Goal: Task Accomplishment & Management: Manage account settings

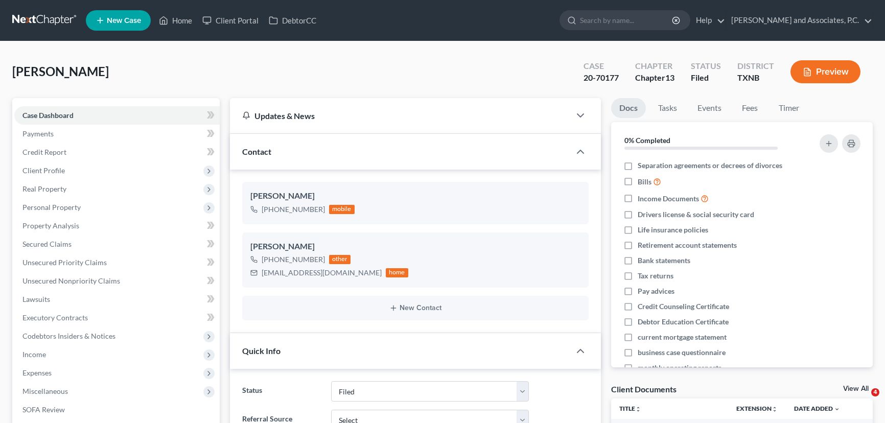
select select "5"
select select "0"
click at [179, 20] on link "Home" at bounding box center [175, 20] width 43 height 18
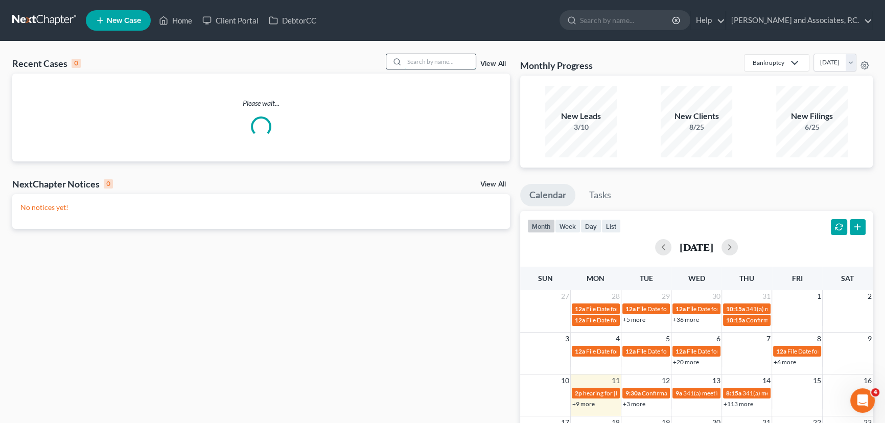
click at [418, 59] on input "search" at bounding box center [440, 61] width 72 height 15
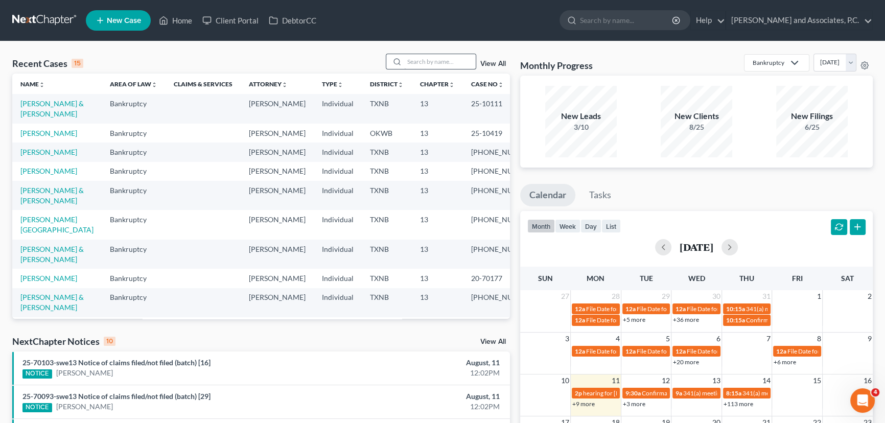
click at [436, 56] on div "Recent Cases 15 View All Name unfold_more expand_more expand_less Area of Law u…" at bounding box center [442, 379] width 885 height 676
click at [440, 65] on input "search" at bounding box center [440, 61] width 72 height 15
click at [421, 59] on input "search" at bounding box center [440, 61] width 72 height 15
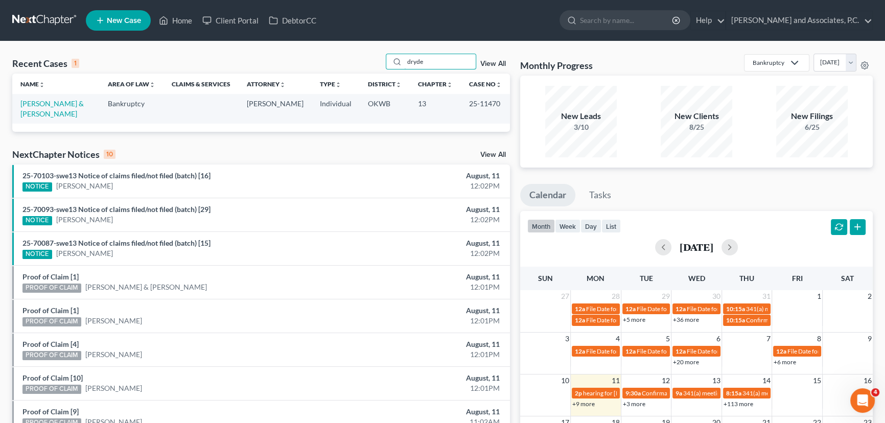
type input "dryde"
drag, startPoint x: 54, startPoint y: 85, endPoint x: 54, endPoint y: 92, distance: 6.6
click at [54, 85] on th "Name unfold_more expand_more expand_less" at bounding box center [55, 84] width 87 height 20
drag, startPoint x: 54, startPoint y: 97, endPoint x: 53, endPoint y: 102, distance: 5.2
click at [54, 98] on td "[PERSON_NAME] & [PERSON_NAME]" at bounding box center [55, 108] width 87 height 29
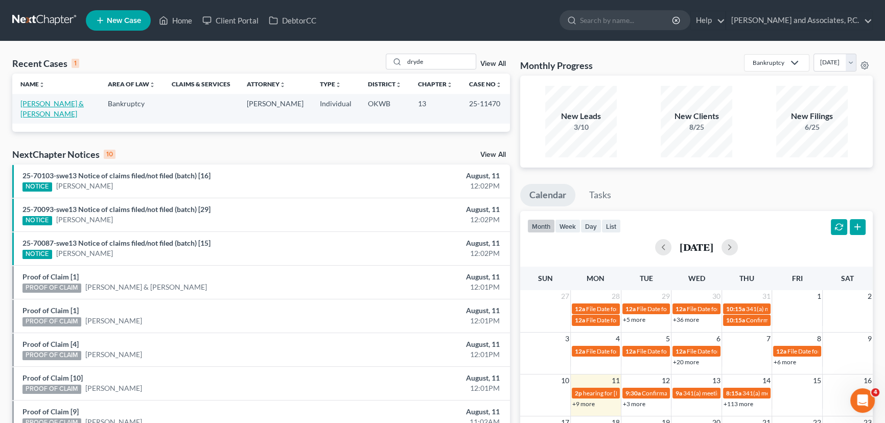
click at [53, 102] on link "[PERSON_NAME] & [PERSON_NAME]" at bounding box center [51, 108] width 63 height 19
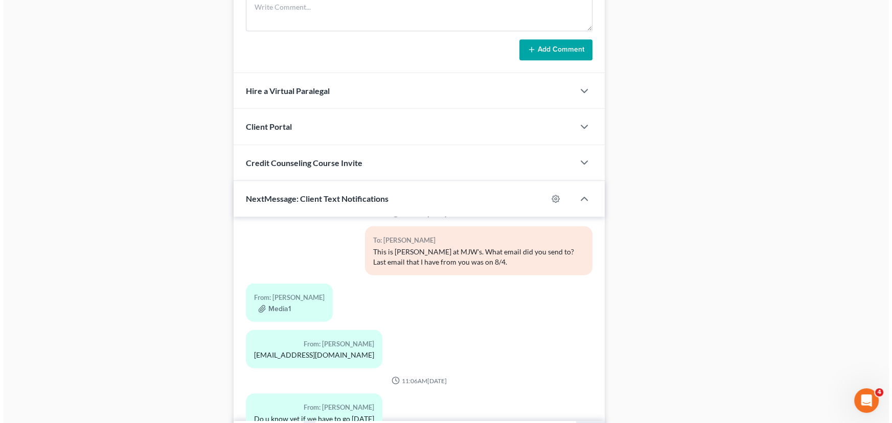
scroll to position [843, 0]
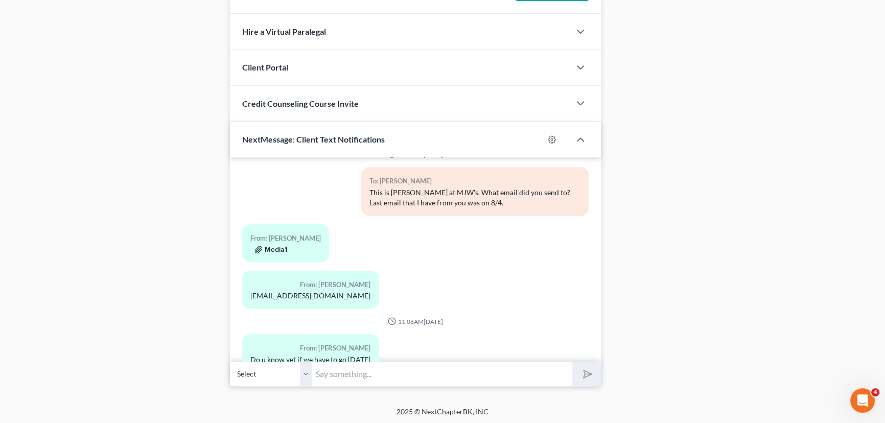
click at [271, 246] on button "Media1" at bounding box center [271, 250] width 33 height 8
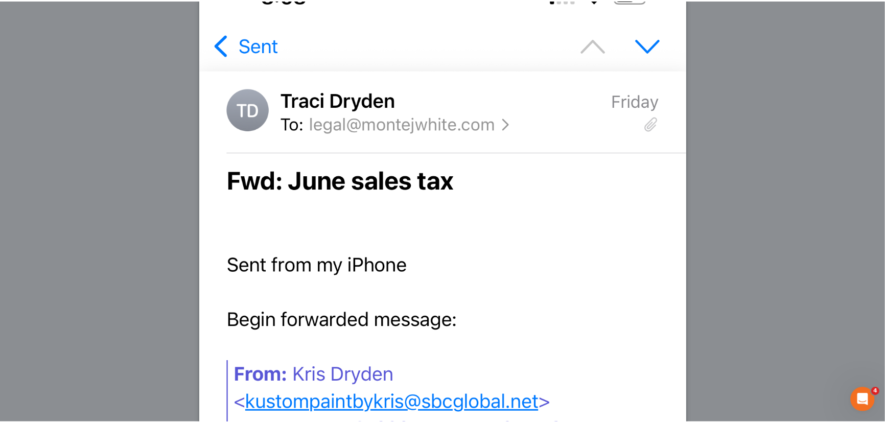
scroll to position [0, 0]
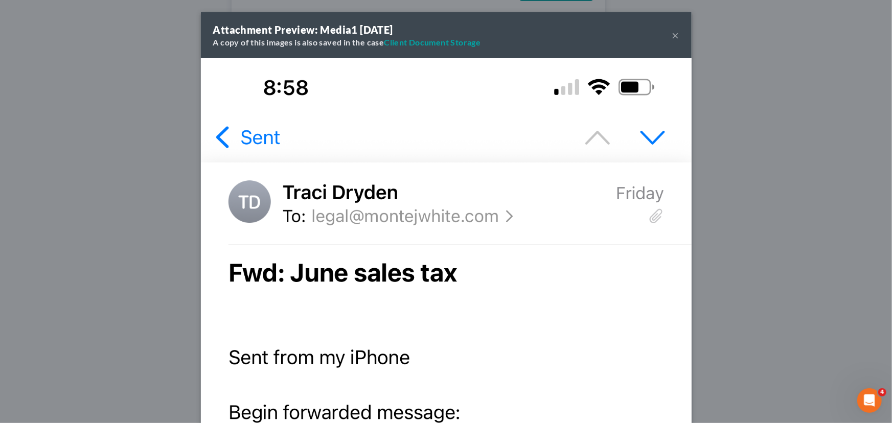
click at [672, 36] on button "×" at bounding box center [675, 35] width 7 height 12
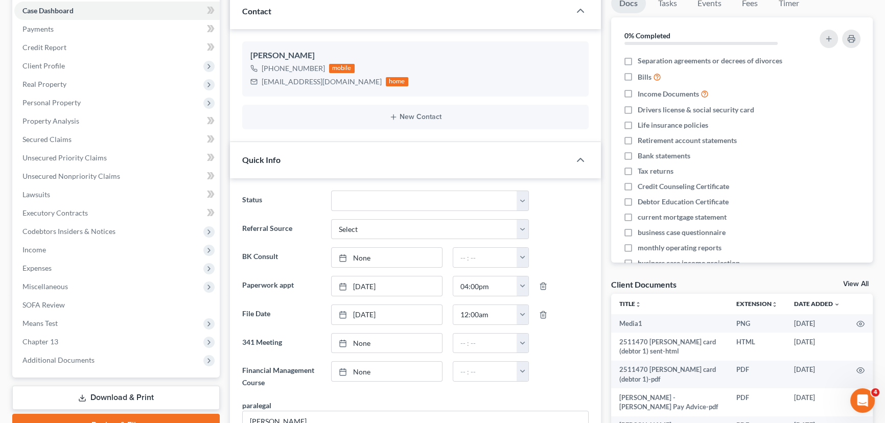
scroll to position [100, 0]
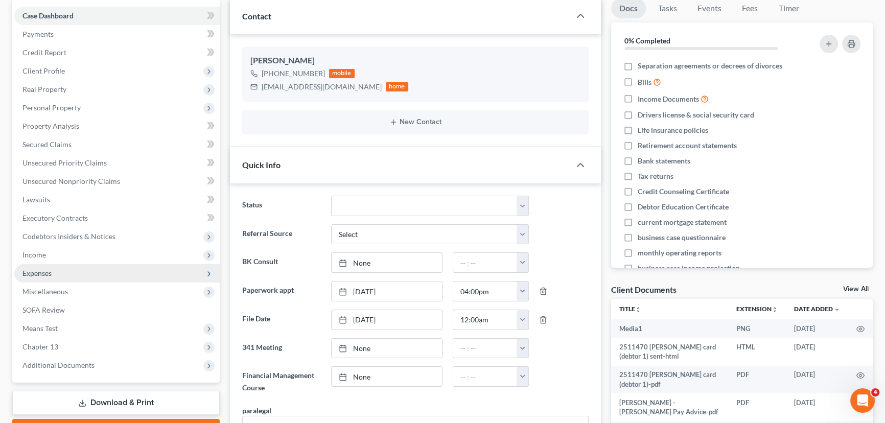
click at [34, 279] on span "Expenses" at bounding box center [116, 273] width 205 height 18
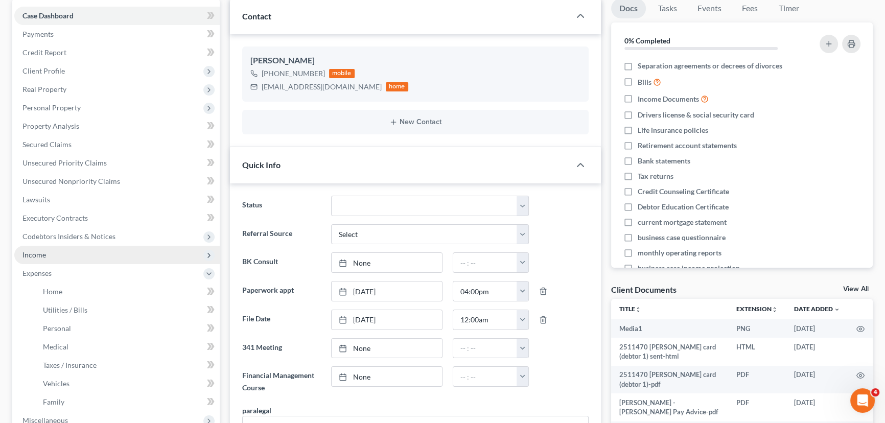
click at [46, 258] on span "Income" at bounding box center [116, 255] width 205 height 18
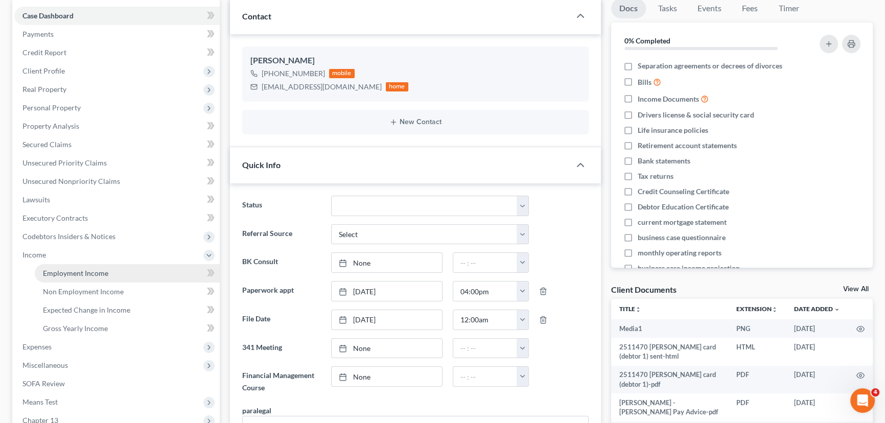
click at [66, 275] on span "Employment Income" at bounding box center [75, 273] width 65 height 9
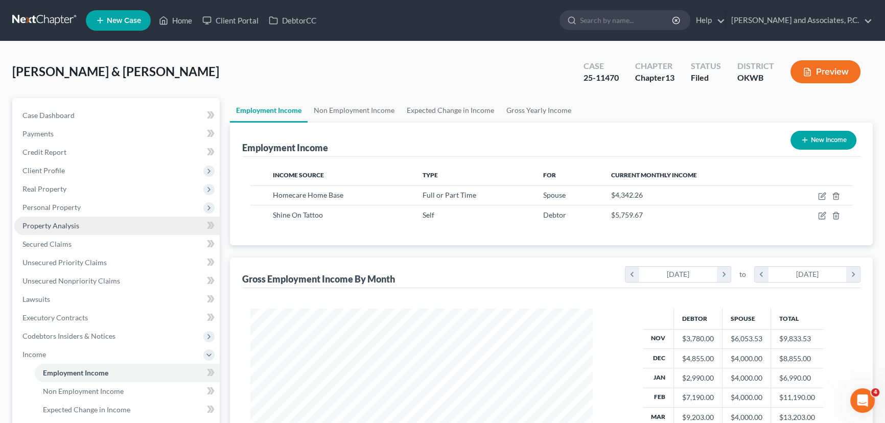
scroll to position [183, 363]
click at [342, 114] on link "Non Employment Income" at bounding box center [354, 110] width 93 height 25
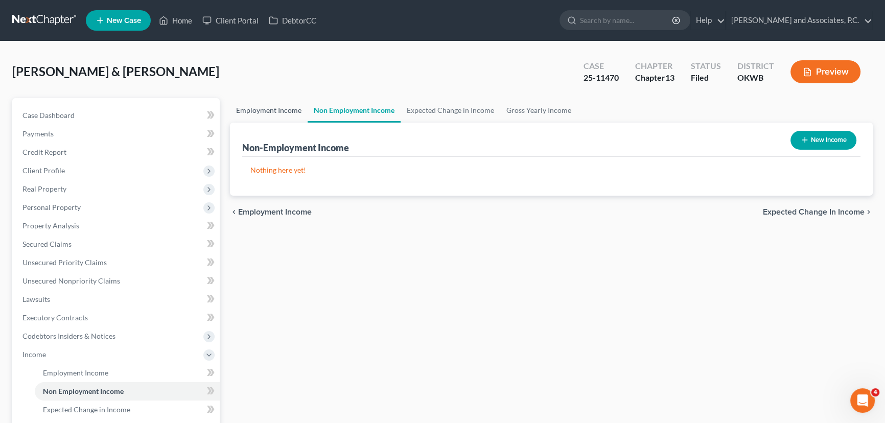
click at [277, 117] on link "Employment Income" at bounding box center [269, 110] width 78 height 25
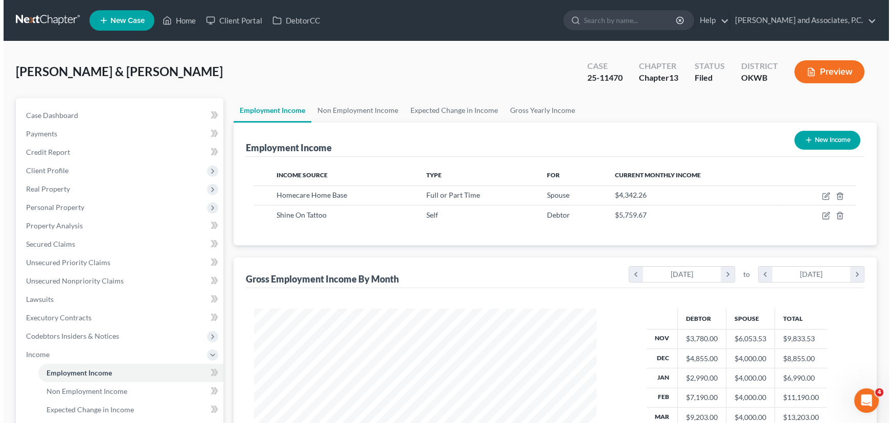
scroll to position [183, 363]
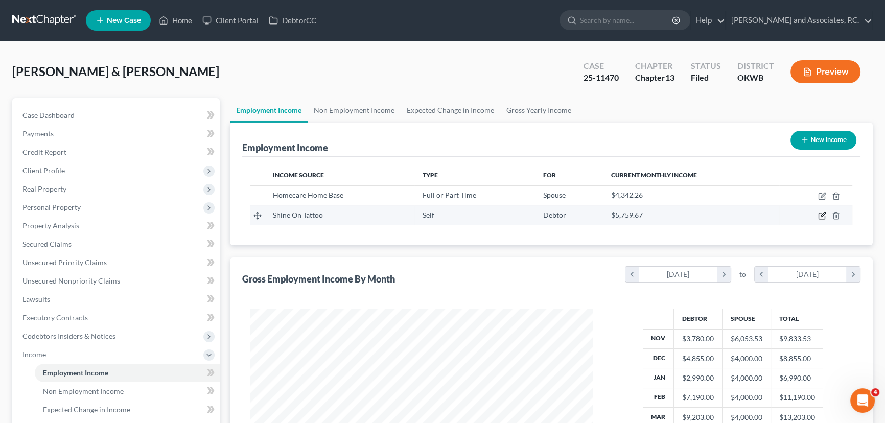
click at [825, 216] on icon "button" at bounding box center [822, 216] width 8 height 8
select select "1"
select select "37"
select select "0"
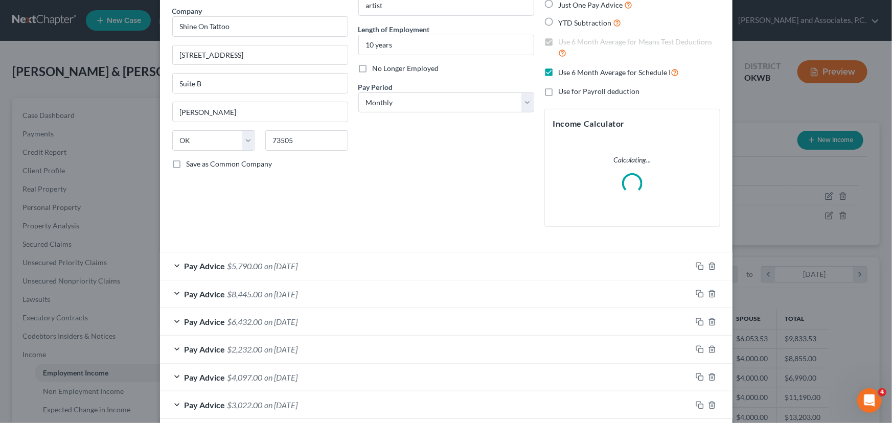
scroll to position [93, 0]
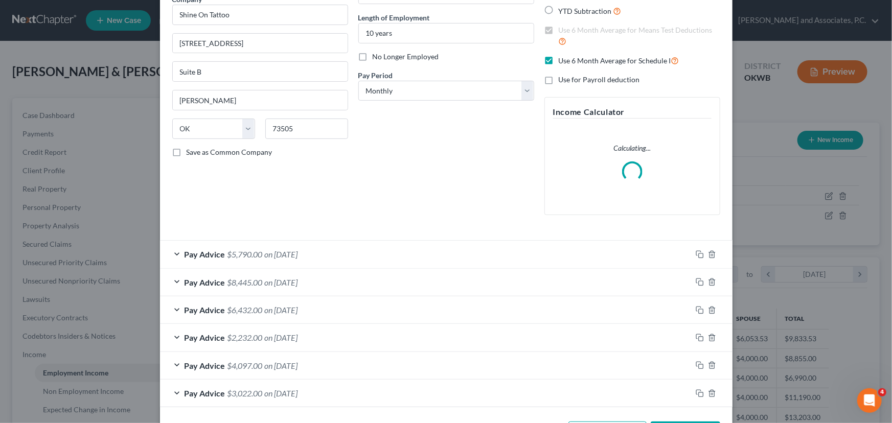
click at [280, 258] on span "on [DATE]" at bounding box center [281, 254] width 33 height 10
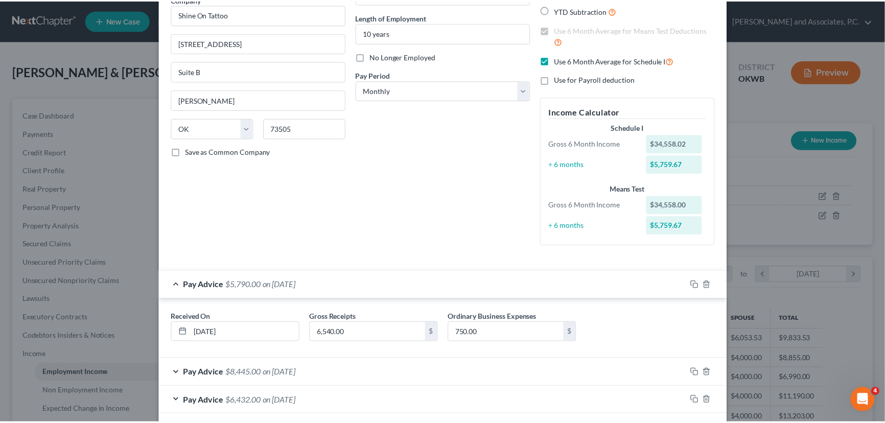
scroll to position [222, 0]
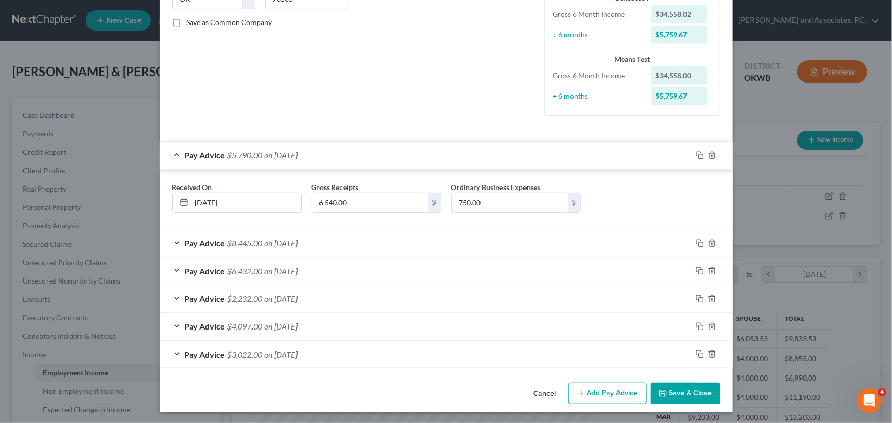
click at [681, 391] on button "Save & Close" at bounding box center [686, 393] width 70 height 21
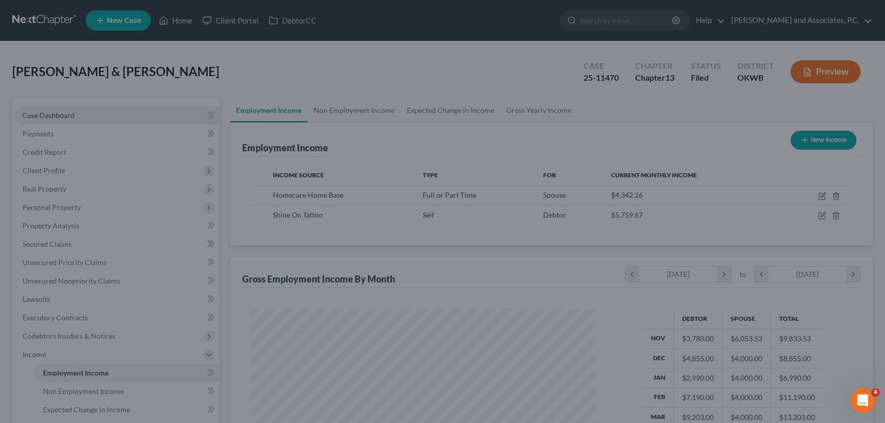
scroll to position [511009, 510829]
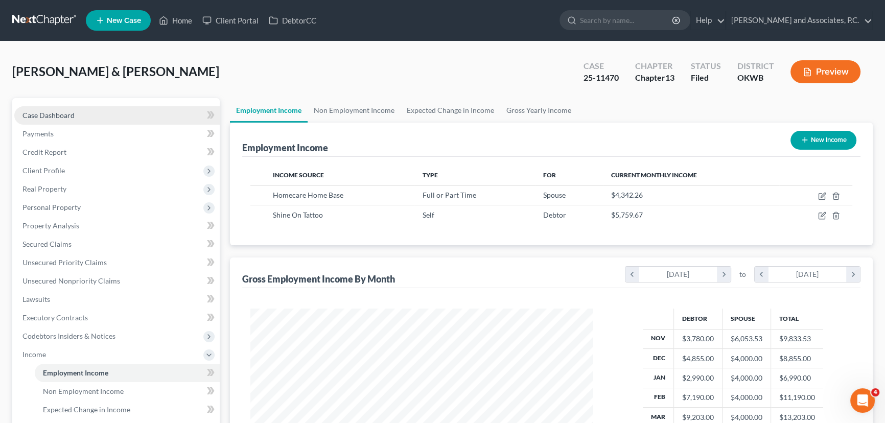
click at [76, 116] on link "Case Dashboard" at bounding box center [116, 115] width 205 height 18
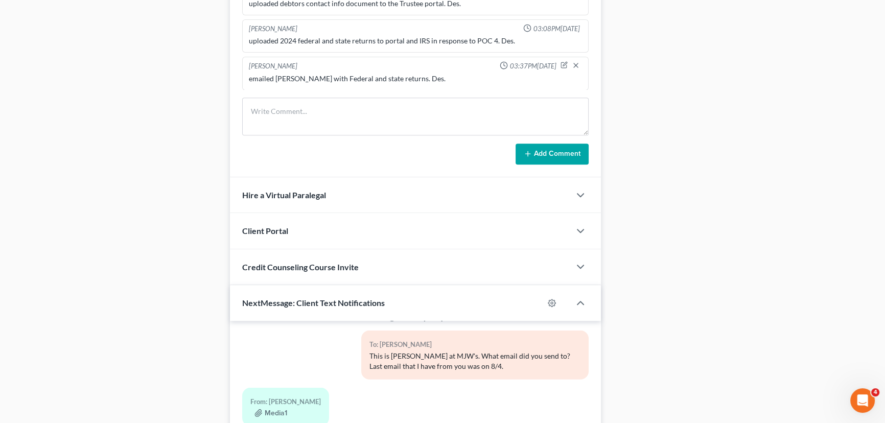
scroll to position [843, 0]
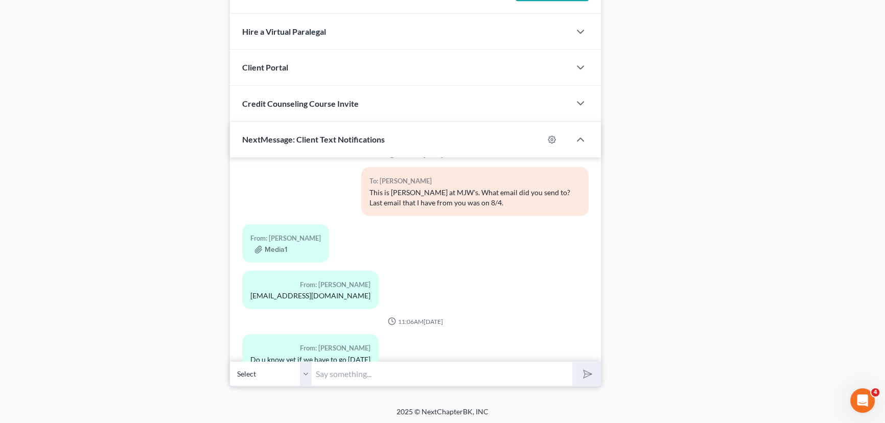
click at [342, 373] on input "text" at bounding box center [442, 373] width 261 height 25
type input "[PERSON_NAME], I am going to send you an email of what is requested. Keep an ey…"
click at [573, 362] on button "submit" at bounding box center [587, 374] width 28 height 24
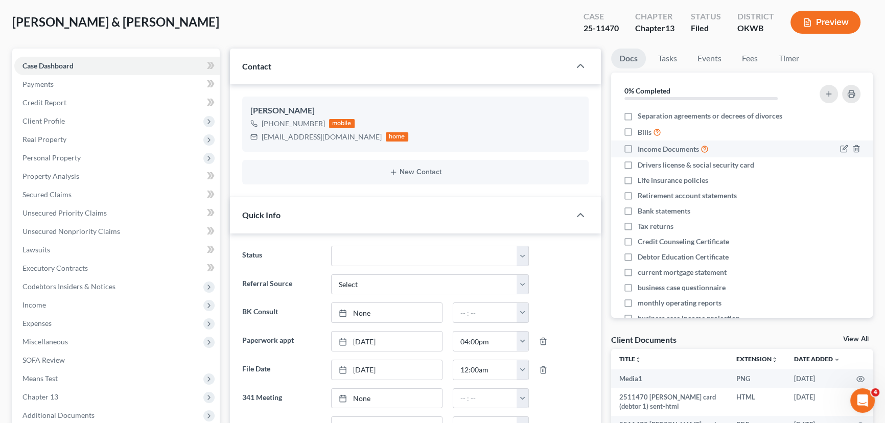
scroll to position [0, 0]
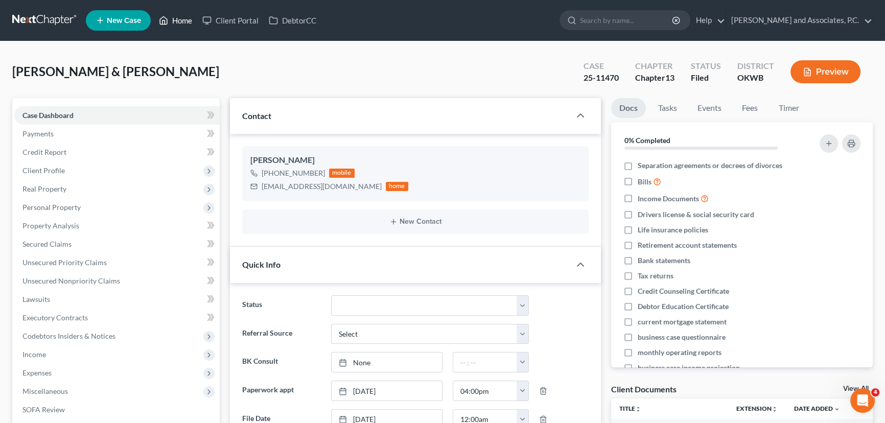
click at [179, 19] on link "Home" at bounding box center [175, 20] width 43 height 18
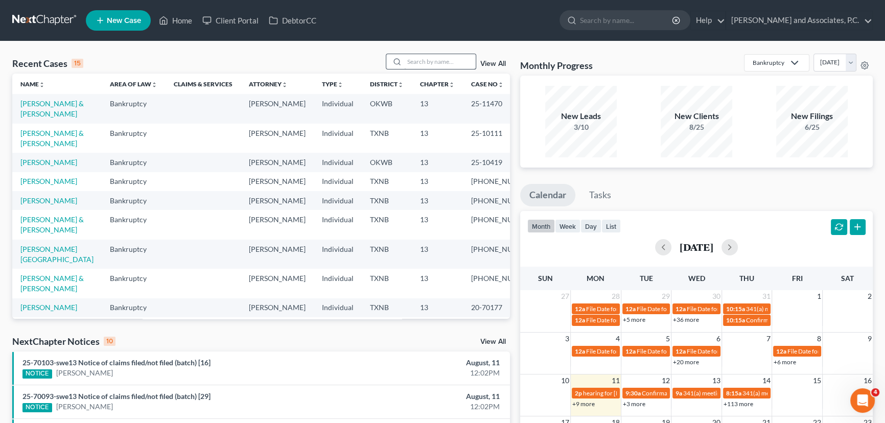
drag, startPoint x: 401, startPoint y: 55, endPoint x: 414, endPoint y: 58, distance: 13.0
click at [404, 55] on div at bounding box center [431, 62] width 91 height 16
click at [421, 65] on input "search" at bounding box center [440, 61] width 72 height 15
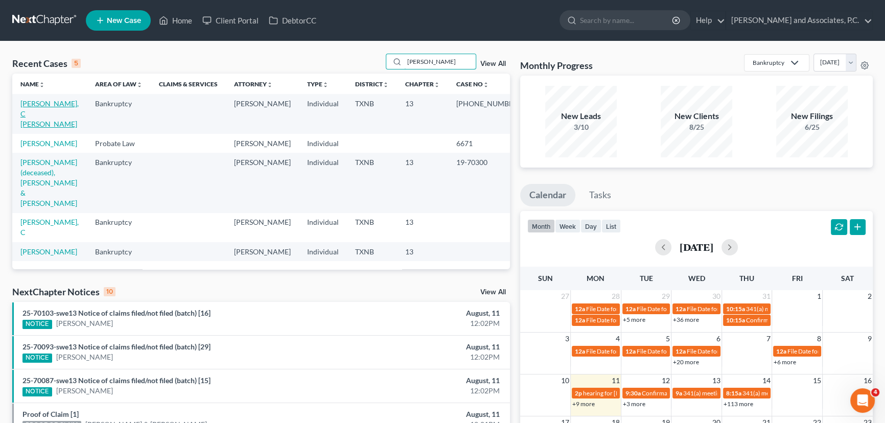
type input "[PERSON_NAME]"
click at [33, 102] on link "[PERSON_NAME], C [PERSON_NAME]" at bounding box center [49, 113] width 58 height 29
select select "0"
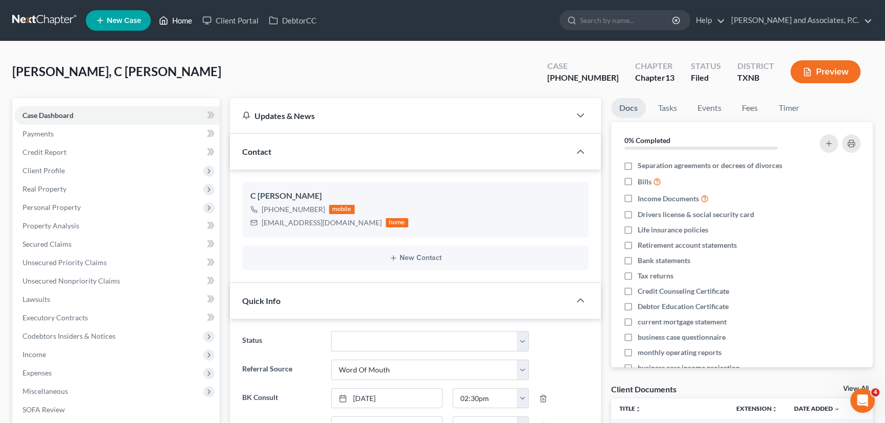
drag, startPoint x: 177, startPoint y: 13, endPoint x: 194, endPoint y: 31, distance: 25.0
click at [177, 13] on link "Home" at bounding box center [175, 20] width 43 height 18
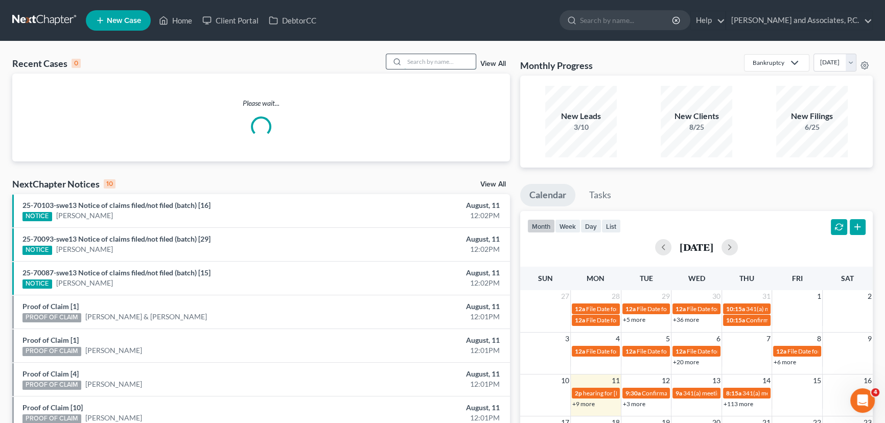
click at [445, 63] on input "search" at bounding box center [440, 61] width 72 height 15
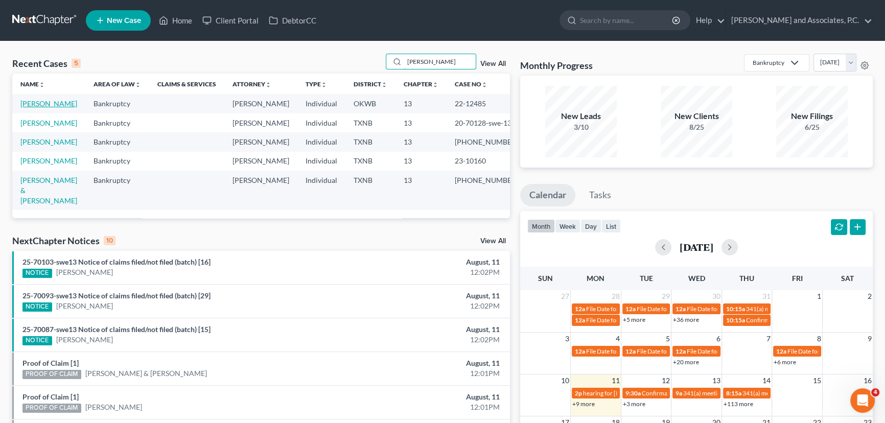
type input "[PERSON_NAME]"
click at [47, 105] on link "[PERSON_NAME]" at bounding box center [48, 103] width 57 height 9
select select "5"
select select "0"
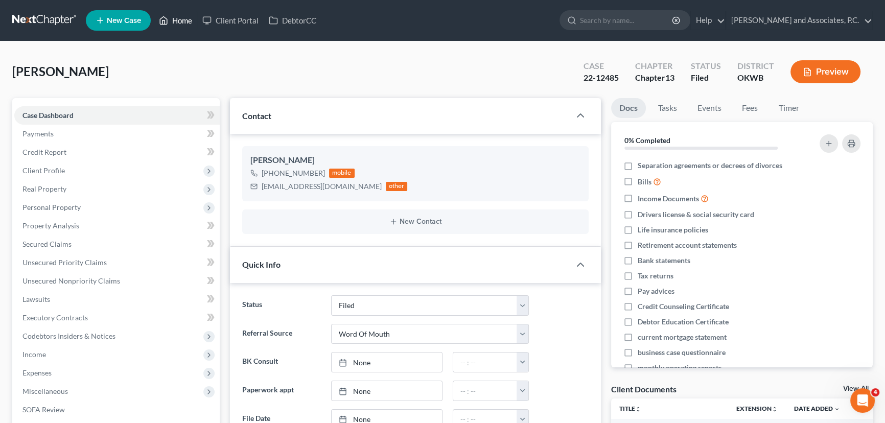
click at [172, 23] on link "Home" at bounding box center [175, 20] width 43 height 18
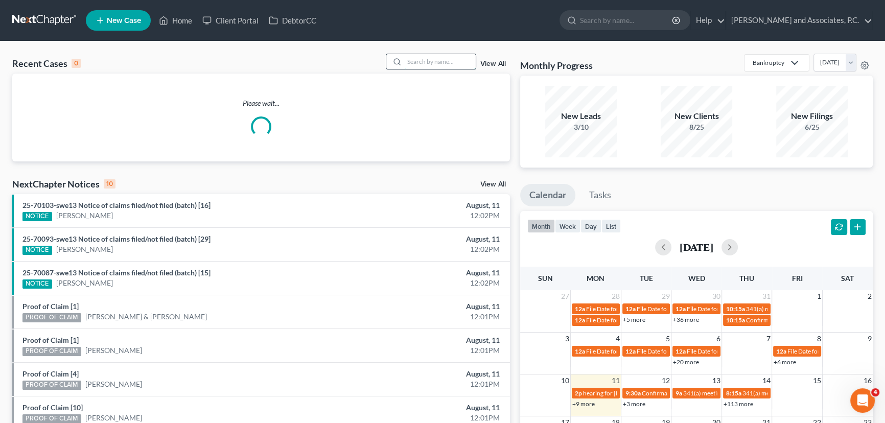
click at [462, 56] on input "search" at bounding box center [440, 61] width 72 height 15
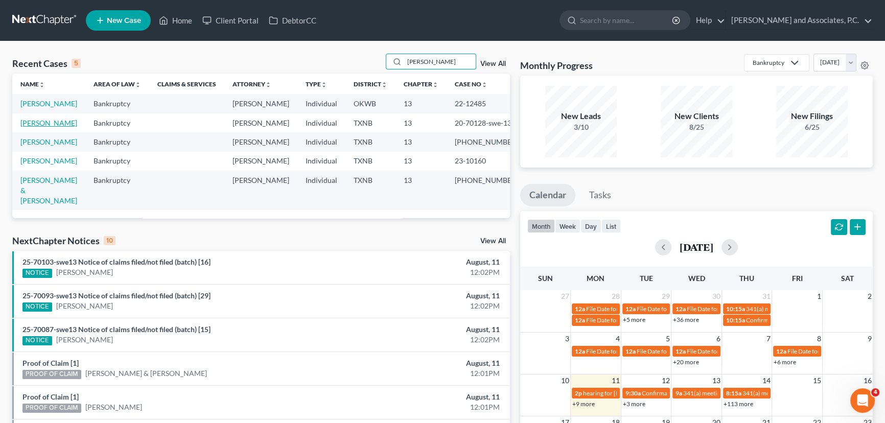
type input "[PERSON_NAME]"
click at [45, 127] on link "[PERSON_NAME]" at bounding box center [48, 123] width 57 height 9
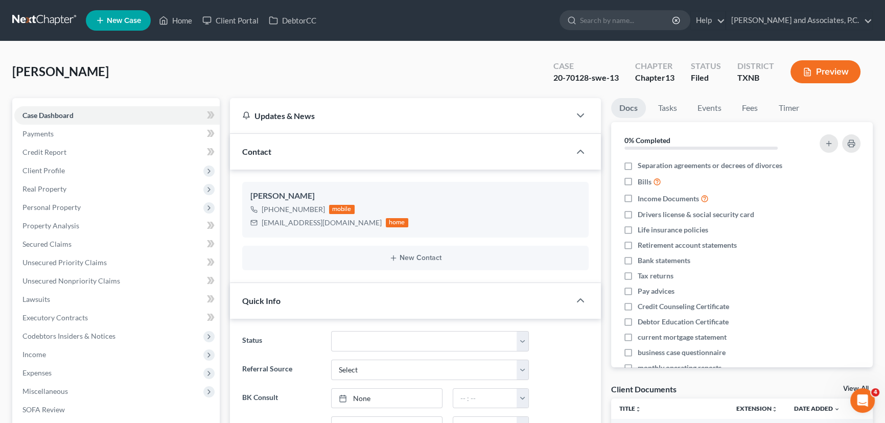
scroll to position [260, 0]
click at [177, 20] on link "Home" at bounding box center [175, 20] width 43 height 18
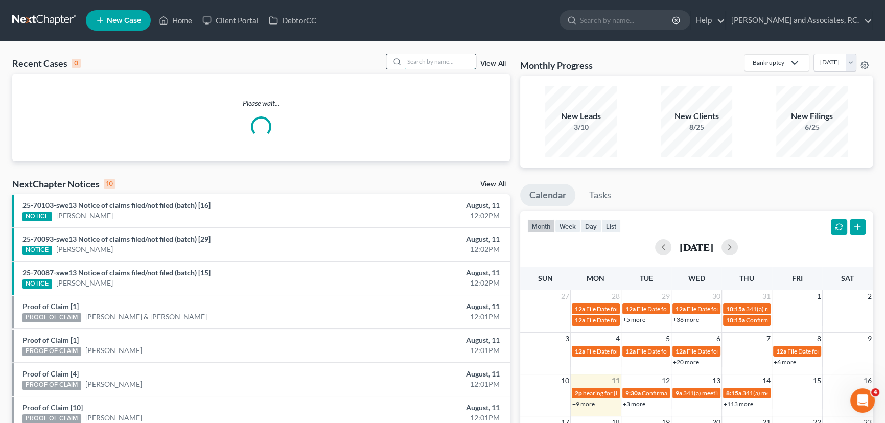
click at [419, 68] on input "search" at bounding box center [440, 61] width 72 height 15
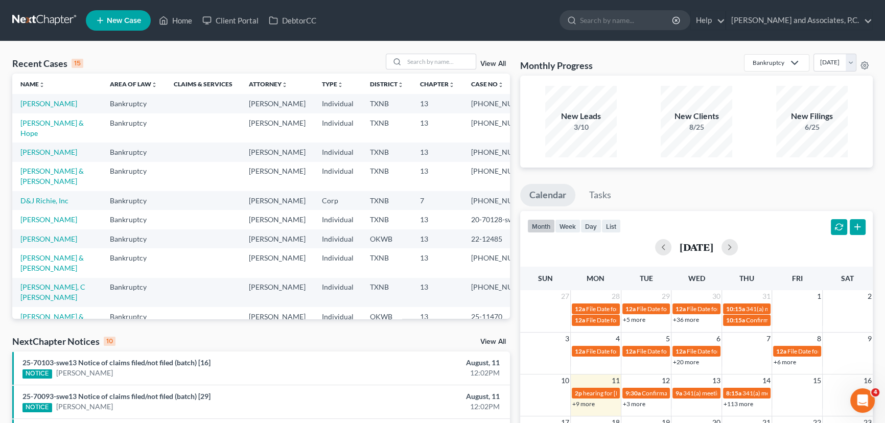
click at [129, 53] on div "Recent Cases 15 View All Name unfold_more expand_more expand_less Area of Law u…" at bounding box center [442, 379] width 885 height 676
click at [444, 65] on input "search" at bounding box center [440, 61] width 72 height 15
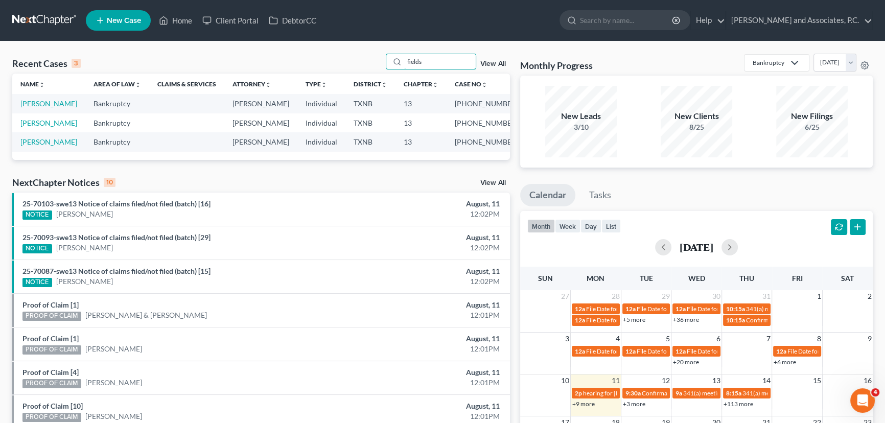
type input "fields"
drag, startPoint x: 46, startPoint y: 109, endPoint x: 46, endPoint y: 103, distance: 6.1
click at [46, 103] on link "[PERSON_NAME]" at bounding box center [48, 103] width 57 height 9
select select "6"
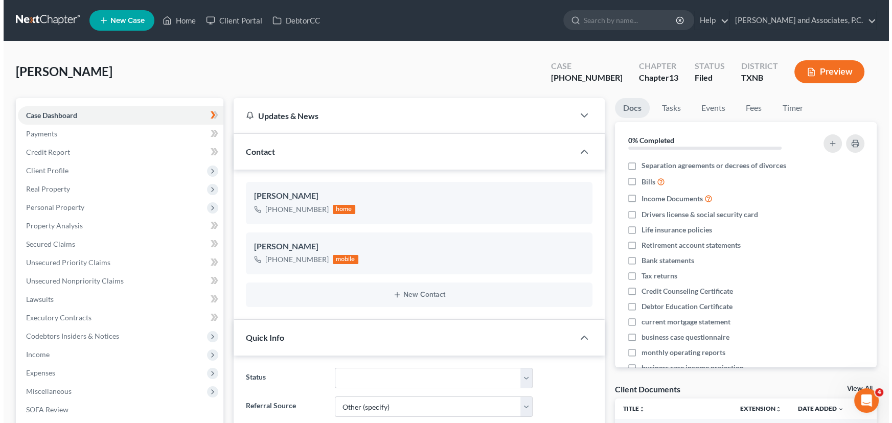
scroll to position [240, 0]
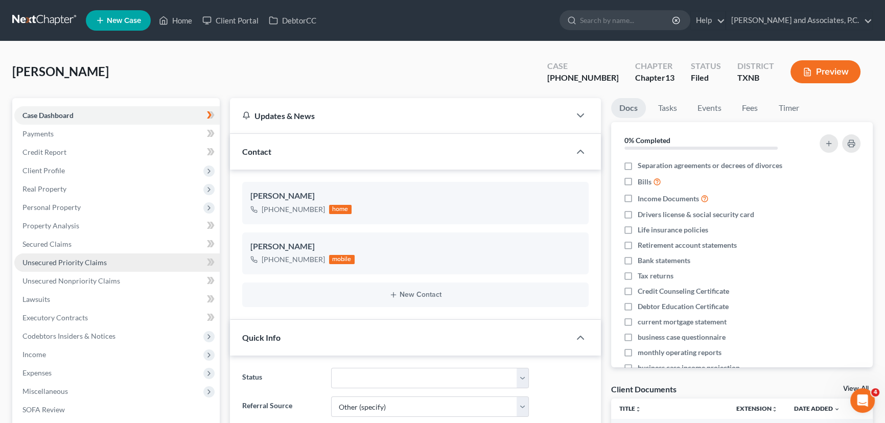
click at [67, 259] on span "Unsecured Priority Claims" at bounding box center [64, 262] width 84 height 9
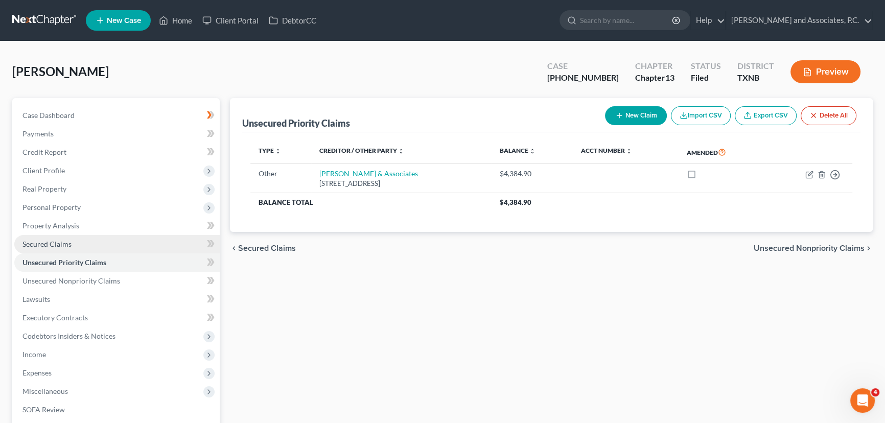
click at [72, 249] on link "Secured Claims" at bounding box center [116, 244] width 205 height 18
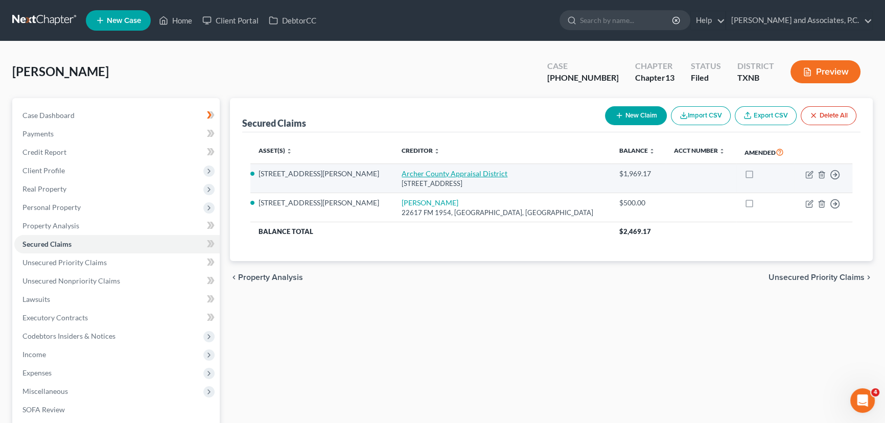
click at [402, 173] on link "Archer County Appraisal District" at bounding box center [455, 173] width 106 height 9
select select "45"
select select "7"
select select "3"
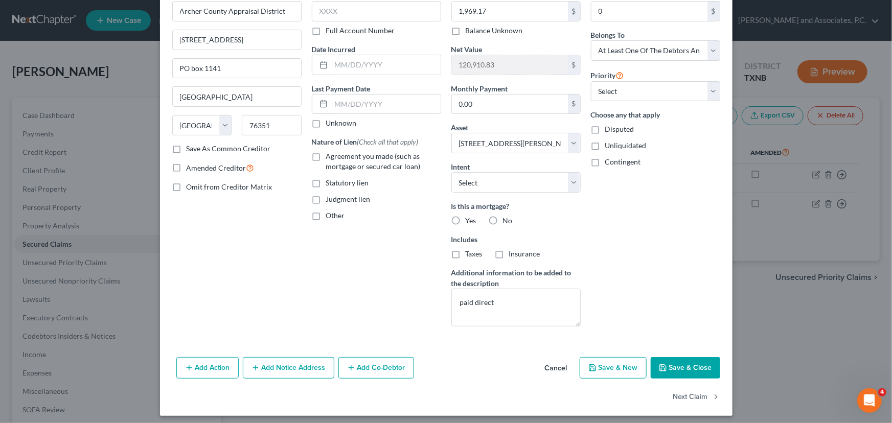
scroll to position [61, 0]
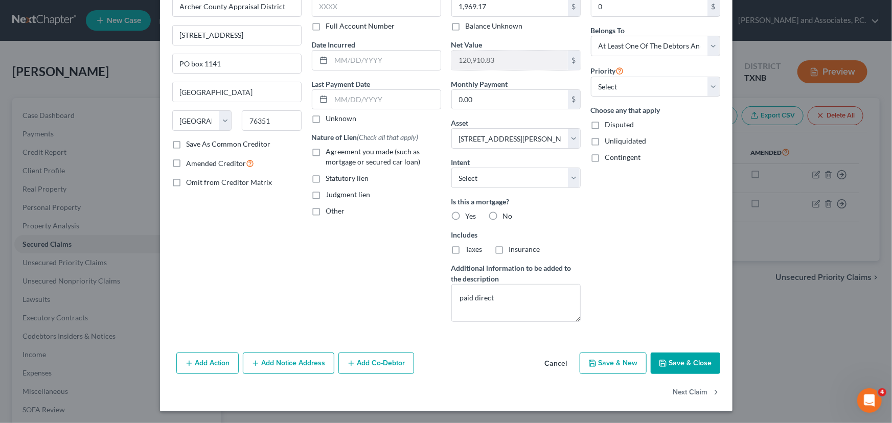
click at [663, 369] on button "Save & Close" at bounding box center [686, 363] width 70 height 21
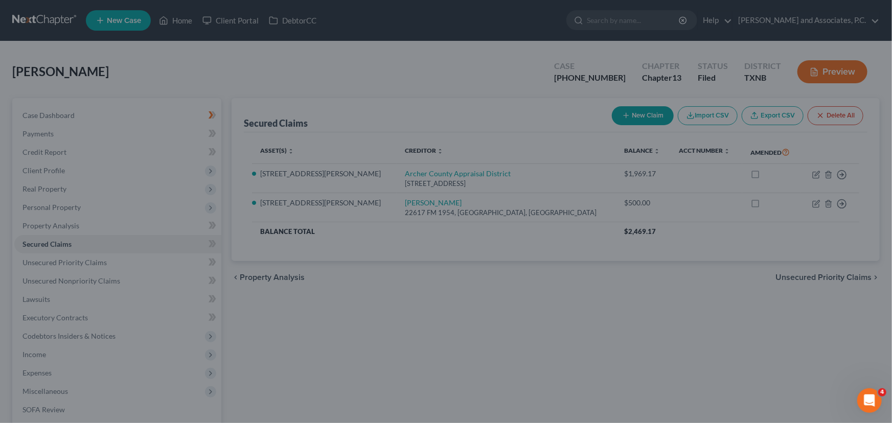
select select "7"
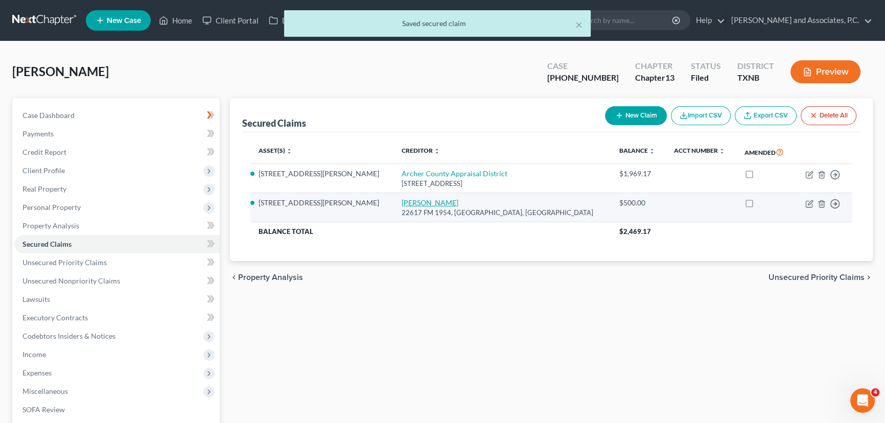
click at [402, 200] on link "[PERSON_NAME]" at bounding box center [430, 202] width 57 height 9
select select "45"
select select "7"
select select "3"
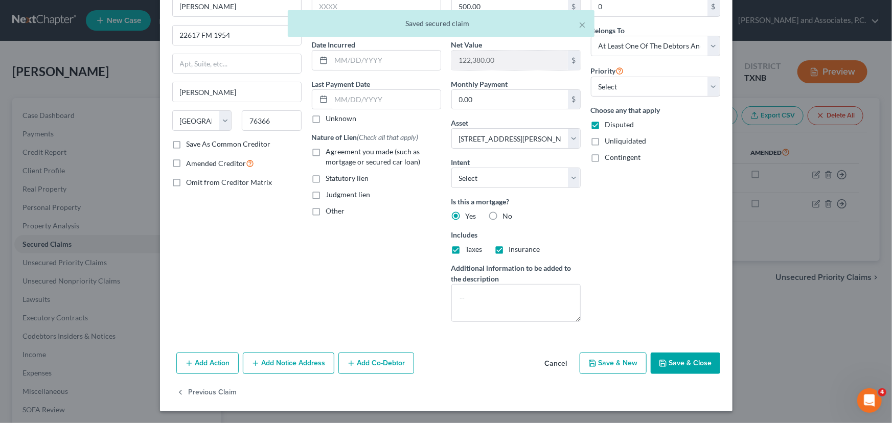
click at [689, 372] on button "Save & Close" at bounding box center [686, 363] width 70 height 21
select select
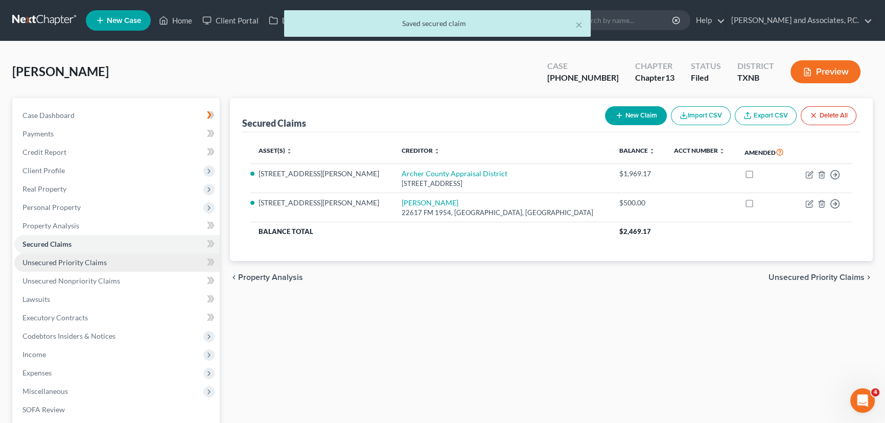
click at [97, 269] on link "Unsecured Priority Claims" at bounding box center [116, 263] width 205 height 18
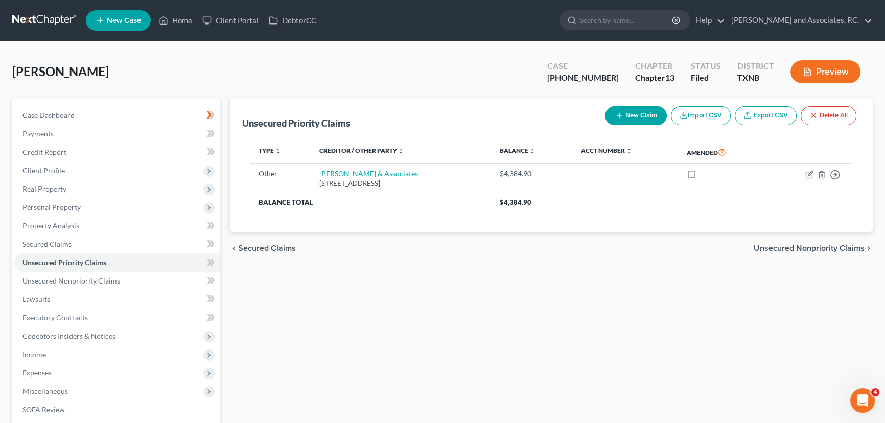
click at [108, 100] on div "Case Dashboard Payments Invoices Payments Payments Credit Report Client Profile…" at bounding box center [116, 290] width 208 height 384
click at [93, 115] on link "Case Dashboard" at bounding box center [116, 115] width 205 height 18
select select "6"
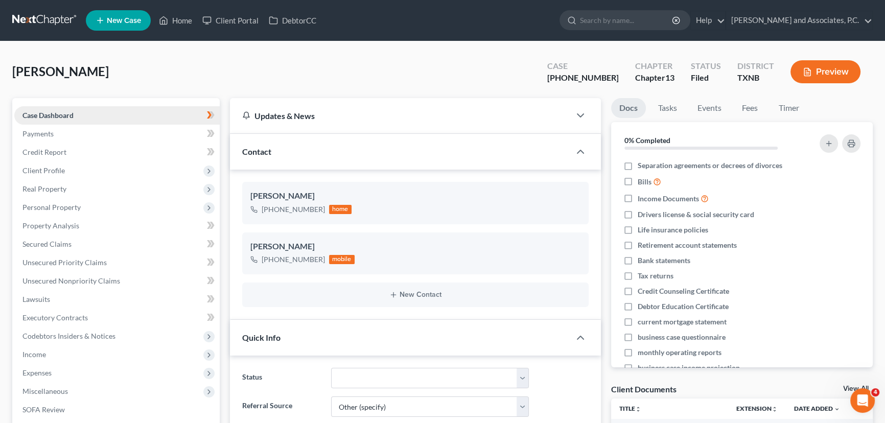
scroll to position [240, 0]
drag, startPoint x: 176, startPoint y: 22, endPoint x: 199, endPoint y: 50, distance: 35.9
click at [176, 22] on link "Home" at bounding box center [175, 20] width 43 height 18
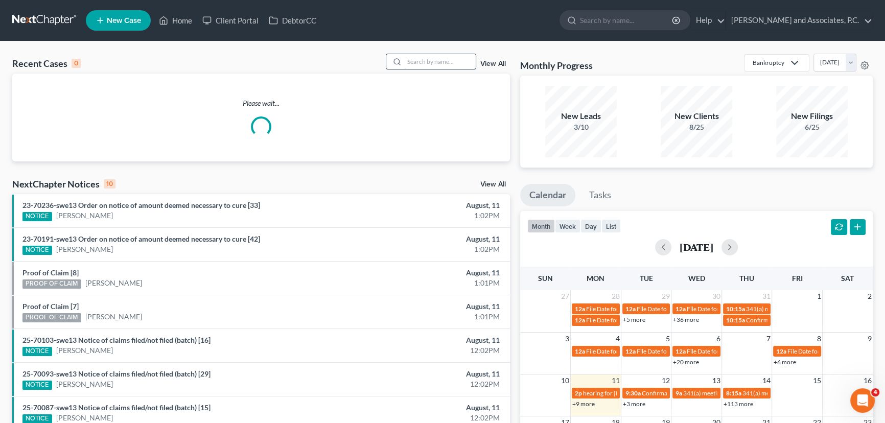
click at [431, 60] on input "search" at bounding box center [440, 61] width 72 height 15
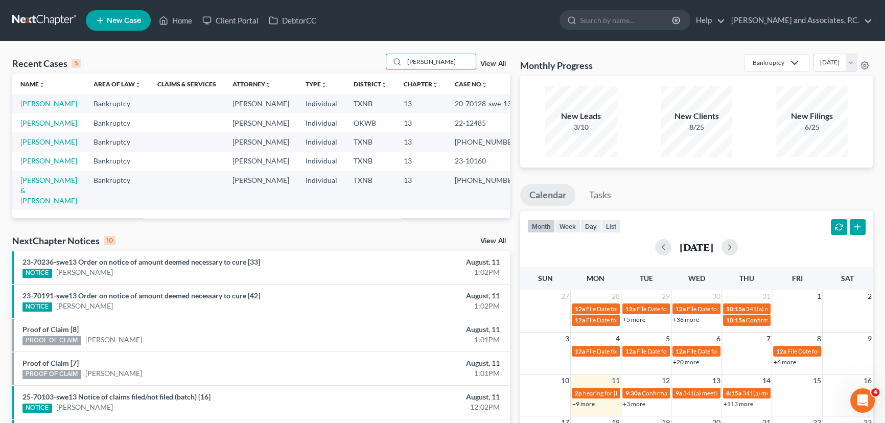
type input "[PERSON_NAME]"
click at [26, 151] on td "[PERSON_NAME]" at bounding box center [48, 141] width 73 height 19
click at [28, 146] on link "[PERSON_NAME]" at bounding box center [48, 142] width 57 height 9
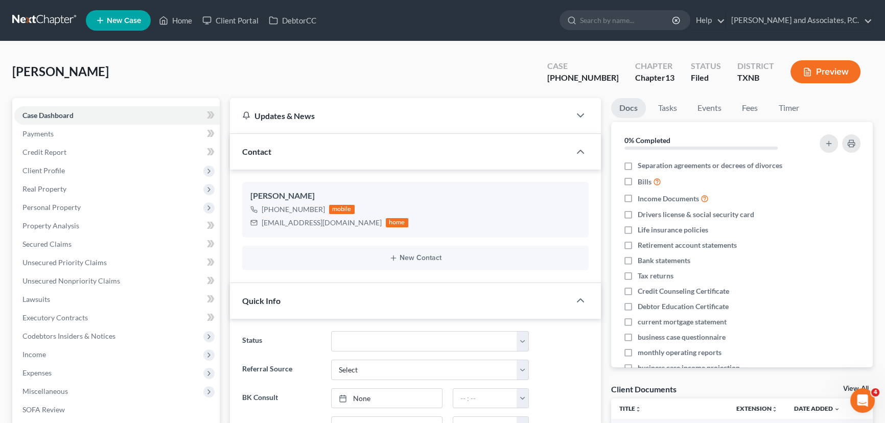
scroll to position [3461, 0]
click at [181, 26] on link "Home" at bounding box center [175, 20] width 43 height 18
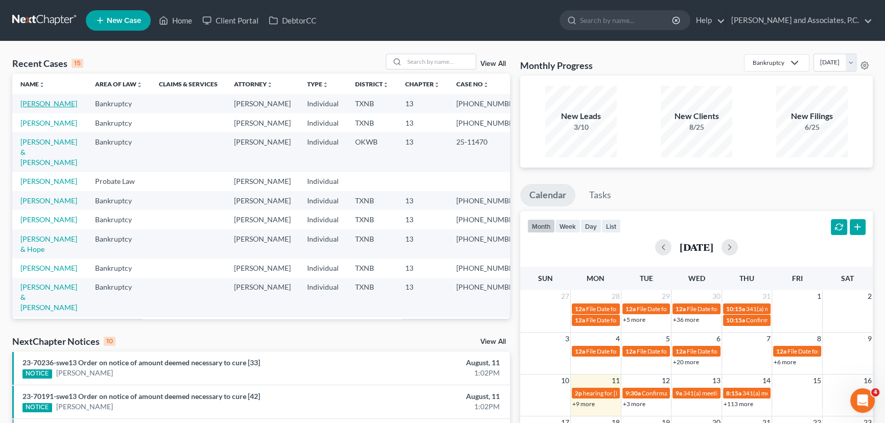
click at [34, 105] on link "[PERSON_NAME]" at bounding box center [48, 103] width 57 height 9
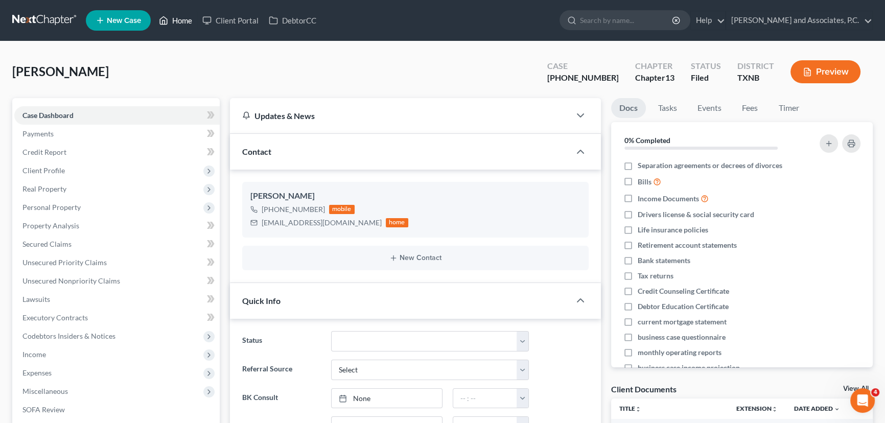
click at [173, 26] on link "Home" at bounding box center [175, 20] width 43 height 18
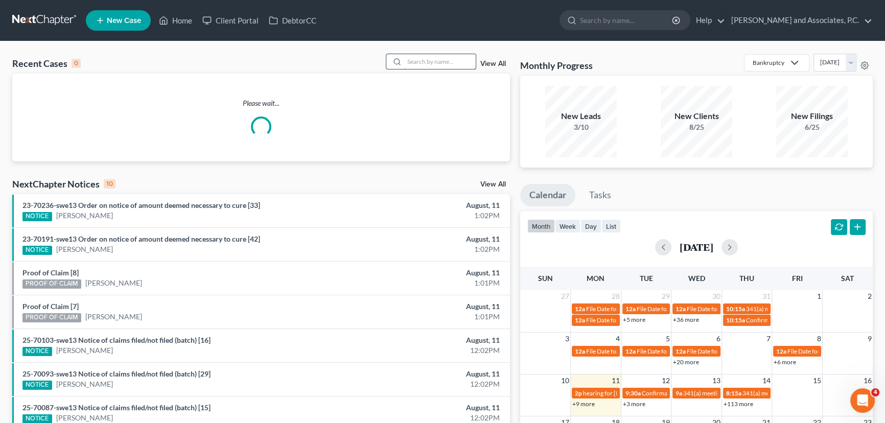
drag, startPoint x: 440, startPoint y: 63, endPoint x: 440, endPoint y: 57, distance: 6.2
click at [440, 62] on input "search" at bounding box center [440, 61] width 72 height 15
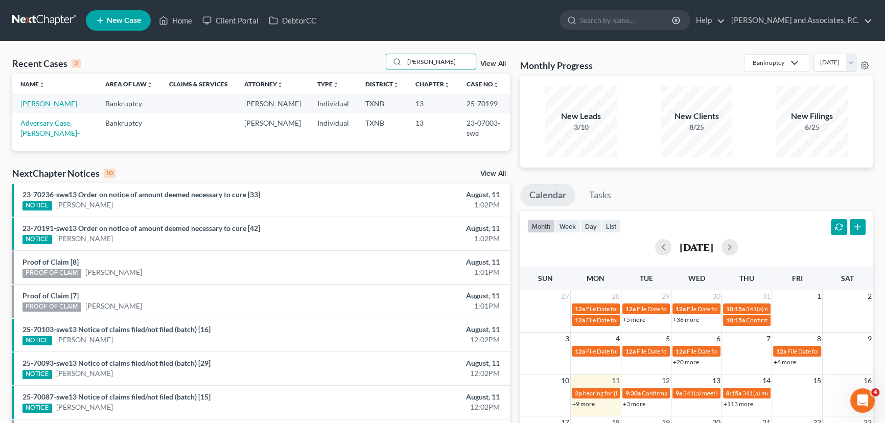
type input "chelf"
click at [58, 107] on link "[PERSON_NAME]" at bounding box center [48, 103] width 57 height 9
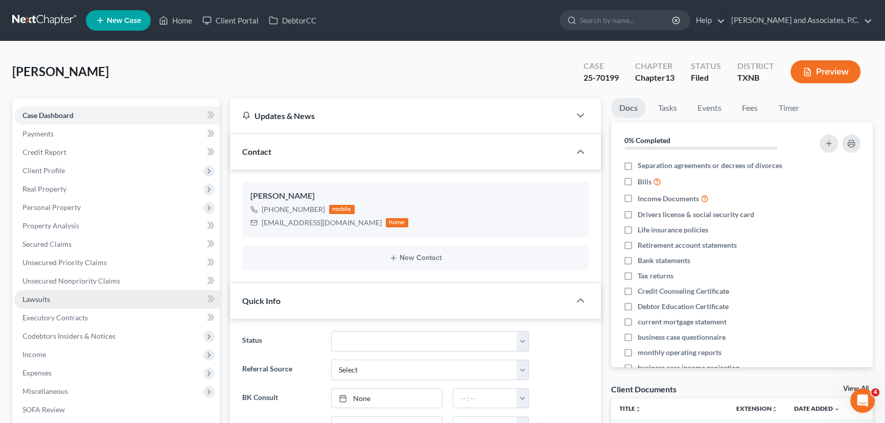
scroll to position [17711, 0]
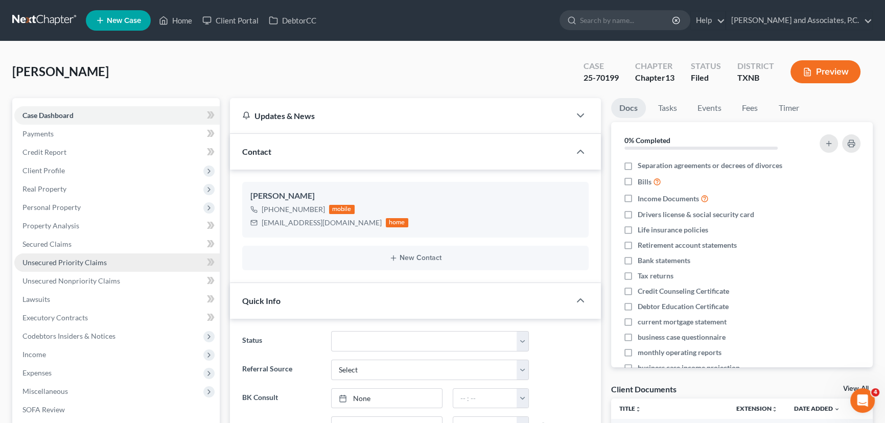
click at [100, 259] on span "Unsecured Priority Claims" at bounding box center [64, 262] width 84 height 9
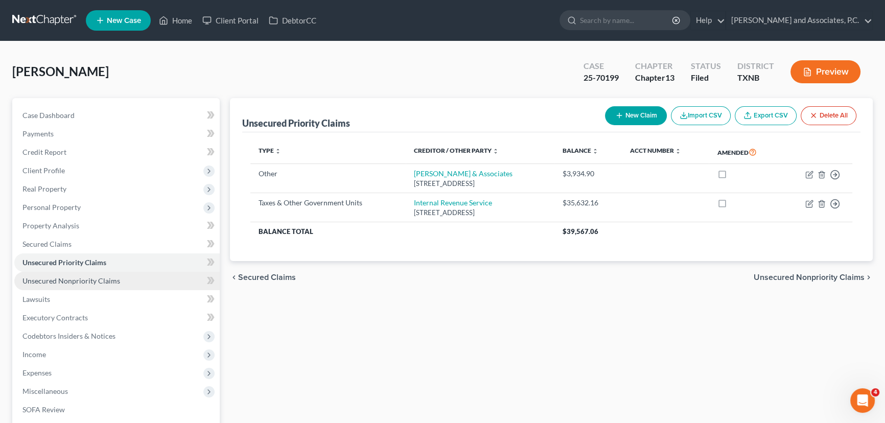
click at [102, 286] on link "Unsecured Nonpriority Claims" at bounding box center [116, 281] width 205 height 18
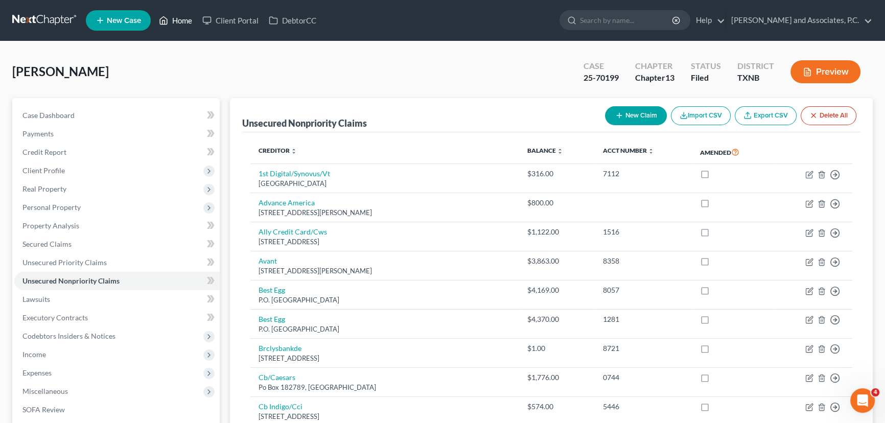
click at [190, 19] on link "Home" at bounding box center [175, 20] width 43 height 18
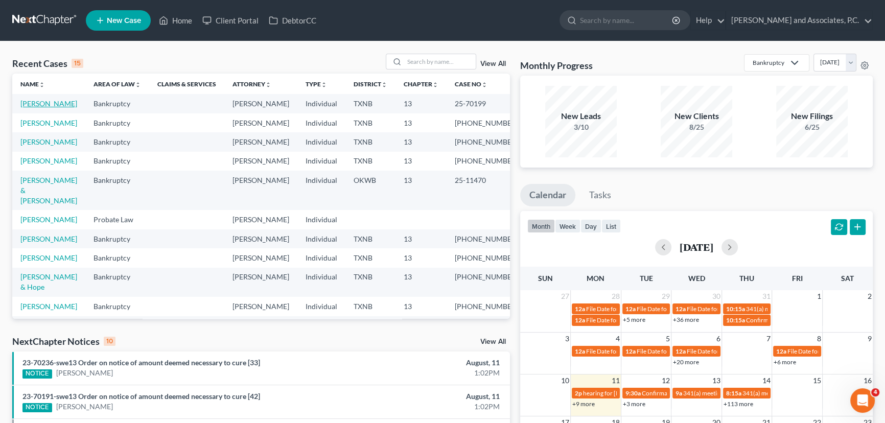
click at [56, 106] on link "[PERSON_NAME]" at bounding box center [48, 103] width 57 height 9
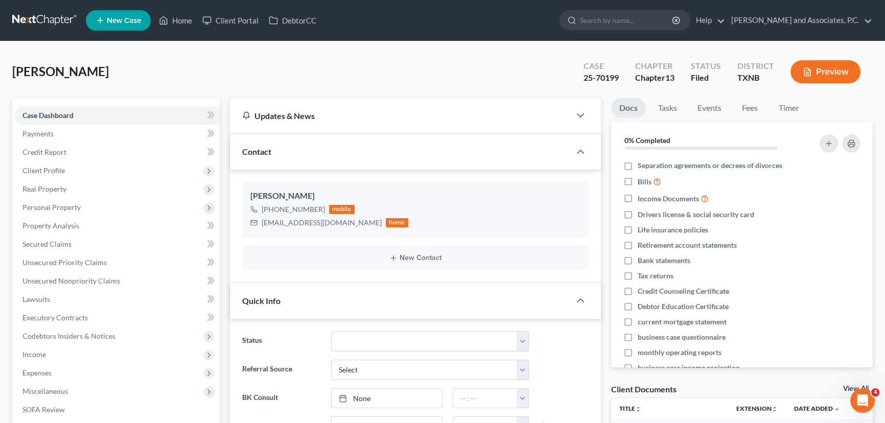
scroll to position [17711, 0]
drag, startPoint x: 80, startPoint y: 289, endPoint x: 80, endPoint y: 283, distance: 6.1
click at [80, 287] on ul "Case Dashboard Payments Invoices Payments Payments Credit Report Client Profile" at bounding box center [116, 290] width 205 height 368
click at [81, 279] on span "Unsecured Nonpriority Claims" at bounding box center [71, 281] width 98 height 9
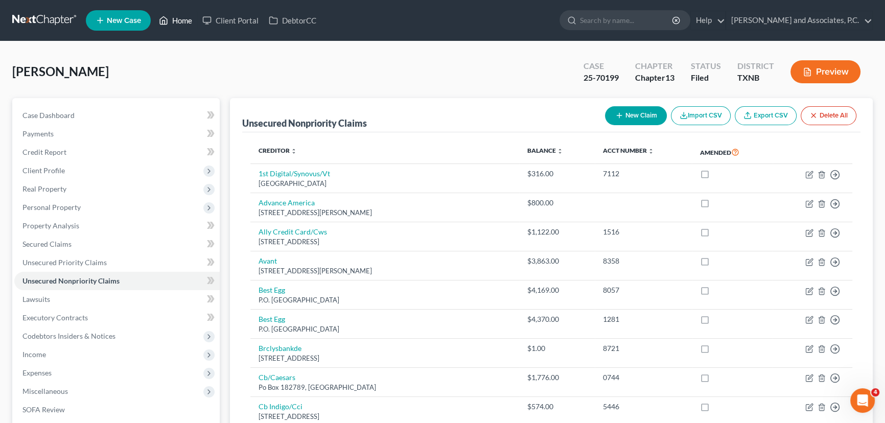
click at [169, 19] on link "Home" at bounding box center [175, 20] width 43 height 18
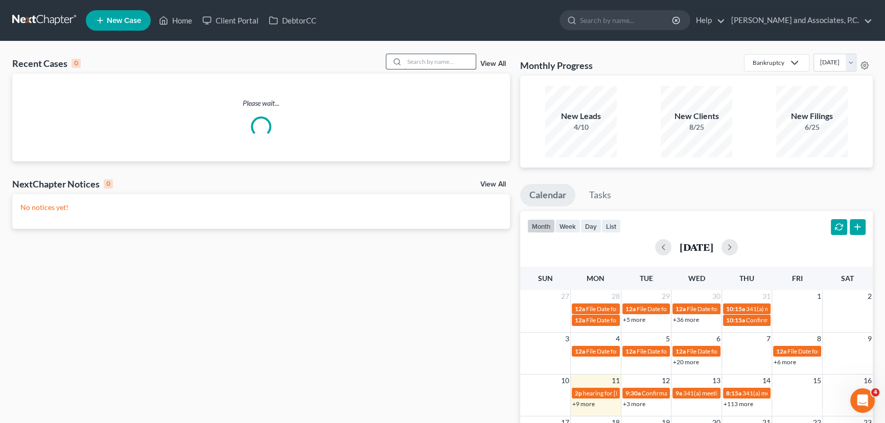
click at [462, 64] on input "search" at bounding box center [440, 61] width 72 height 15
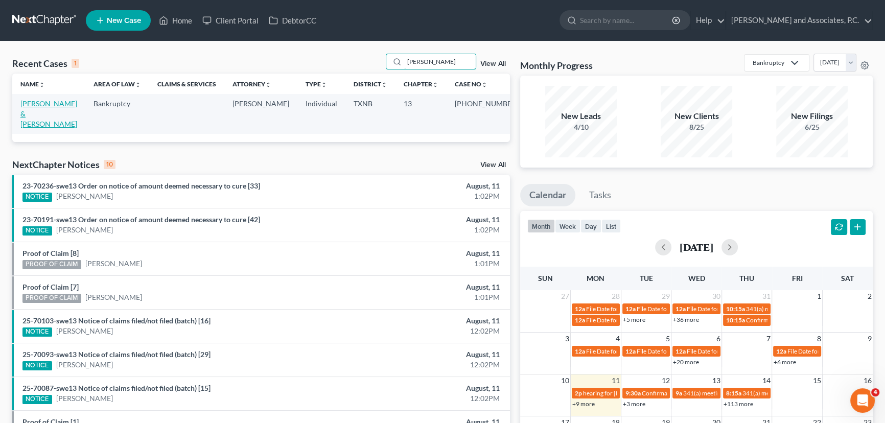
type input "nieto"
drag, startPoint x: 45, startPoint y: 103, endPoint x: 54, endPoint y: 102, distance: 8.8
click at [45, 103] on link "[PERSON_NAME] & [PERSON_NAME]" at bounding box center [48, 113] width 57 height 29
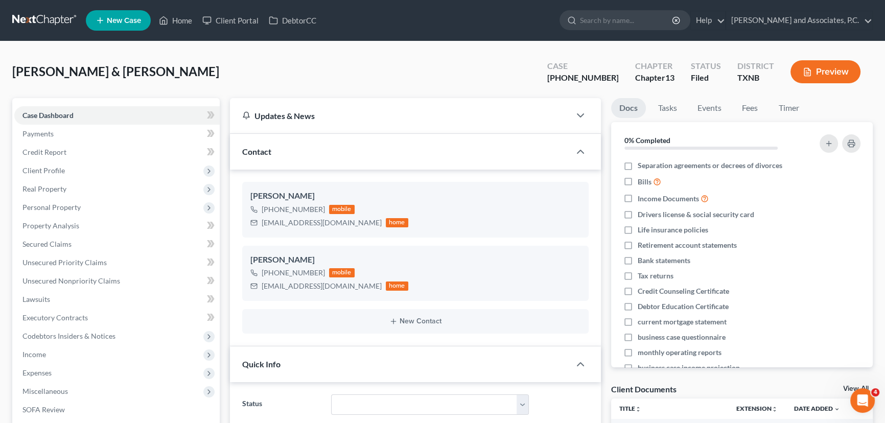
scroll to position [484, 0]
click at [52, 172] on span "Client Profile" at bounding box center [43, 170] width 42 height 9
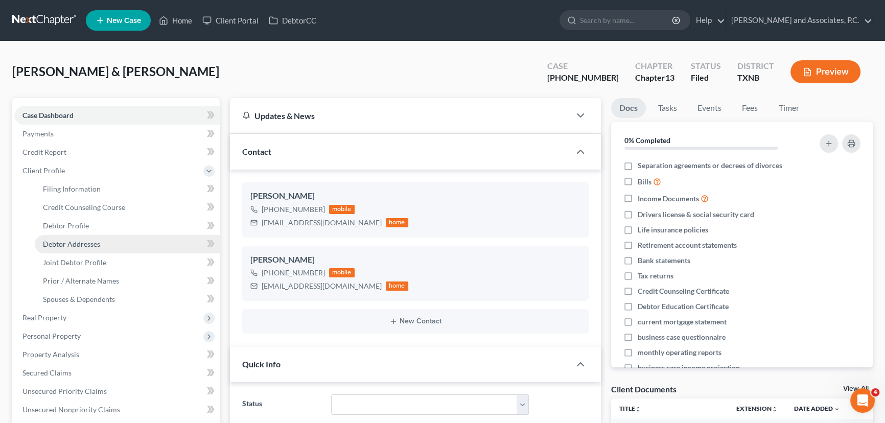
click at [69, 240] on span "Debtor Addresses" at bounding box center [71, 244] width 57 height 9
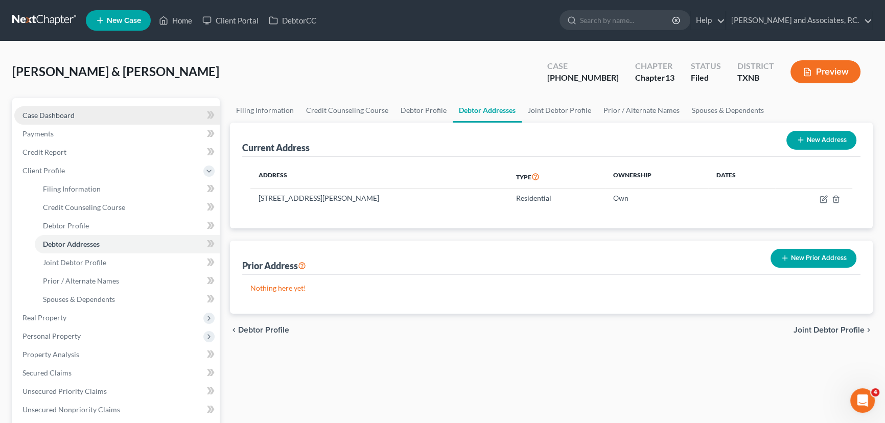
click at [46, 119] on link "Case Dashboard" at bounding box center [116, 115] width 205 height 18
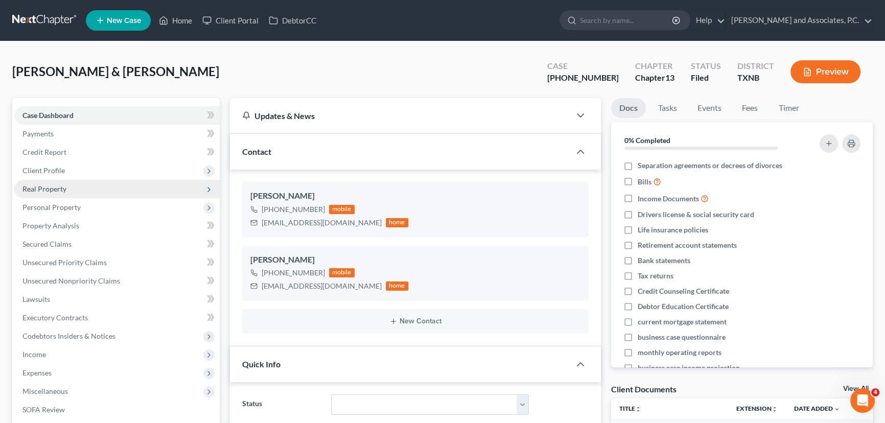
scroll to position [484, 0]
click at [183, 59] on div "Nieto, Jose & Pennie Upgraded Case 25-70014-13 Chapter Chapter 13 Status Filed …" at bounding box center [442, 76] width 861 height 44
click at [197, 63] on div "Nieto, Jose & Pennie Upgraded Case 25-70014-13 Chapter Chapter 13 Status Filed …" at bounding box center [442, 76] width 861 height 44
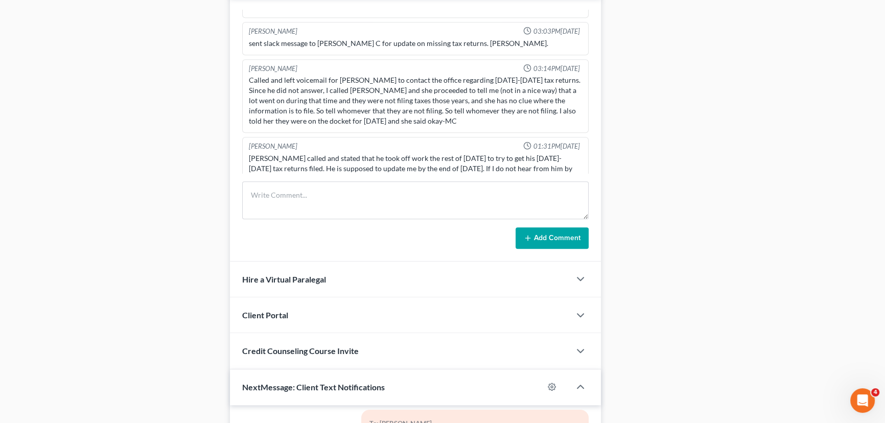
scroll to position [697, 0]
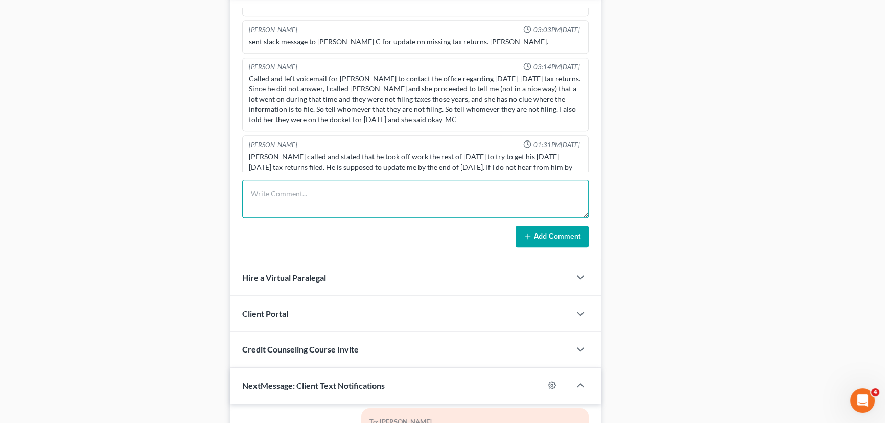
click at [339, 210] on textarea at bounding box center [415, 199] width 347 height 38
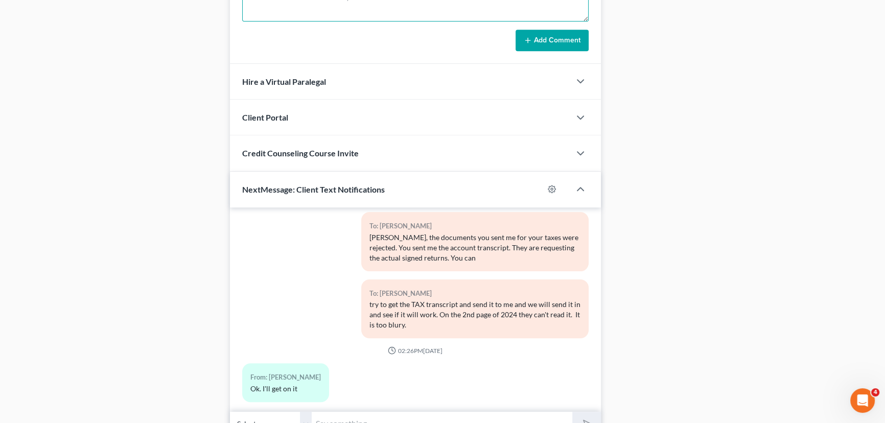
scroll to position [943, 0]
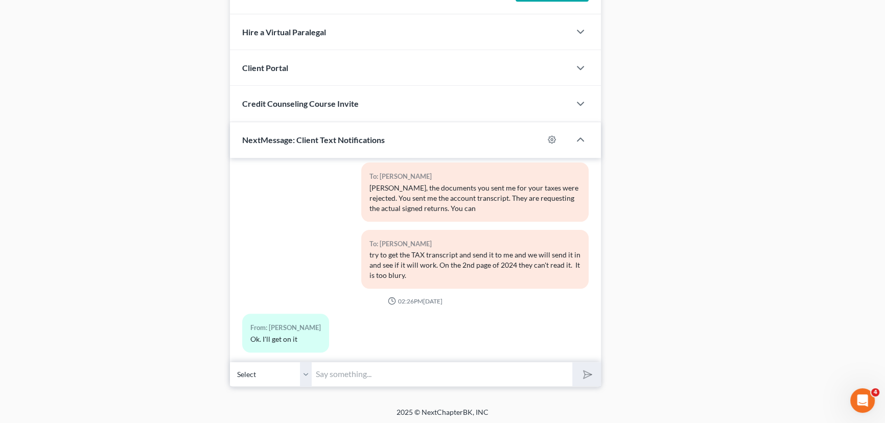
type textarea "Called client about tax returns,"
click at [396, 379] on input "text" at bounding box center [442, 374] width 261 height 25
type input "P"
type input "This is Desiree at Monte Whites. Please send a signed copy of yalls 2024 return…"
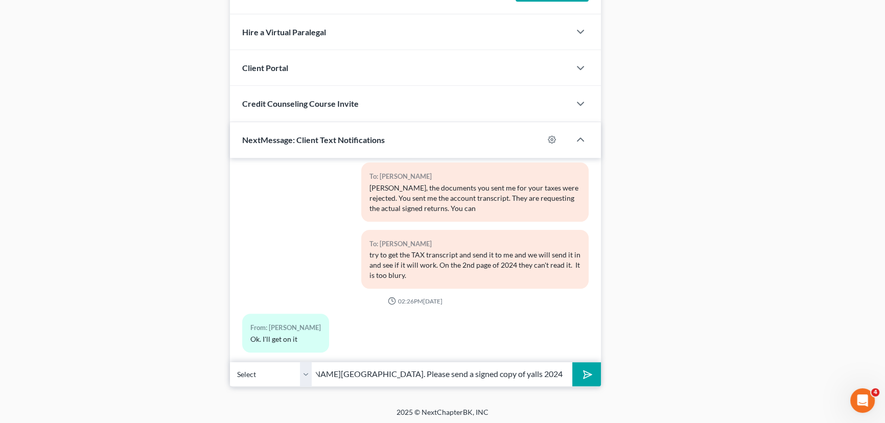
click at [573, 362] on button "submit" at bounding box center [587, 374] width 28 height 24
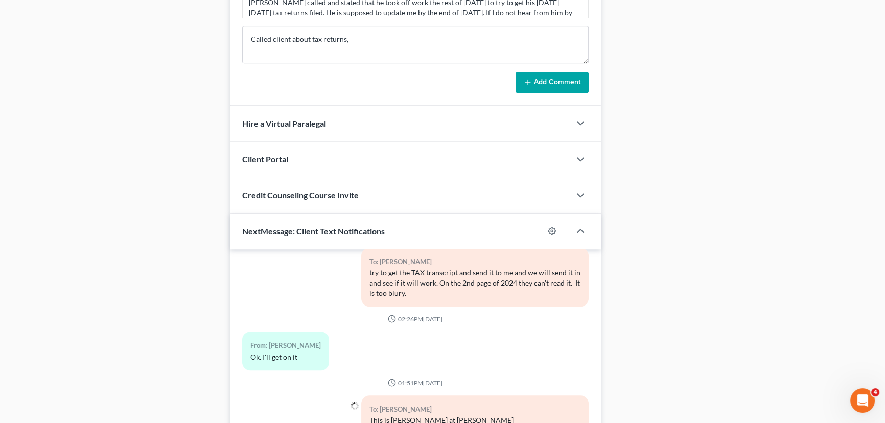
scroll to position [803, 0]
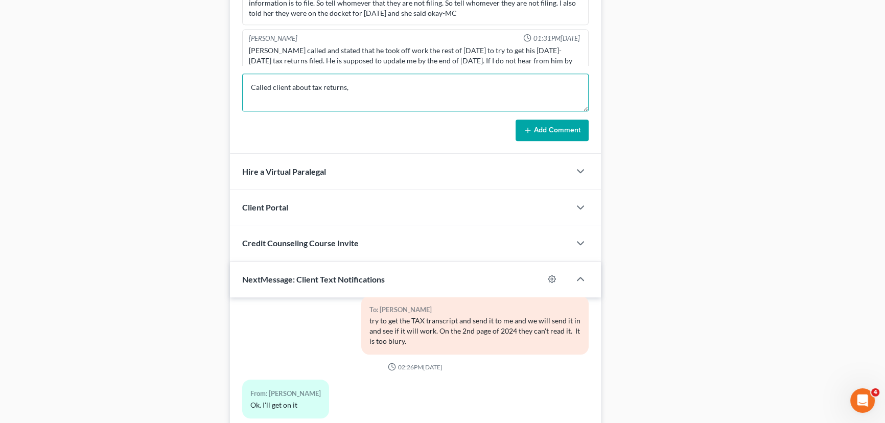
click at [436, 90] on textarea "Called client about tax returns," at bounding box center [415, 93] width 347 height 38
type textarea "Called client about tax returns 2020-2022 tax returns. He says he is unsure if …"
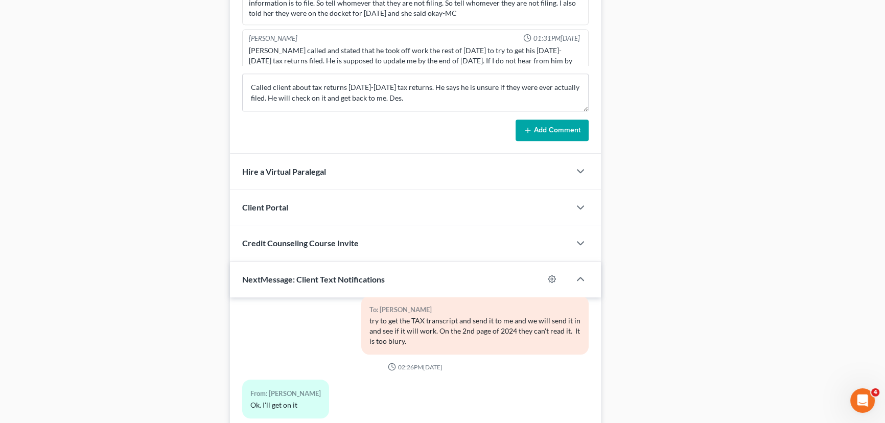
click at [550, 128] on button "Add Comment" at bounding box center [552, 130] width 73 height 21
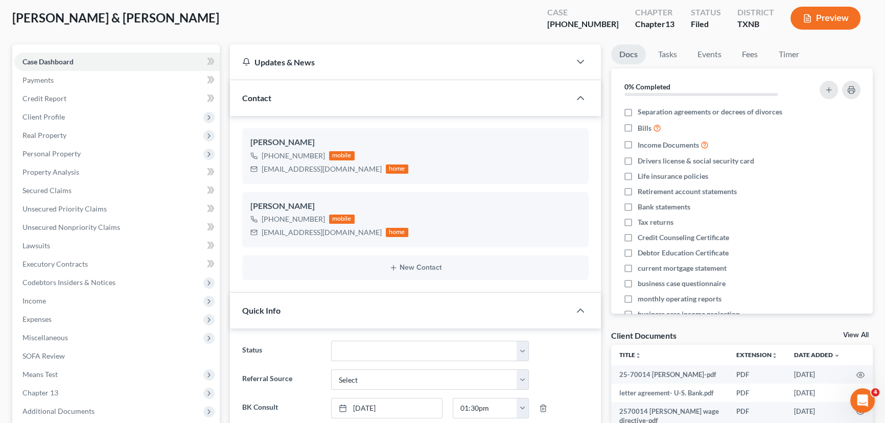
scroll to position [0, 0]
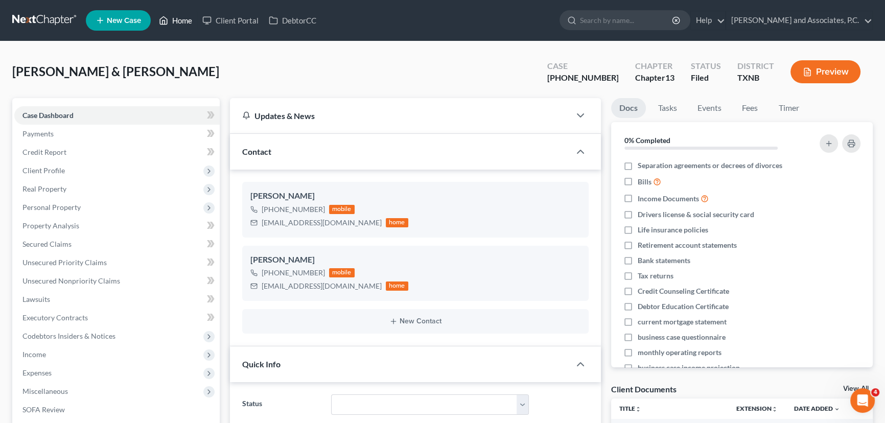
click at [163, 20] on icon at bounding box center [163, 20] width 9 height 12
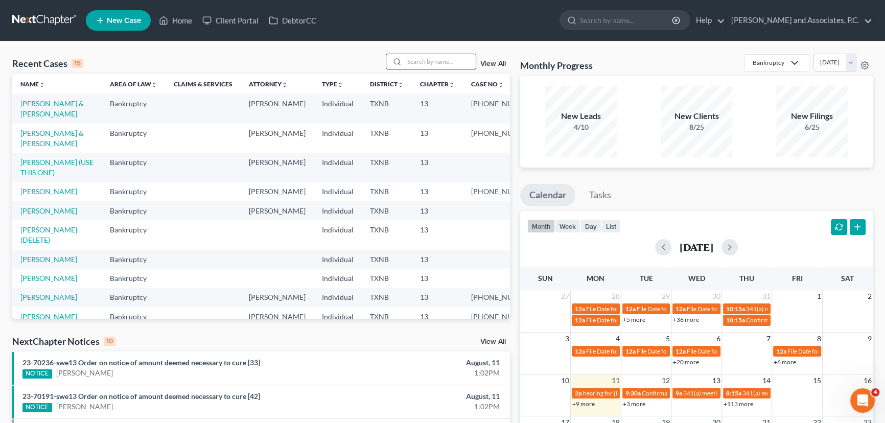
click at [462, 66] on input "search" at bounding box center [440, 61] width 72 height 15
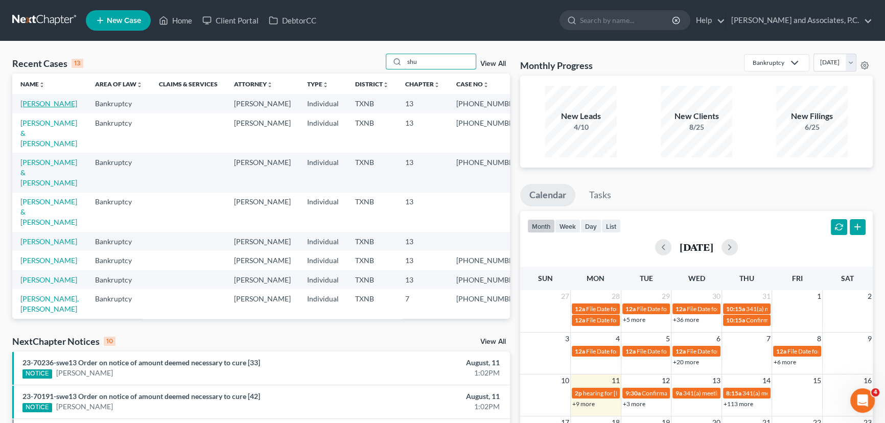
type input "shu"
click at [40, 107] on link "Shults, Kimberly" at bounding box center [48, 103] width 57 height 9
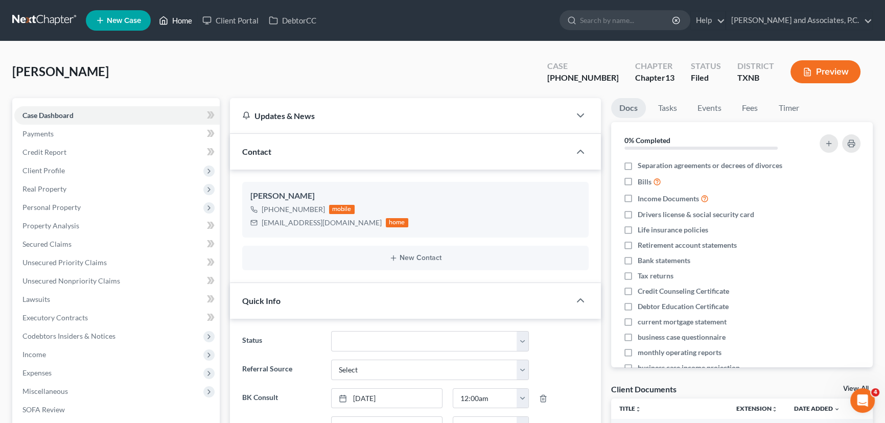
click at [184, 26] on link "Home" at bounding box center [175, 20] width 43 height 18
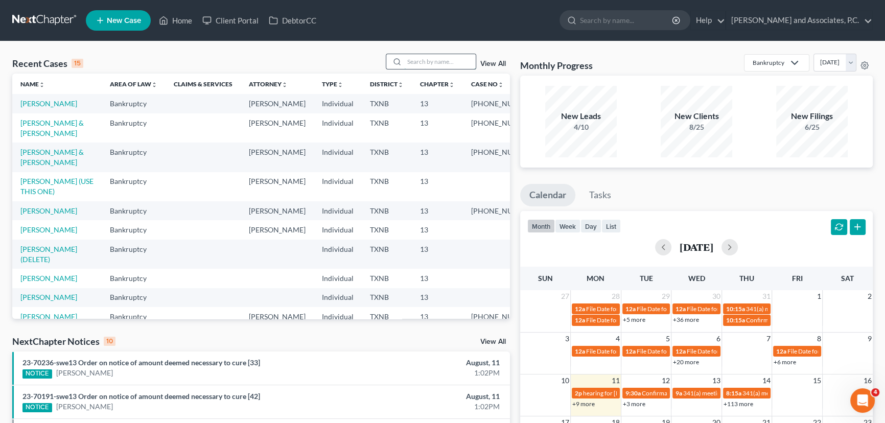
click at [451, 60] on input "search" at bounding box center [440, 61] width 72 height 15
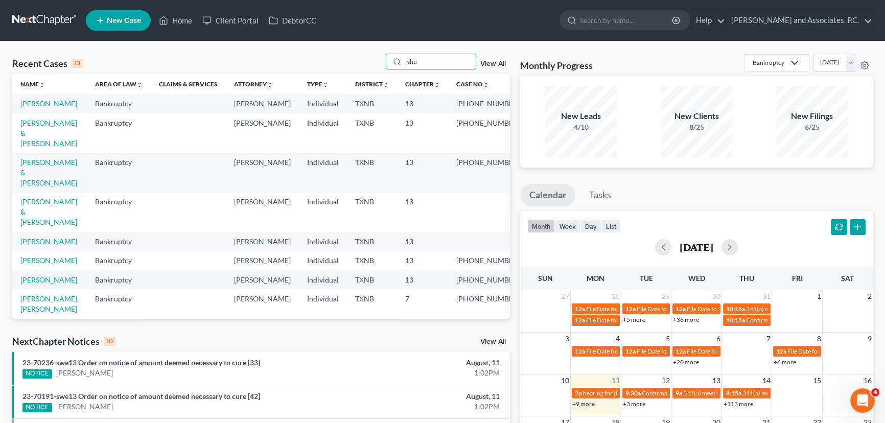
type input "shu"
click at [68, 104] on link "Shults, Kimberly" at bounding box center [48, 103] width 57 height 9
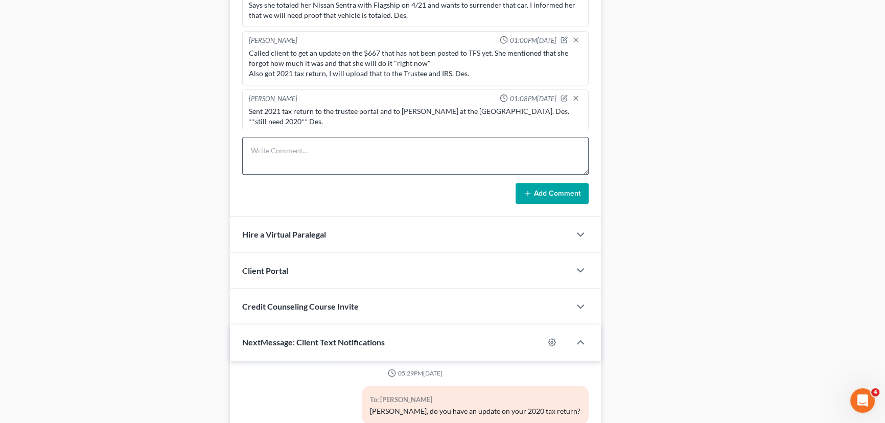
scroll to position [647, 0]
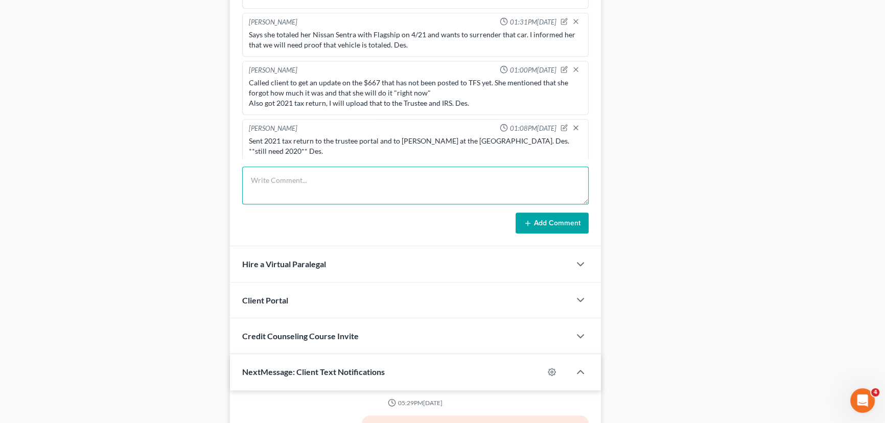
click at [278, 185] on textarea at bounding box center [415, 186] width 347 height 38
type textarea "Called client for an update on her 2020 tax return. and client is $380 behind i…"
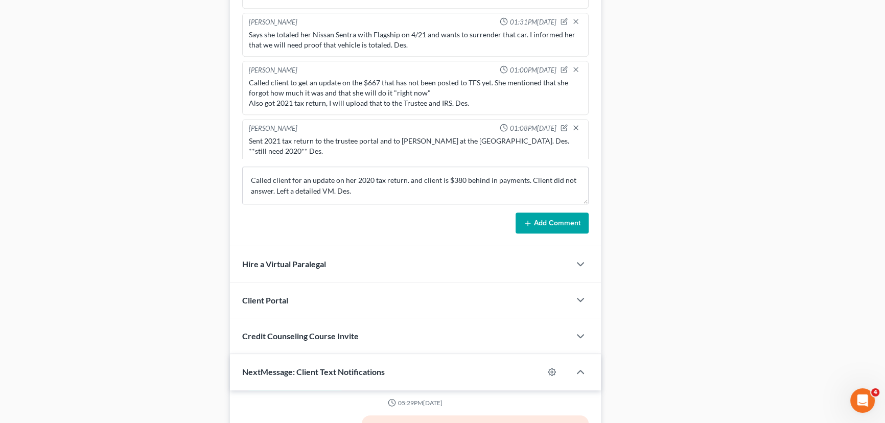
click at [568, 229] on button "Add Comment" at bounding box center [552, 223] width 73 height 21
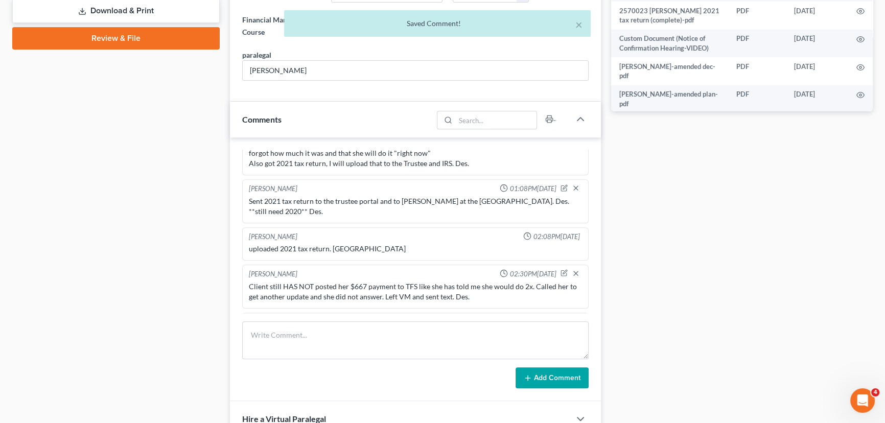
scroll to position [600, 0]
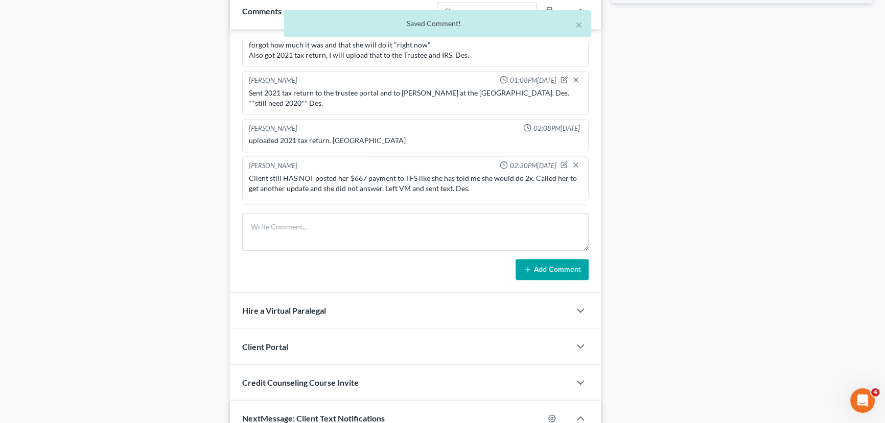
click at [561, 209] on icon "button" at bounding box center [564, 212] width 7 height 7
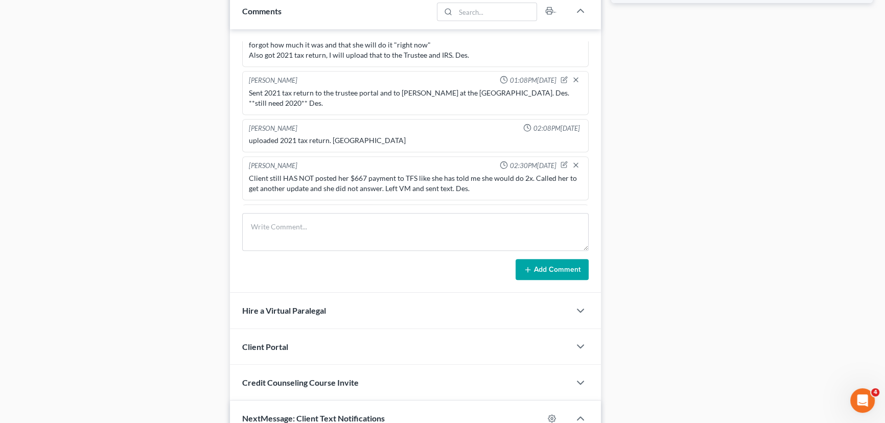
click at [250, 221] on textarea "Called client for an update on her 2020 tax return. and client is $380 behind i…" at bounding box center [415, 240] width 333 height 38
type textarea "for court 8/14- Called client for an update on her 2020 tax return. and client …"
click at [573, 210] on icon "button" at bounding box center [576, 213] width 6 height 6
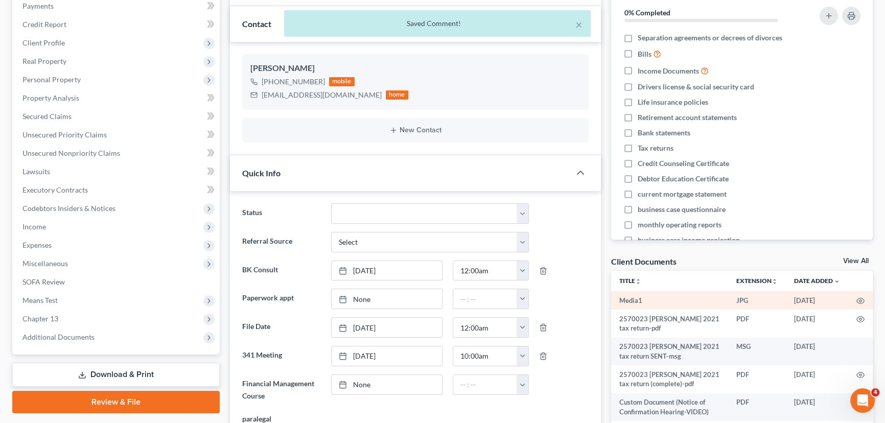
scroll to position [0, 0]
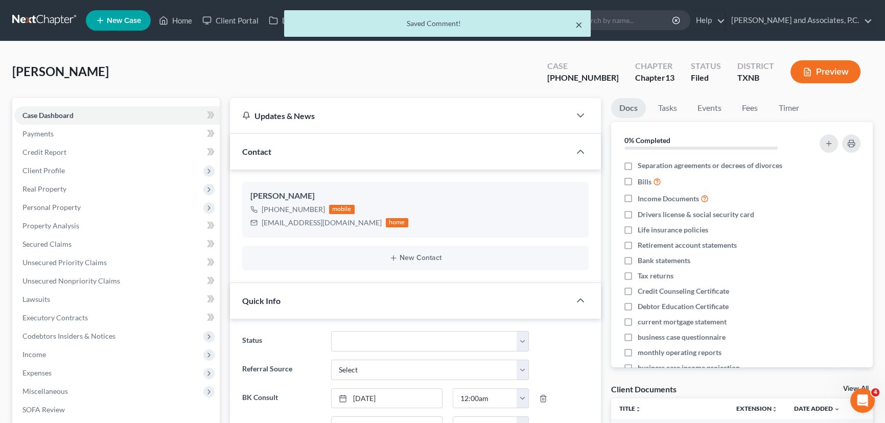
click at [578, 22] on button "×" at bounding box center [579, 24] width 7 height 12
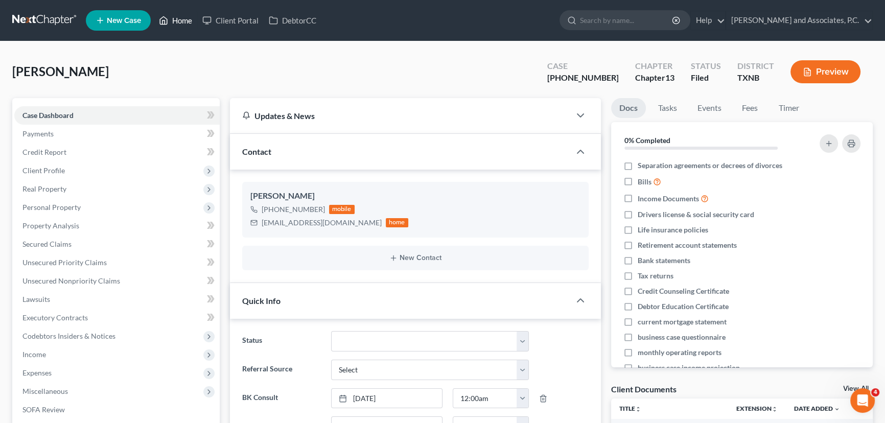
click at [185, 19] on link "Home" at bounding box center [175, 20] width 43 height 18
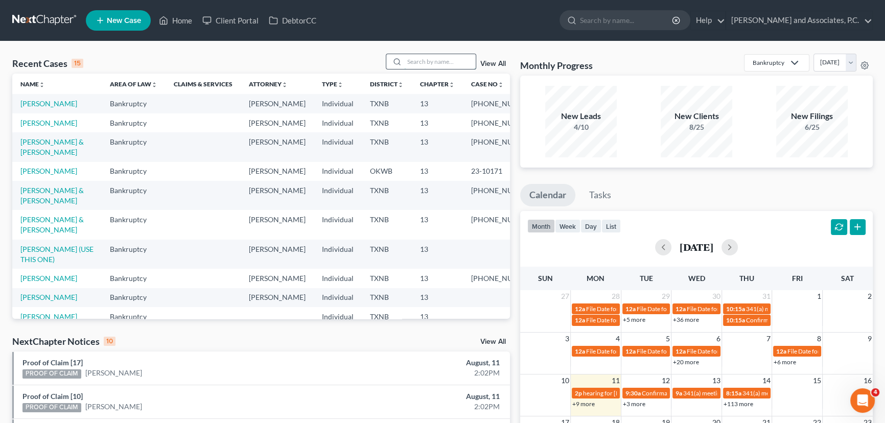
drag, startPoint x: 419, startPoint y: 56, endPoint x: 423, endPoint y: 61, distance: 6.5
click at [421, 58] on input "search" at bounding box center [440, 61] width 72 height 15
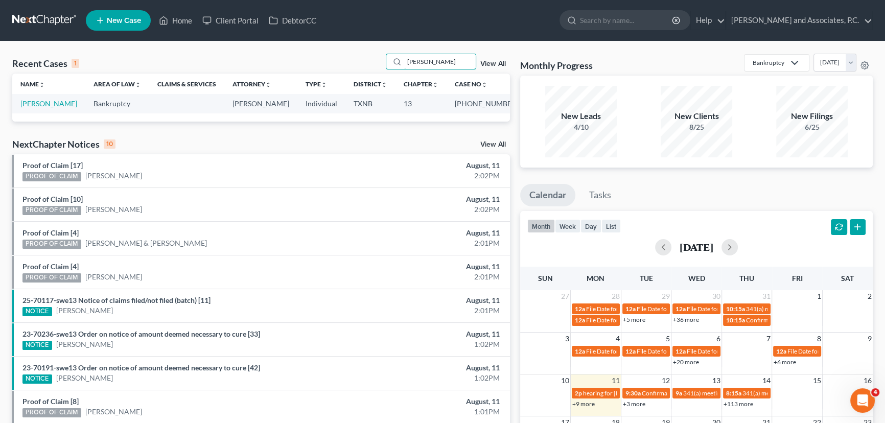
type input "gamlin"
click at [63, 99] on td "Gamlin, Donald" at bounding box center [48, 103] width 73 height 19
click at [61, 105] on link "Gamlin, Donald" at bounding box center [48, 103] width 57 height 9
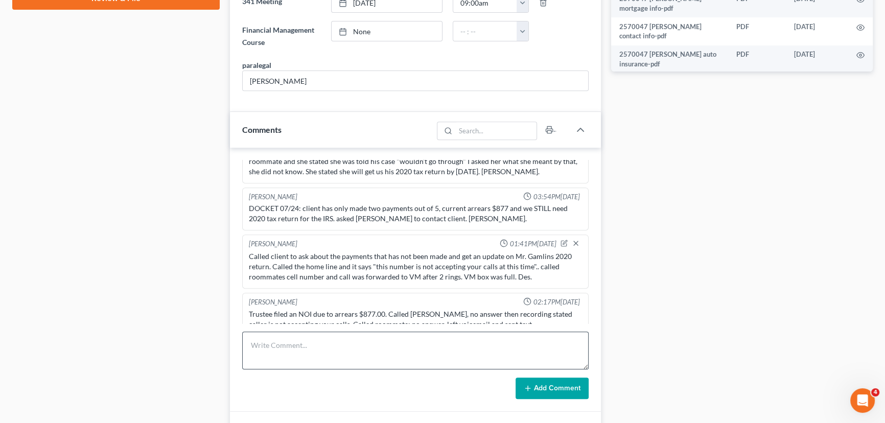
scroll to position [557, 0]
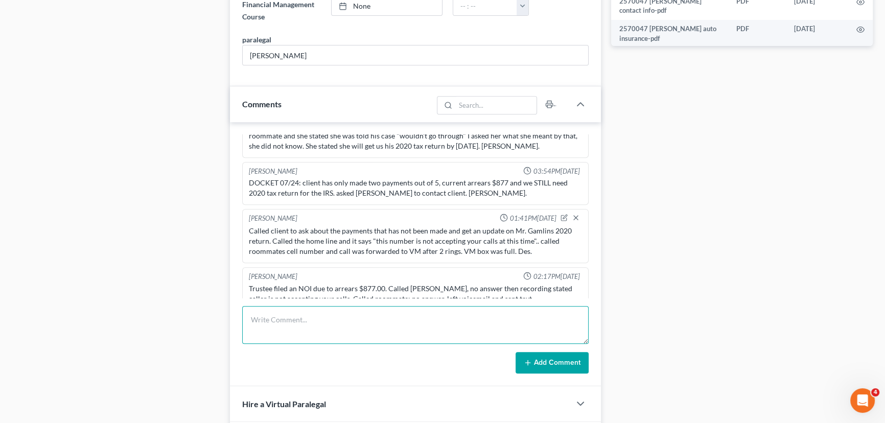
click at [316, 314] on textarea at bounding box center [415, 325] width 347 height 38
type textarea "clients case is dismissing. Called both numbers. No contact. Des."
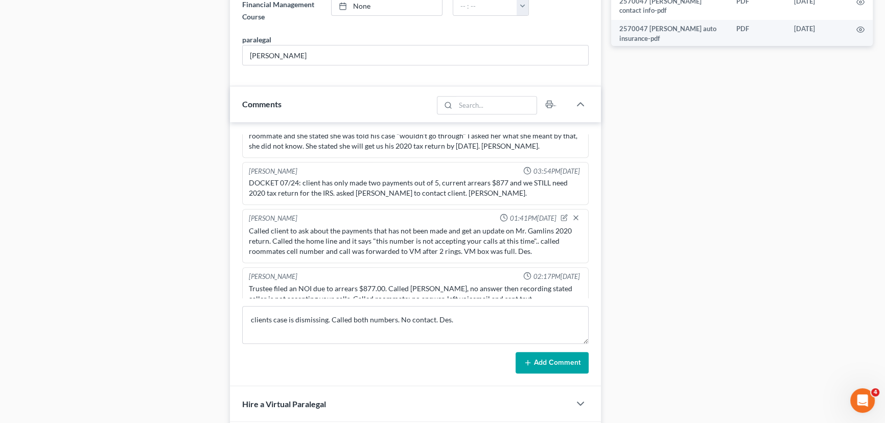
click at [573, 359] on button "Add Comment" at bounding box center [552, 362] width 73 height 21
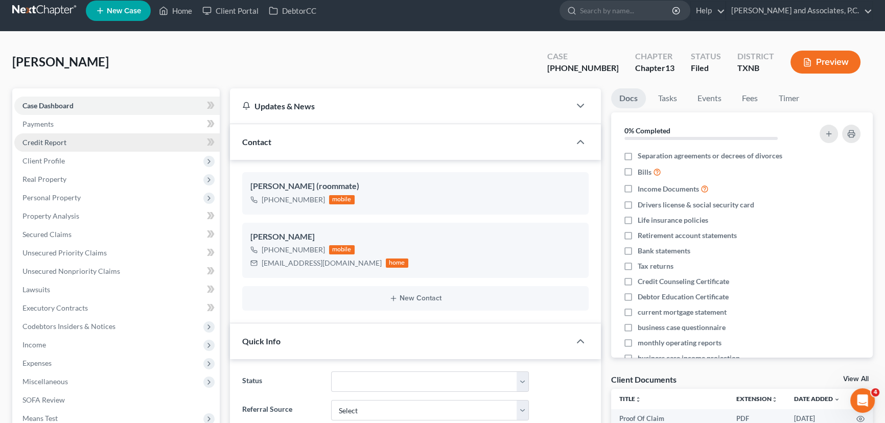
scroll to position [0, 0]
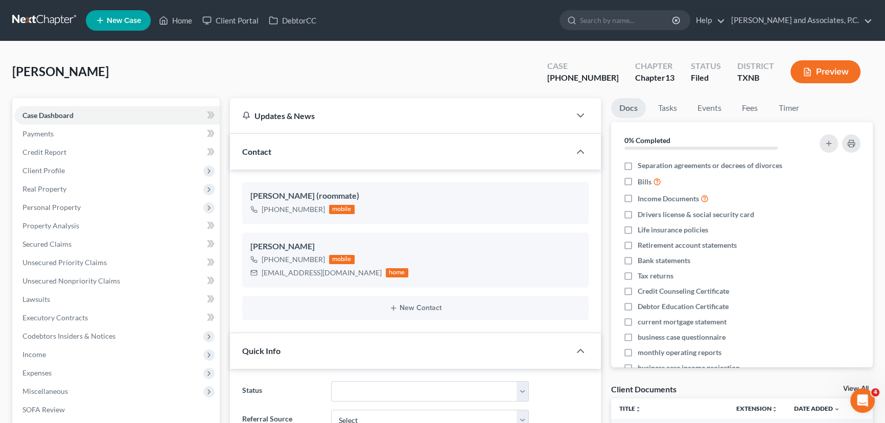
drag, startPoint x: 174, startPoint y: 35, endPoint x: 179, endPoint y: 23, distance: 12.6
click at [175, 33] on nav "Home New Case Client Portal DebtorCC Monte J. White and Associates, P.C. desire…" at bounding box center [442, 20] width 885 height 41
click at [179, 22] on link "Home" at bounding box center [175, 20] width 43 height 18
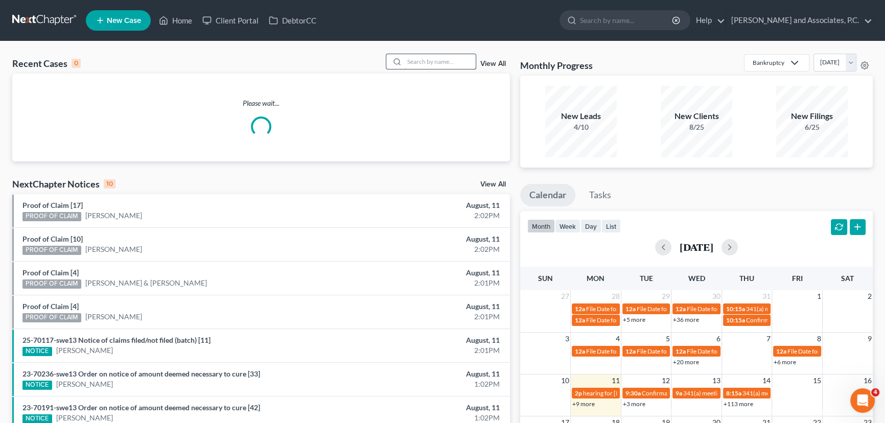
drag, startPoint x: 423, startPoint y: 61, endPoint x: 408, endPoint y: 67, distance: 16.5
click at [424, 61] on input "search" at bounding box center [440, 61] width 72 height 15
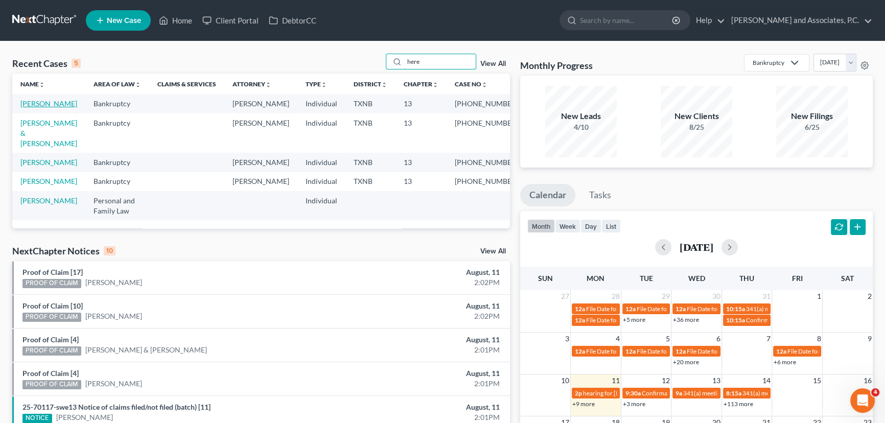
type input "here"
click at [59, 105] on link "Herebia, Richard" at bounding box center [48, 103] width 57 height 9
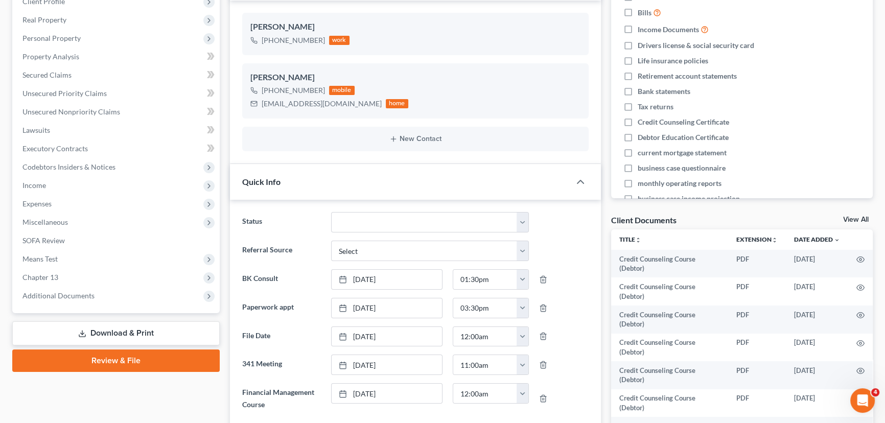
scroll to position [186, 0]
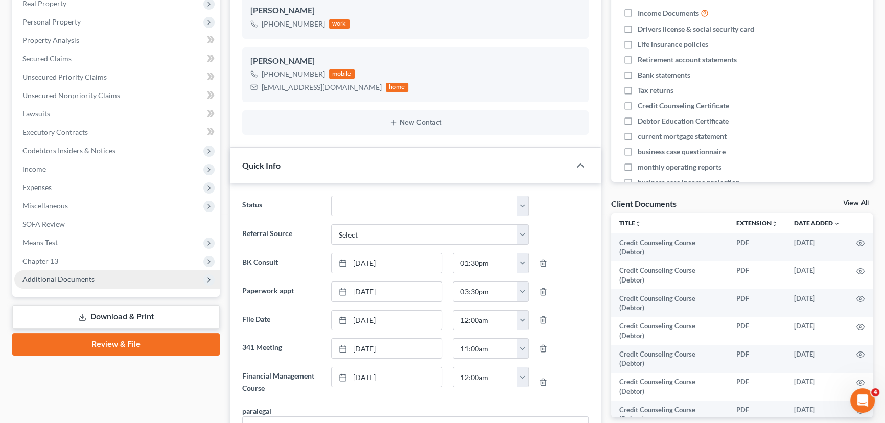
click at [49, 277] on span "Additional Documents" at bounding box center [58, 279] width 72 height 9
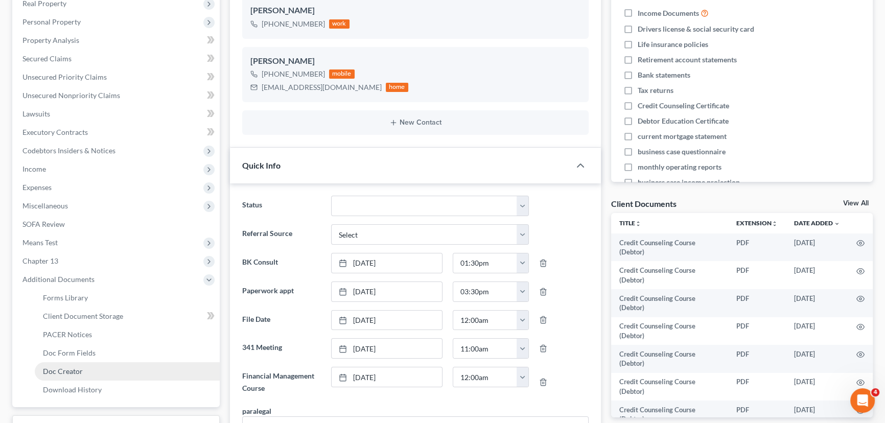
click at [65, 368] on span "Doc Creator" at bounding box center [63, 371] width 40 height 9
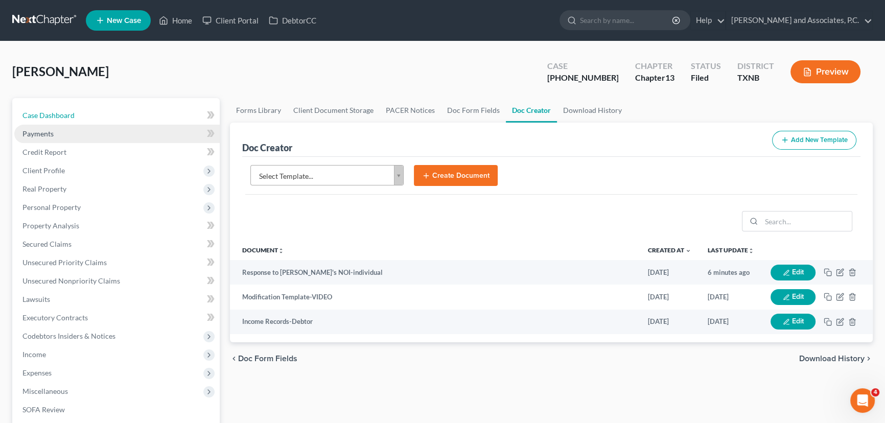
click at [92, 120] on link "Case Dashboard" at bounding box center [116, 115] width 205 height 18
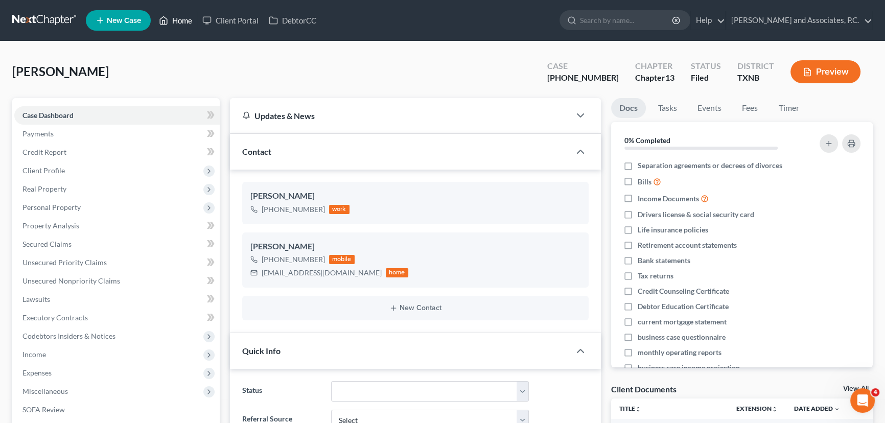
click at [176, 20] on link "Home" at bounding box center [175, 20] width 43 height 18
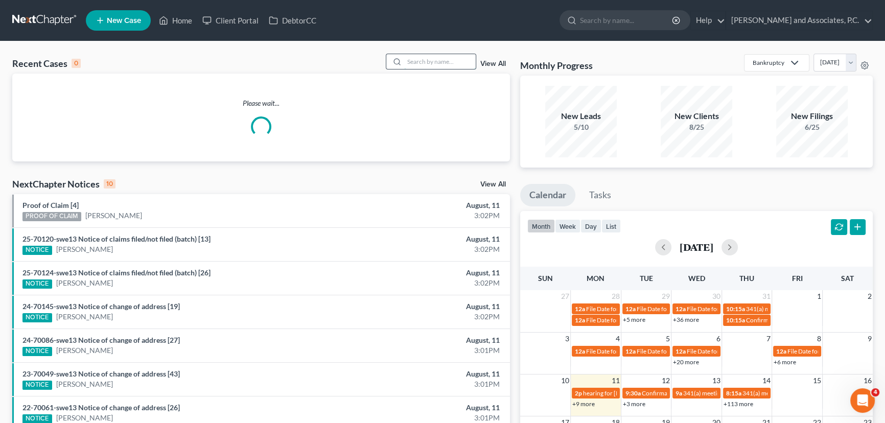
click at [418, 65] on input "search" at bounding box center [440, 61] width 72 height 15
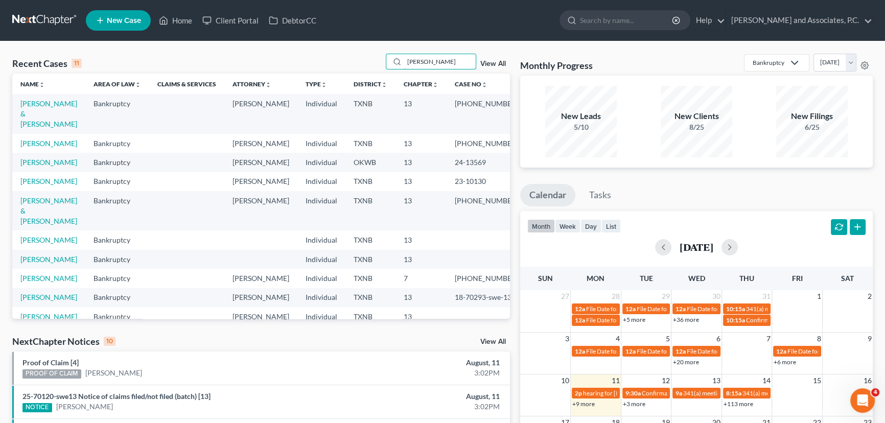
type input "hernandez"
click at [443, 64] on input "hernandez" at bounding box center [440, 61] width 72 height 15
click at [55, 139] on link "Hernandez, Lori" at bounding box center [48, 143] width 57 height 9
select select "1"
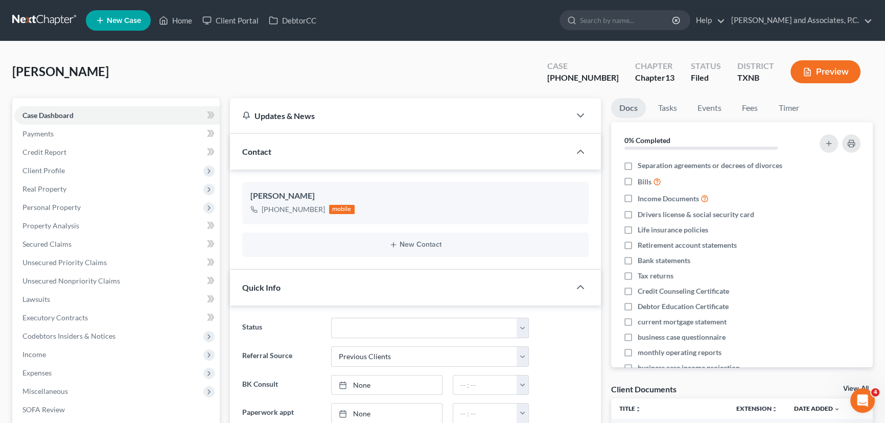
click at [260, 75] on div "Hernandez, Lori Upgraded Case 25-70048-13 Chapter Chapter 13 Status Filed Distr…" at bounding box center [442, 76] width 861 height 44
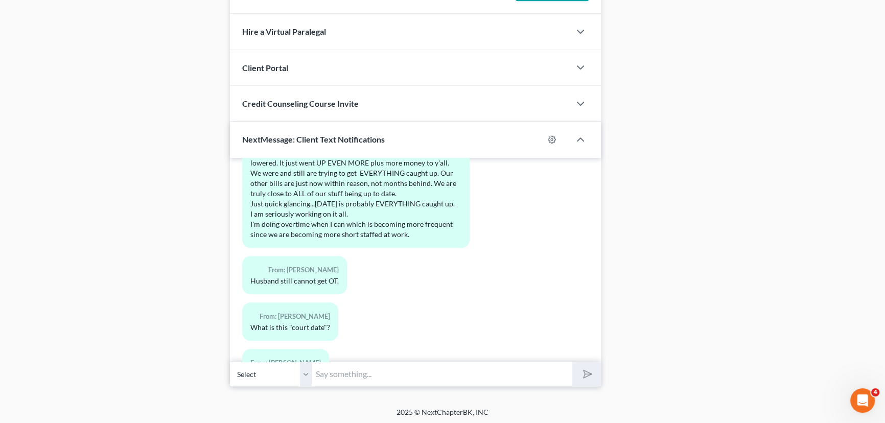
scroll to position [5445, 0]
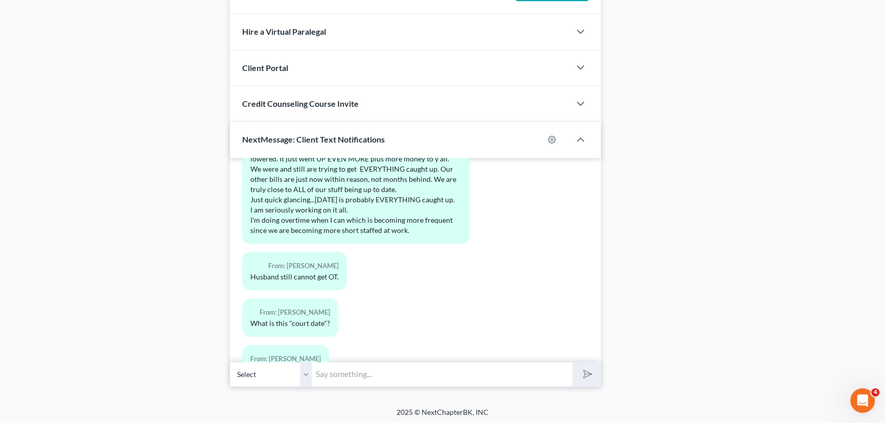
drag, startPoint x: 369, startPoint y: 372, endPoint x: 373, endPoint y: 358, distance: 14.4
click at [369, 372] on input "text" at bounding box center [442, 374] width 261 height 25
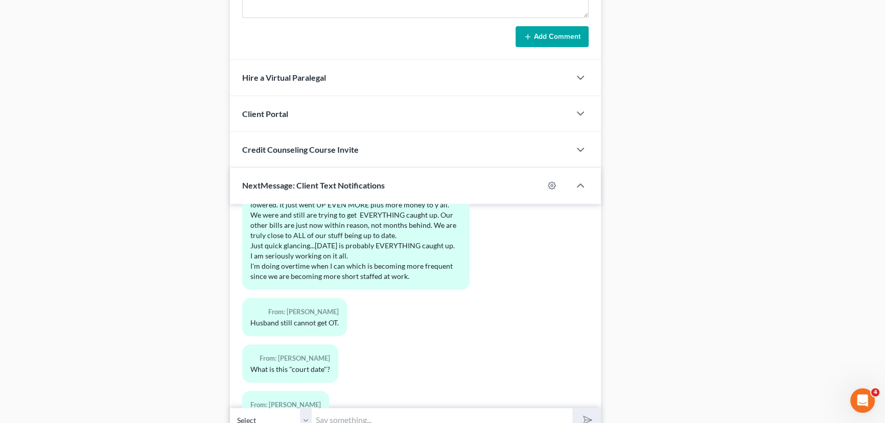
scroll to position [866, 0]
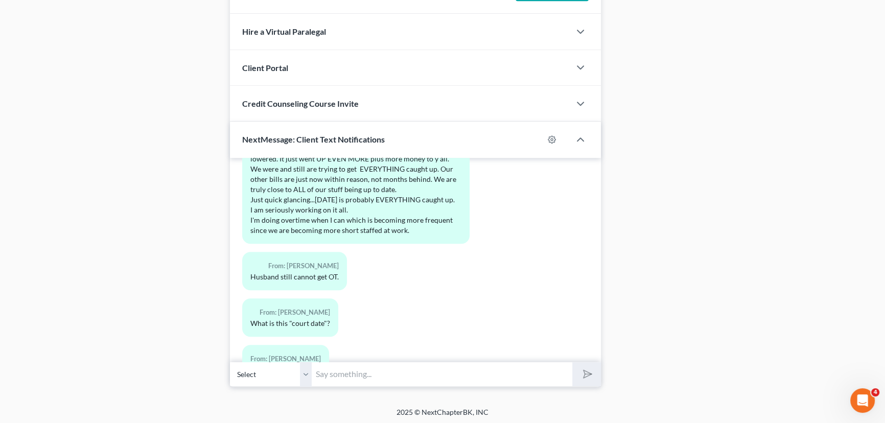
click at [467, 377] on input "text" at bounding box center [442, 374] width 261 height 25
click at [573, 362] on button "submit" at bounding box center [587, 374] width 28 height 24
type input "Lori, this is Desiree at Monte Whites. We have court once a month to confirm ca…"
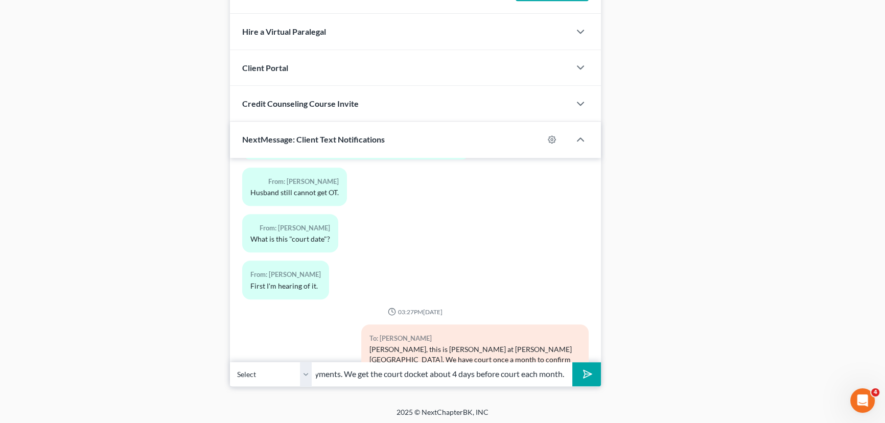
scroll to position [0, 67]
type input "not current on payments. We get the court docket about 4 days before court each…"
click at [573, 362] on button "submit" at bounding box center [587, 374] width 28 height 24
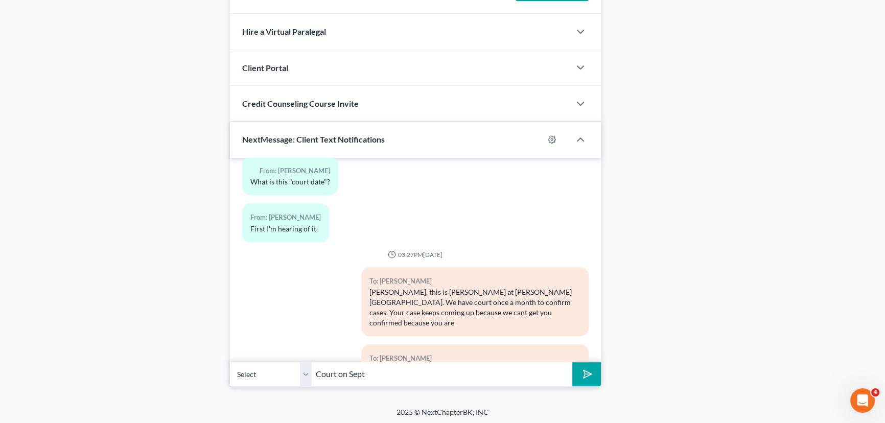
click at [382, 370] on input "Court on Sept" at bounding box center [442, 374] width 261 height 25
type input "Court on August 14th this month and your account is not current on payments. Pl…"
click at [573, 362] on button "submit" at bounding box center [587, 374] width 28 height 24
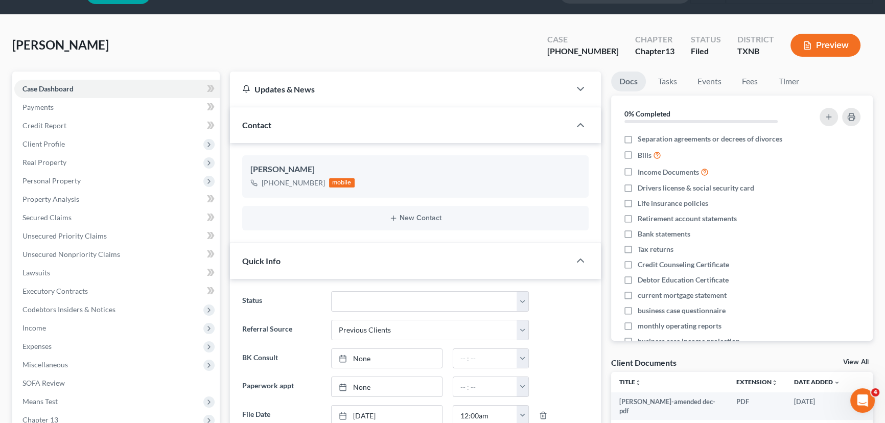
scroll to position [0, 0]
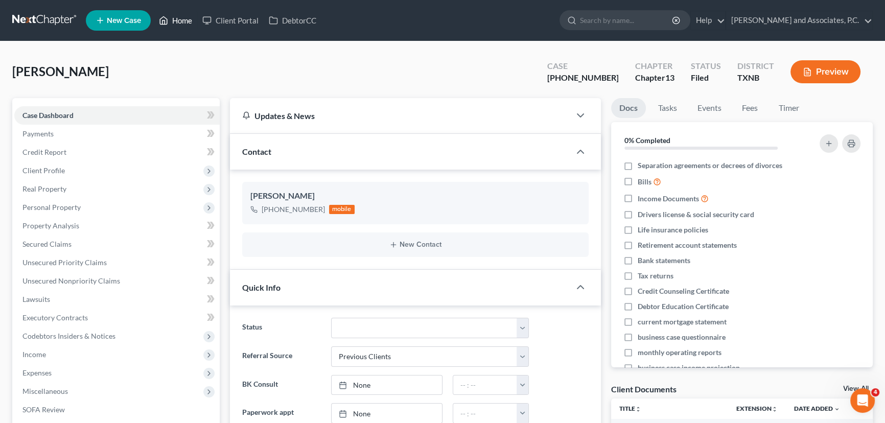
click at [186, 18] on link "Home" at bounding box center [175, 20] width 43 height 18
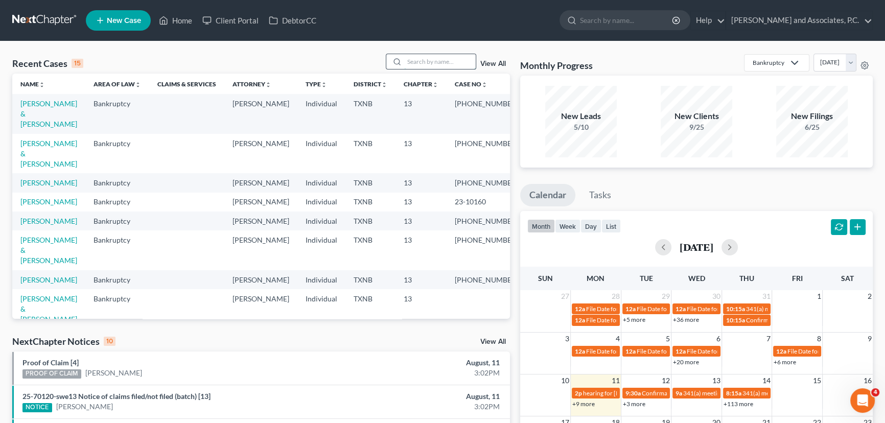
click at [454, 56] on input "search" at bounding box center [440, 61] width 72 height 15
type input "flippin"
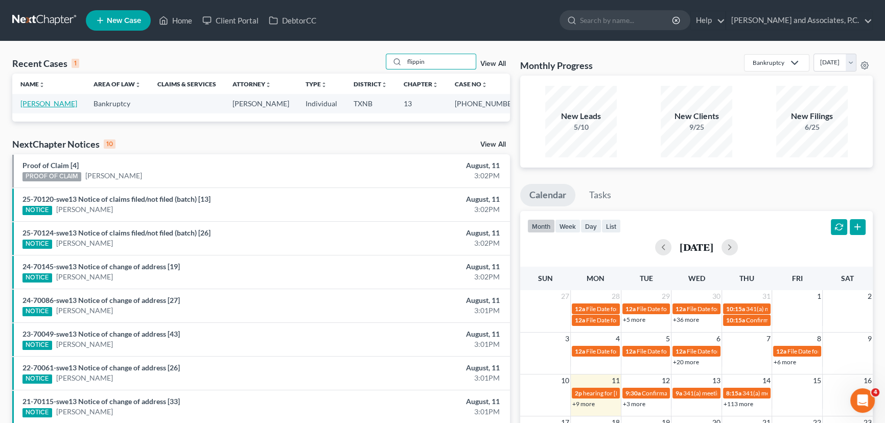
drag, startPoint x: 36, startPoint y: 102, endPoint x: 40, endPoint y: 106, distance: 5.8
click at [37, 103] on link "[PERSON_NAME]" at bounding box center [48, 103] width 57 height 9
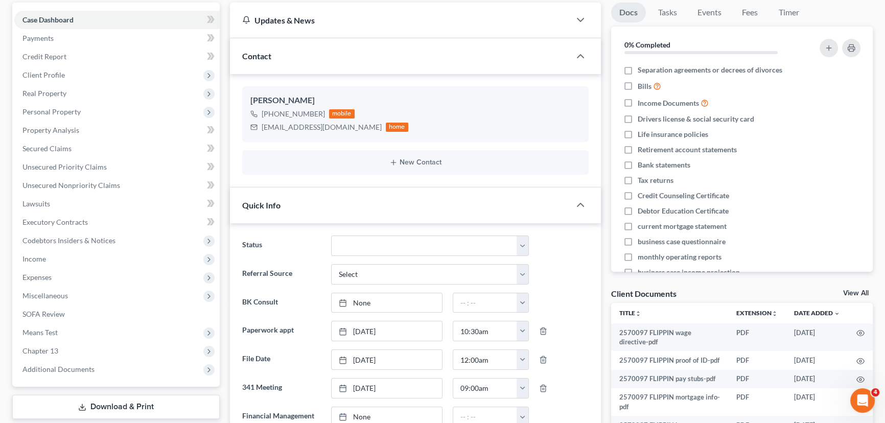
scroll to position [139, 0]
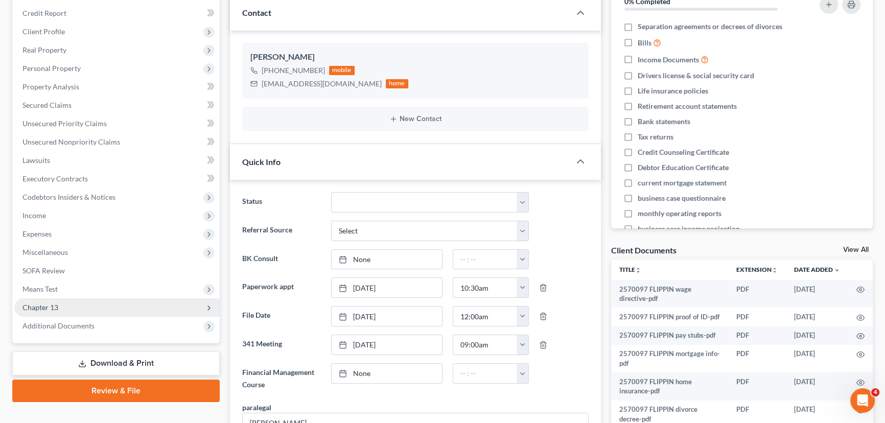
click at [73, 308] on span "Chapter 13" at bounding box center [116, 308] width 205 height 18
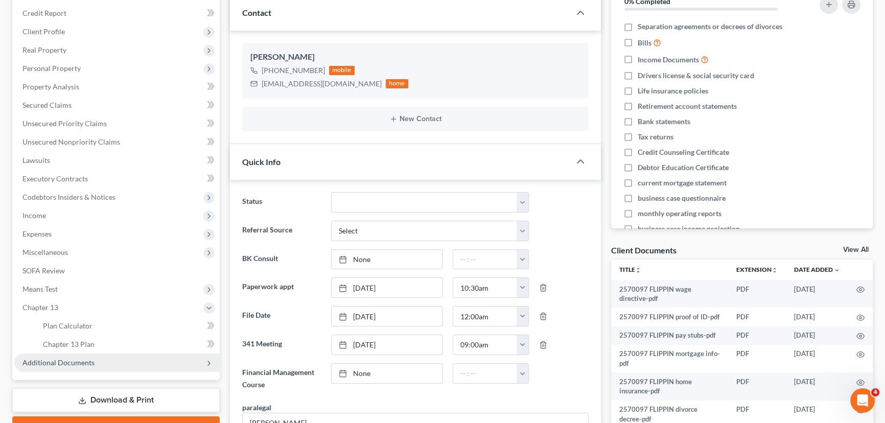
click at [70, 363] on span "Additional Documents" at bounding box center [58, 362] width 72 height 9
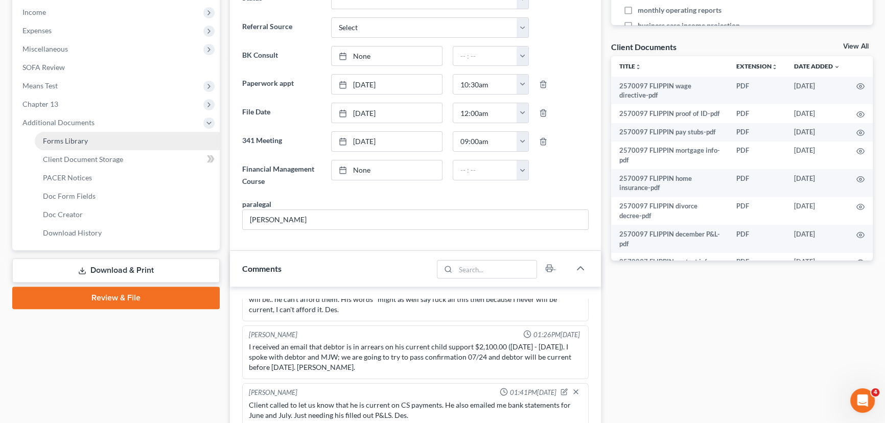
scroll to position [465, 0]
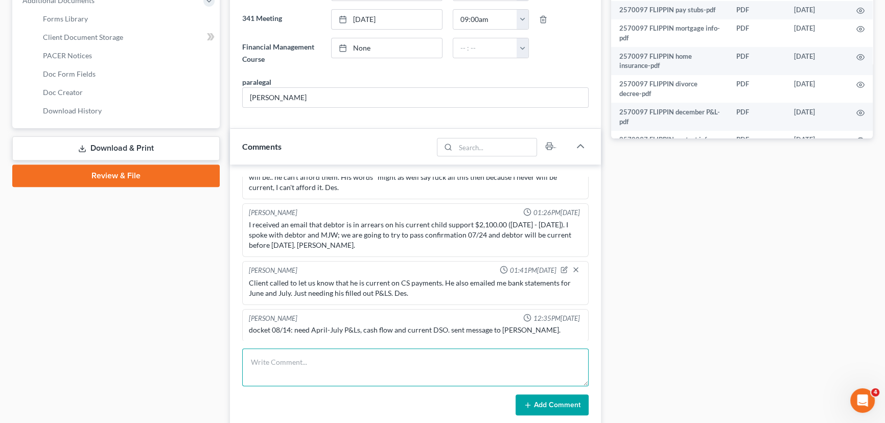
click at [298, 383] on textarea at bounding box center [415, 368] width 347 height 38
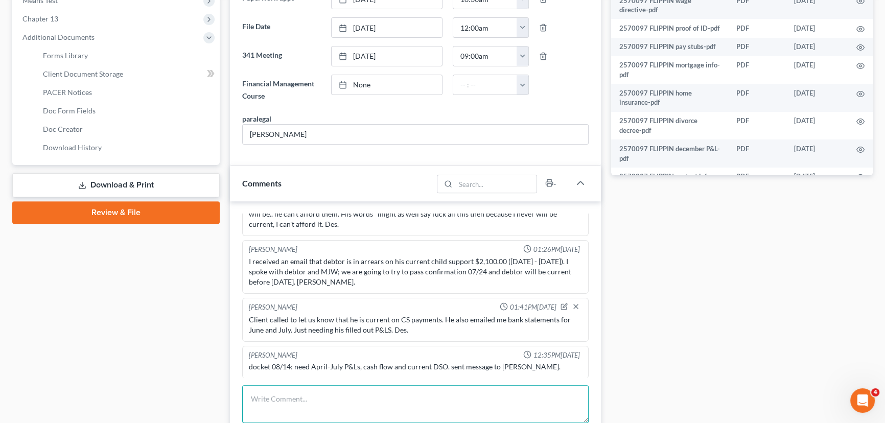
scroll to position [511, 0]
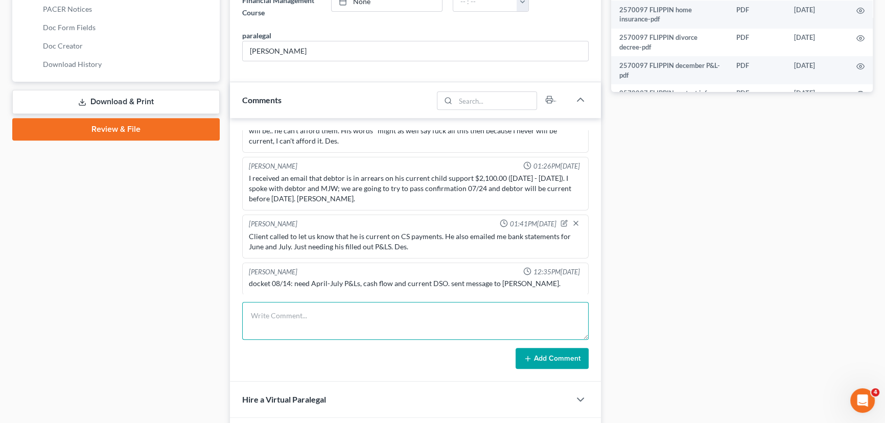
drag, startPoint x: 300, startPoint y: 310, endPoint x: 283, endPoint y: 334, distance: 29.4
click at [300, 310] on textarea at bounding box center [415, 321] width 347 height 38
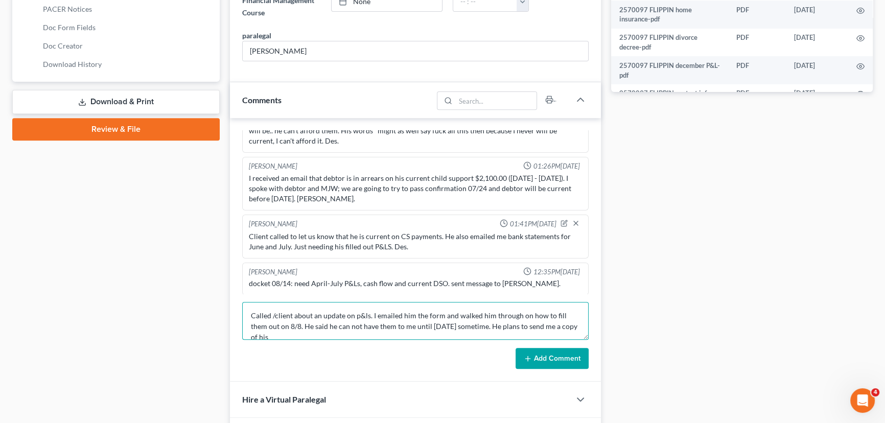
scroll to position [2, 0]
type textarea "Called /client about an update on p&ls. I emailed him the form and walked him t…"
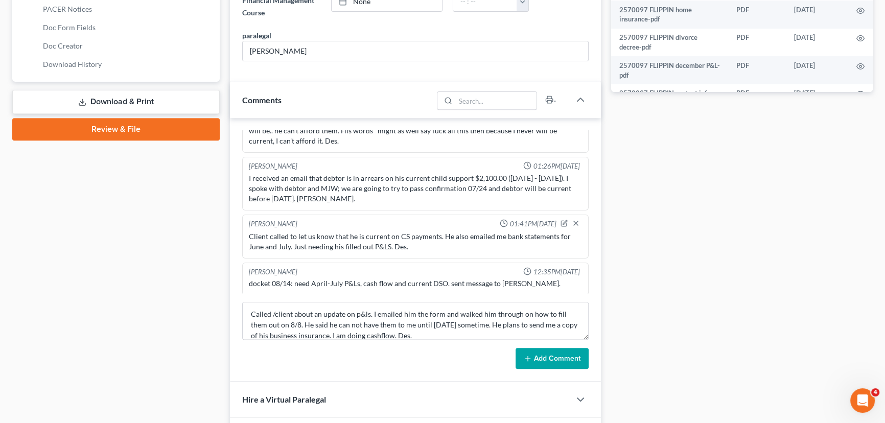
click at [545, 361] on button "Add Comment" at bounding box center [552, 358] width 73 height 21
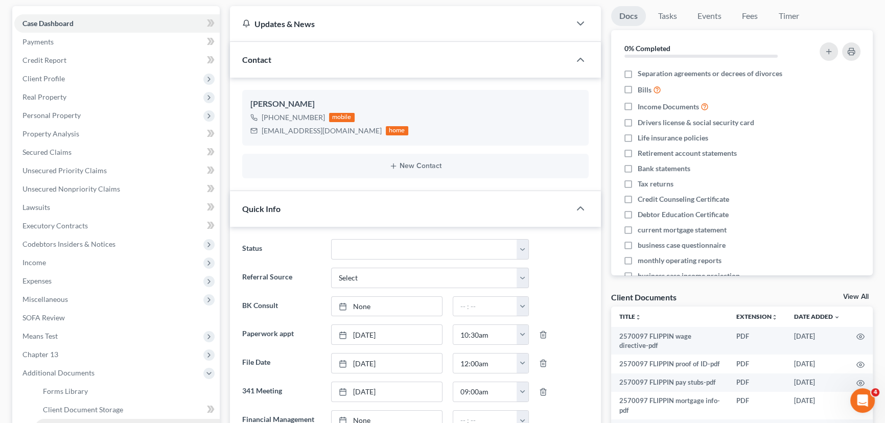
scroll to position [232, 0]
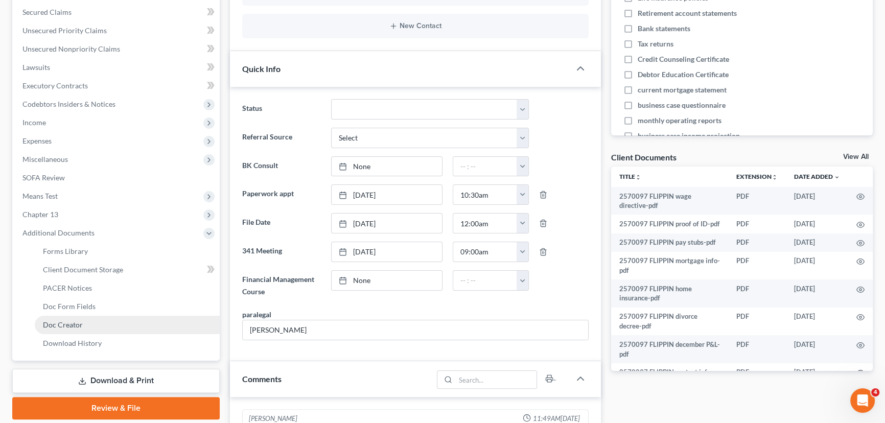
click at [87, 332] on link "Doc Creator" at bounding box center [127, 325] width 185 height 18
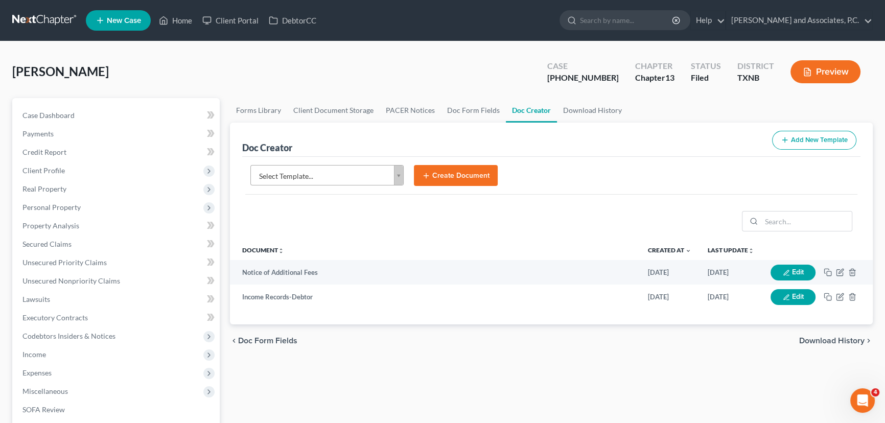
click at [323, 178] on body "Home New Case Client Portal DebtorCC Monte J. White and Associates, P.C. desire…" at bounding box center [442, 345] width 885 height 691
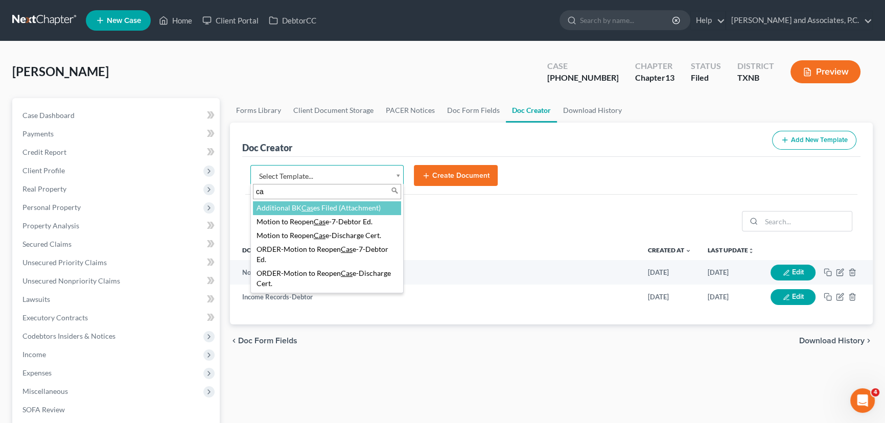
type input "c"
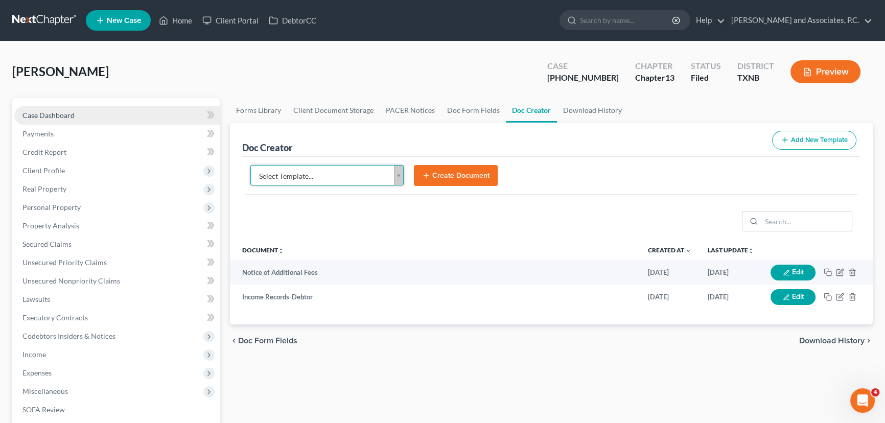
click at [65, 124] on body "Home New Case Client Portal DebtorCC Monte J. White and Associates, P.C. desire…" at bounding box center [442, 345] width 885 height 691
click at [66, 119] on link "Case Dashboard" at bounding box center [116, 115] width 205 height 18
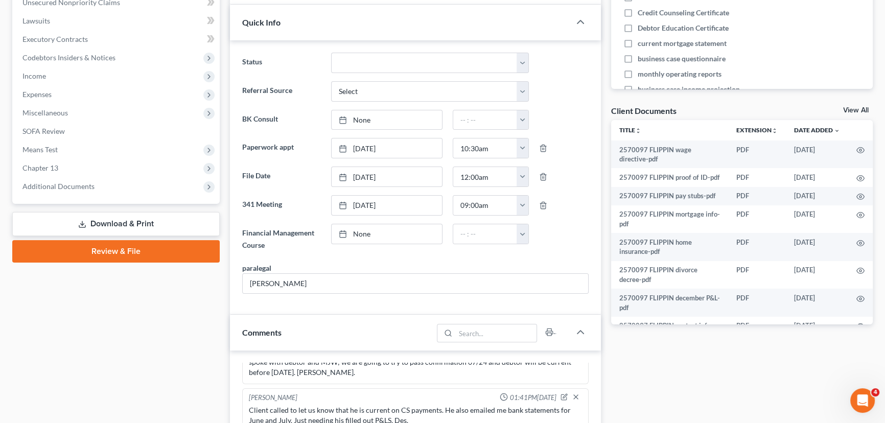
scroll to position [1859, 0]
click at [72, 189] on span "Additional Documents" at bounding box center [116, 186] width 205 height 18
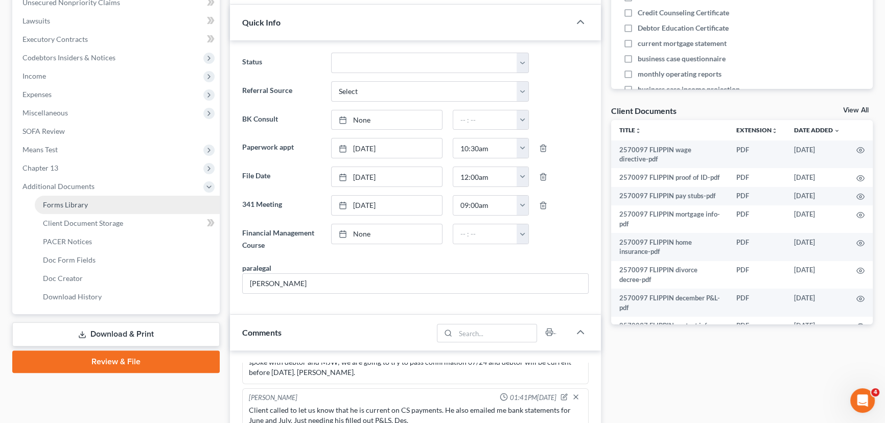
drag, startPoint x: 67, startPoint y: 202, endPoint x: 74, endPoint y: 210, distance: 10.5
click at [67, 201] on span "Forms Library" at bounding box center [65, 204] width 45 height 9
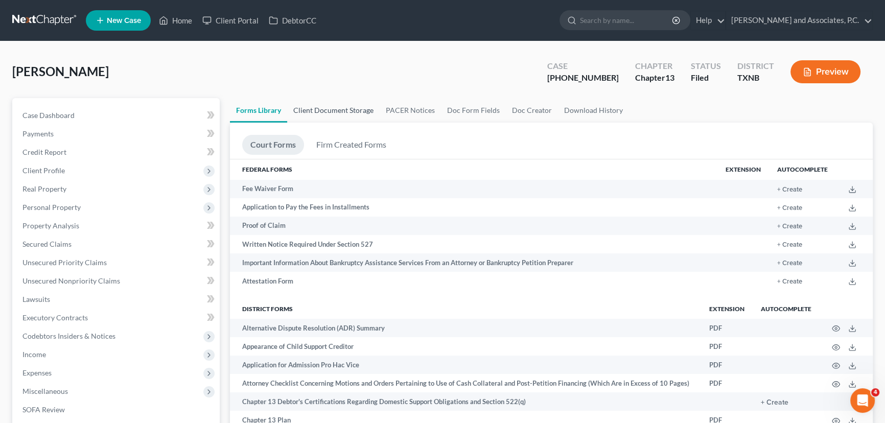
click at [362, 117] on link "Client Document Storage" at bounding box center [333, 110] width 93 height 25
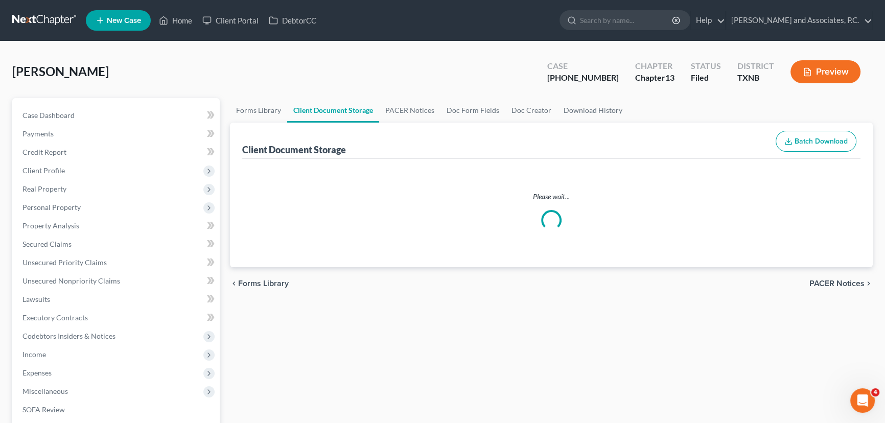
select select "18"
select select "21"
select select "10"
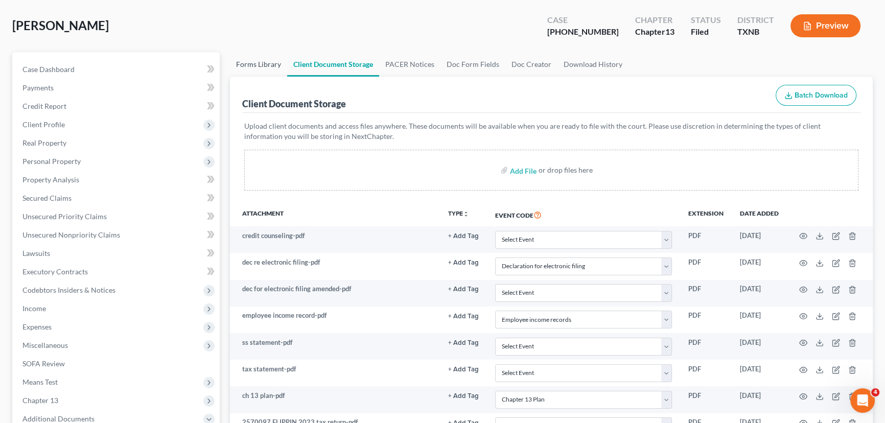
click at [267, 64] on link "Forms Library" at bounding box center [258, 64] width 57 height 25
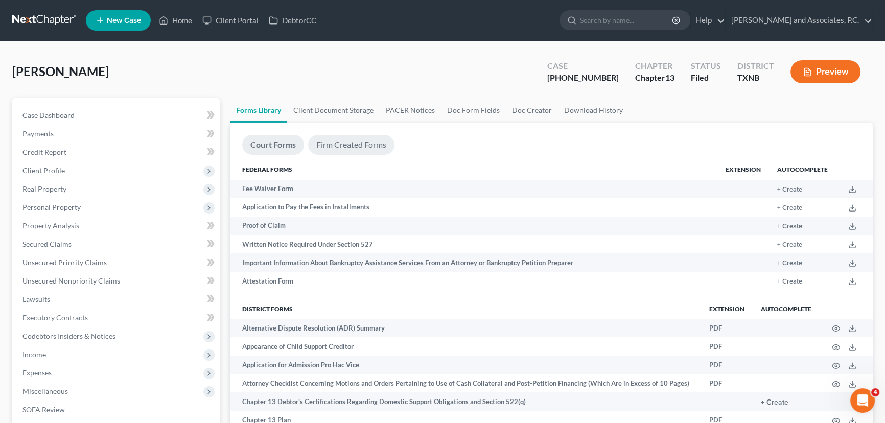
click at [331, 142] on link "Firm Created Forms" at bounding box center [351, 145] width 86 height 20
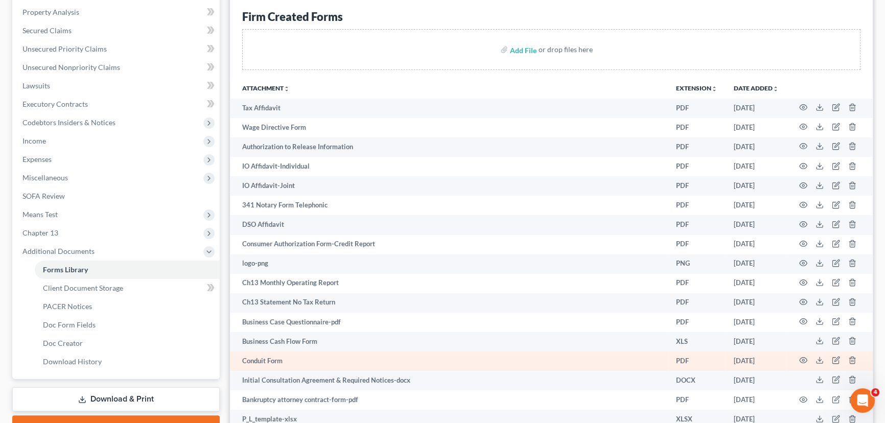
scroll to position [232, 0]
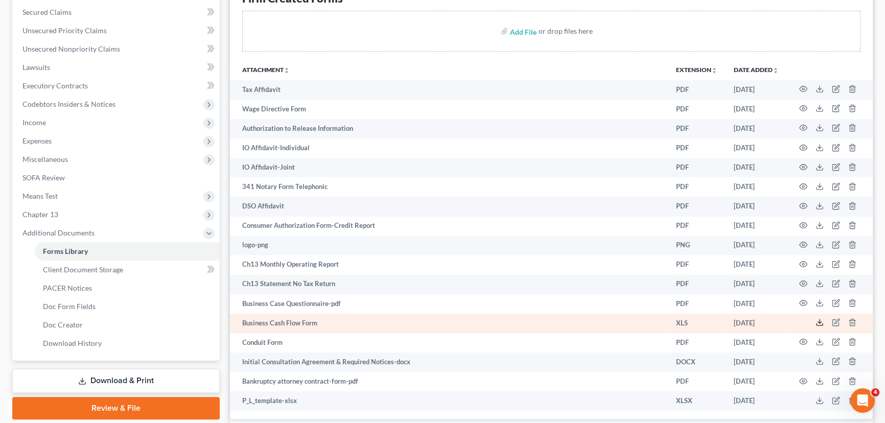
click at [818, 322] on polyline at bounding box center [820, 323] width 4 height 2
click at [818, 318] on icon at bounding box center [820, 322] width 8 height 8
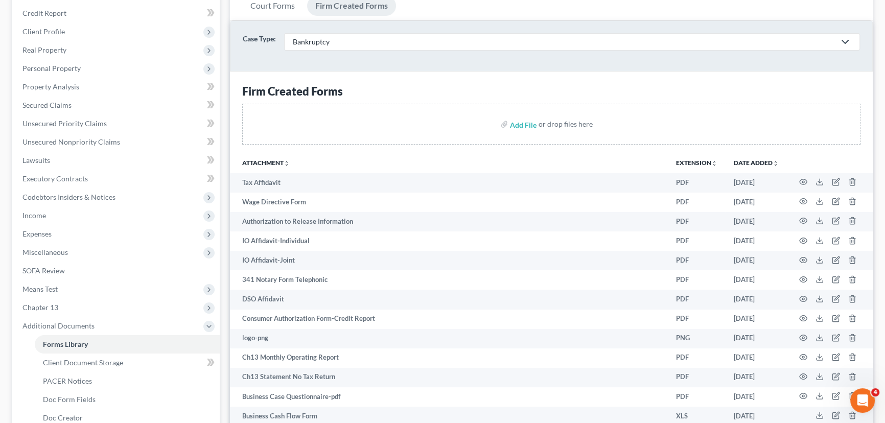
scroll to position [0, 0]
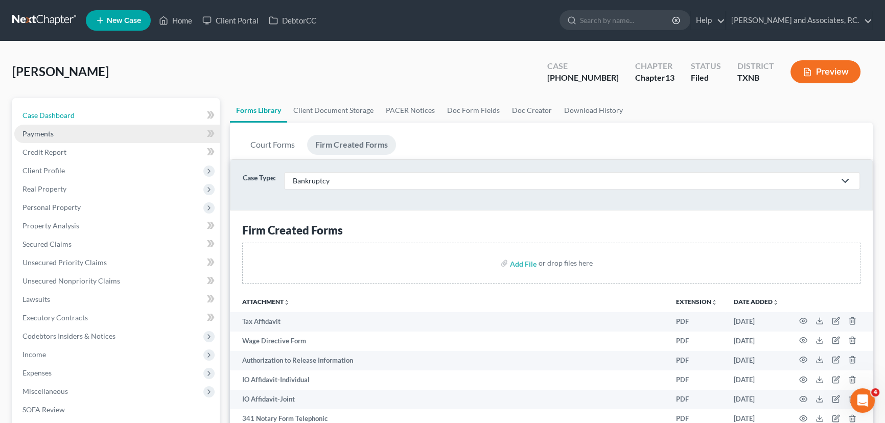
drag, startPoint x: 94, startPoint y: 110, endPoint x: 103, endPoint y: 127, distance: 19.5
click at [94, 110] on link "Case Dashboard" at bounding box center [116, 115] width 205 height 18
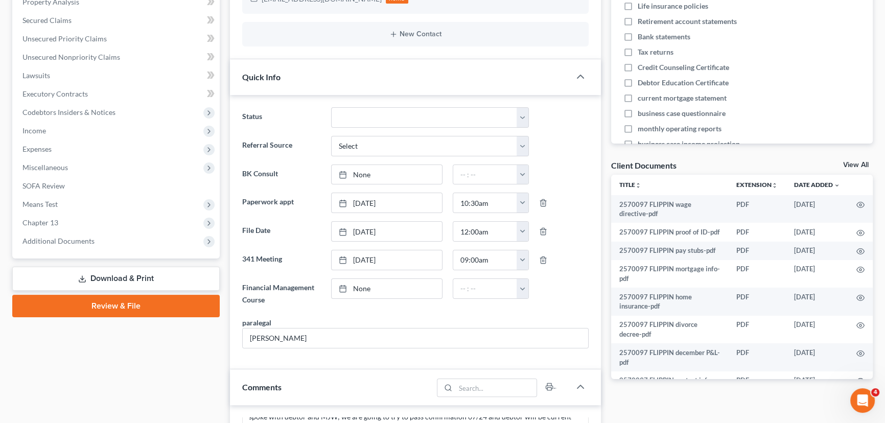
scroll to position [232, 0]
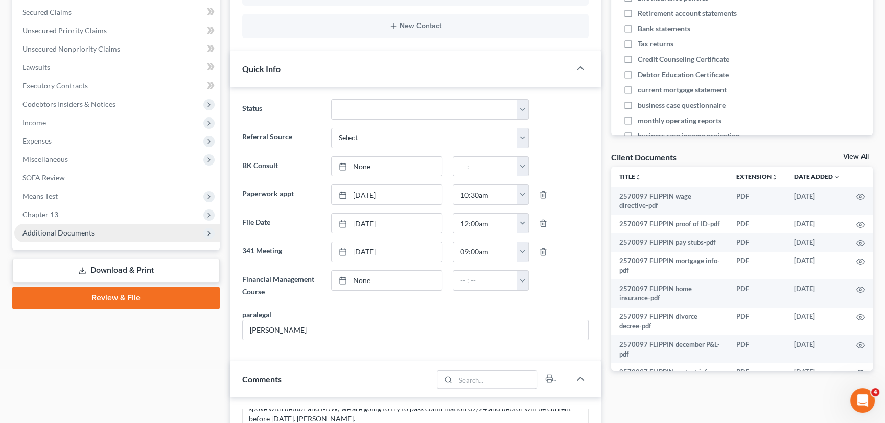
click at [39, 237] on span "Additional Documents" at bounding box center [116, 233] width 205 height 18
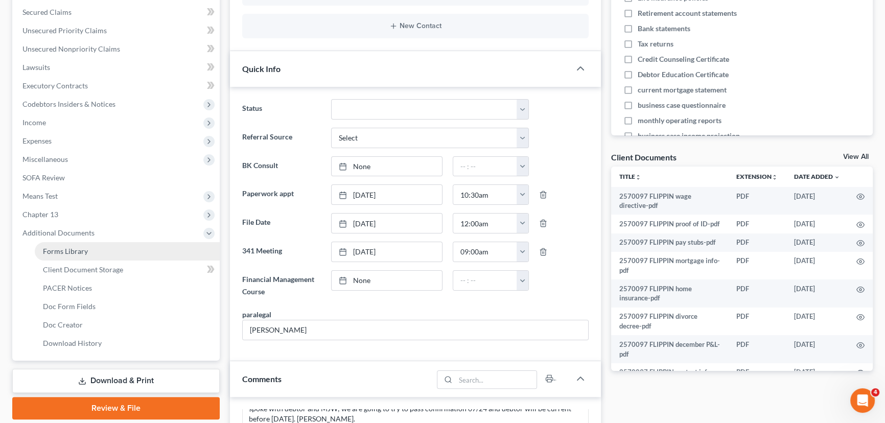
click at [88, 258] on link "Forms Library" at bounding box center [127, 251] width 185 height 18
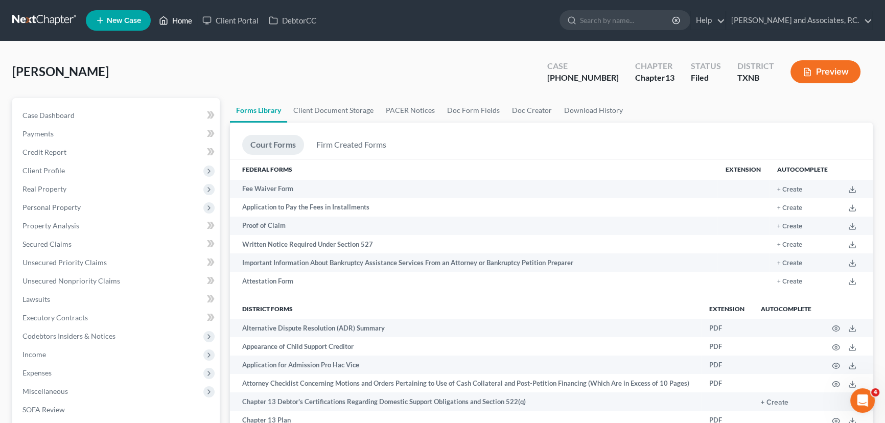
click at [178, 22] on link "Home" at bounding box center [175, 20] width 43 height 18
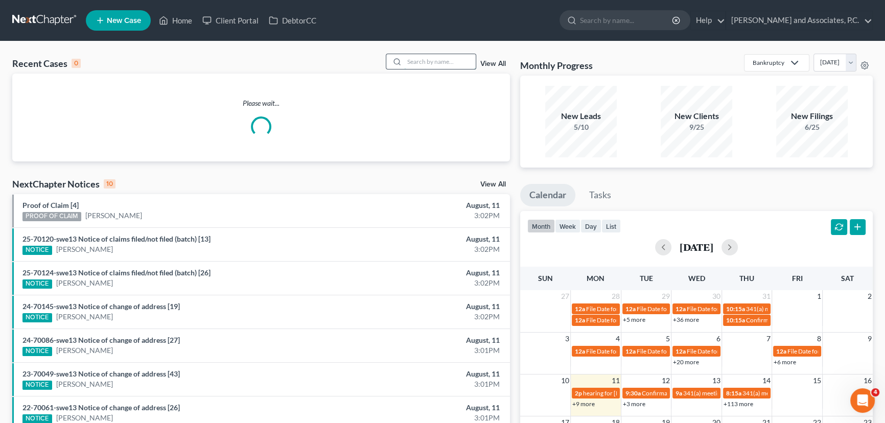
drag, startPoint x: 438, startPoint y: 62, endPoint x: 442, endPoint y: 56, distance: 7.7
click at [438, 61] on input "search" at bounding box center [440, 61] width 72 height 15
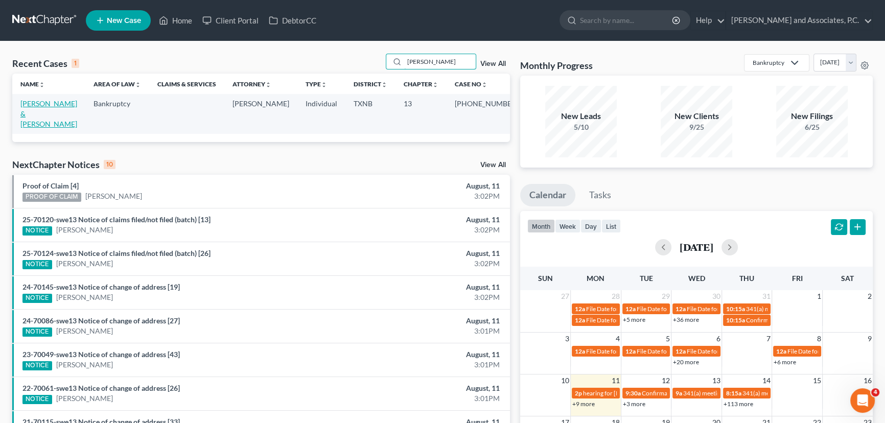
type input "rinker"
click at [24, 106] on link "[PERSON_NAME] & [PERSON_NAME]" at bounding box center [48, 113] width 57 height 29
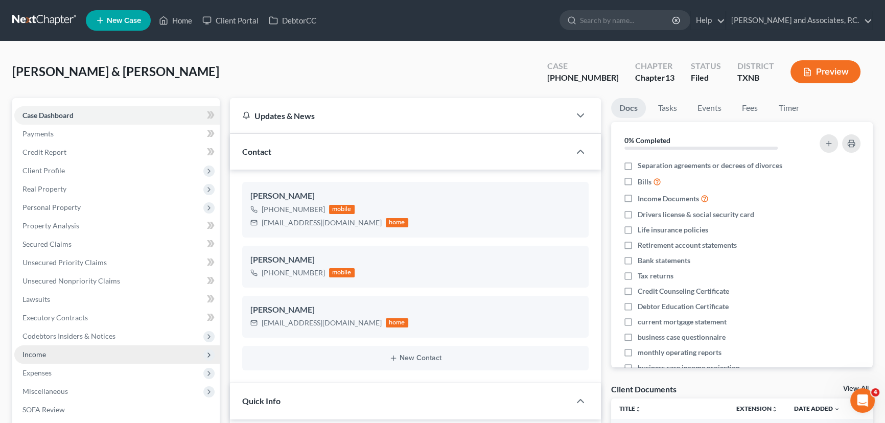
scroll to position [186, 0]
click at [35, 355] on span "Income" at bounding box center [34, 354] width 24 height 9
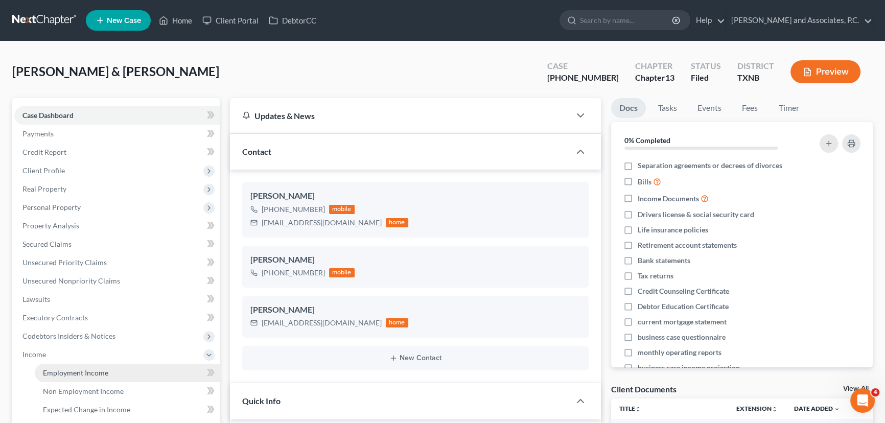
click at [41, 374] on link "Employment Income" at bounding box center [127, 373] width 185 height 18
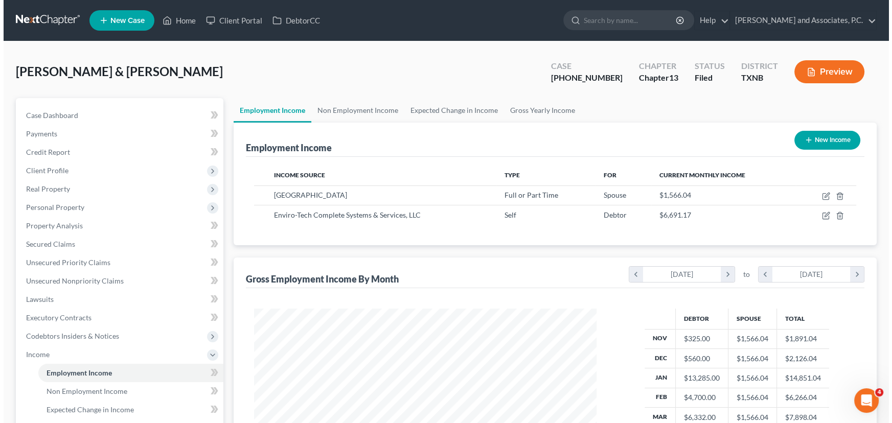
scroll to position [183, 363]
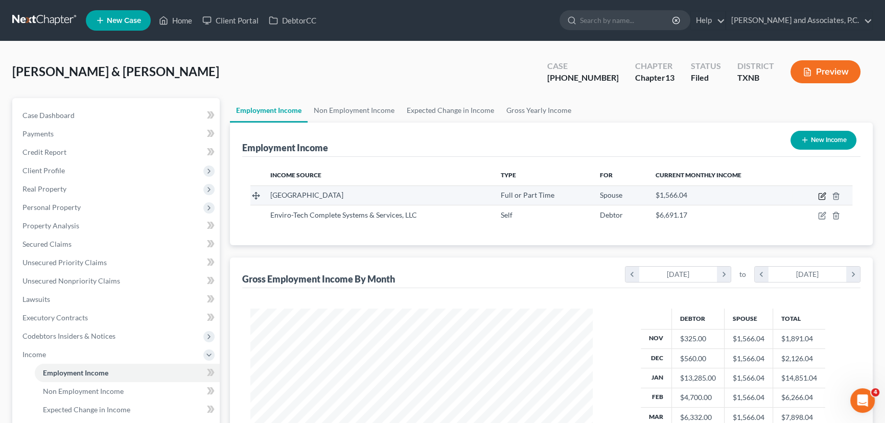
click at [818, 194] on icon "button" at bounding box center [822, 196] width 8 height 8
select select "0"
select select "45"
select select "0"
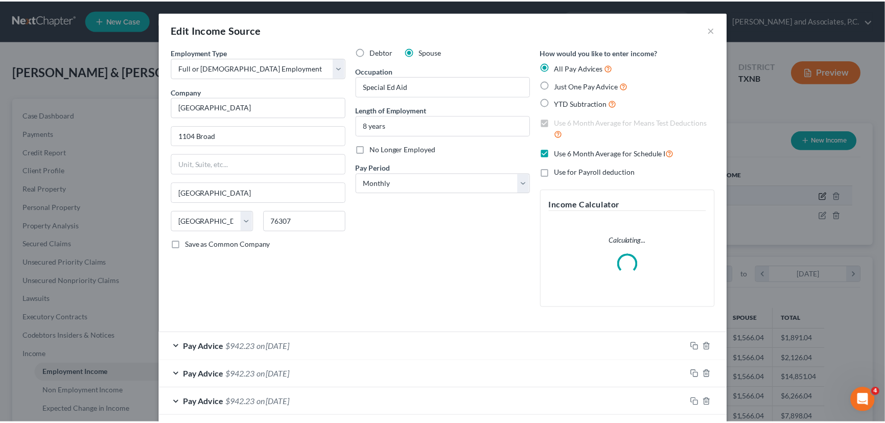
scroll to position [183, 366]
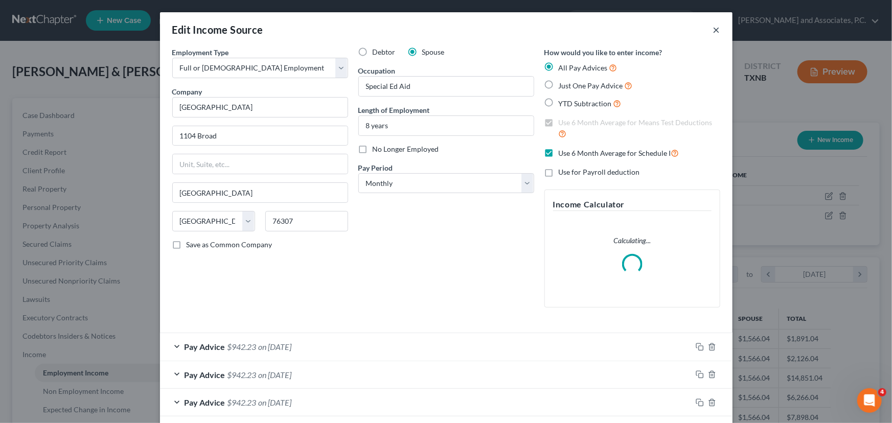
click at [713, 30] on button "×" at bounding box center [716, 30] width 7 height 12
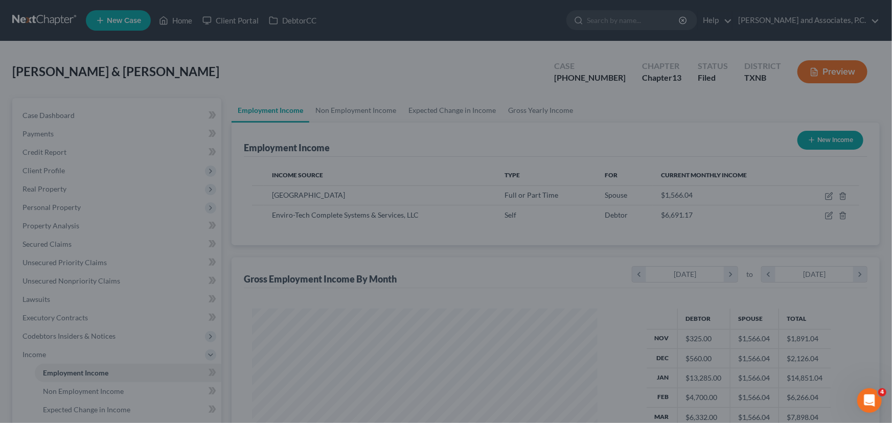
scroll to position [511009, 510829]
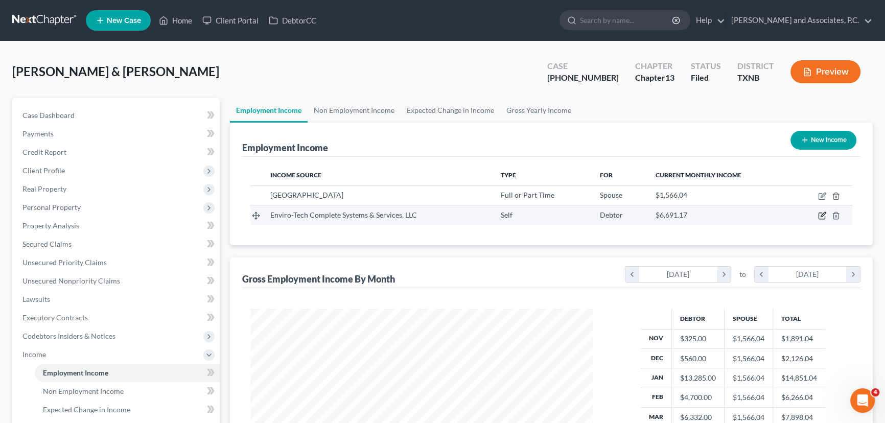
click at [824, 215] on icon "button" at bounding box center [822, 216] width 8 height 8
select select "1"
select select "45"
select select "0"
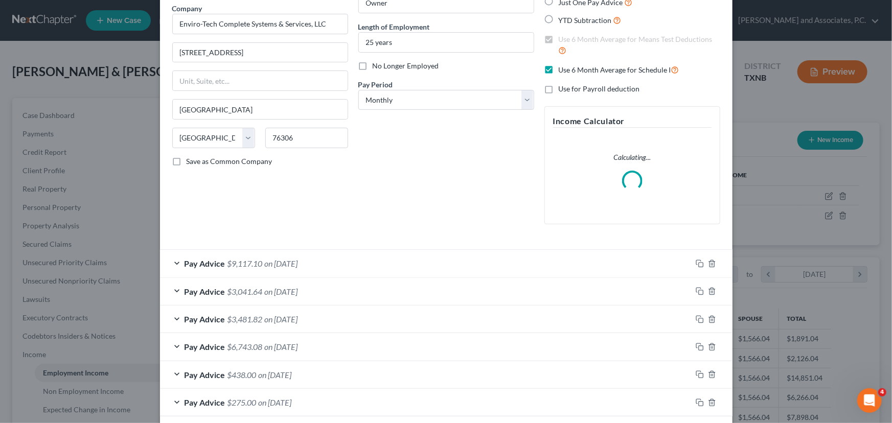
scroll to position [132, 0]
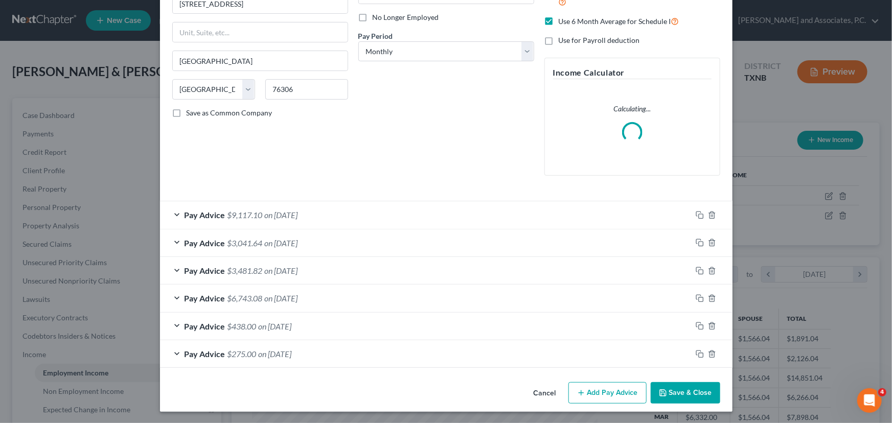
click at [296, 220] on div "Pay Advice $9,117.10 on 04/30/2025" at bounding box center [426, 214] width 532 height 27
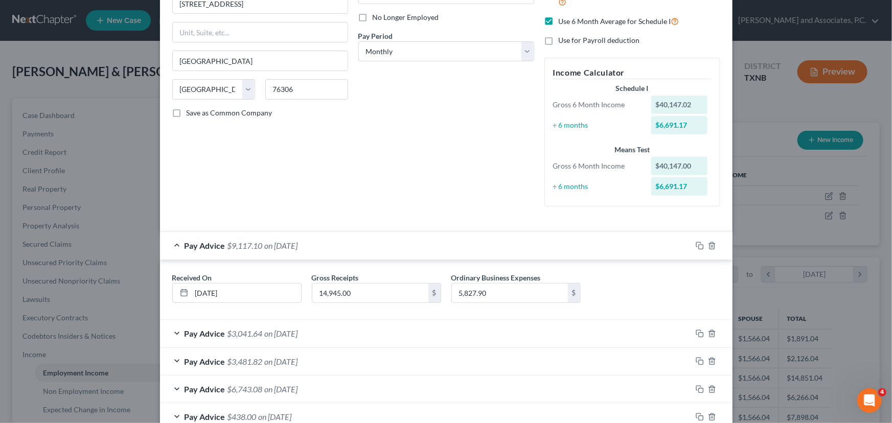
click at [286, 253] on div "Pay Advice $9,117.10 on 04/30/2025" at bounding box center [426, 245] width 532 height 27
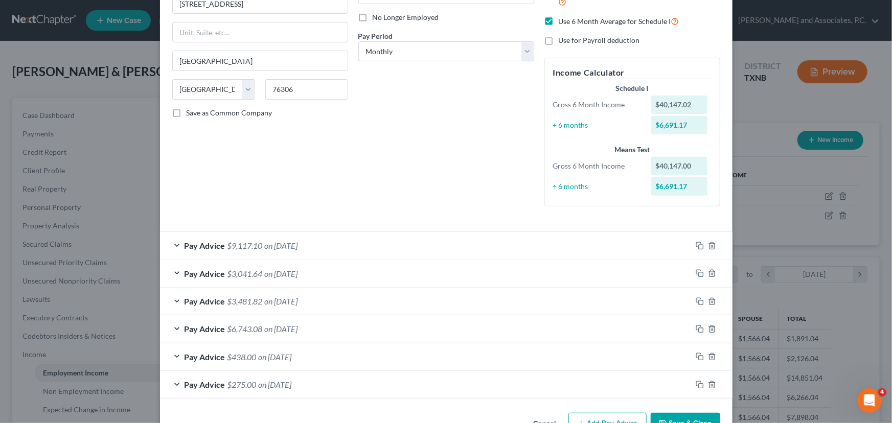
click at [286, 272] on span "on 03/31/2025" at bounding box center [281, 274] width 33 height 10
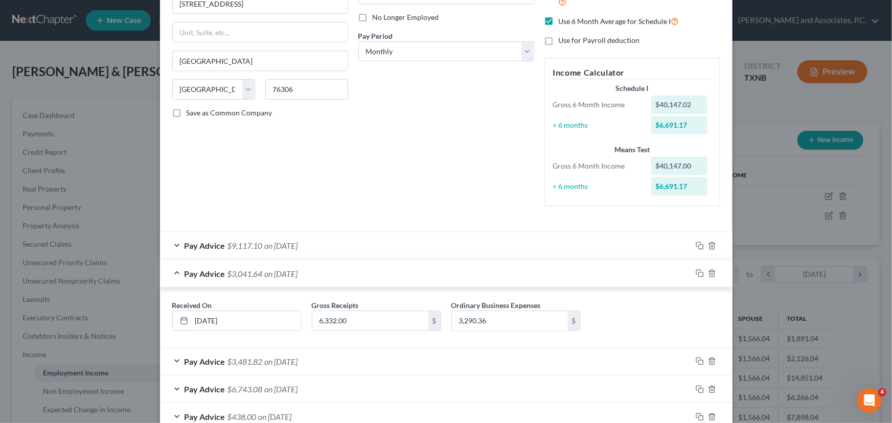
click at [351, 272] on div "Pay Advice $3,041.64 on 03/31/2025" at bounding box center [426, 273] width 532 height 27
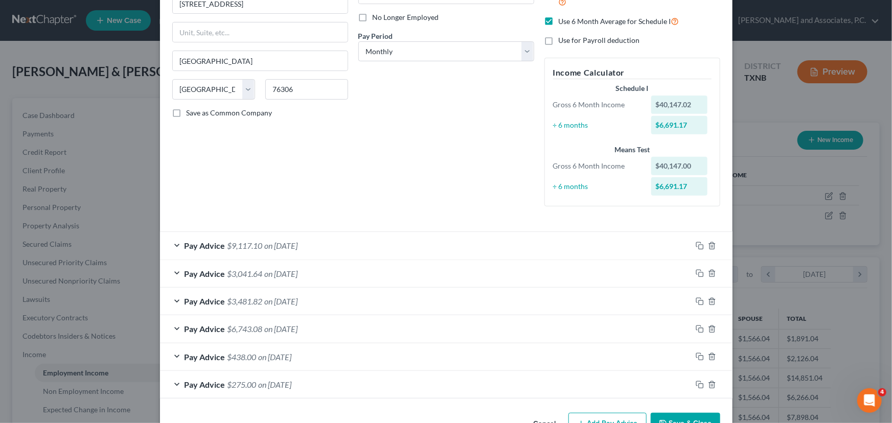
click at [290, 311] on div "Pay Advice $3,481.82 on 02/28/2025" at bounding box center [426, 301] width 532 height 27
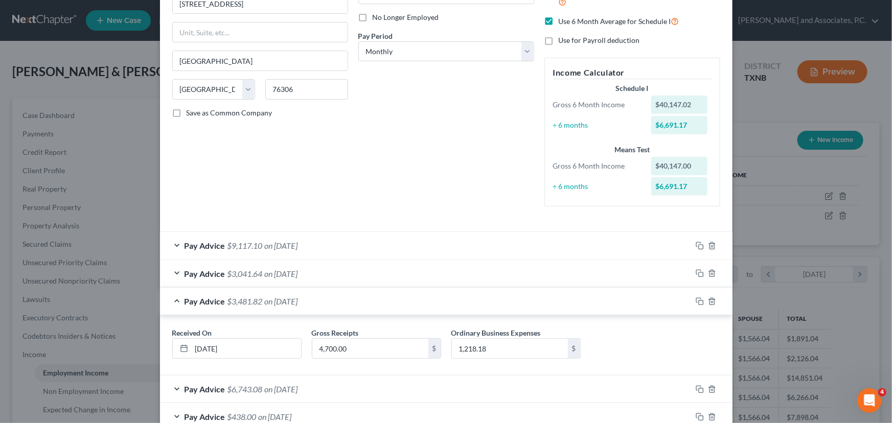
click at [301, 306] on div "Pay Advice $3,481.82 on 02/28/2025" at bounding box center [426, 301] width 532 height 27
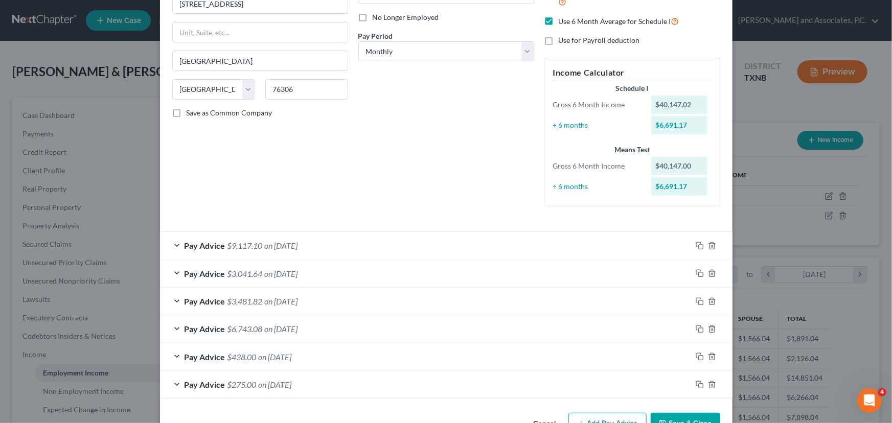
click at [296, 329] on span "on 01/31/2025" at bounding box center [281, 329] width 33 height 10
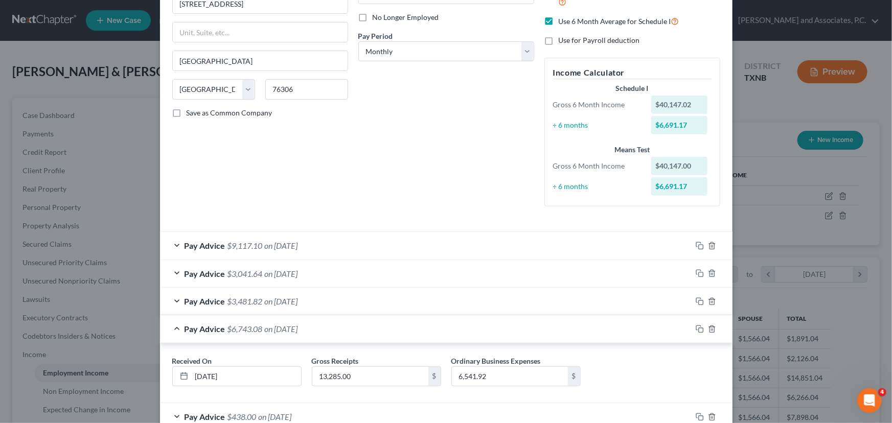
click at [296, 329] on span "on 01/31/2025" at bounding box center [281, 329] width 33 height 10
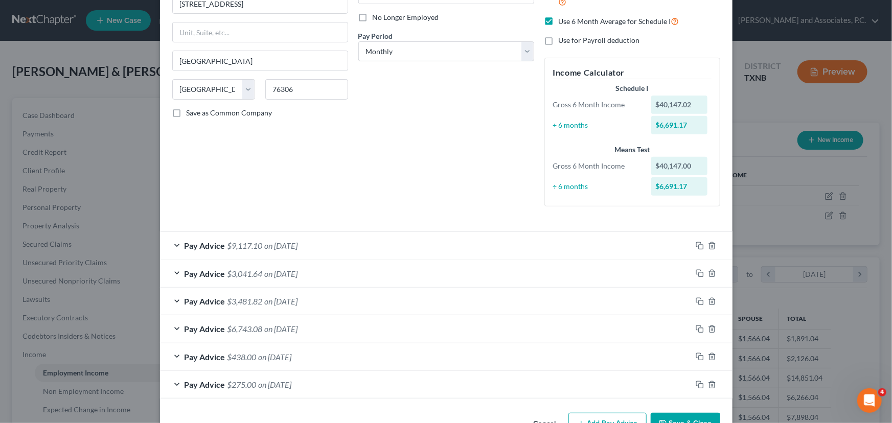
click at [290, 352] on div "Pay Advice $438.00 on 12/31/2024" at bounding box center [426, 357] width 532 height 27
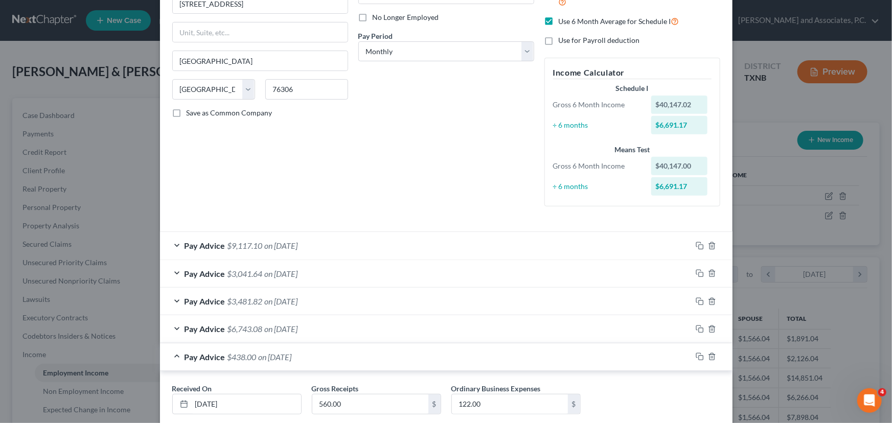
click at [292, 354] on span "on 12/31/2024" at bounding box center [275, 357] width 33 height 10
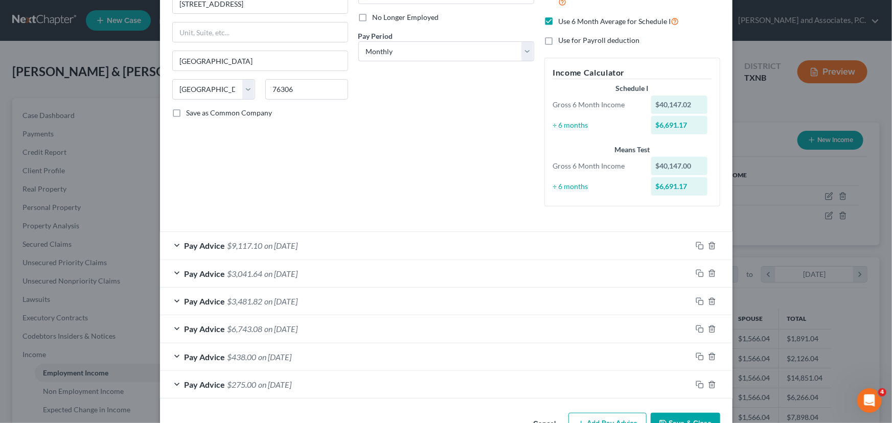
click at [268, 385] on span "on 11/30/2024" at bounding box center [275, 385] width 33 height 10
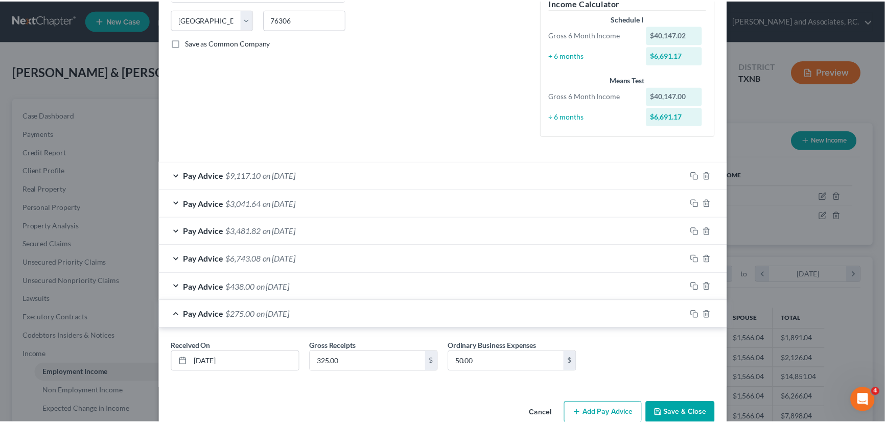
scroll to position [222, 0]
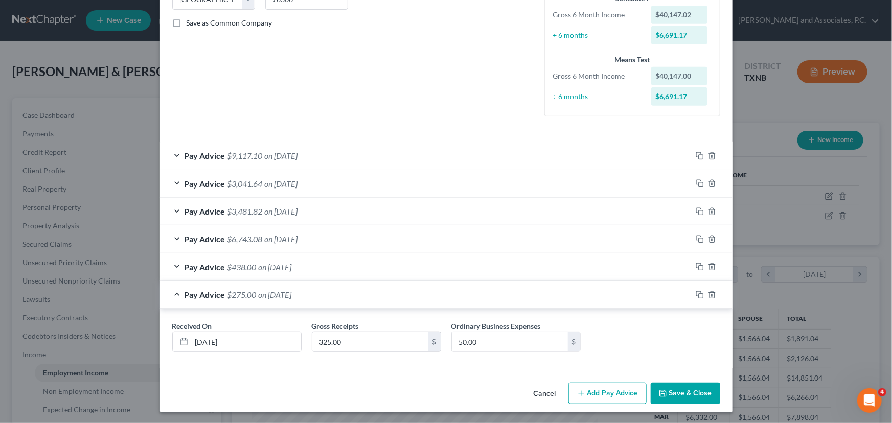
click at [673, 394] on button "Save & Close" at bounding box center [686, 393] width 70 height 21
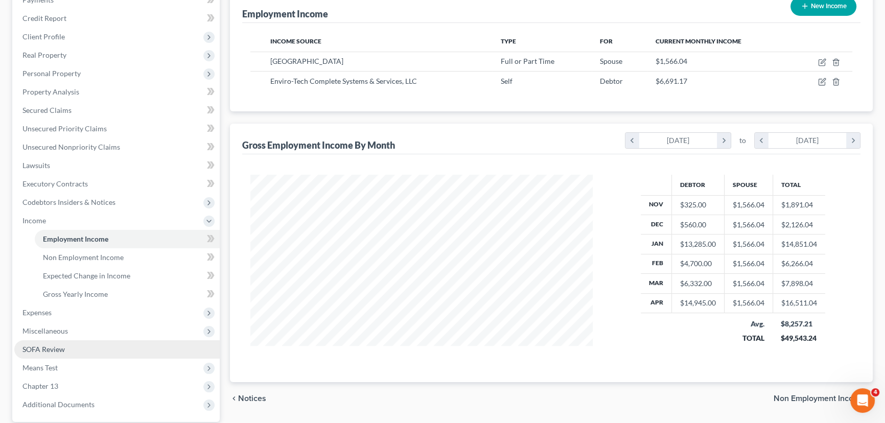
scroll to position [139, 0]
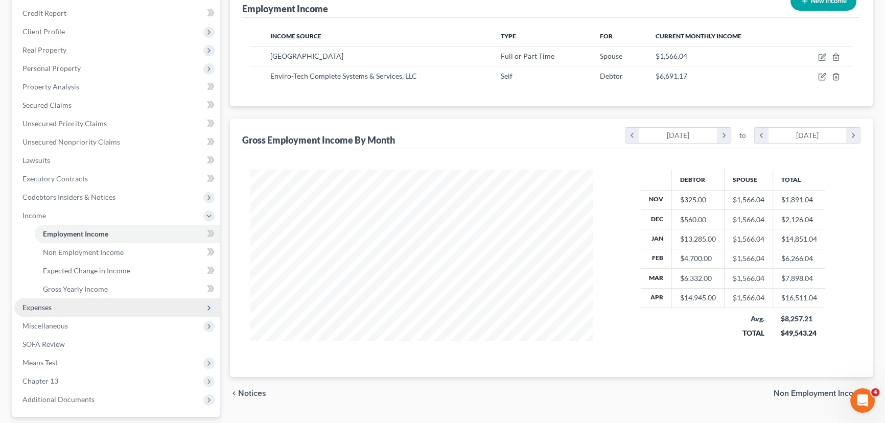
click at [49, 299] on span "Expenses" at bounding box center [116, 308] width 205 height 18
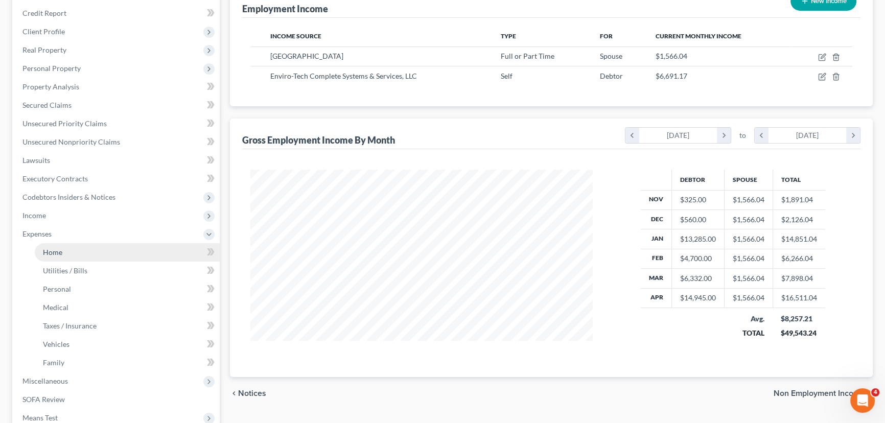
click at [59, 255] on link "Home" at bounding box center [127, 252] width 185 height 18
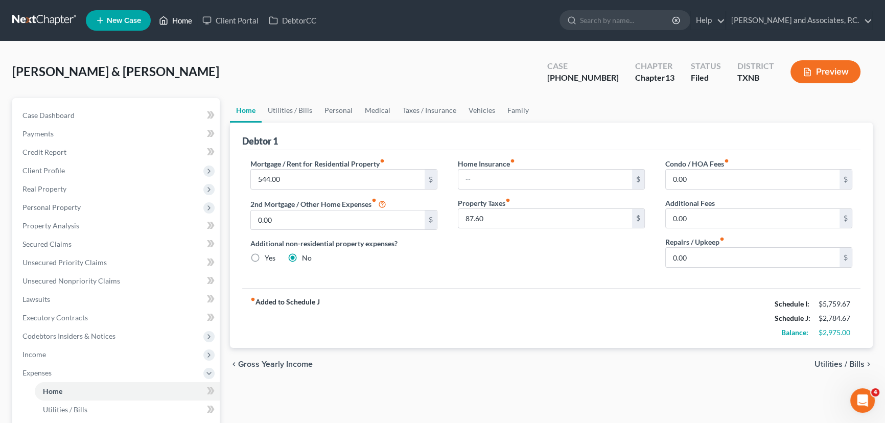
click at [194, 18] on link "Home" at bounding box center [175, 20] width 43 height 18
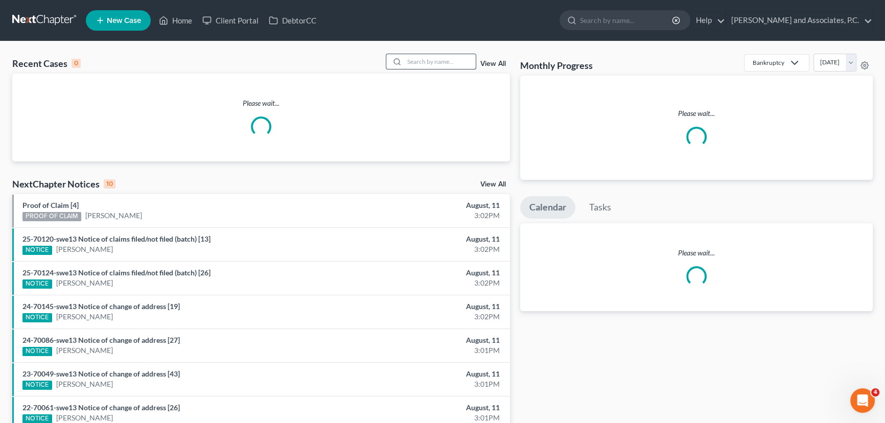
click at [429, 62] on input "search" at bounding box center [440, 61] width 72 height 15
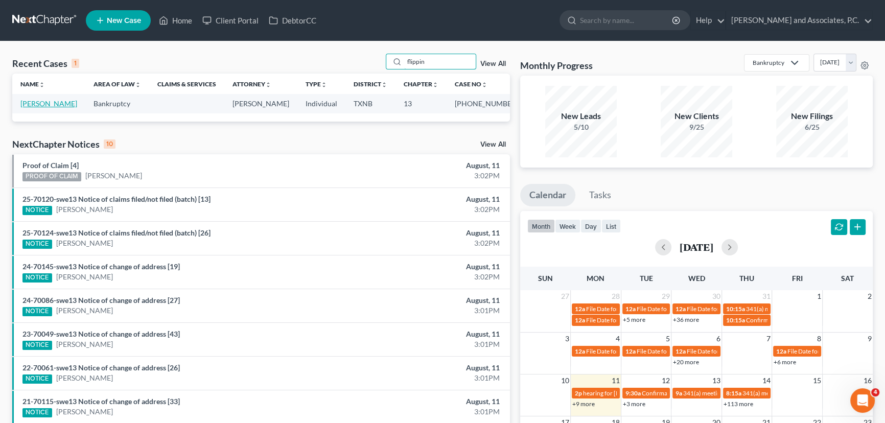
type input "flippin"
click at [54, 104] on link "[PERSON_NAME]" at bounding box center [48, 103] width 57 height 9
select select "5"
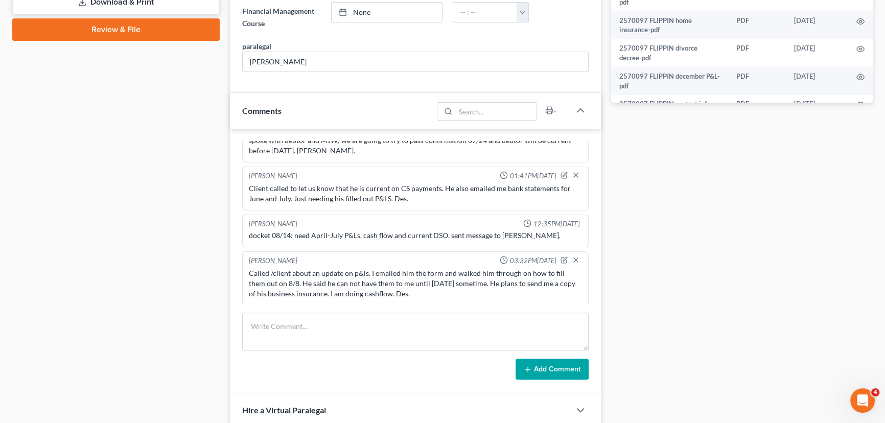
scroll to position [511, 0]
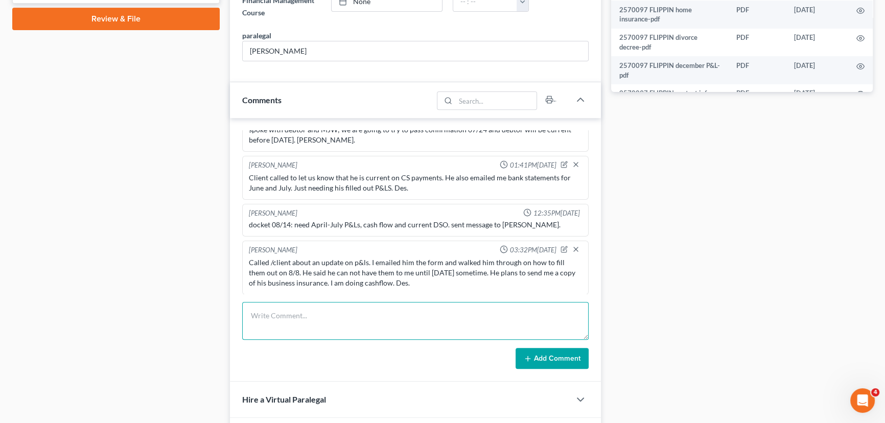
drag, startPoint x: 348, startPoint y: 326, endPoint x: 276, endPoint y: 305, distance: 75.1
click at [348, 325] on textarea at bounding box center [415, 321] width 347 height 38
type textarea "Uploaded cashflow to Trustee portal. Des."
click at [514, 357] on div "Add Comment" at bounding box center [415, 358] width 347 height 21
click at [535, 357] on button "Add Comment" at bounding box center [552, 358] width 73 height 21
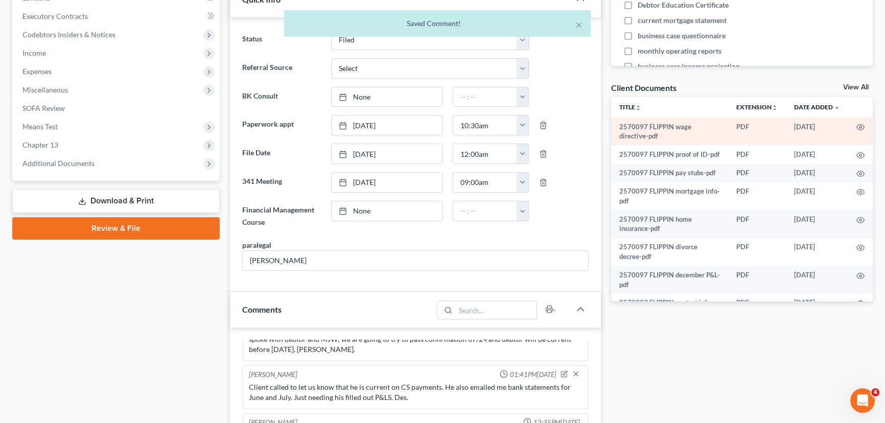
scroll to position [362, 0]
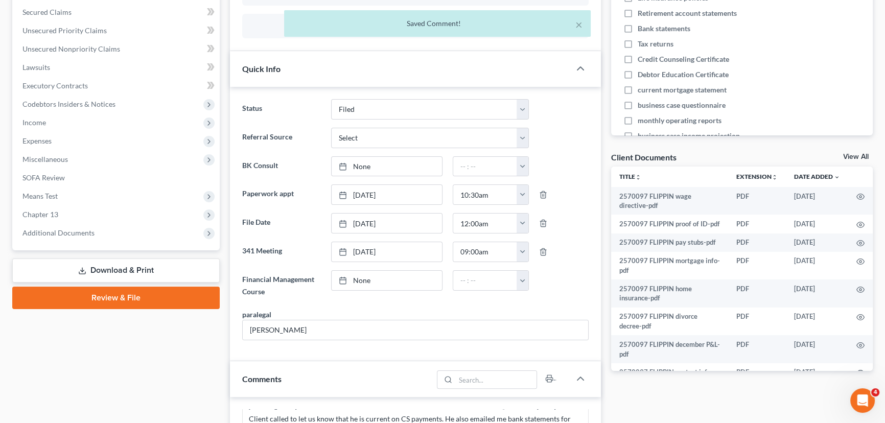
click at [862, 156] on link "View All" at bounding box center [856, 156] width 26 height 7
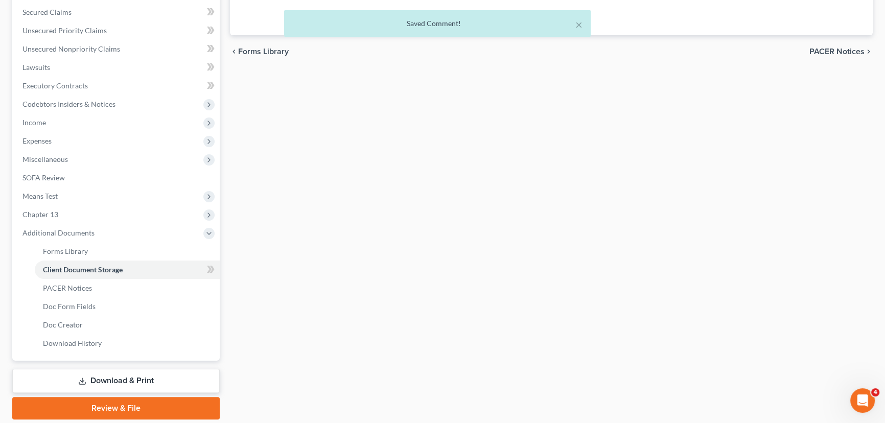
scroll to position [56, 0]
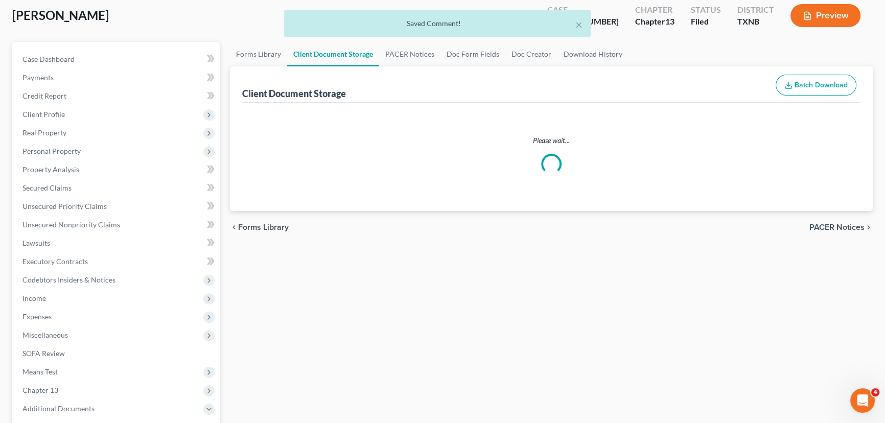
select select "18"
select select "21"
select select "10"
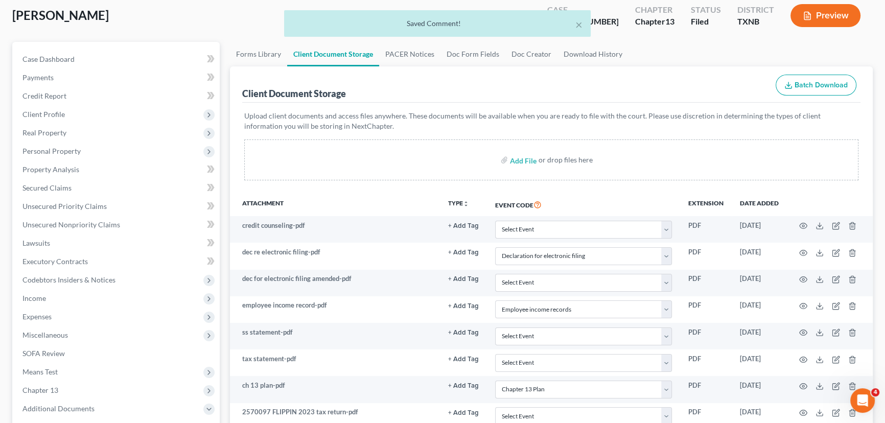
scroll to position [0, 0]
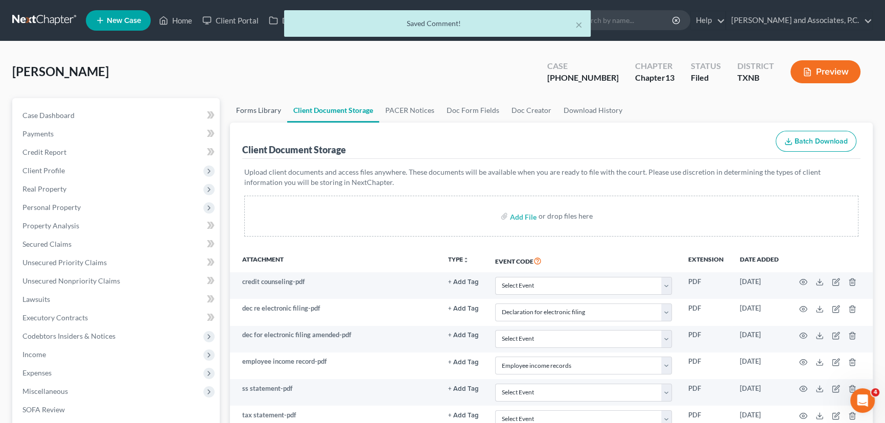
click at [267, 112] on link "Forms Library" at bounding box center [258, 110] width 57 height 25
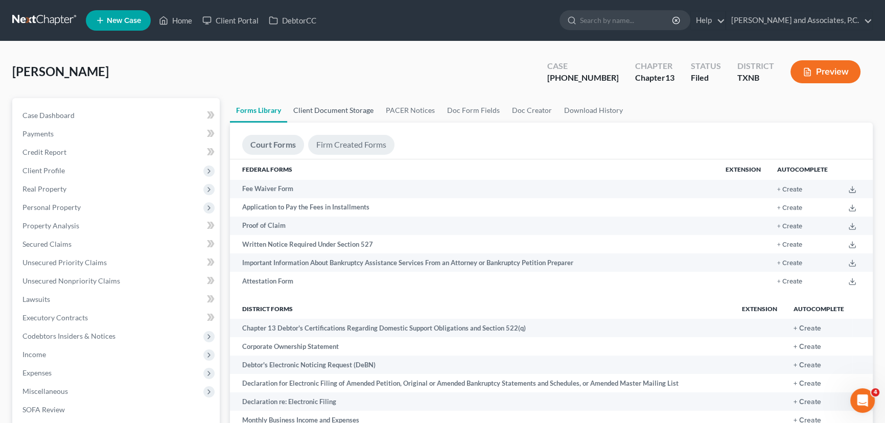
drag, startPoint x: 334, startPoint y: 111, endPoint x: 363, endPoint y: 134, distance: 37.2
click at [334, 111] on link "Client Document Storage" at bounding box center [333, 110] width 93 height 25
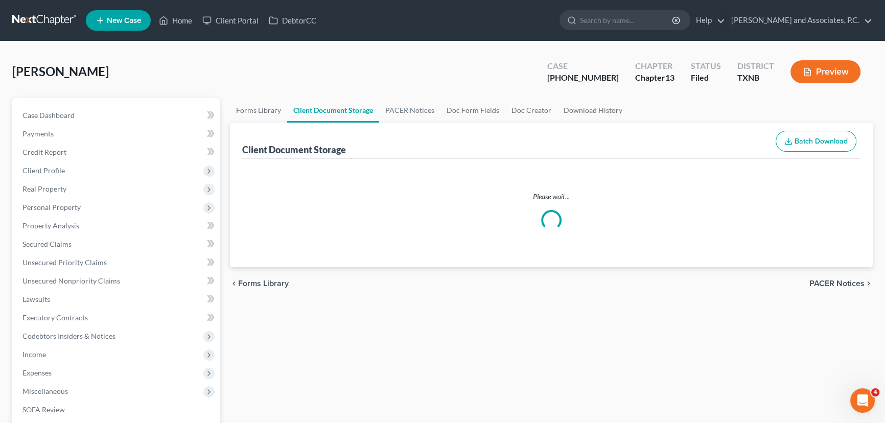
select select "18"
select select "21"
select select "10"
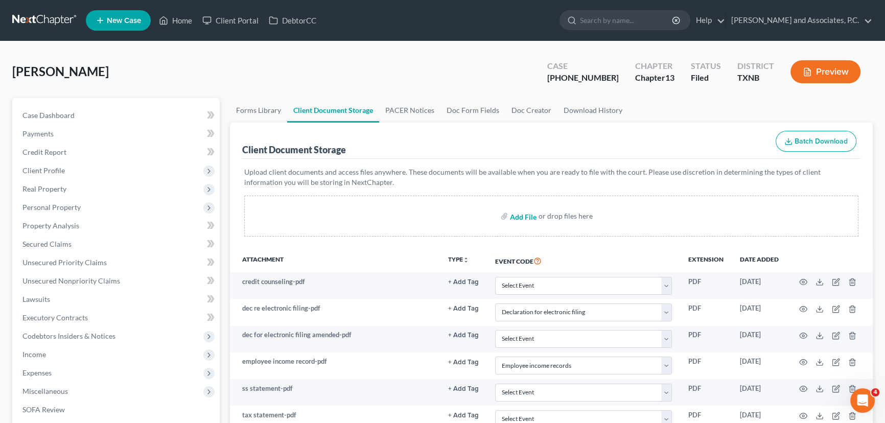
click at [532, 216] on input "file" at bounding box center [522, 216] width 25 height 18
type input "C:\fakepath\2570097 FLIPPIN cashflow.pdf"
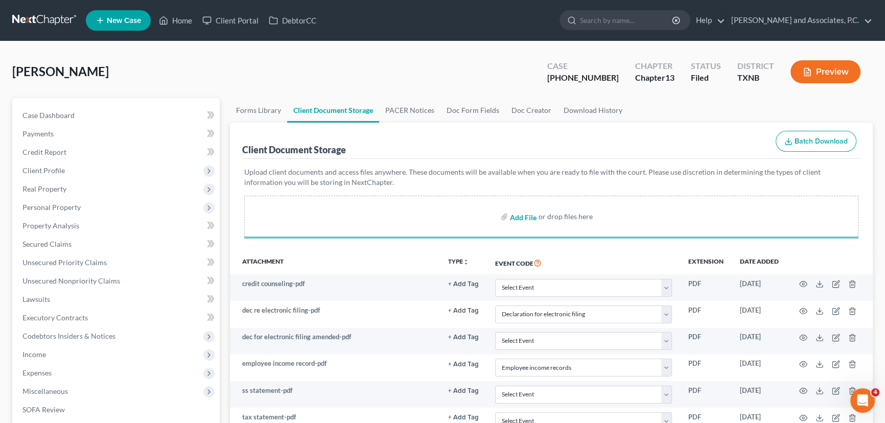
select select "18"
select select "21"
select select "10"
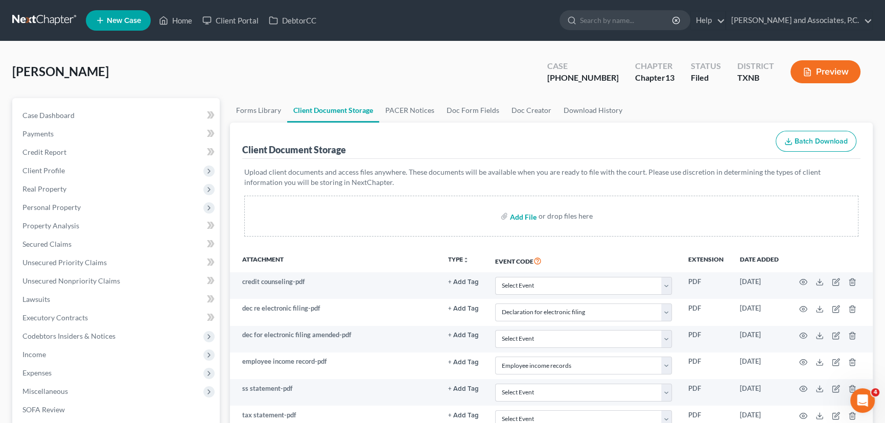
click at [523, 214] on input "file" at bounding box center [522, 216] width 25 height 18
type input "C:\fakepath\2570097 FLIPPIN cashflow SENT.html"
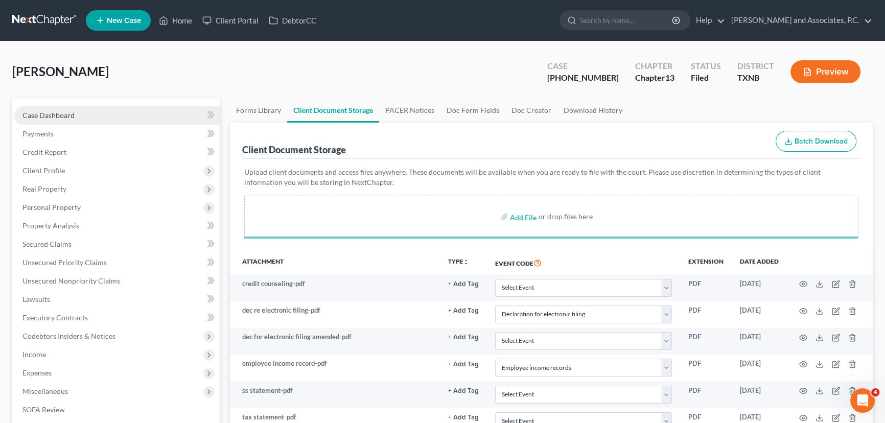
select select "18"
select select "21"
select select "10"
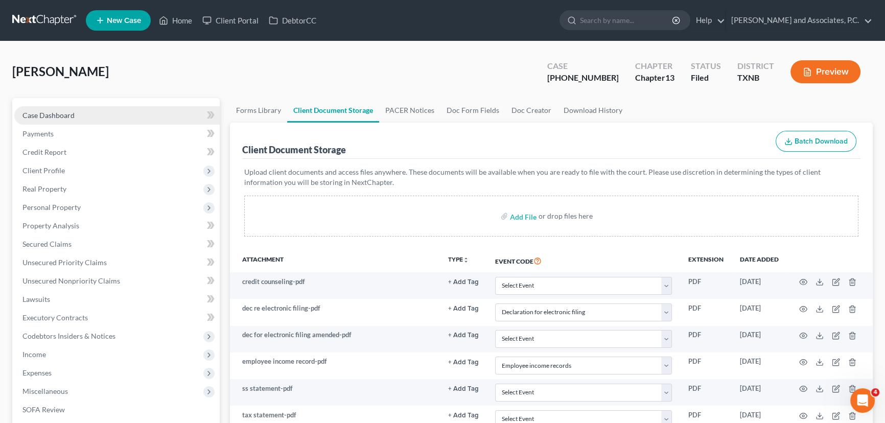
click at [47, 115] on span "Case Dashboard" at bounding box center [48, 115] width 52 height 9
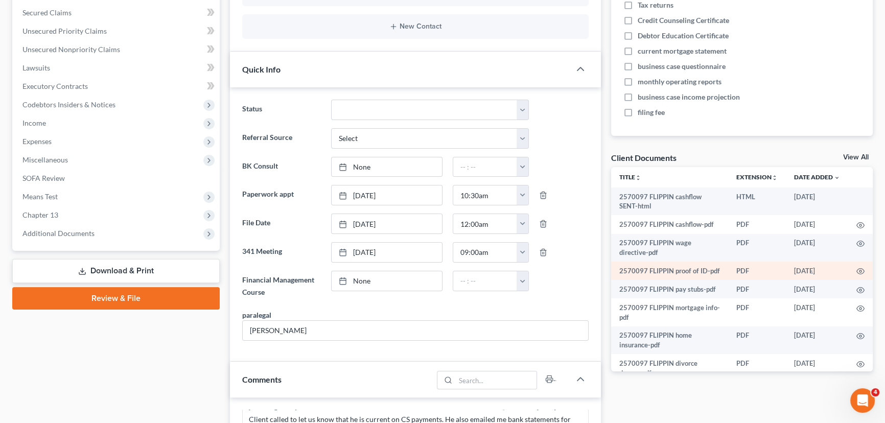
scroll to position [232, 0]
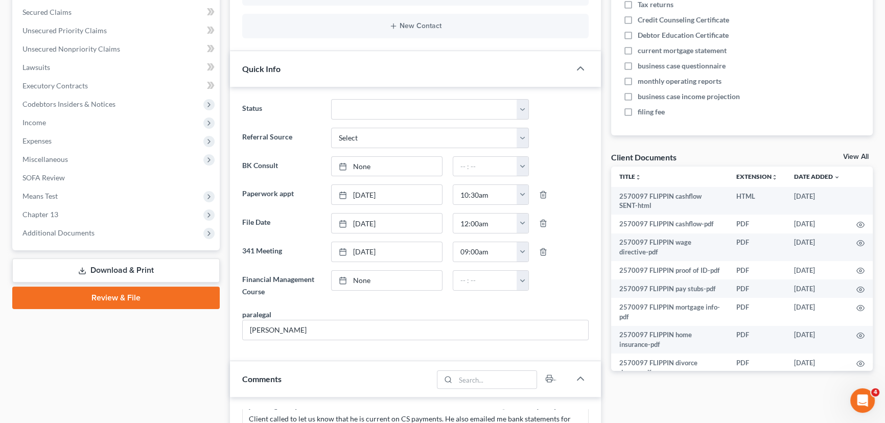
click at [855, 157] on link "View All" at bounding box center [856, 156] width 26 height 7
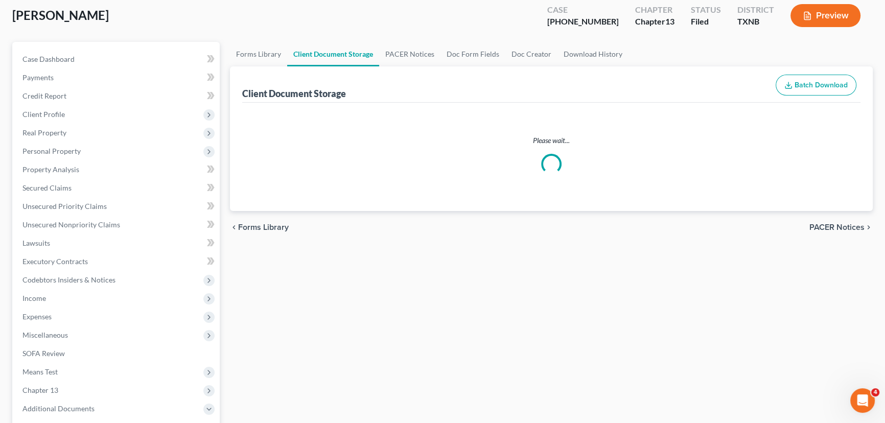
select select "18"
select select "21"
select select "10"
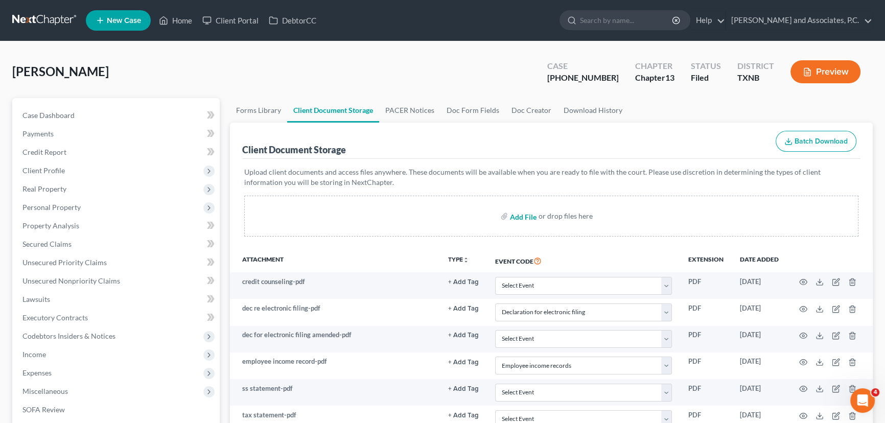
click at [523, 216] on input "file" at bounding box center [522, 216] width 25 height 18
type input "C:\fakepath\2570097 FLIPPIN business insurance.pdf"
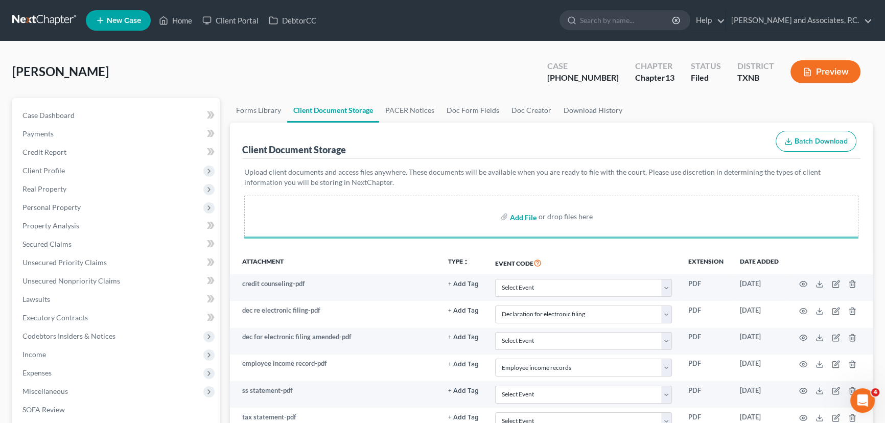
select select "18"
select select "21"
select select "10"
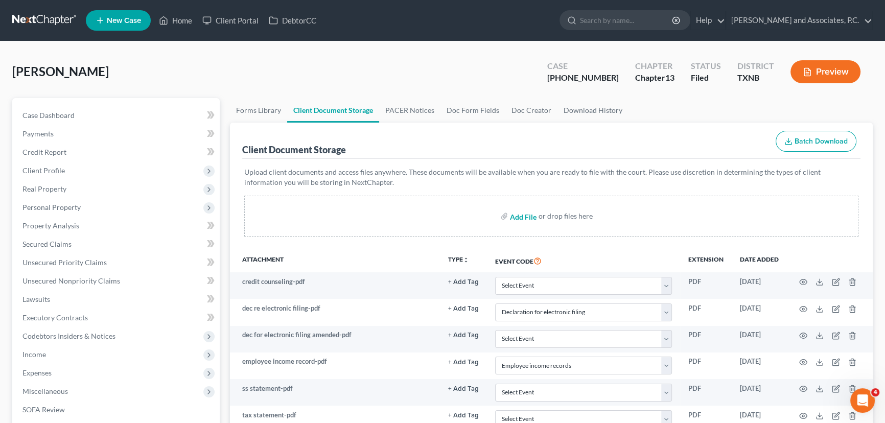
click at [527, 216] on input "file" at bounding box center [522, 216] width 25 height 18
type input "C:\fakepath\2570097 FLIPPIN business insurance SENT.html"
select select "18"
select select "21"
select select "10"
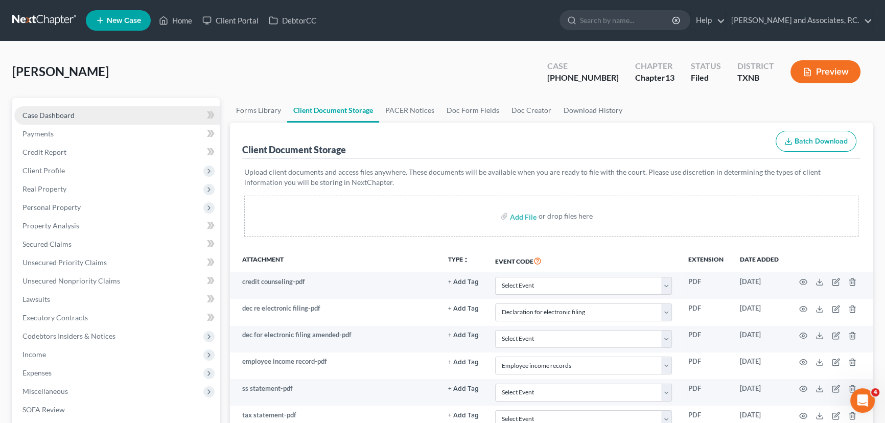
click at [63, 117] on span "Case Dashboard" at bounding box center [48, 115] width 52 height 9
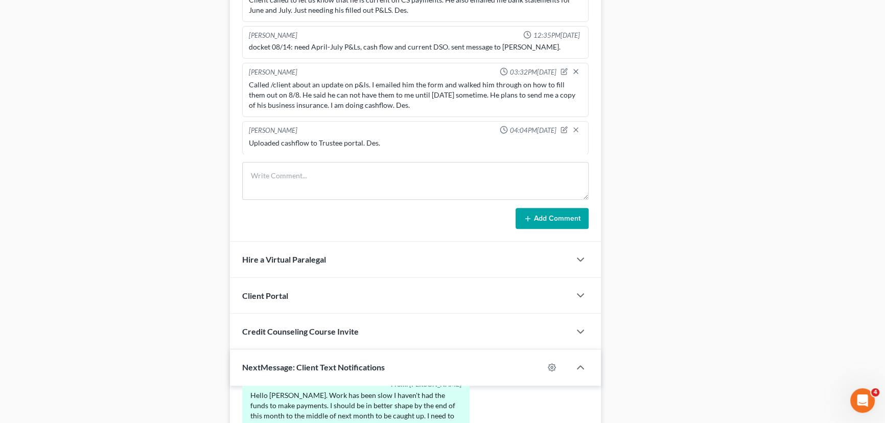
scroll to position [507, 0]
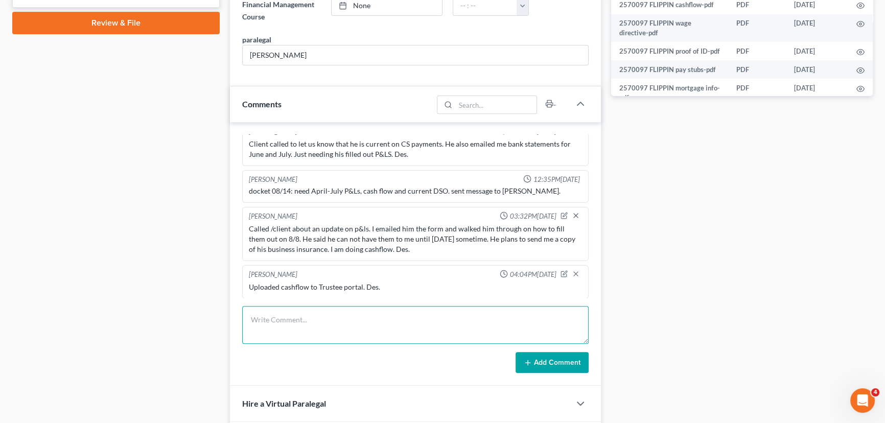
click at [288, 325] on textarea at bounding box center [415, 325] width 347 height 38
type textarea "uploaded business insurance to the Trustee portal. Des."
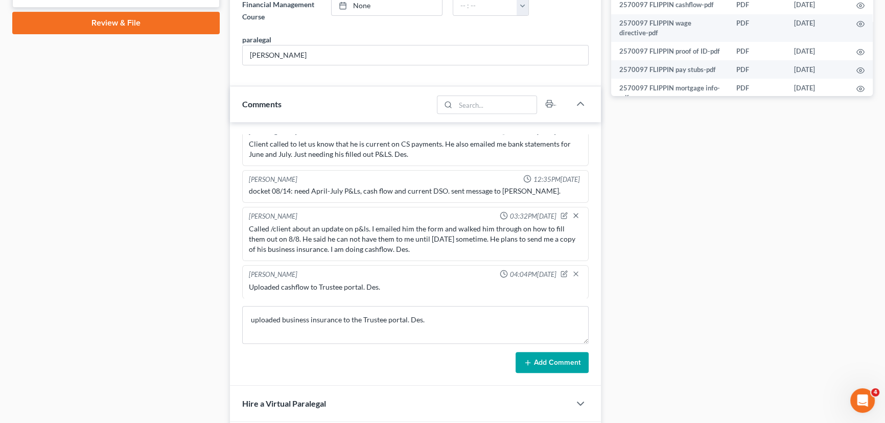
click at [532, 359] on button "Add Comment" at bounding box center [552, 362] width 73 height 21
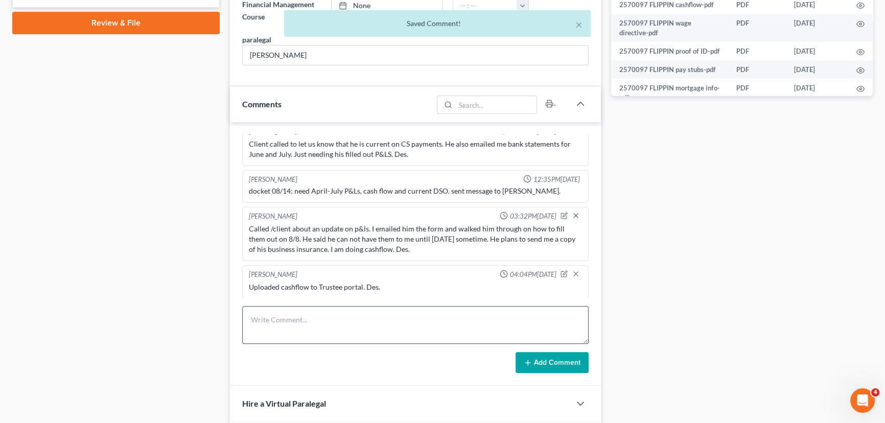
scroll to position [400, 0]
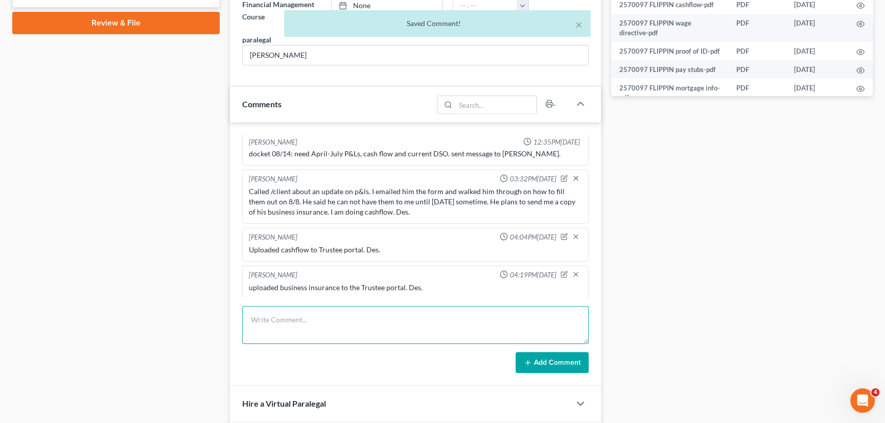
click at [472, 327] on textarea at bounding box center [415, 325] width 347 height 38
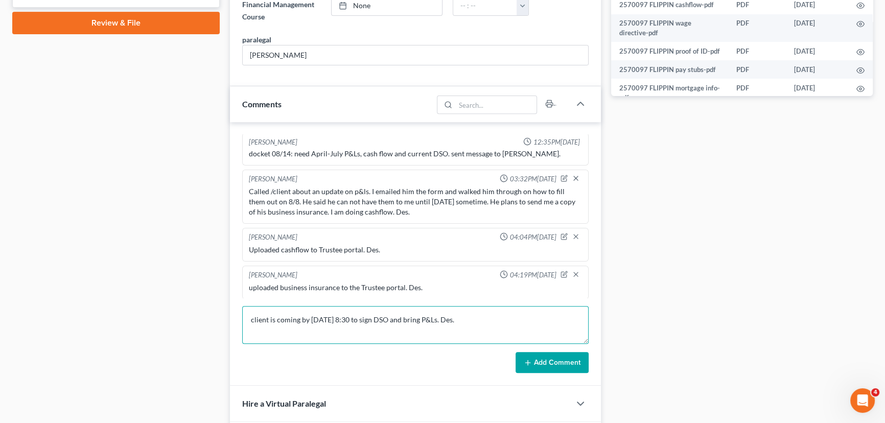
type textarea "client is coming by 8/12 at 8:30 to sign DSO and bring P&Ls. Des."
click at [566, 367] on button "Add Comment" at bounding box center [552, 362] width 73 height 21
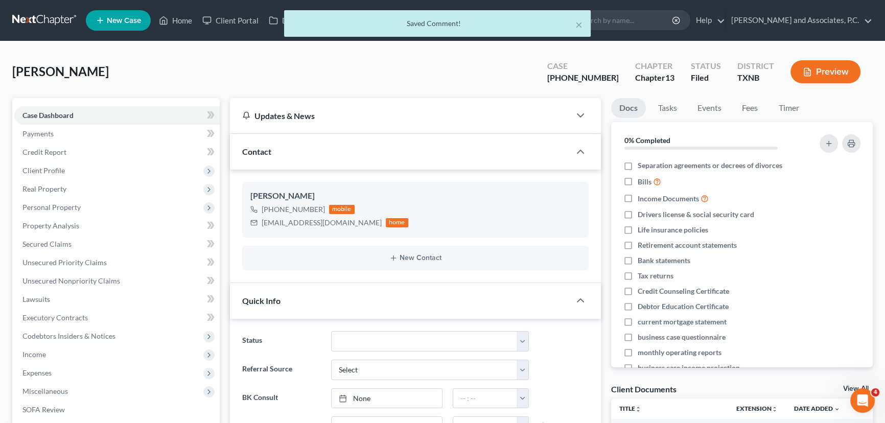
scroll to position [438, 0]
click at [579, 22] on button "×" at bounding box center [579, 24] width 7 height 12
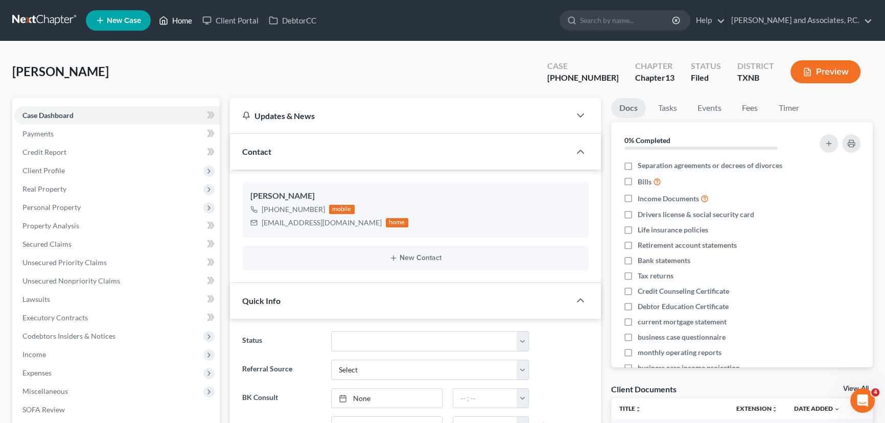
click at [190, 22] on link "Home" at bounding box center [175, 20] width 43 height 18
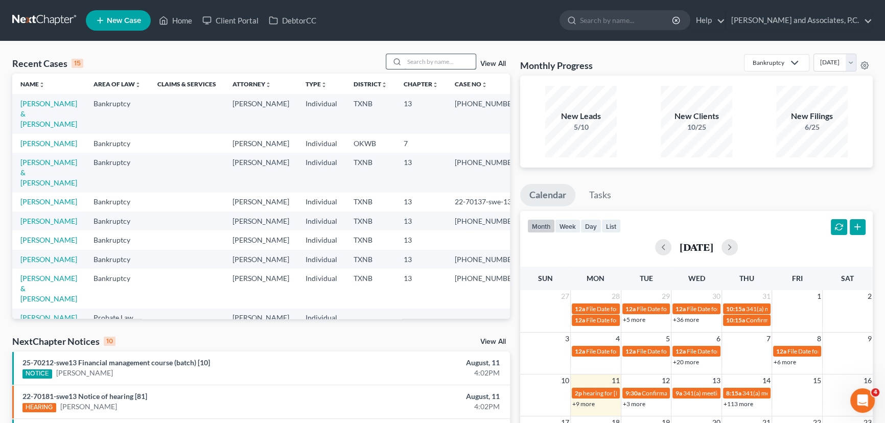
click at [413, 56] on input "search" at bounding box center [440, 61] width 72 height 15
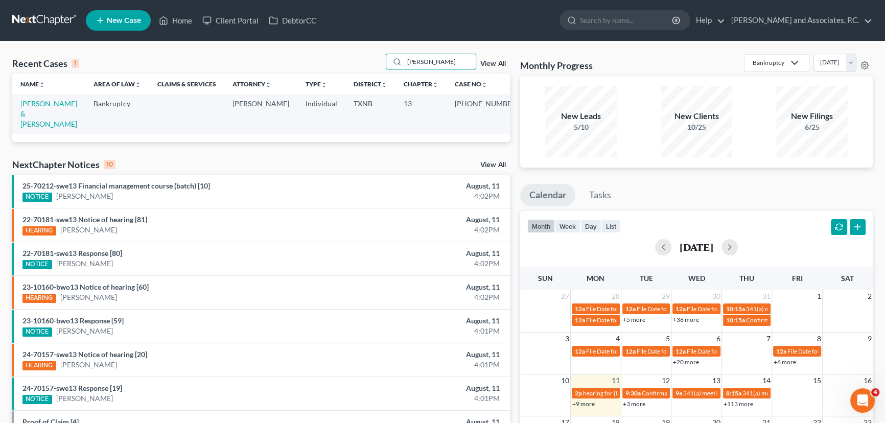
type input "nieto"
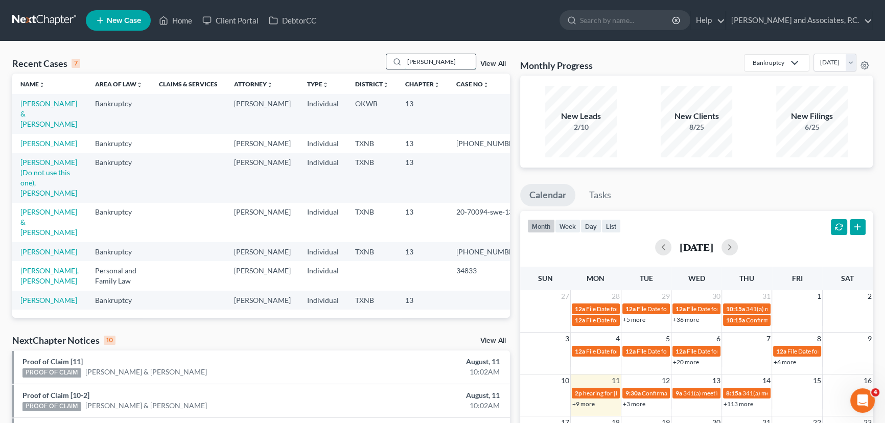
click at [444, 65] on input "hughes" at bounding box center [440, 61] width 72 height 15
drag, startPoint x: 444, startPoint y: 65, endPoint x: 378, endPoint y: 59, distance: 66.2
click at [378, 59] on div "Recent Cases 7 hughes View All" at bounding box center [261, 64] width 498 height 20
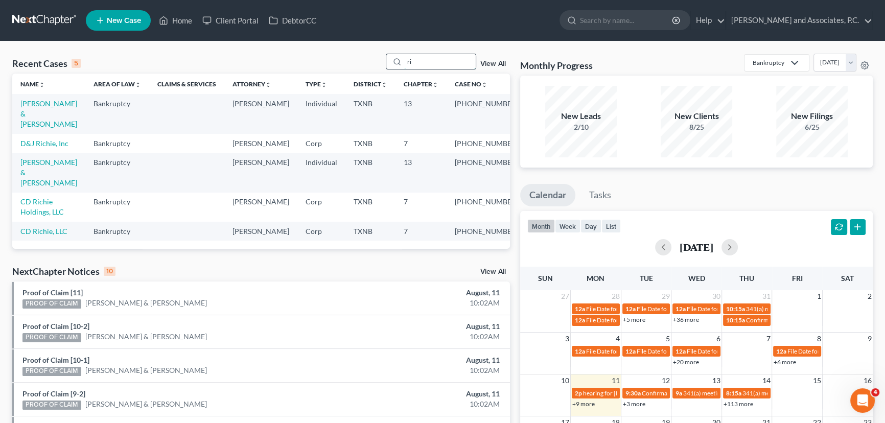
type input "r"
type input "Richie"
click at [50, 139] on link "D&J Richie, Inc" at bounding box center [44, 143] width 48 height 9
select select "1"
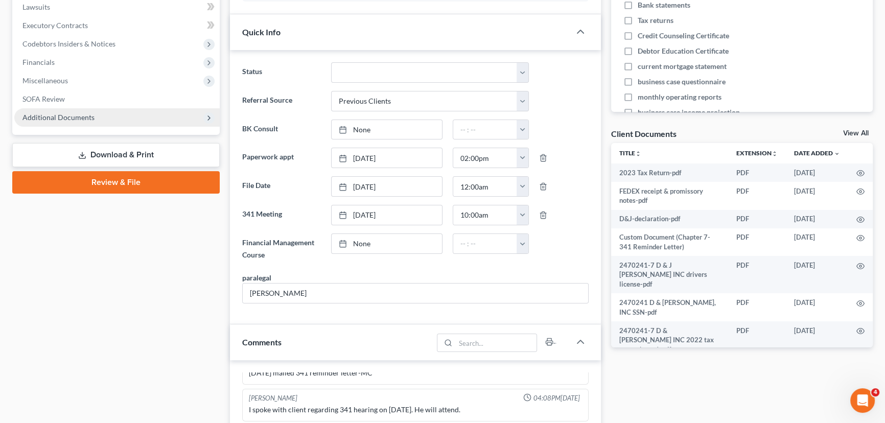
scroll to position [186, 0]
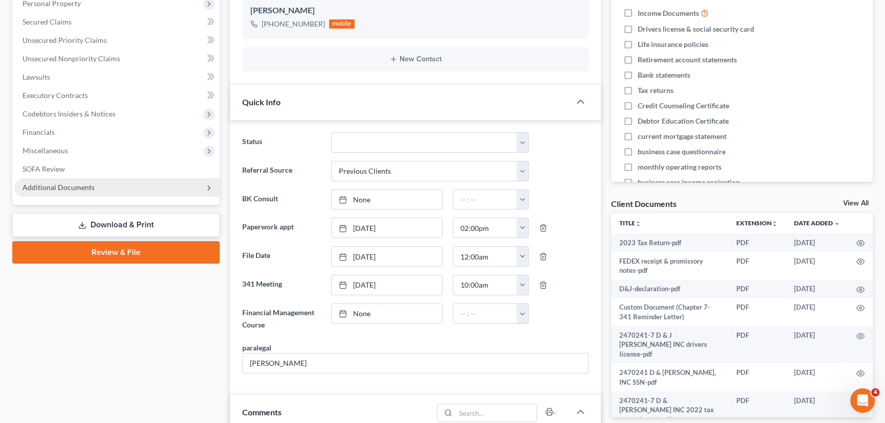
click at [47, 189] on span "Additional Documents" at bounding box center [58, 187] width 72 height 9
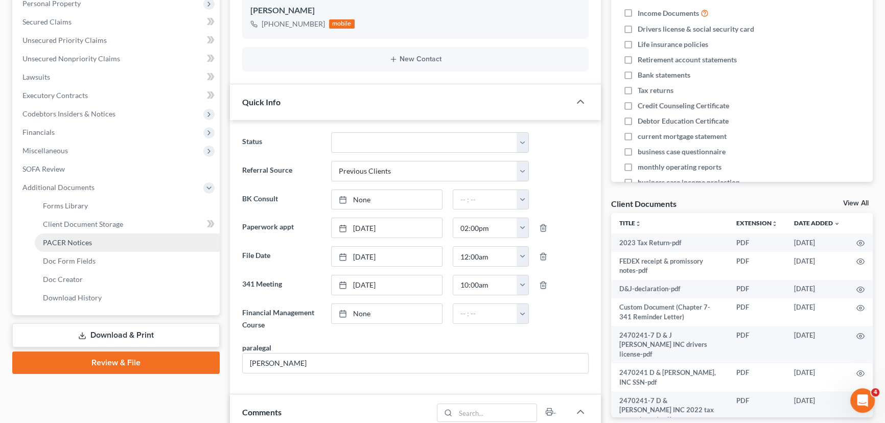
click at [61, 245] on span "PACER Notices" at bounding box center [67, 242] width 49 height 9
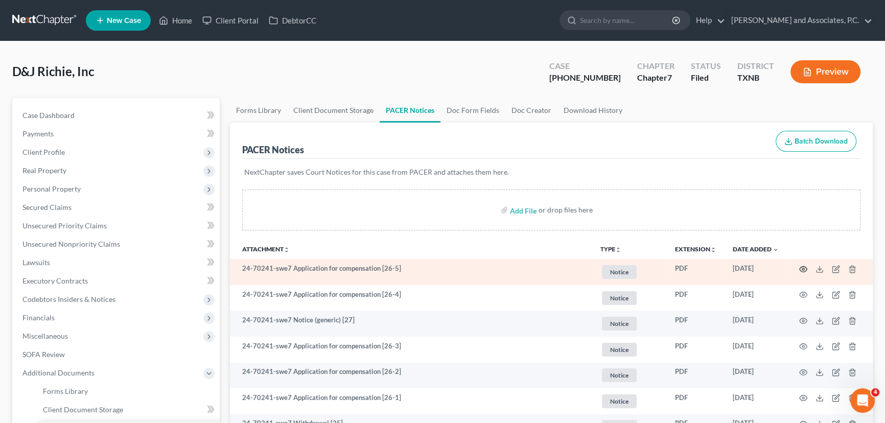
click at [803, 266] on icon "button" at bounding box center [804, 269] width 8 height 8
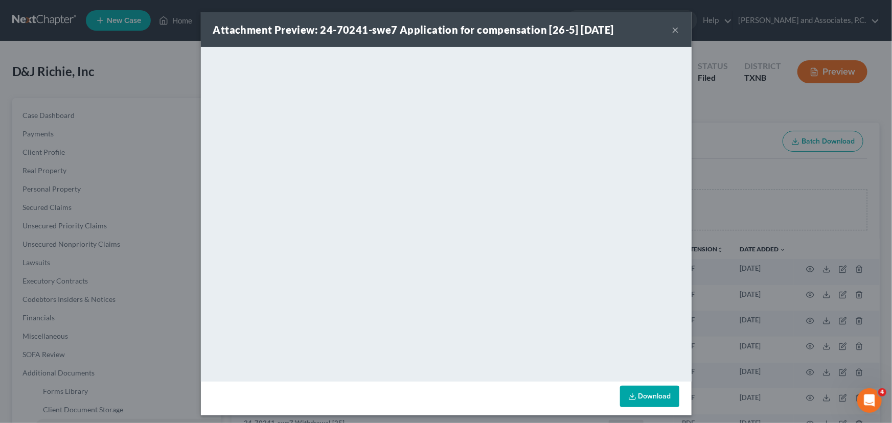
click at [672, 28] on button "×" at bounding box center [675, 30] width 7 height 12
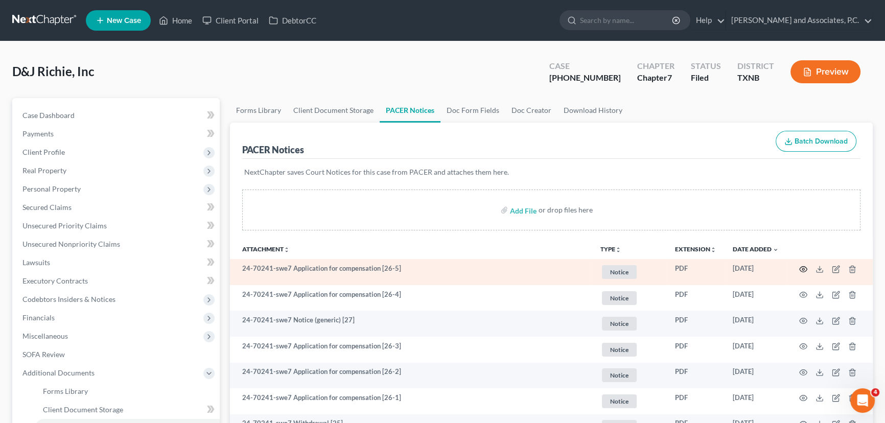
click at [804, 268] on circle "button" at bounding box center [804, 269] width 2 height 2
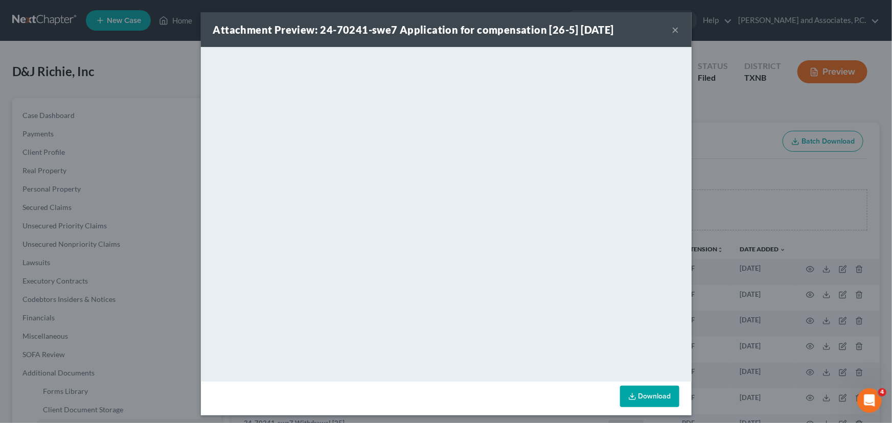
click at [672, 28] on button "×" at bounding box center [675, 30] width 7 height 12
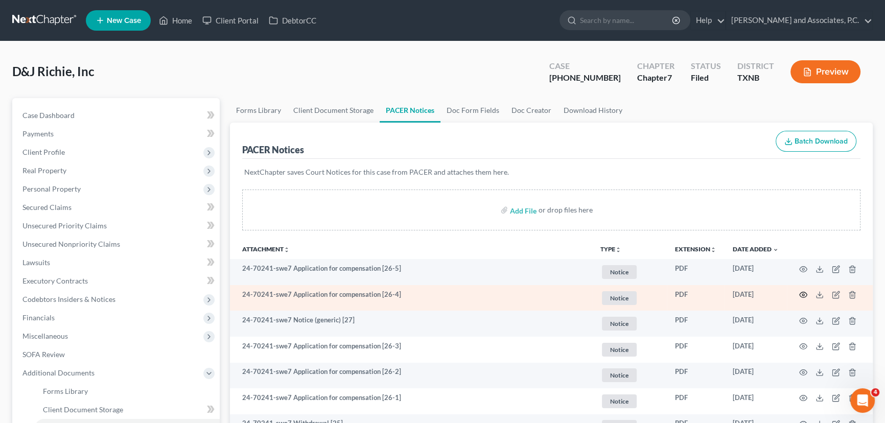
click at [802, 293] on icon "button" at bounding box center [804, 295] width 8 height 8
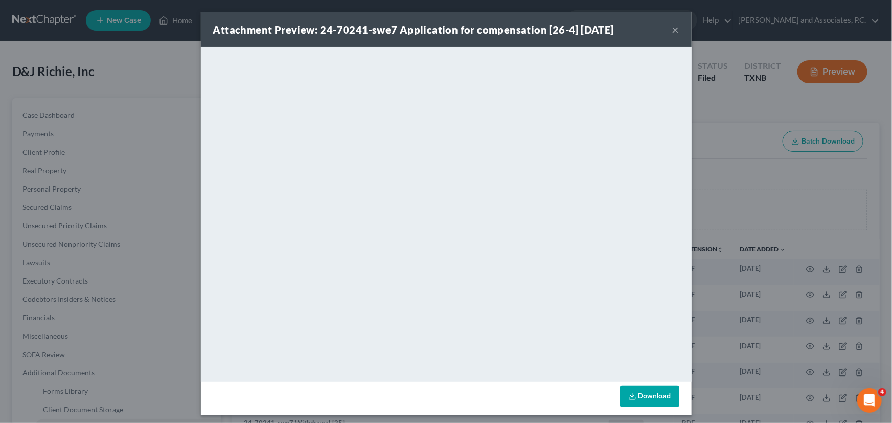
drag, startPoint x: 674, startPoint y: 29, endPoint x: 540, endPoint y: 46, distance: 135.0
click at [674, 29] on button "×" at bounding box center [675, 30] width 7 height 12
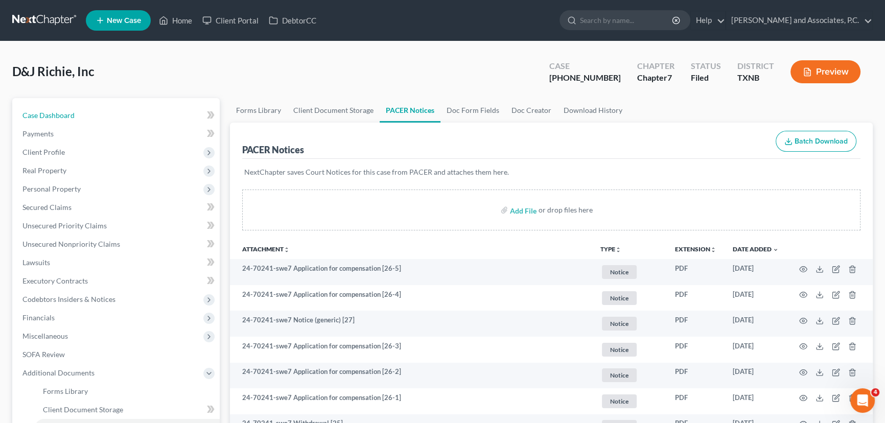
click at [56, 120] on link "Case Dashboard" at bounding box center [116, 115] width 205 height 18
select select "1"
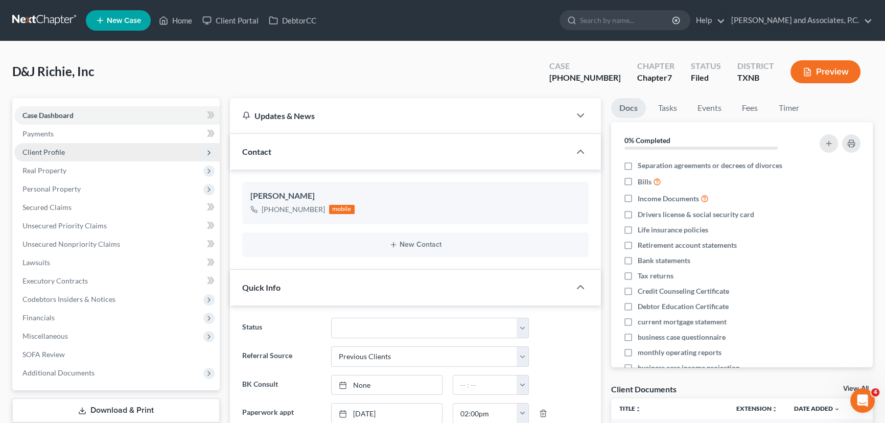
scroll to position [95, 0]
click at [181, 25] on link "Home" at bounding box center [175, 20] width 43 height 18
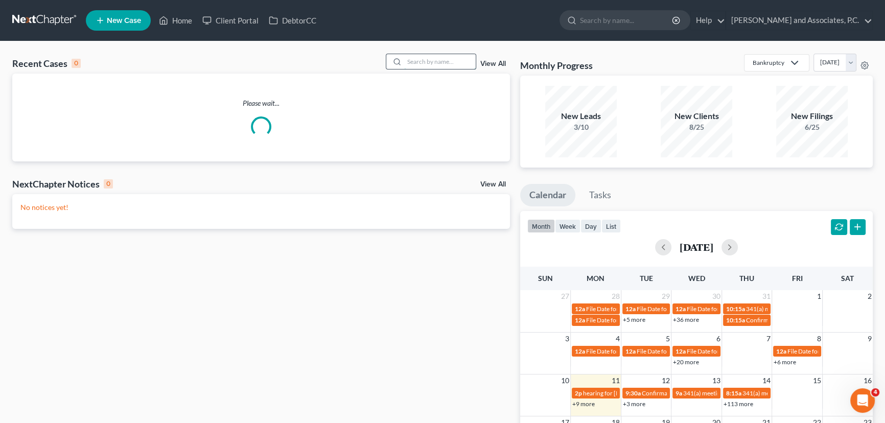
click at [452, 62] on input "search" at bounding box center [440, 61] width 72 height 15
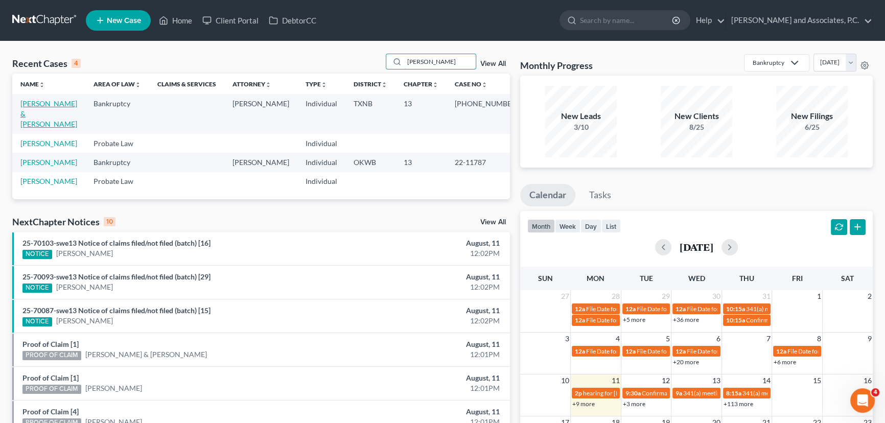
type input "acuna"
click at [35, 105] on link "[PERSON_NAME] & [PERSON_NAME]" at bounding box center [48, 113] width 57 height 29
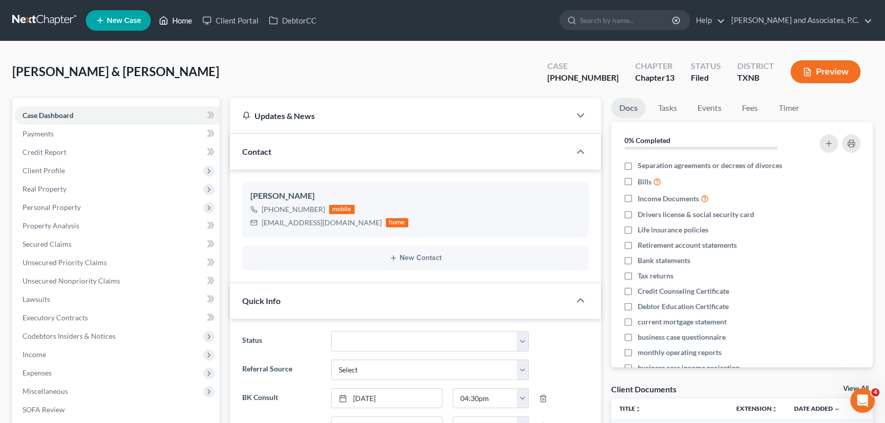
click at [186, 24] on link "Home" at bounding box center [175, 20] width 43 height 18
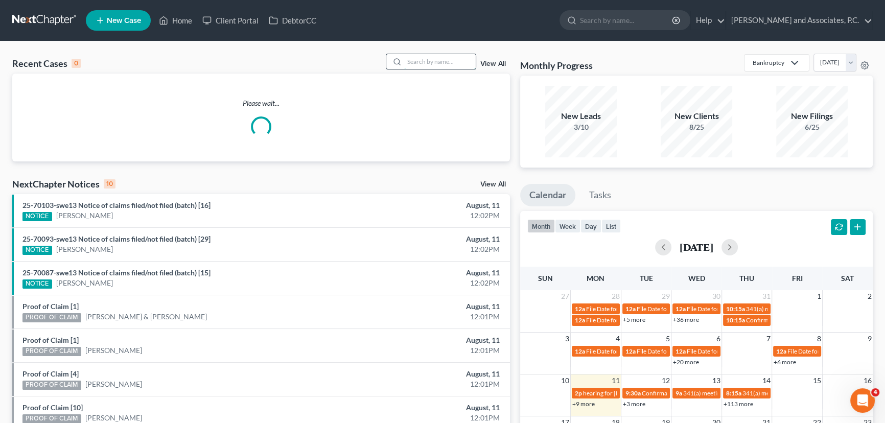
click at [455, 64] on input "search" at bounding box center [440, 61] width 72 height 15
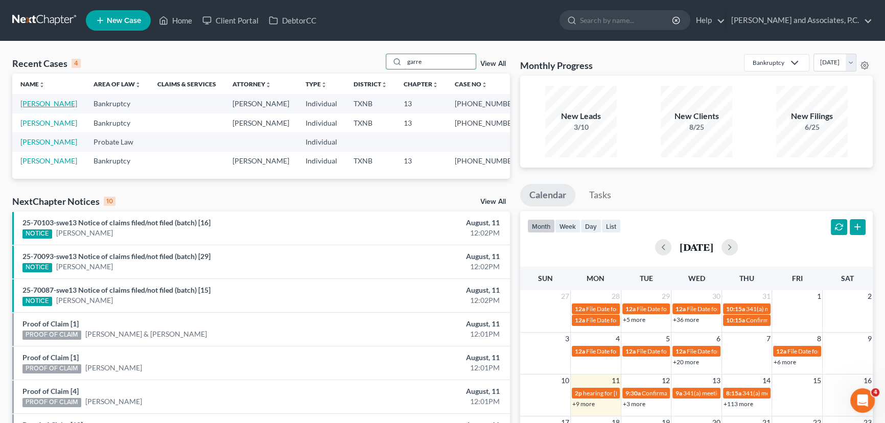
type input "garre"
click at [44, 102] on link "[PERSON_NAME]" at bounding box center [48, 103] width 57 height 9
select select "1"
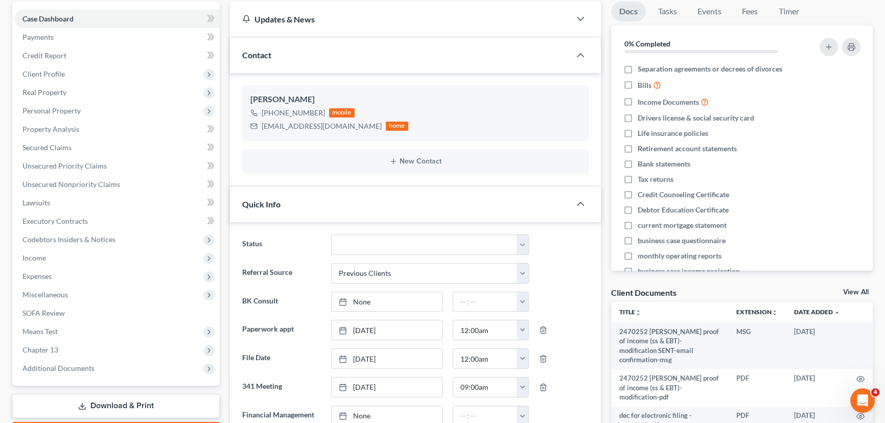
scroll to position [186, 0]
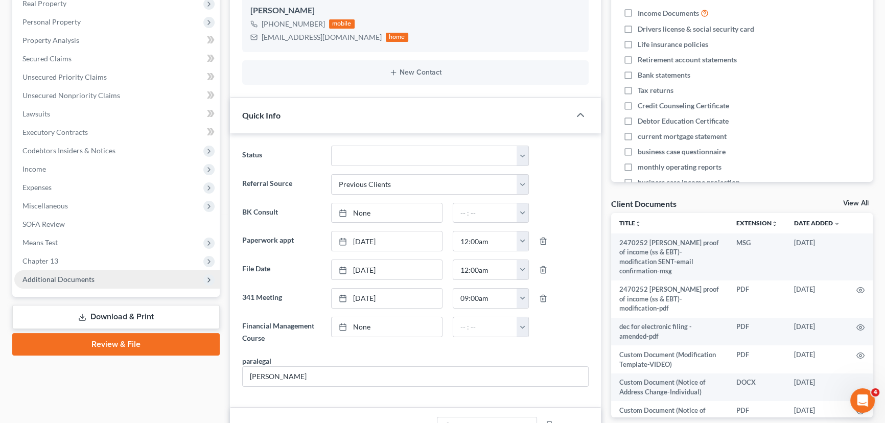
click at [63, 286] on span "Additional Documents" at bounding box center [116, 279] width 205 height 18
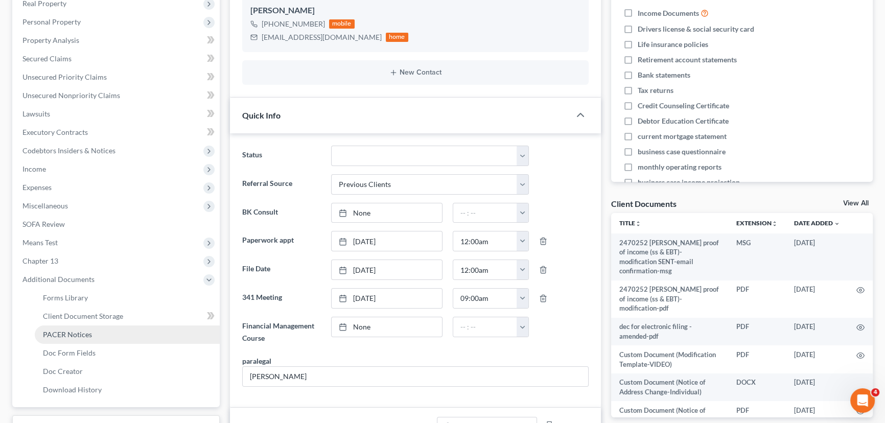
click at [60, 333] on span "PACER Notices" at bounding box center [67, 334] width 49 height 9
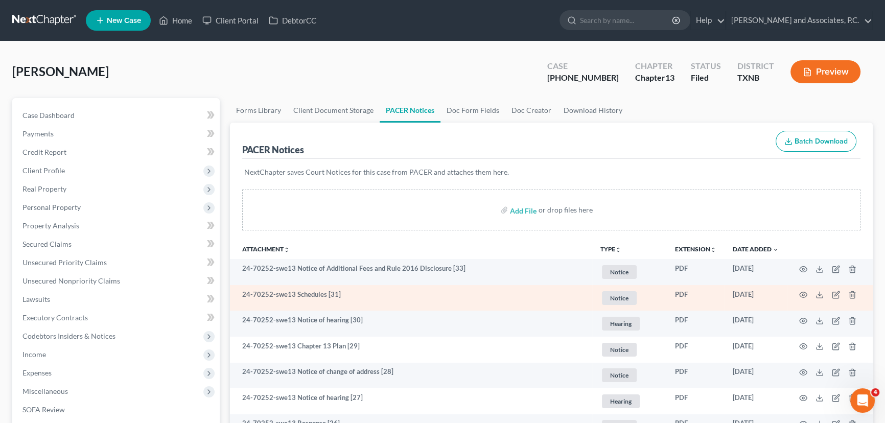
click at [808, 291] on td at bounding box center [830, 298] width 86 height 26
click at [803, 294] on icon "button" at bounding box center [804, 295] width 8 height 8
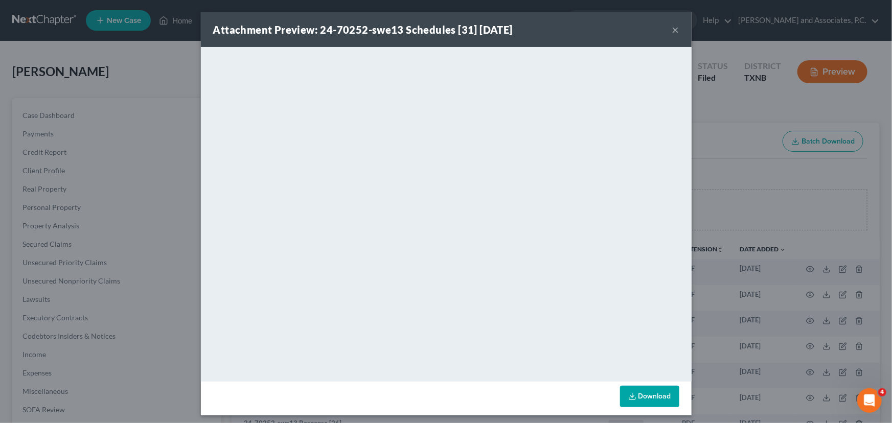
click at [672, 27] on button "×" at bounding box center [675, 30] width 7 height 12
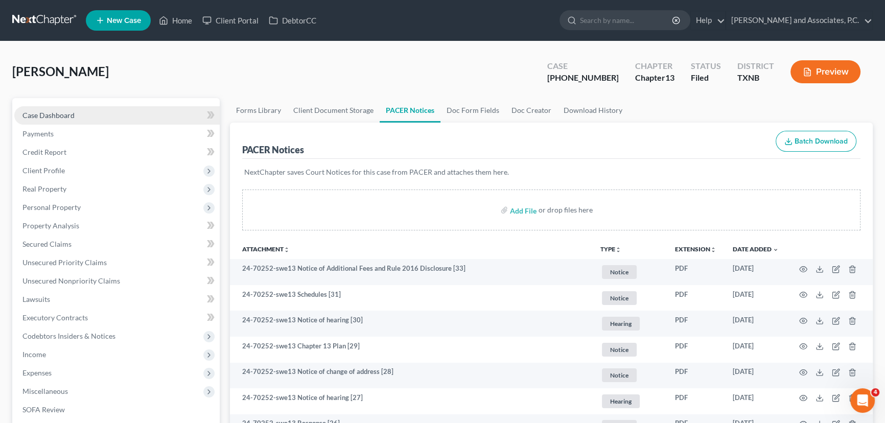
click at [49, 117] on span "Case Dashboard" at bounding box center [48, 115] width 52 height 9
select select "1"
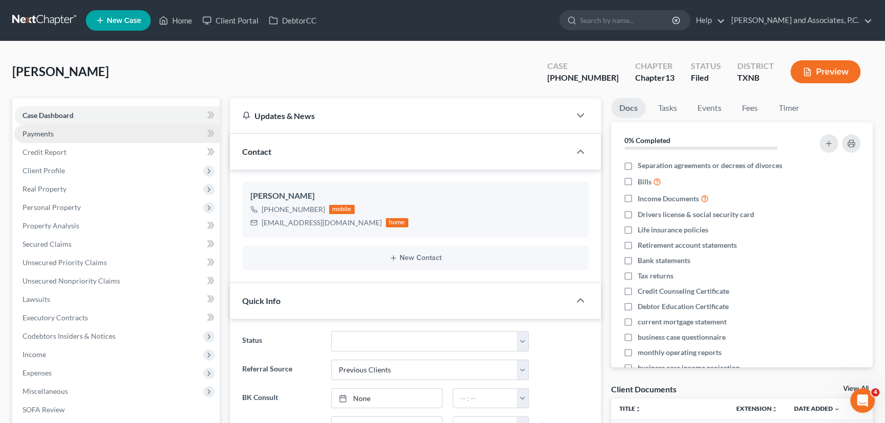
scroll to position [6419, 0]
drag, startPoint x: 179, startPoint y: 36, endPoint x: 179, endPoint y: 24, distance: 12.3
click at [179, 35] on nav "Home New Case Client Portal DebtorCC [PERSON_NAME] and Associates, P.C. [PERSON…" at bounding box center [442, 20] width 885 height 41
click at [179, 24] on link "Home" at bounding box center [175, 20] width 43 height 18
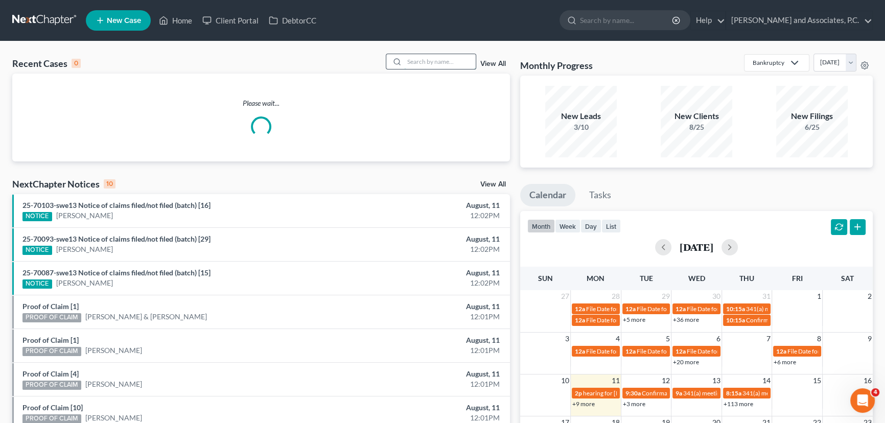
click at [447, 55] on input "search" at bounding box center [440, 61] width 72 height 15
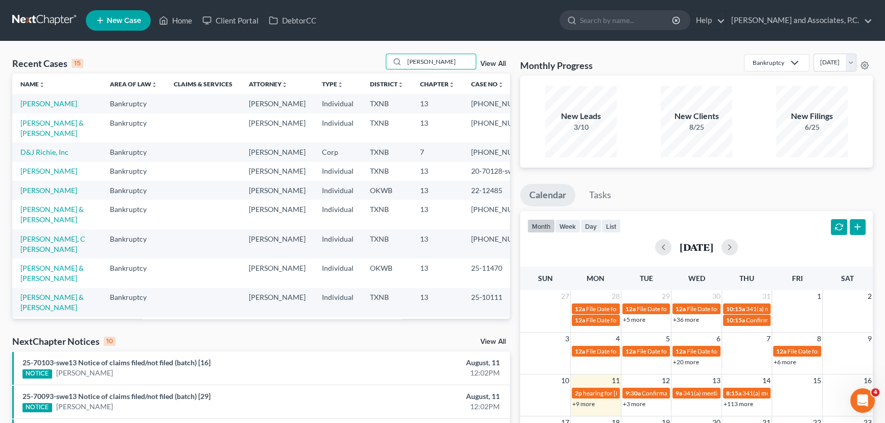
type input "davis"
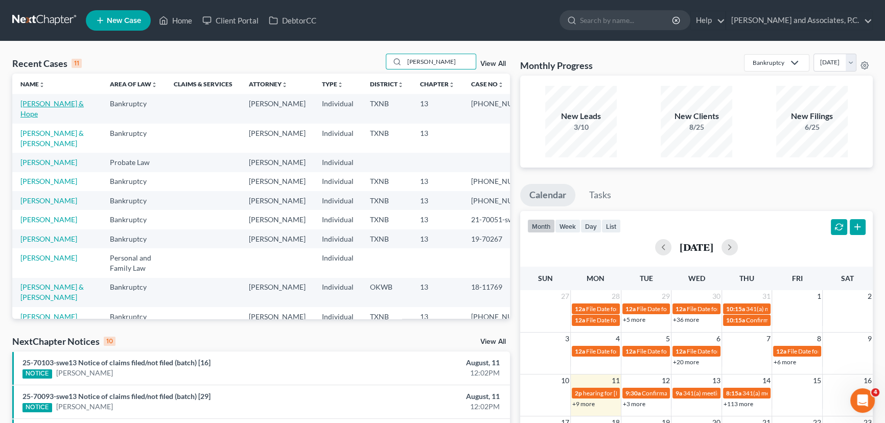
click at [50, 102] on link "[PERSON_NAME] & Hope" at bounding box center [51, 108] width 63 height 19
select select "3"
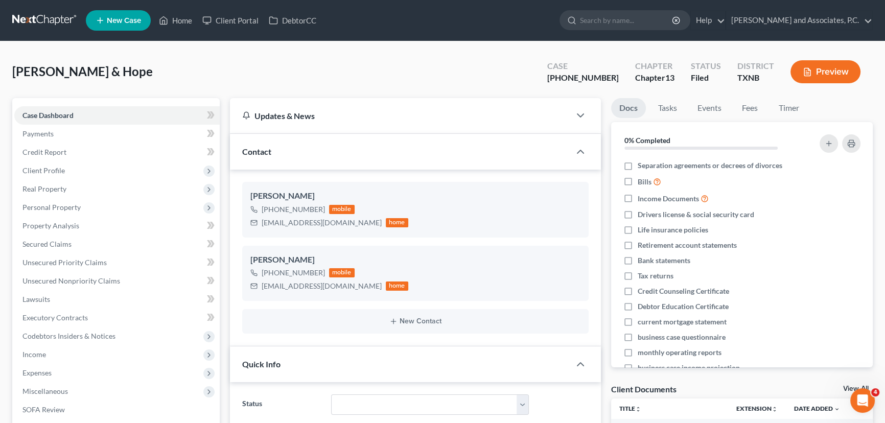
scroll to position [3340, 0]
click at [183, 17] on link "Home" at bounding box center [175, 20] width 43 height 18
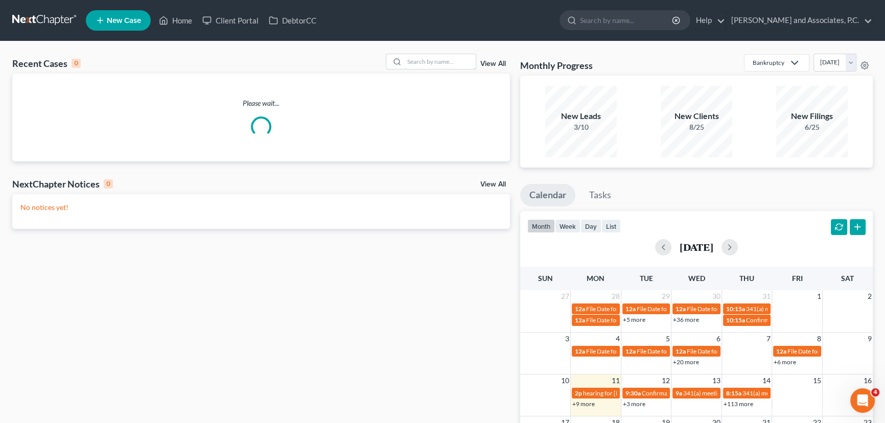
drag, startPoint x: 418, startPoint y: 64, endPoint x: 440, endPoint y: 103, distance: 45.3
click at [418, 64] on input "search" at bounding box center [440, 61] width 72 height 15
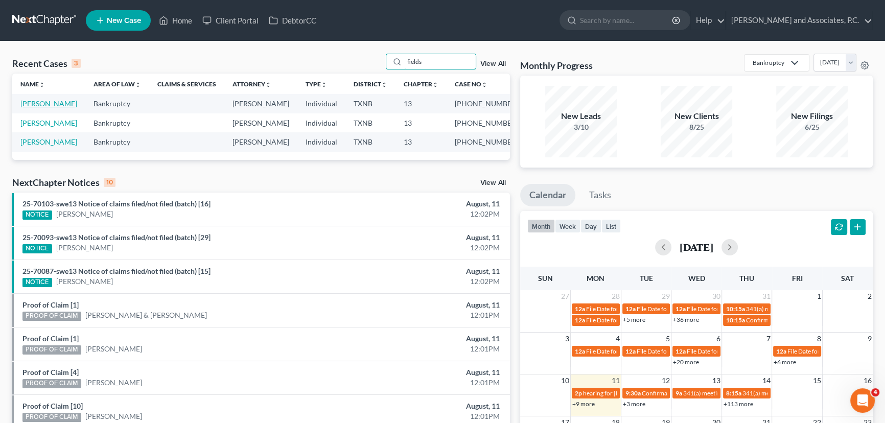
type input "fields"
click at [32, 106] on link "[PERSON_NAME]" at bounding box center [48, 103] width 57 height 9
select select "6"
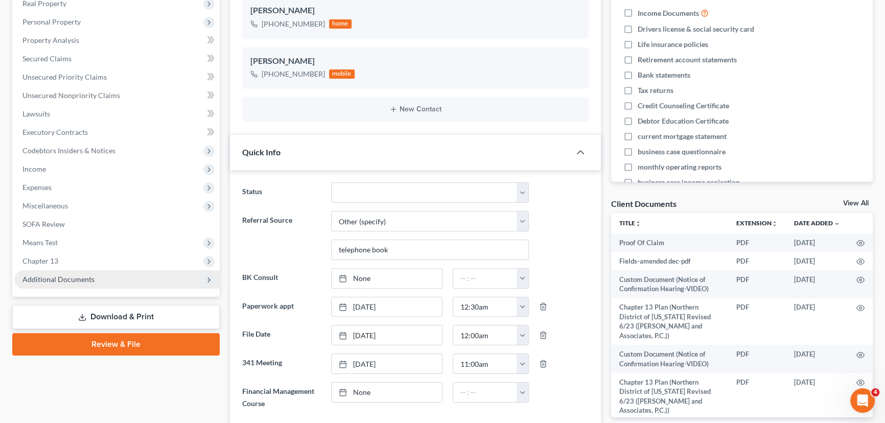
scroll to position [240, 0]
click at [44, 279] on span "Additional Documents" at bounding box center [58, 279] width 72 height 9
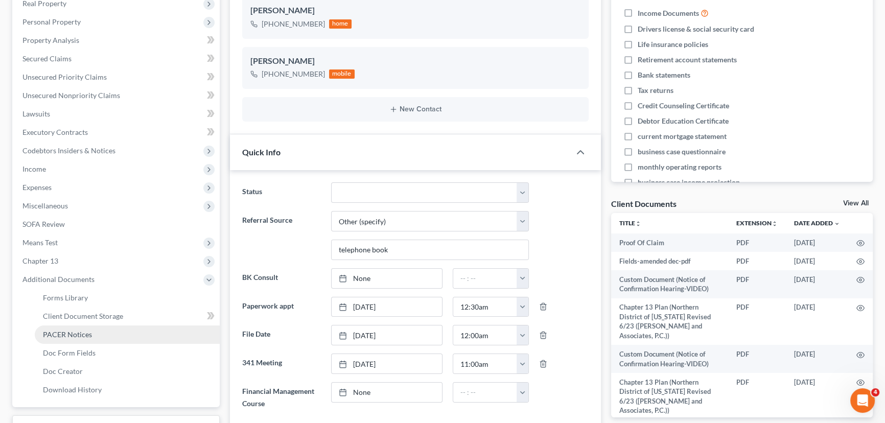
click at [68, 336] on span "PACER Notices" at bounding box center [67, 334] width 49 height 9
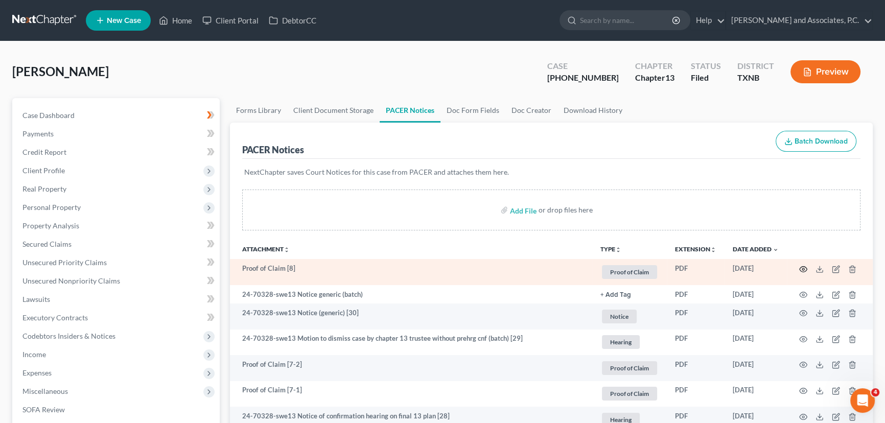
click at [803, 268] on icon "button" at bounding box center [804, 269] width 8 height 8
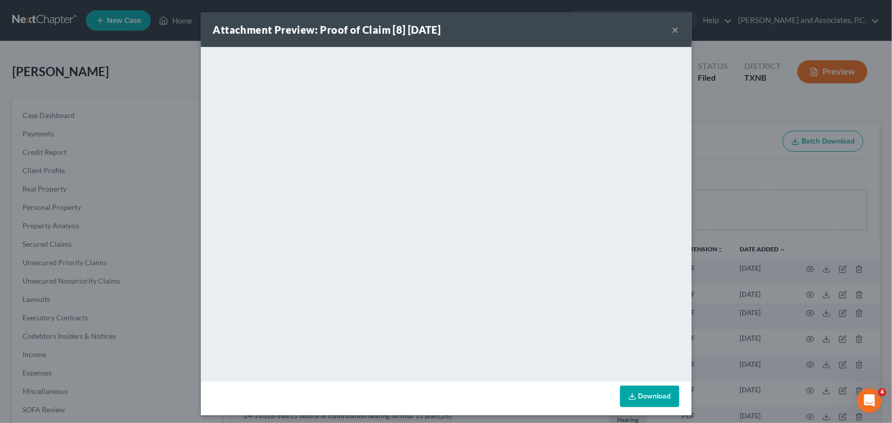
click at [675, 30] on button "×" at bounding box center [675, 30] width 7 height 12
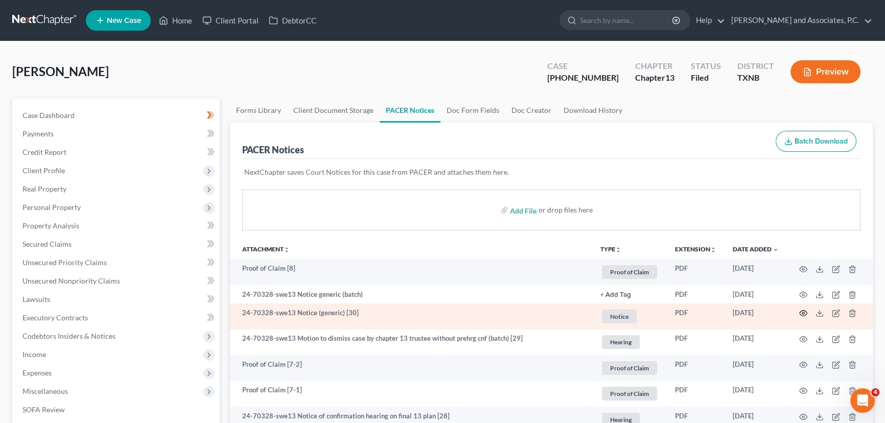
click at [806, 311] on icon "button" at bounding box center [804, 313] width 8 height 8
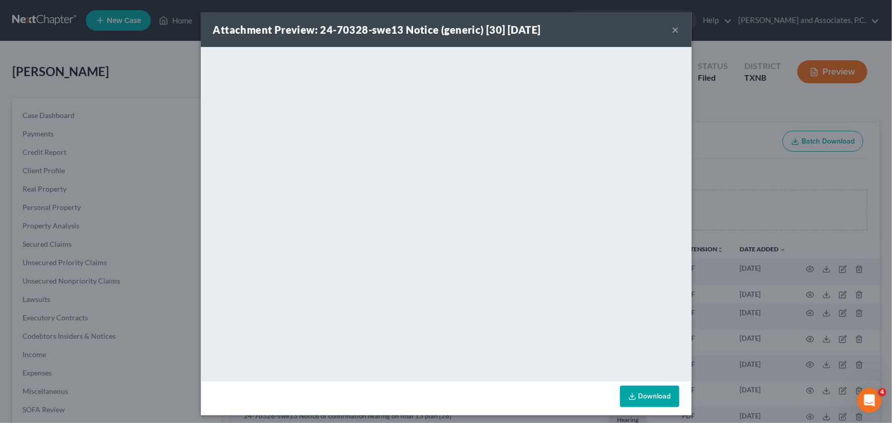
click at [675, 24] on button "×" at bounding box center [675, 30] width 7 height 12
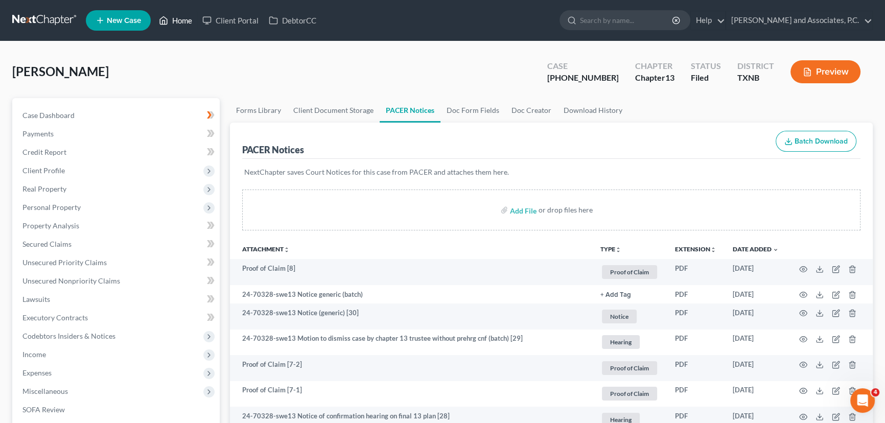
click at [166, 14] on icon at bounding box center [163, 20] width 9 height 12
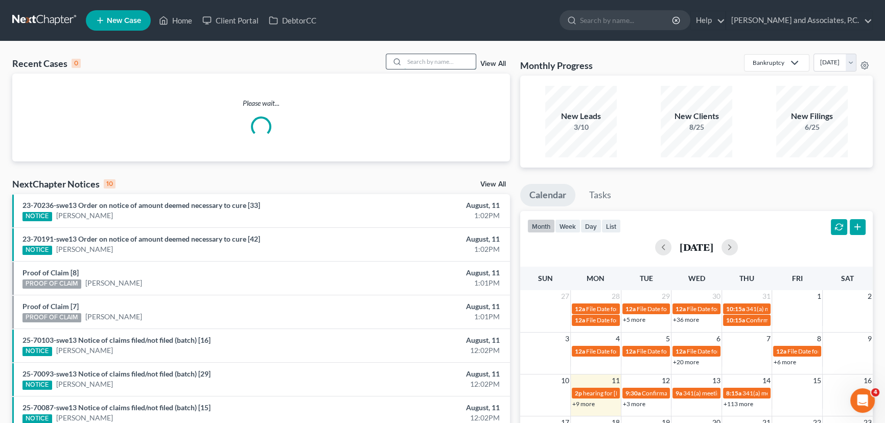
click at [462, 59] on input "search" at bounding box center [440, 61] width 72 height 15
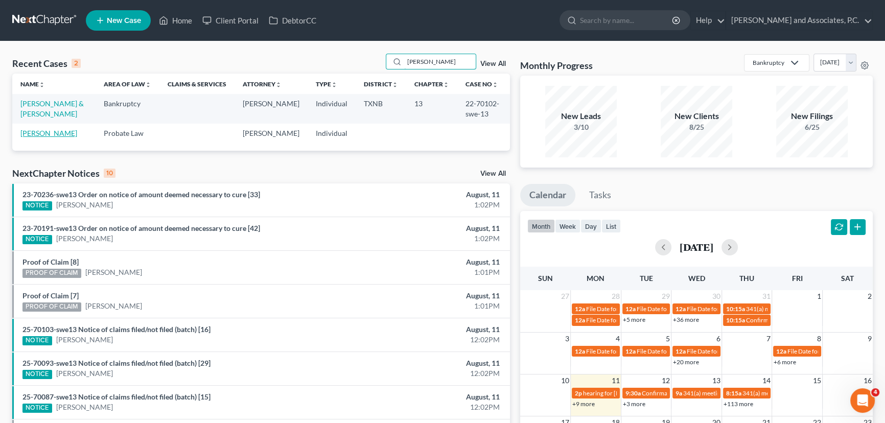
type input "mendoza"
click at [44, 134] on link "[PERSON_NAME]" at bounding box center [48, 133] width 57 height 9
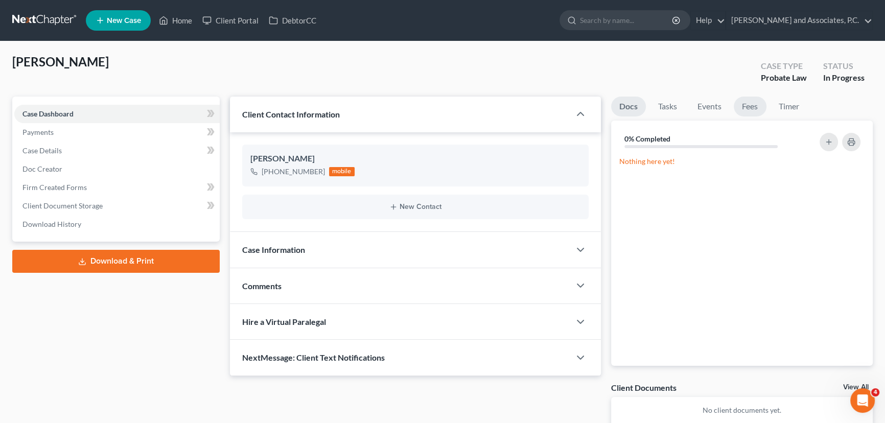
click at [745, 108] on link "Fees" at bounding box center [750, 107] width 33 height 20
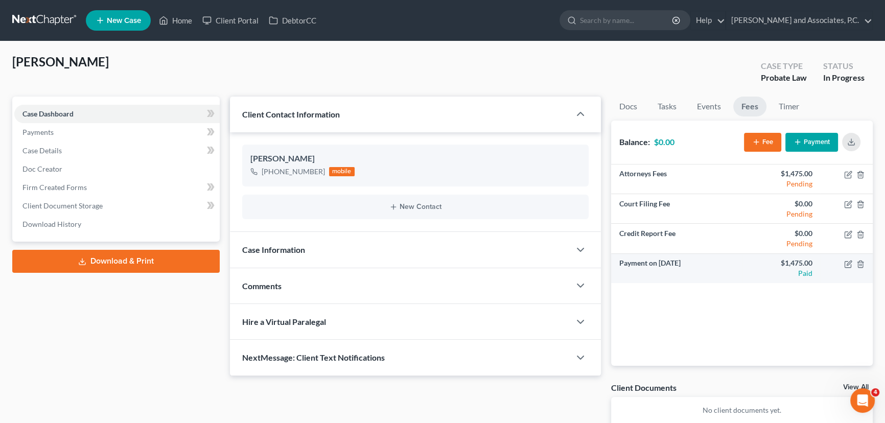
drag, startPoint x: 616, startPoint y: 264, endPoint x: 694, endPoint y: 281, distance: 79.5
click at [701, 266] on td "Payment on Feb 27, 2025" at bounding box center [676, 268] width 131 height 29
click at [557, 390] on div "Client Contact Information Eloise Mendoza +1 (940) 767-2758 mobile New Contact …" at bounding box center [415, 273] width 381 height 352
click at [175, 10] on ul "New Case Home Client Portal DebtorCC - No Result - See all results Or Press Ent…" at bounding box center [479, 20] width 787 height 27
click at [182, 17] on link "Home" at bounding box center [175, 20] width 43 height 18
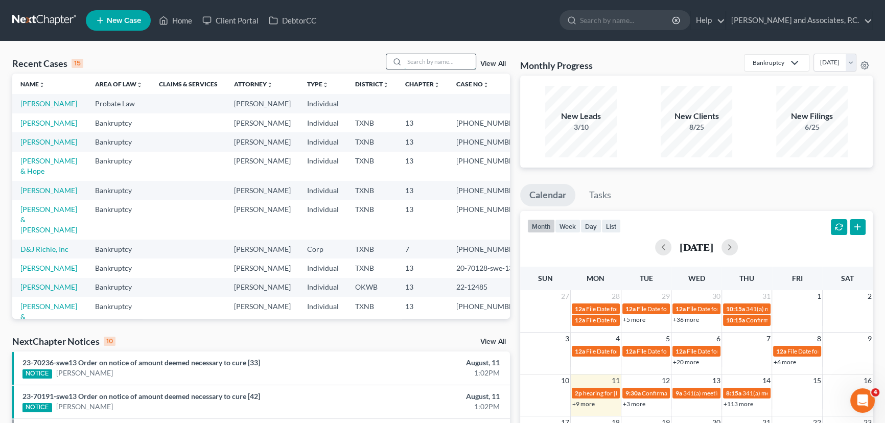
click at [419, 59] on input "search" at bounding box center [440, 61] width 72 height 15
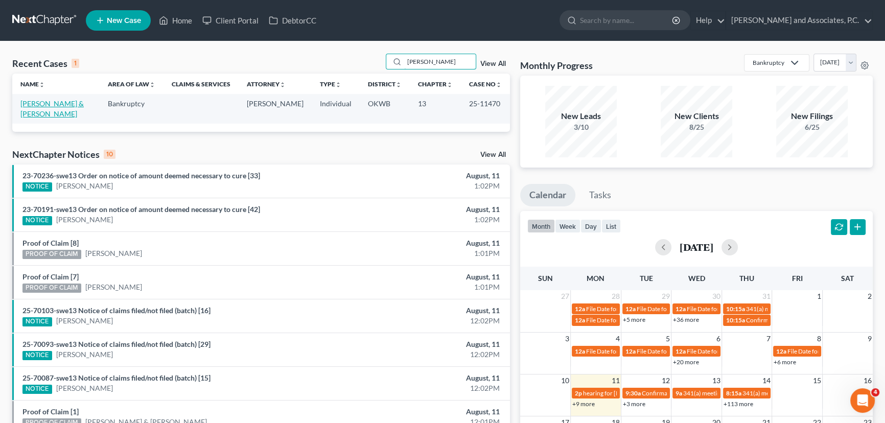
type input "dryden"
click at [33, 104] on link "[PERSON_NAME] & [PERSON_NAME]" at bounding box center [51, 108] width 63 height 19
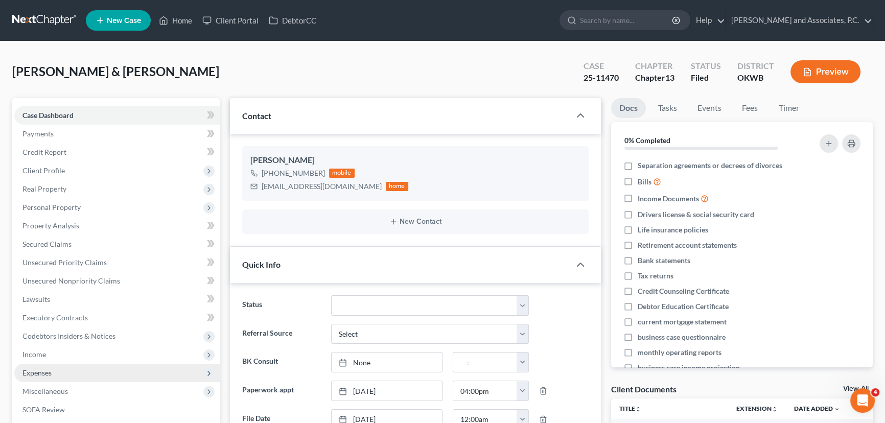
click at [54, 378] on span "Expenses" at bounding box center [116, 373] width 205 height 18
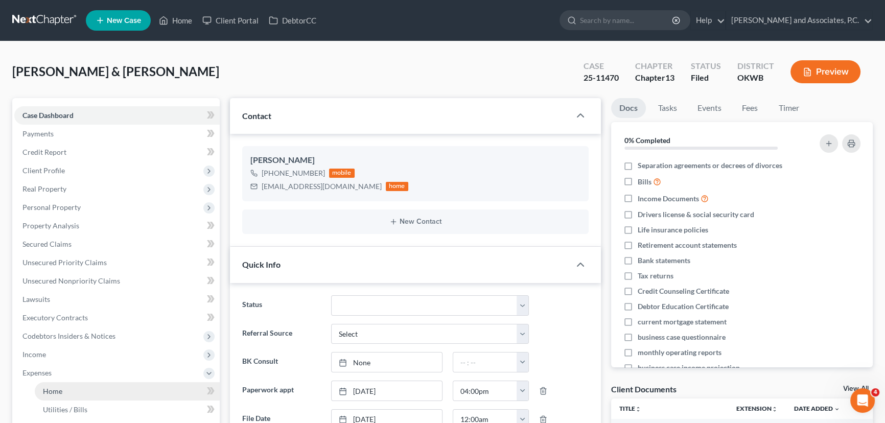
scroll to position [3875, 0]
drag, startPoint x: 61, startPoint y: 392, endPoint x: 219, endPoint y: 383, distance: 158.2
click at [61, 392] on span "Home" at bounding box center [52, 391] width 19 height 9
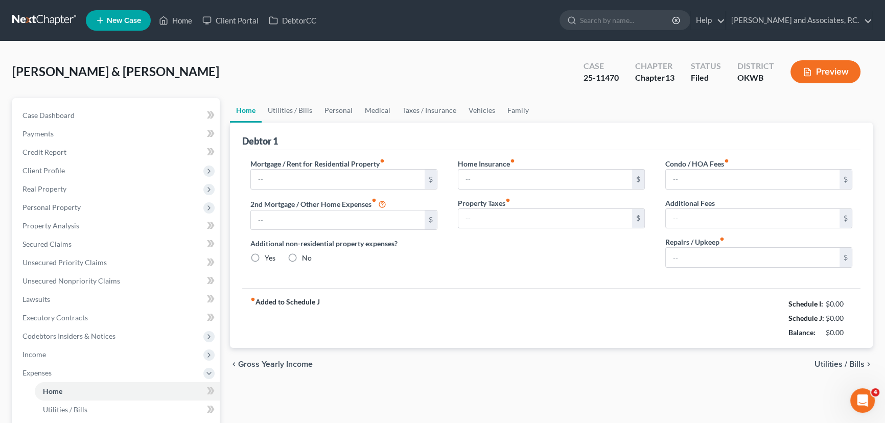
type input "585.00"
type input "0.00"
radio input "true"
type input "236.00"
type input "75.00"
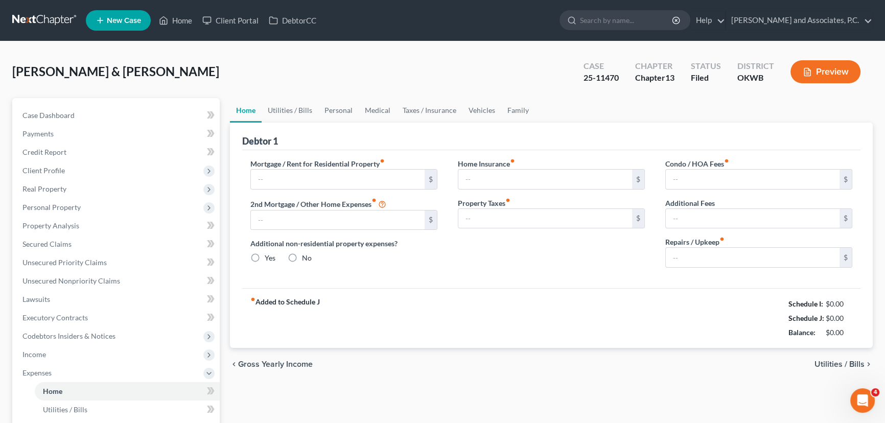
type input "0.00"
type input "150.00"
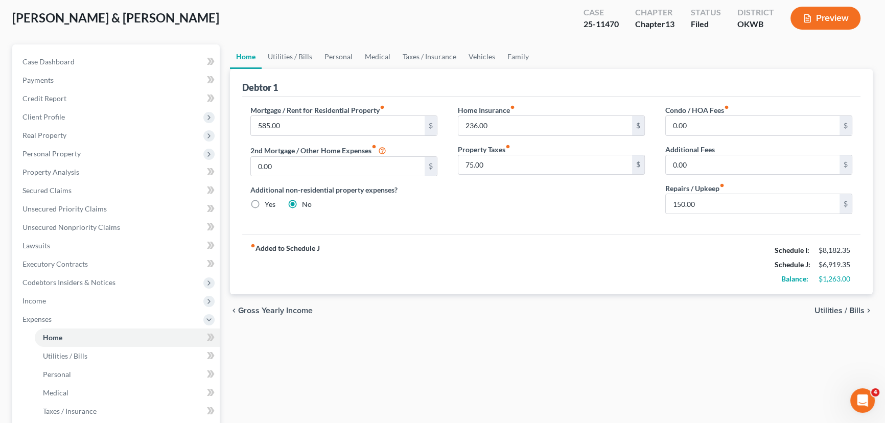
scroll to position [139, 0]
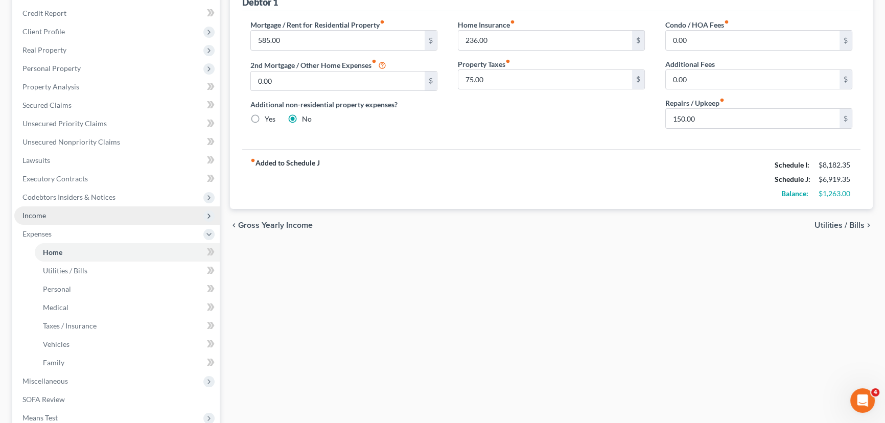
click at [37, 214] on span "Income" at bounding box center [34, 215] width 24 height 9
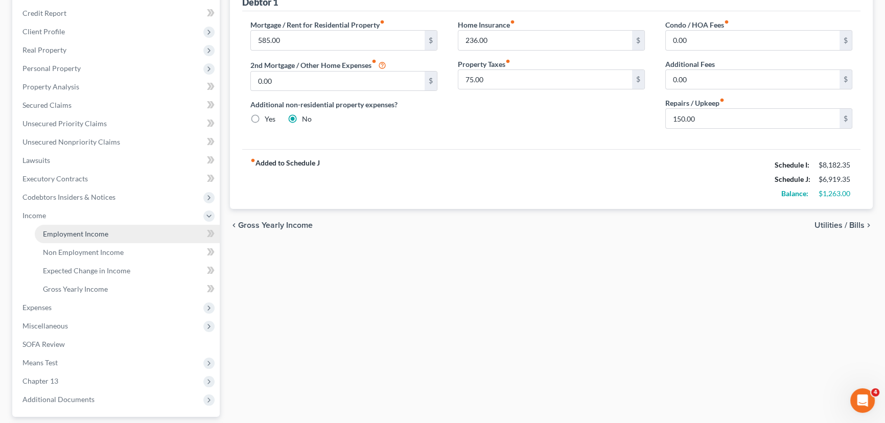
click at [51, 234] on span "Employment Income" at bounding box center [75, 234] width 65 height 9
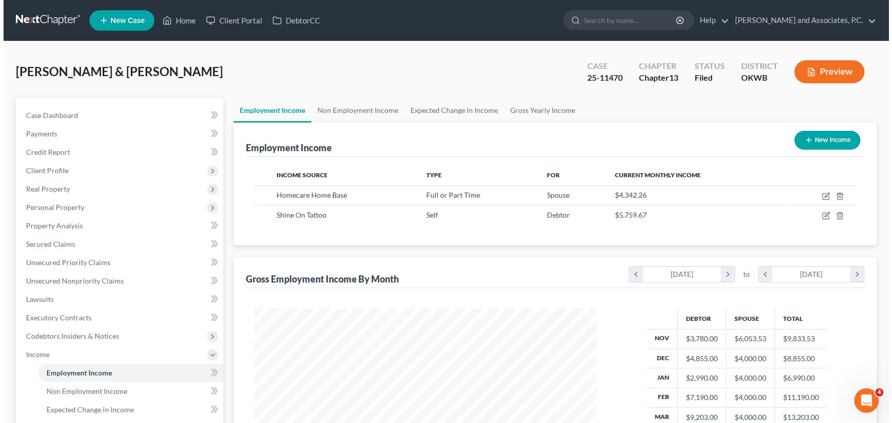
scroll to position [183, 363]
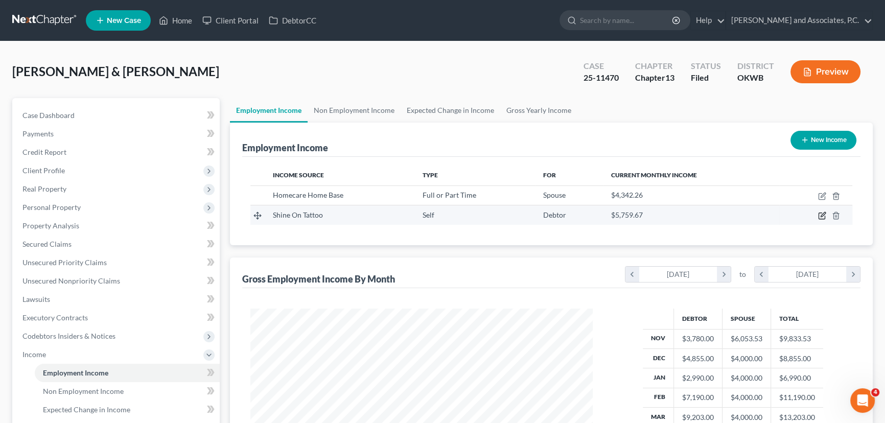
click at [826, 215] on icon "button" at bounding box center [822, 216] width 8 height 8
select select "1"
select select "37"
select select "0"
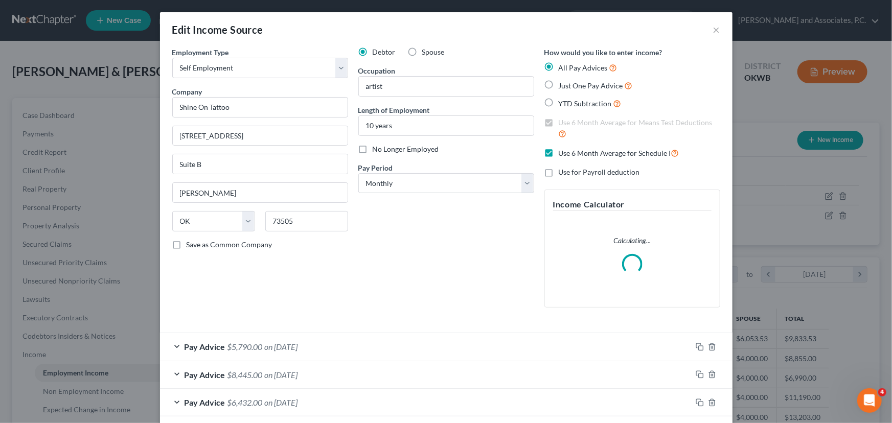
scroll to position [183, 366]
click at [329, 337] on div "Pay Advice $5,790.00 on 04/01/2025" at bounding box center [426, 346] width 532 height 27
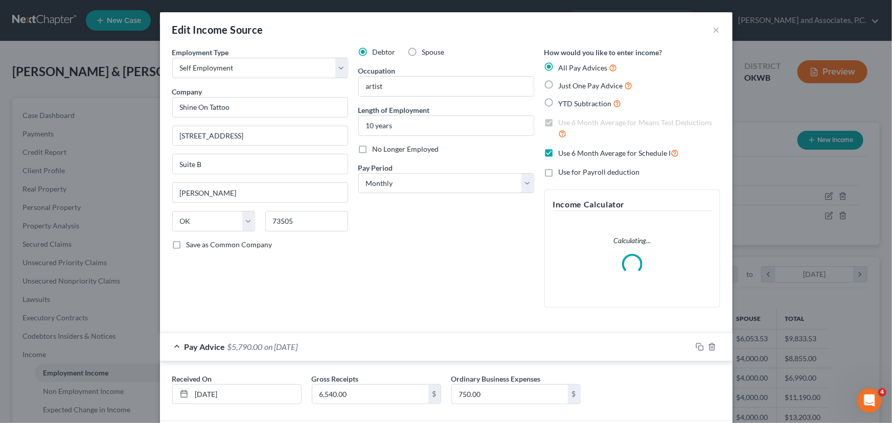
click at [329, 337] on div "Pay Advice $5,790.00 on 04/01/2025" at bounding box center [426, 346] width 532 height 27
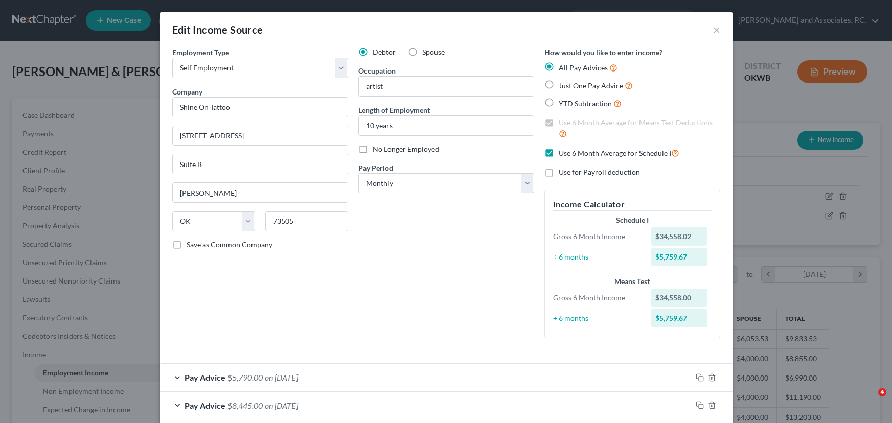
select select "1"
select select "37"
select select "0"
click at [713, 32] on button "×" at bounding box center [716, 30] width 7 height 12
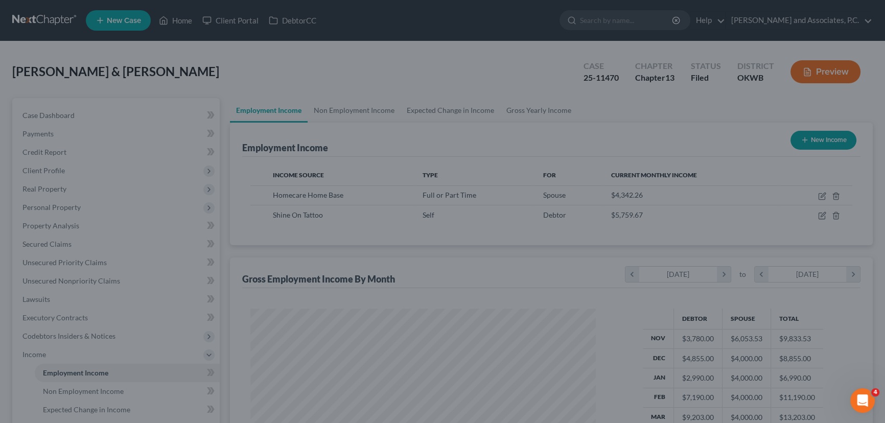
scroll to position [511009, 510829]
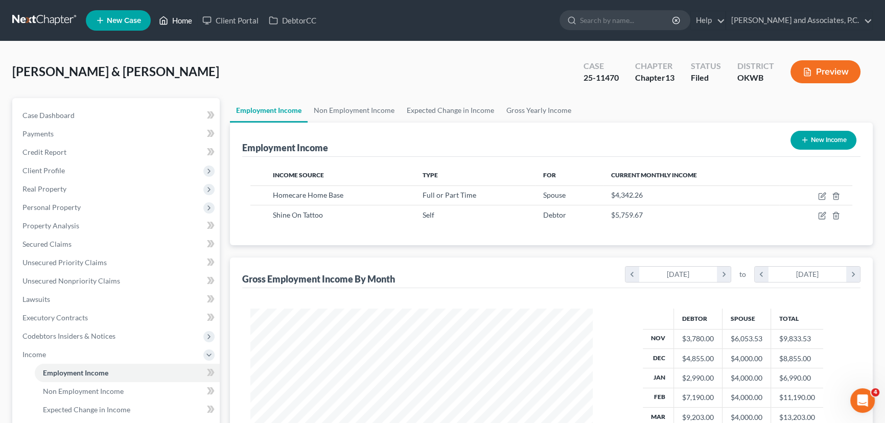
click at [179, 19] on link "Home" at bounding box center [175, 20] width 43 height 18
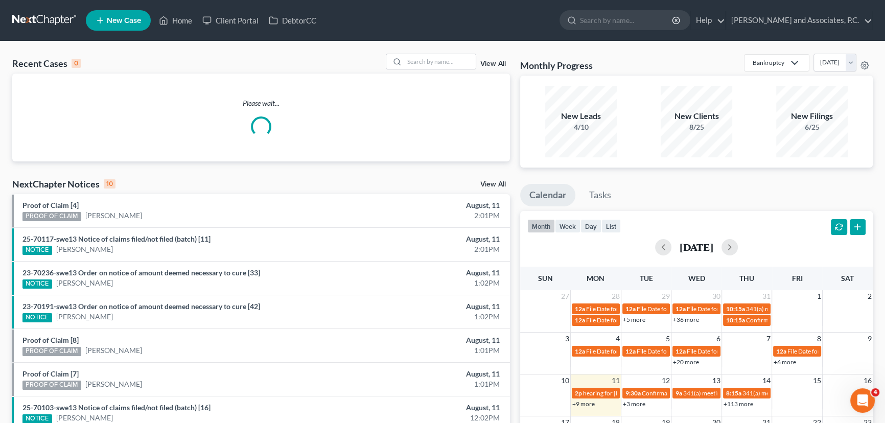
click at [430, 52] on div "Recent Cases 0 View All Please wait... NextChapter Notices 10 View All Proof of…" at bounding box center [442, 306] width 885 height 531
click at [433, 53] on div "Recent Cases 0 View All Please wait... NextChapter Notices 10 View All Proof of…" at bounding box center [442, 306] width 885 height 531
click at [435, 55] on input "search" at bounding box center [440, 61] width 72 height 15
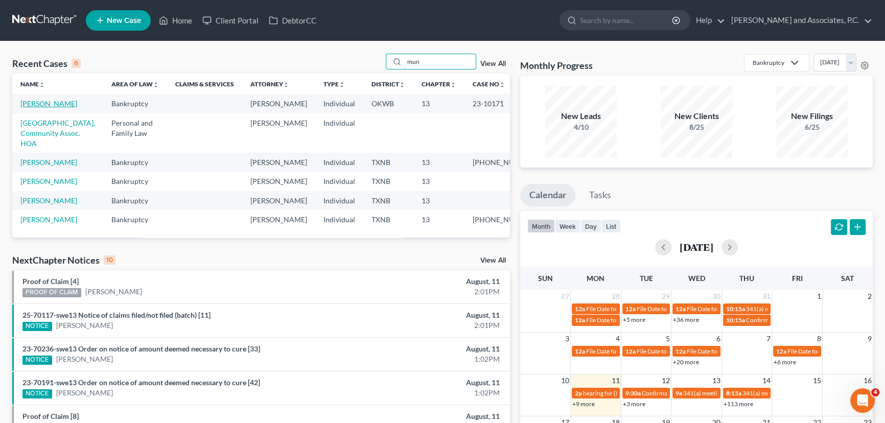
type input "mun"
click at [29, 106] on link "[PERSON_NAME]" at bounding box center [48, 103] width 57 height 9
select select "3"
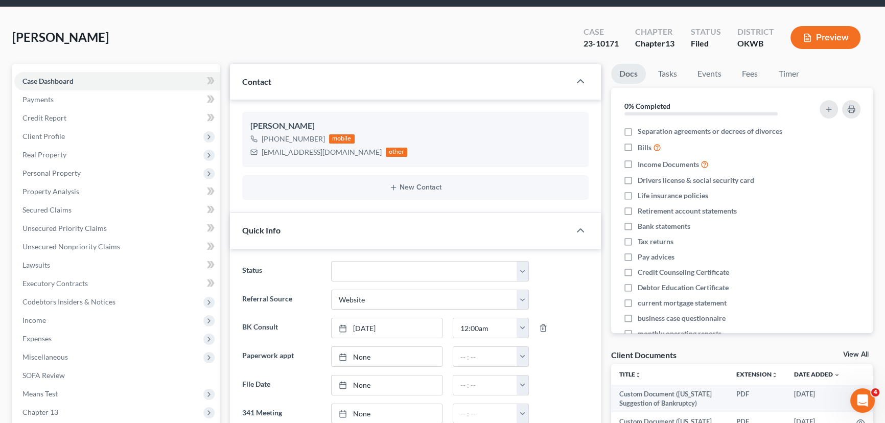
scroll to position [139, 0]
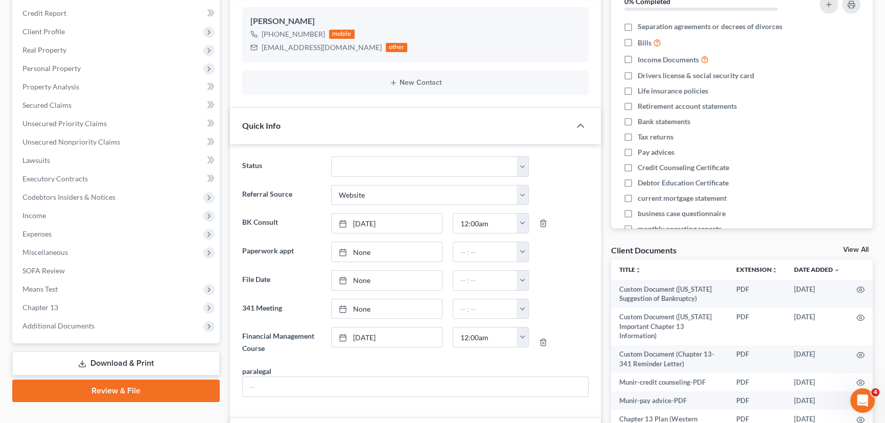
click at [65, 322] on span "Additional Documents" at bounding box center [58, 326] width 72 height 9
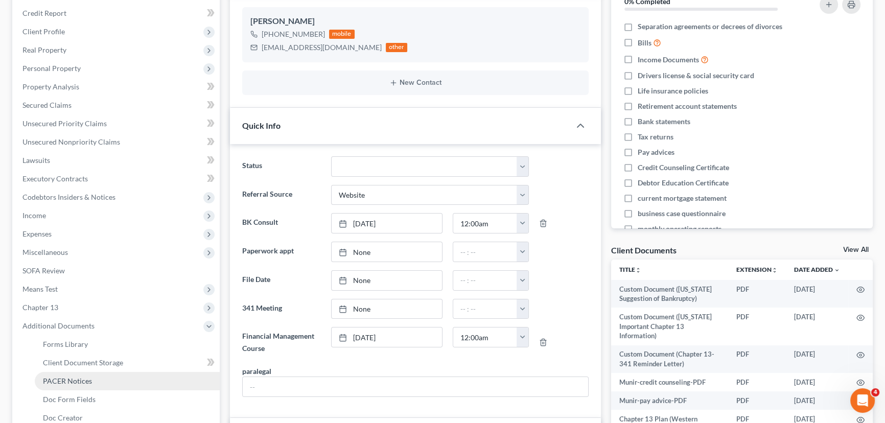
click at [121, 383] on link "PACER Notices" at bounding box center [127, 381] width 185 height 18
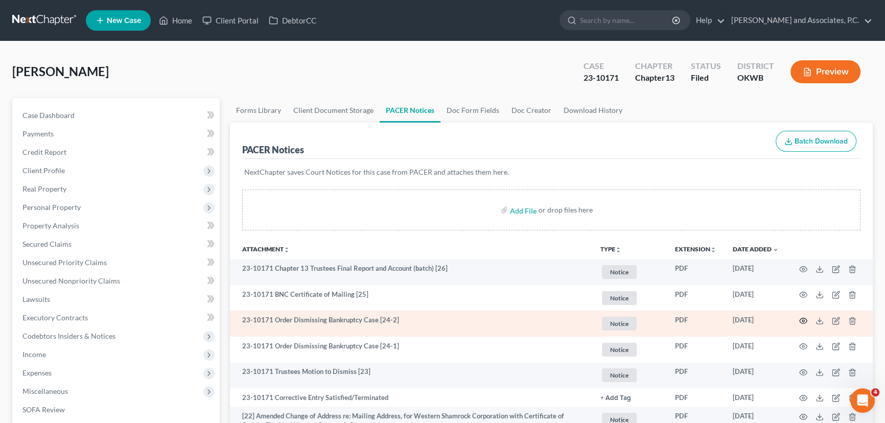
click at [805, 319] on icon "button" at bounding box center [804, 321] width 8 height 8
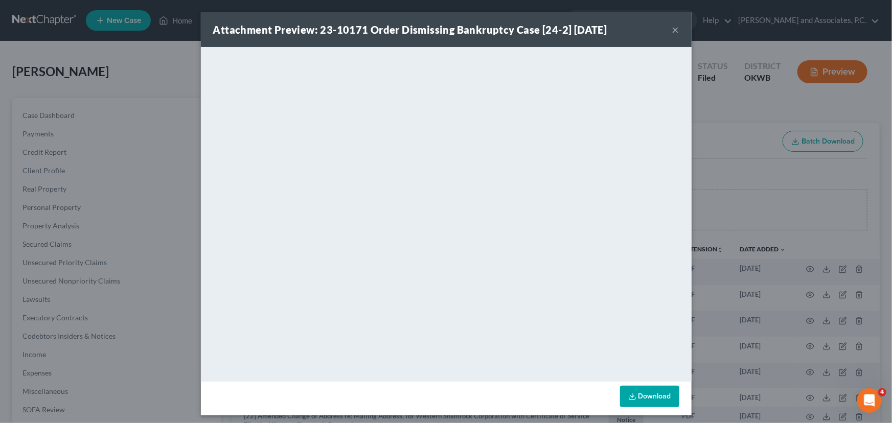
click at [672, 29] on button "×" at bounding box center [675, 30] width 7 height 12
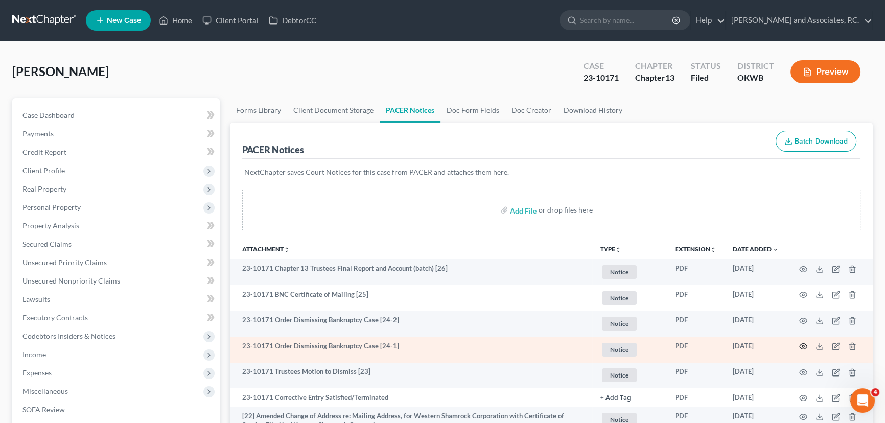
click at [803, 344] on icon "button" at bounding box center [804, 346] width 8 height 8
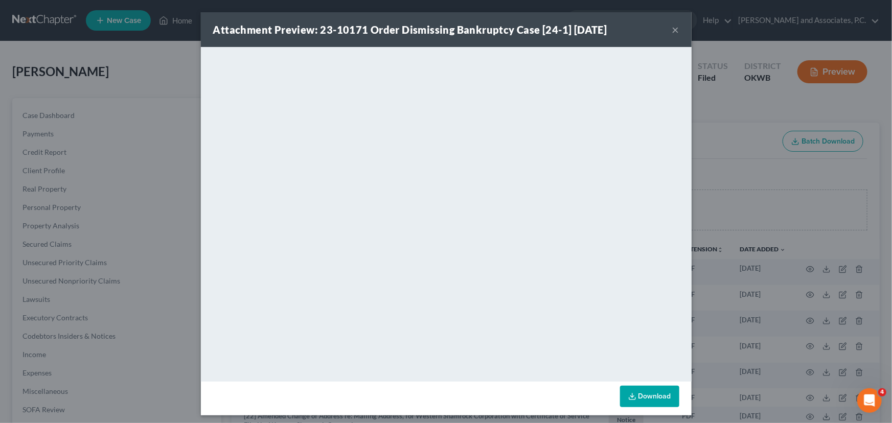
click at [666, 24] on div "Attachment Preview: 23-10171 Order Dismissing Bankruptcy Case [24-1] 04/22/2025…" at bounding box center [446, 29] width 491 height 35
click at [673, 27] on button "×" at bounding box center [675, 30] width 7 height 12
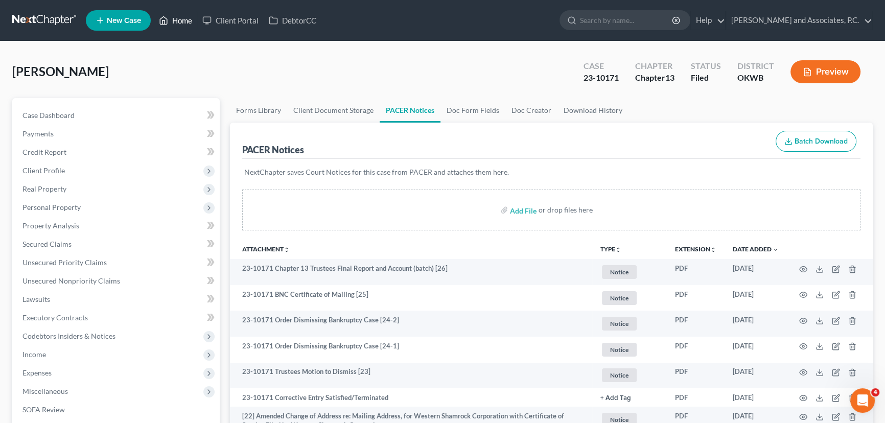
click at [189, 26] on link "Home" at bounding box center [175, 20] width 43 height 18
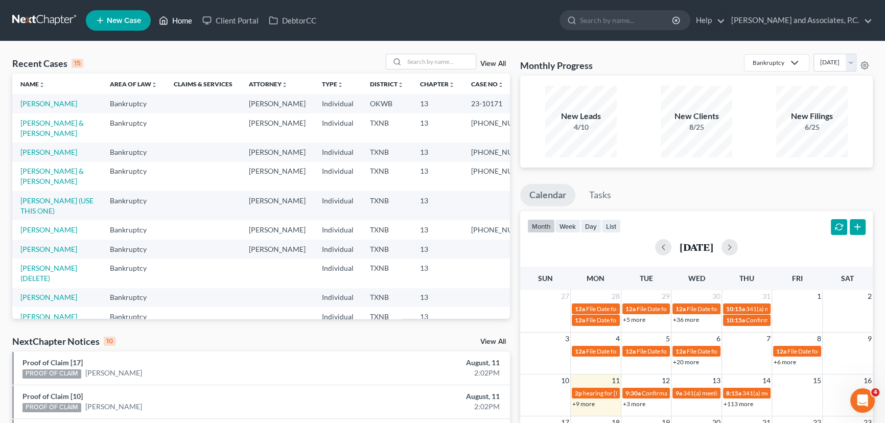
click at [169, 20] on link "Home" at bounding box center [175, 20] width 43 height 18
click at [414, 57] on input "search" at bounding box center [440, 61] width 72 height 15
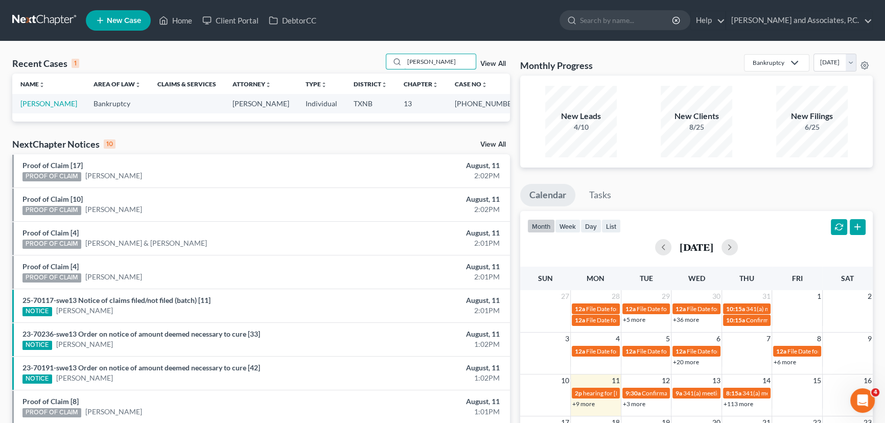
type input "zent"
drag, startPoint x: 42, startPoint y: 99, endPoint x: 39, endPoint y: 106, distance: 7.8
click at [41, 100] on td "[PERSON_NAME]" at bounding box center [48, 103] width 73 height 19
click at [39, 106] on link "[PERSON_NAME]" at bounding box center [48, 103] width 57 height 9
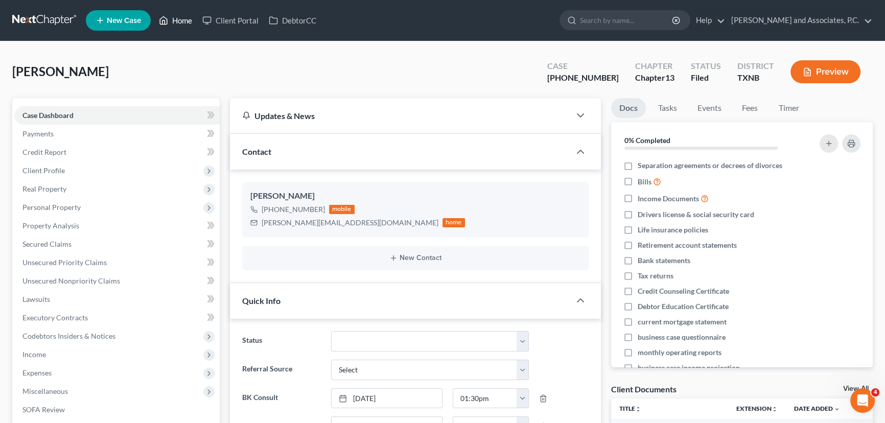
drag, startPoint x: 184, startPoint y: 23, endPoint x: 183, endPoint y: 33, distance: 10.3
click at [184, 23] on link "Home" at bounding box center [175, 20] width 43 height 18
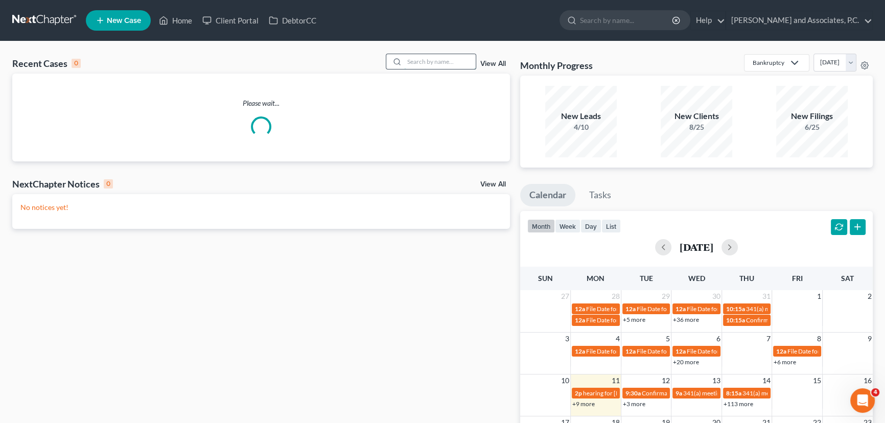
click at [447, 68] on input "search" at bounding box center [440, 61] width 72 height 15
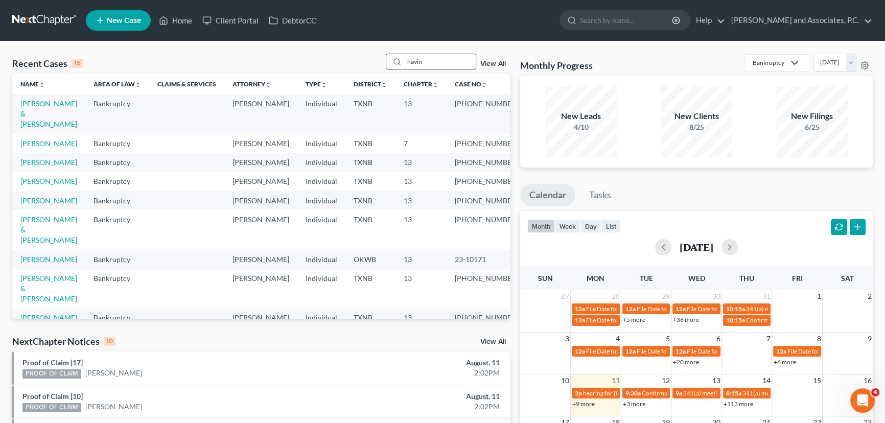
type input "havin"
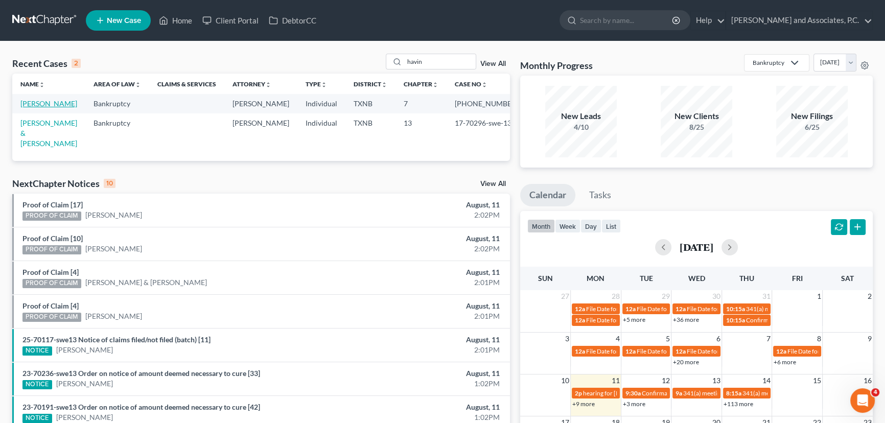
click at [37, 105] on link "[PERSON_NAME]" at bounding box center [48, 103] width 57 height 9
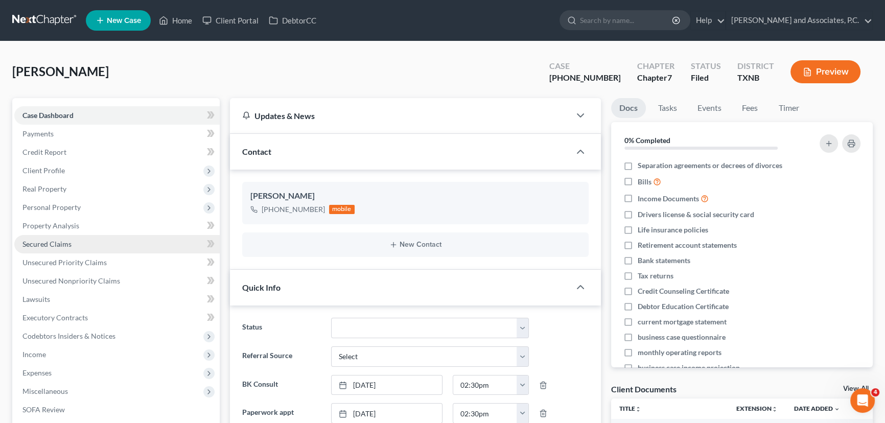
scroll to position [4656, 0]
click at [64, 243] on span "Secured Claims" at bounding box center [46, 244] width 49 height 9
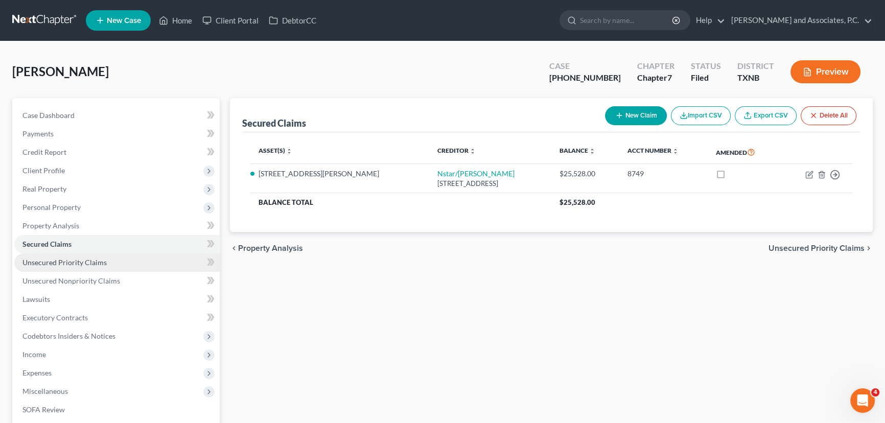
click at [63, 262] on span "Unsecured Priority Claims" at bounding box center [64, 262] width 84 height 9
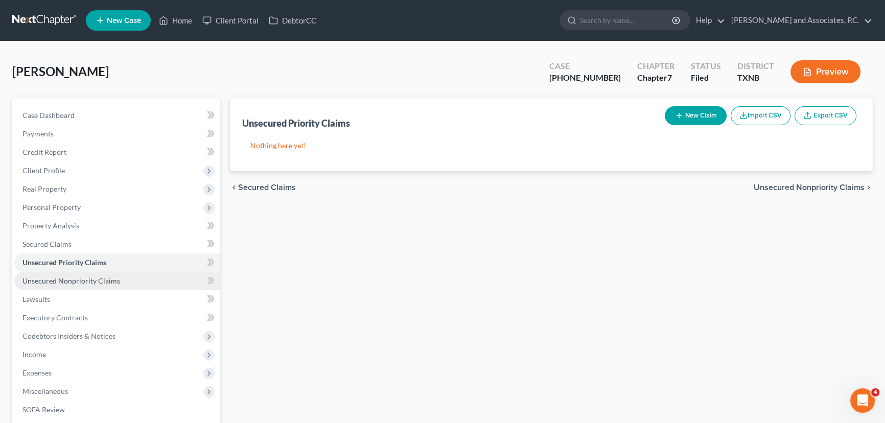
click at [62, 279] on span "Unsecured Nonpriority Claims" at bounding box center [71, 281] width 98 height 9
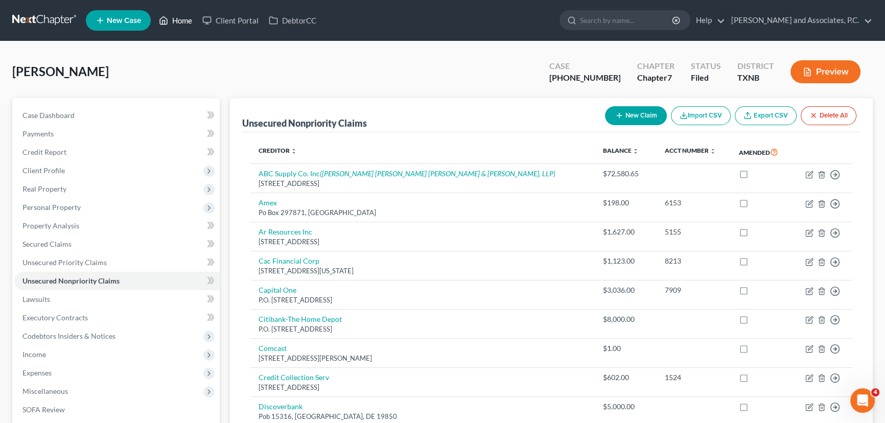
click at [162, 20] on icon at bounding box center [163, 20] width 9 height 12
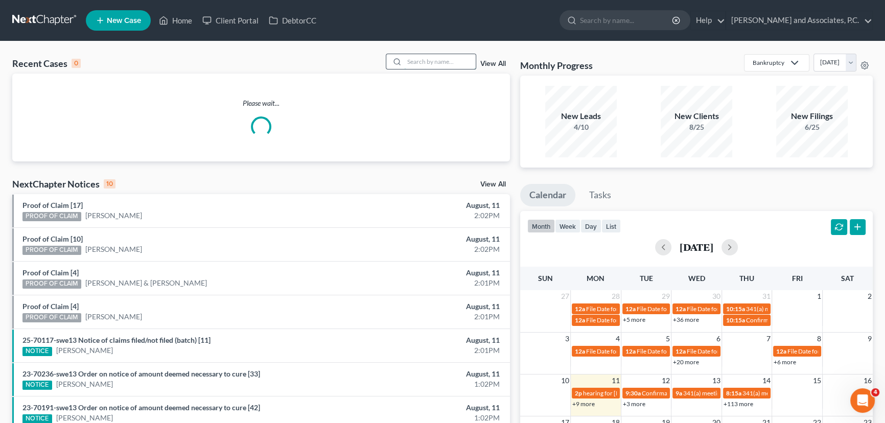
click at [409, 62] on input "search" at bounding box center [440, 61] width 72 height 15
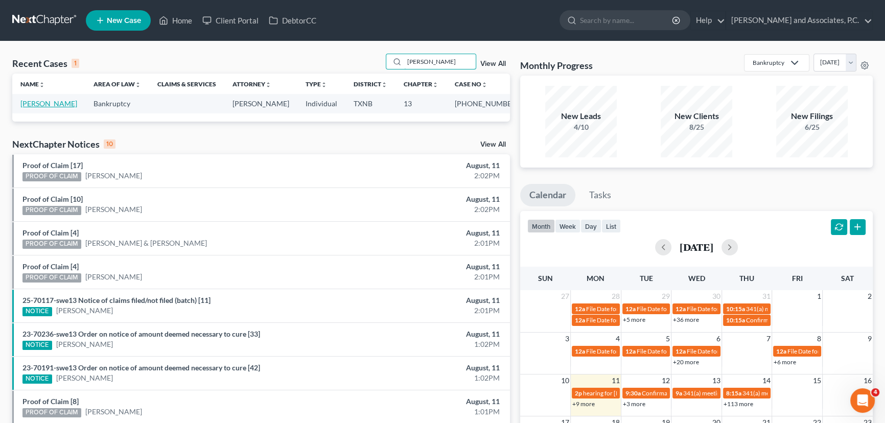
type input "widner"
click at [49, 105] on link "Widner, Michael" at bounding box center [48, 103] width 57 height 9
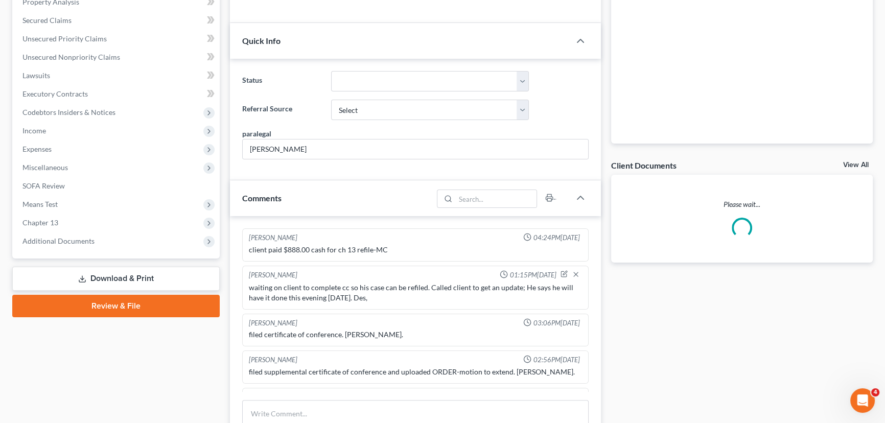
scroll to position [232, 0]
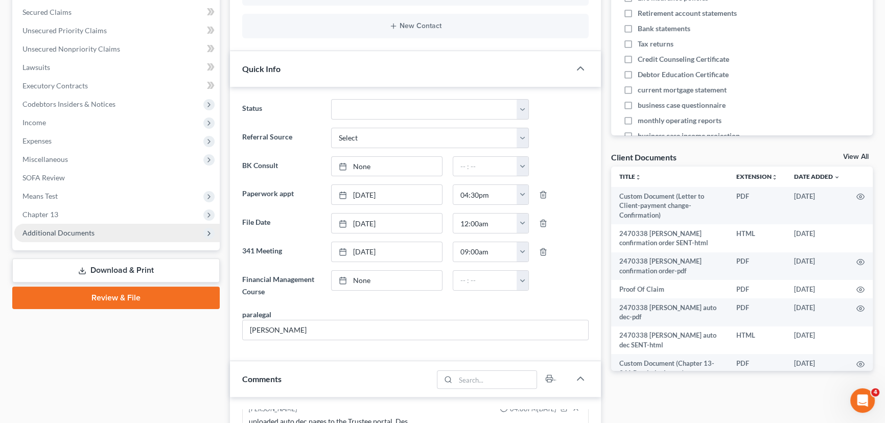
click at [68, 237] on span "Additional Documents" at bounding box center [116, 233] width 205 height 18
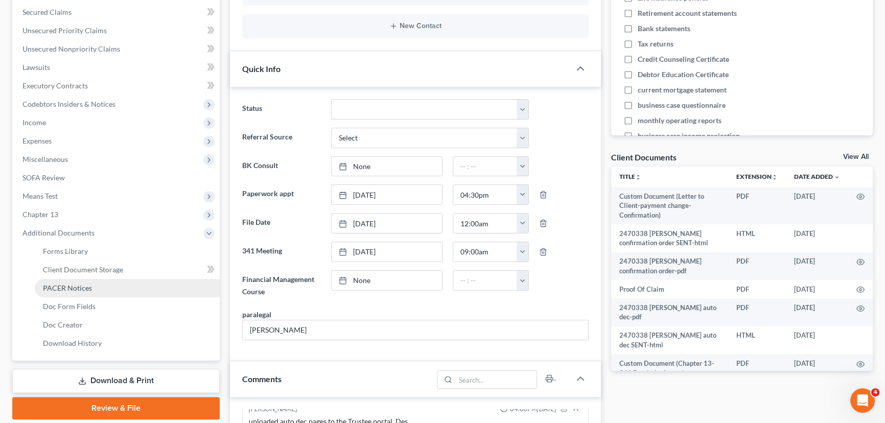
scroll to position [2792, 0]
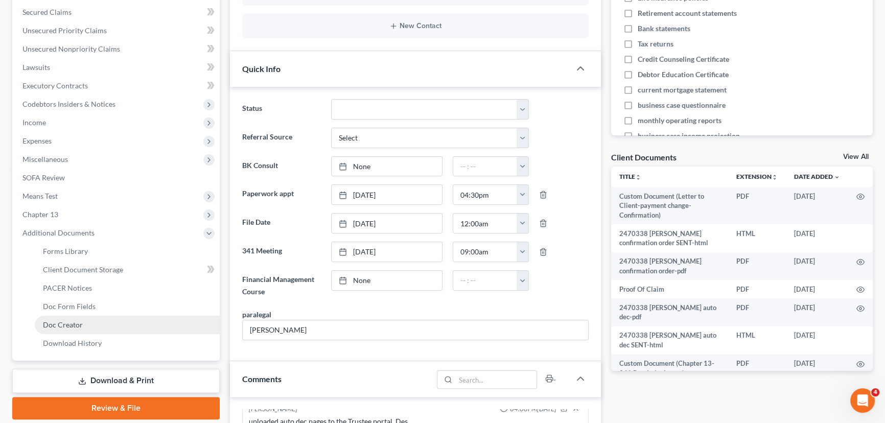
click at [81, 323] on span "Doc Creator" at bounding box center [63, 325] width 40 height 9
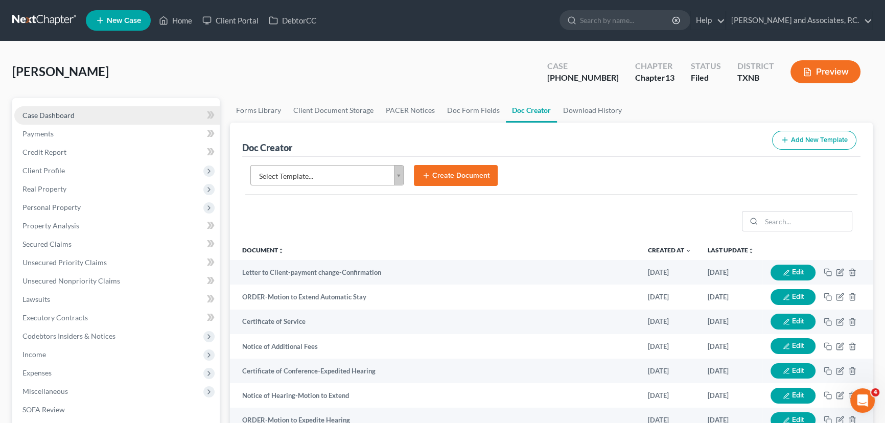
click at [90, 109] on link "Case Dashboard" at bounding box center [116, 115] width 205 height 18
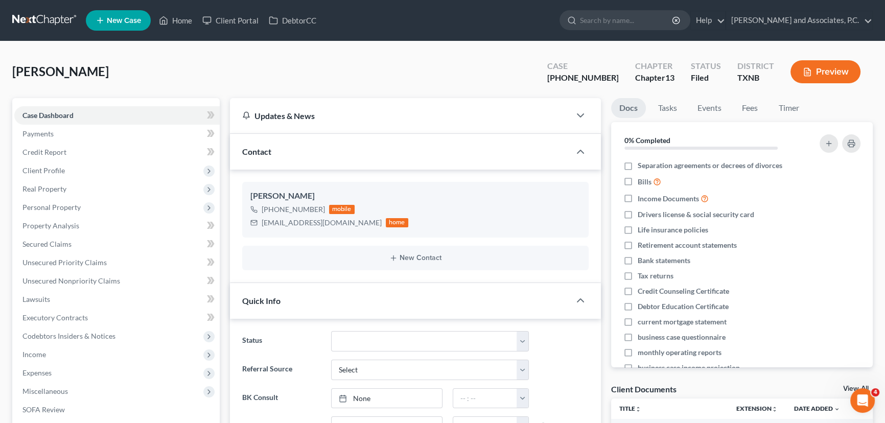
scroll to position [2792, 0]
click at [188, 26] on link "Home" at bounding box center [175, 20] width 43 height 18
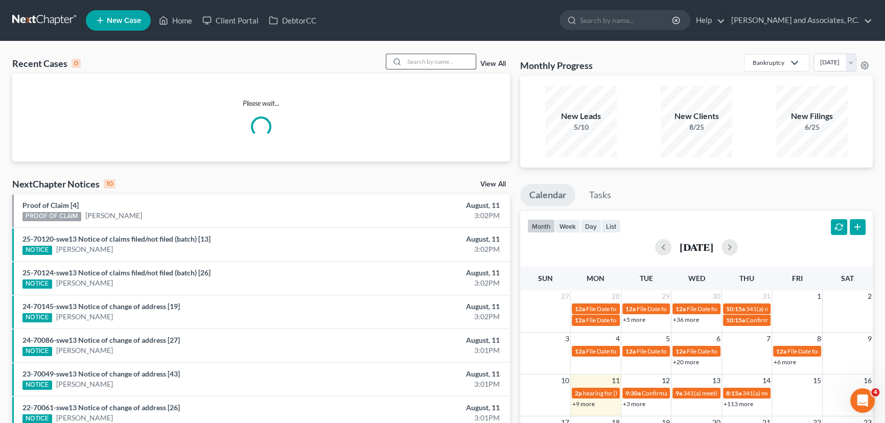
click at [428, 62] on input "search" at bounding box center [440, 61] width 72 height 15
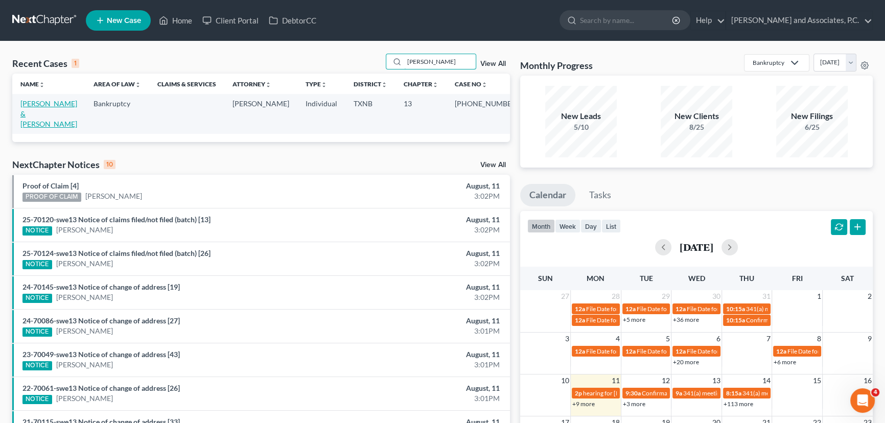
type input "broadus"
click at [30, 102] on link "[PERSON_NAME] & [PERSON_NAME]" at bounding box center [48, 113] width 57 height 29
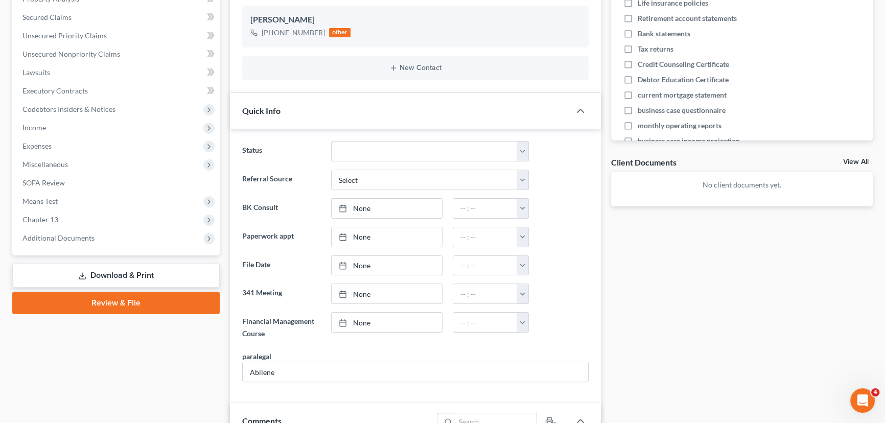
scroll to position [232, 0]
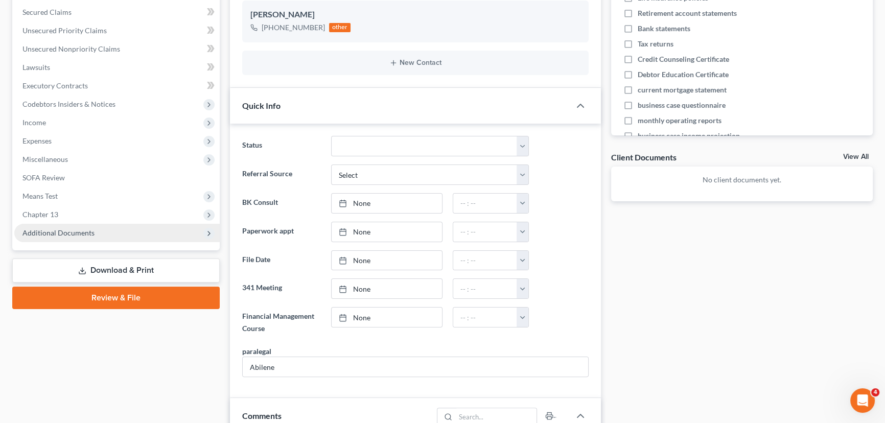
click at [83, 235] on span "Additional Documents" at bounding box center [58, 233] width 72 height 9
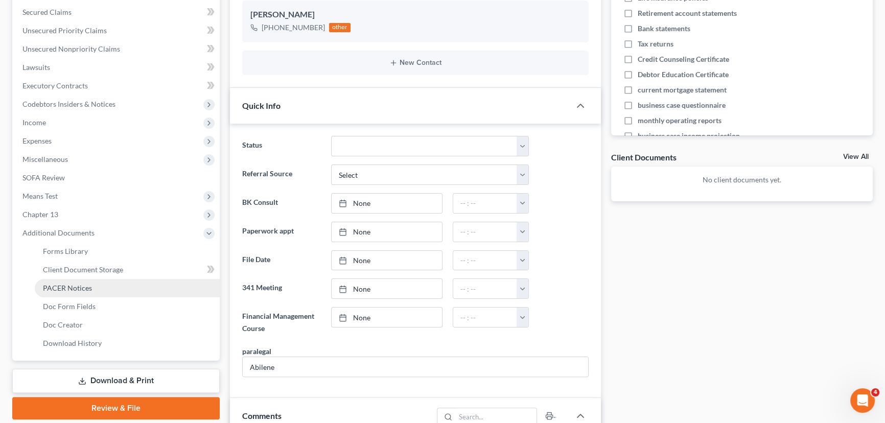
click at [65, 289] on span "PACER Notices" at bounding box center [67, 288] width 49 height 9
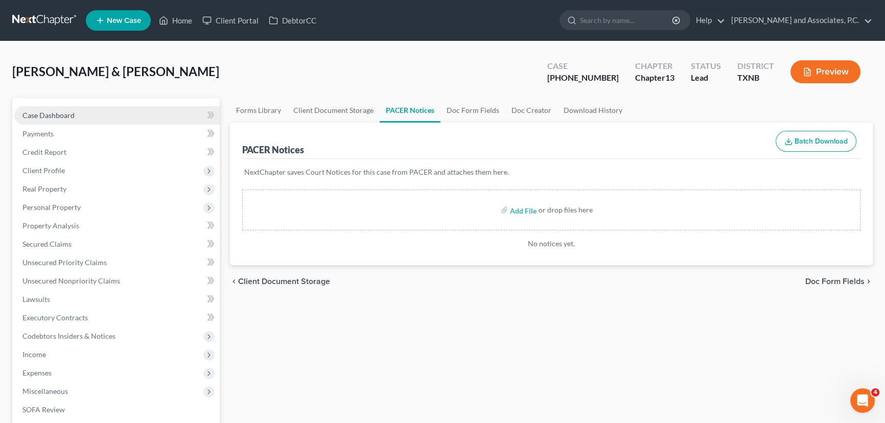
click at [56, 115] on span "Case Dashboard" at bounding box center [48, 115] width 52 height 9
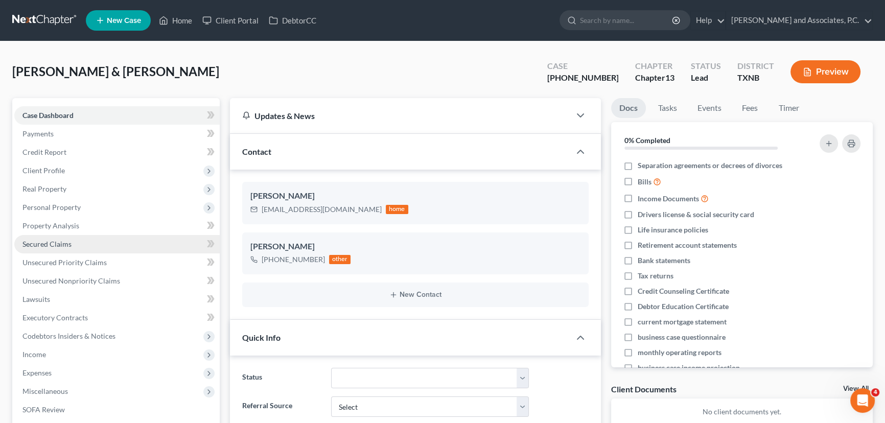
click at [56, 246] on span "Secured Claims" at bounding box center [46, 244] width 49 height 9
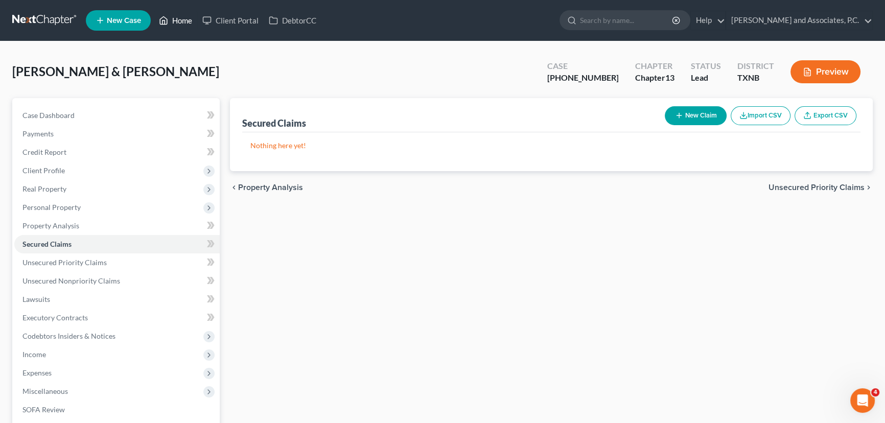
click at [180, 20] on link "Home" at bounding box center [175, 20] width 43 height 18
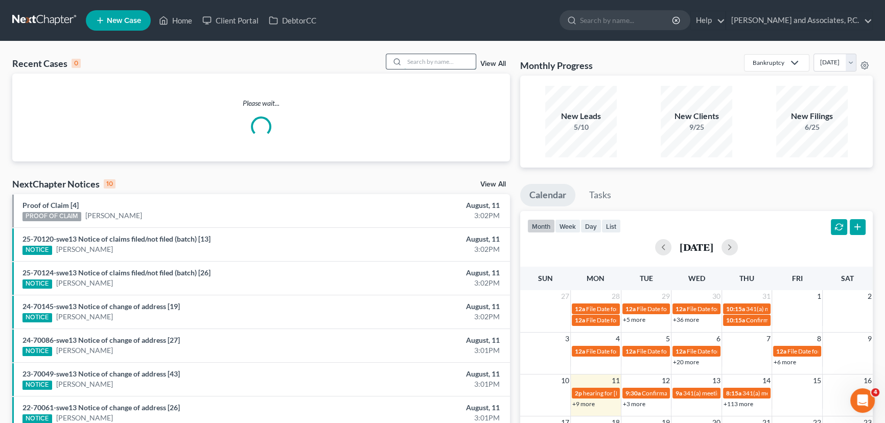
click at [435, 59] on input "search" at bounding box center [440, 61] width 72 height 15
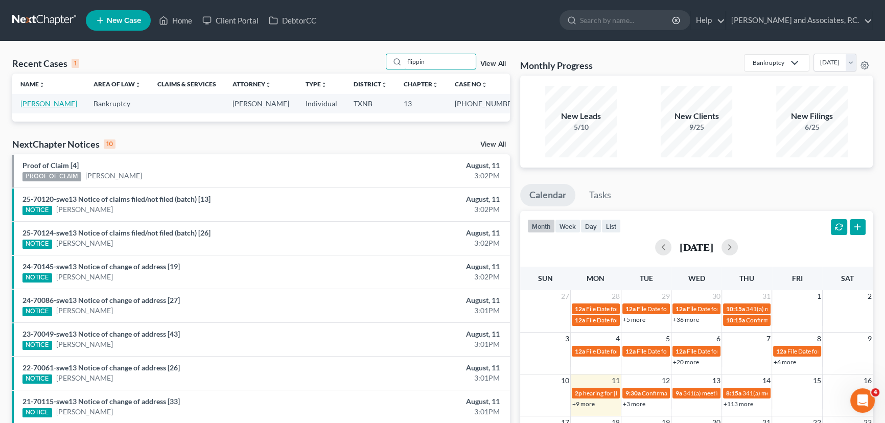
type input "flippin"
click at [28, 102] on link "[PERSON_NAME]" at bounding box center [48, 103] width 57 height 9
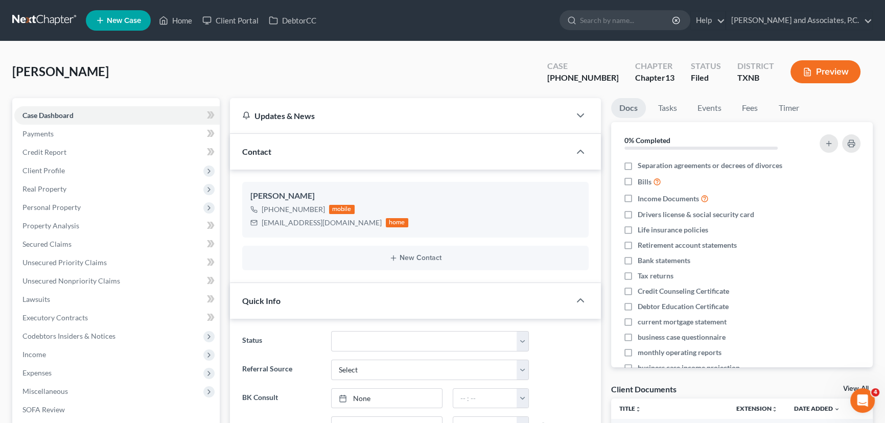
scroll to position [1859, 0]
drag, startPoint x: 58, startPoint y: 187, endPoint x: 57, endPoint y: 203, distance: 16.4
click at [58, 187] on span "Real Property" at bounding box center [44, 189] width 44 height 9
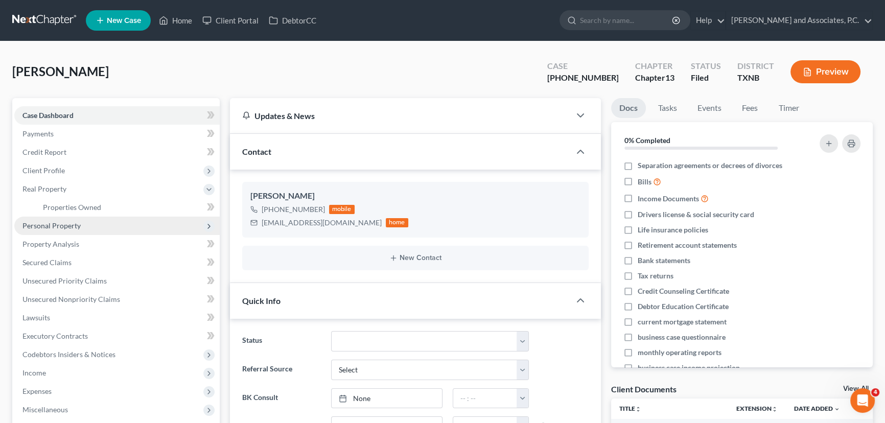
click at [48, 221] on span "Personal Property" at bounding box center [51, 225] width 58 height 9
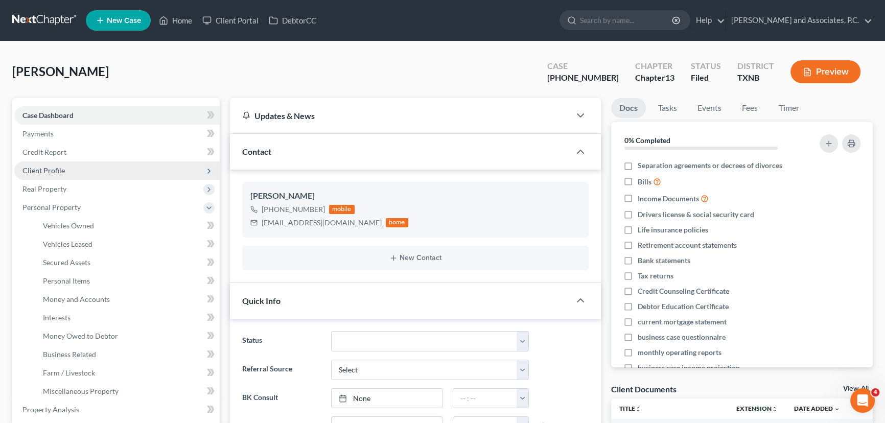
click at [59, 170] on span "Client Profile" at bounding box center [43, 170] width 42 height 9
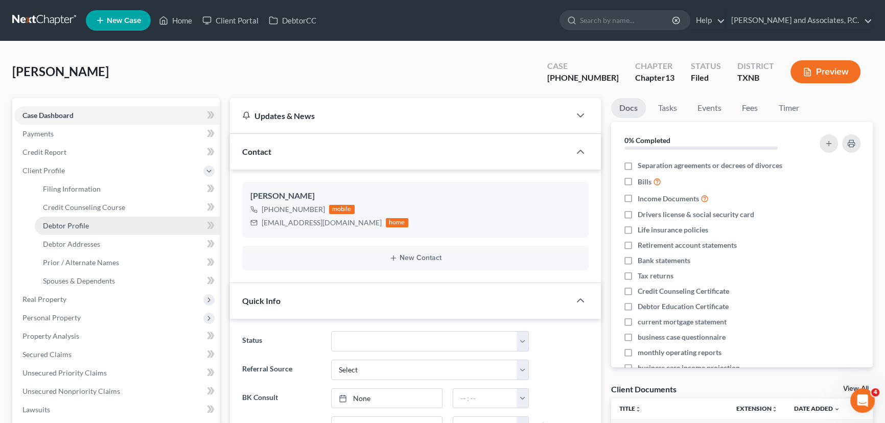
drag, startPoint x: 72, startPoint y: 230, endPoint x: 106, endPoint y: 221, distance: 35.3
click at [73, 230] on link "Debtor Profile" at bounding box center [127, 226] width 185 height 18
select select "3"
select select "1"
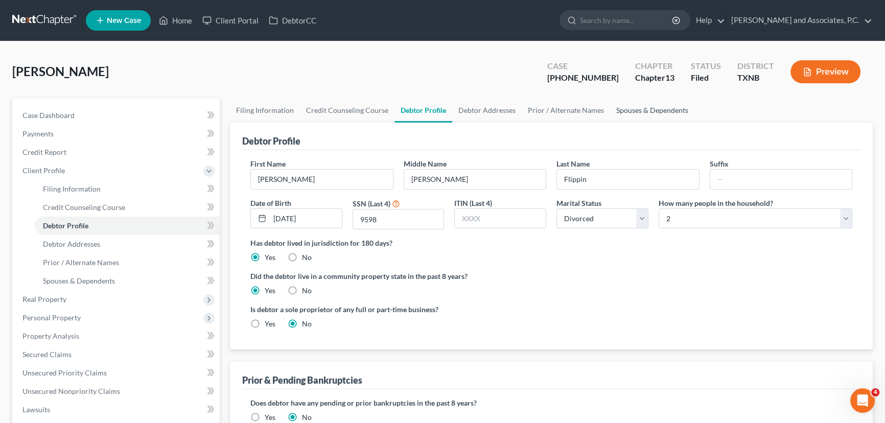
click at [620, 111] on link "Spouses & Dependents" at bounding box center [652, 110] width 84 height 25
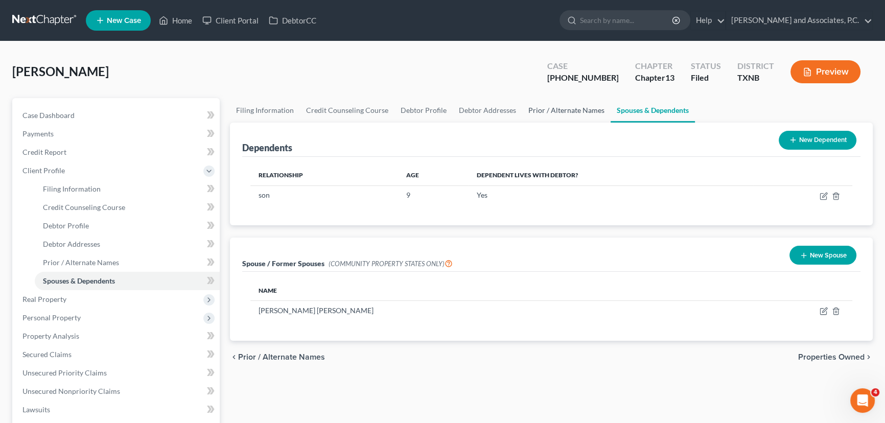
click at [580, 111] on link "Prior / Alternate Names" at bounding box center [566, 110] width 88 height 25
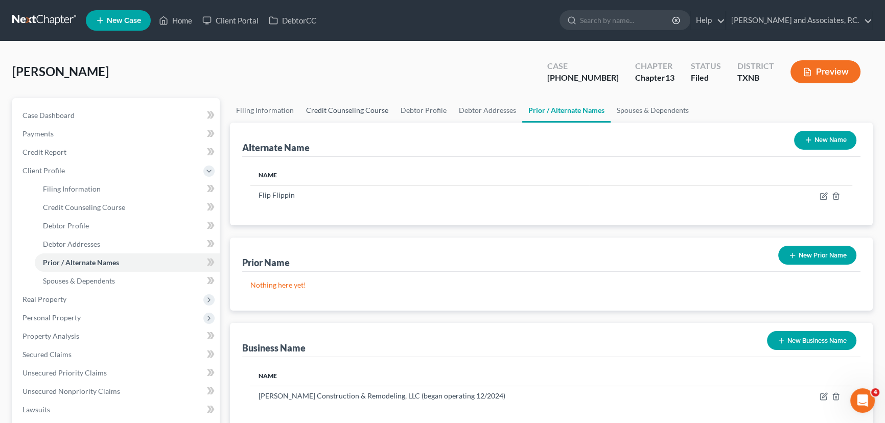
click at [308, 116] on link "Credit Counseling Course" at bounding box center [347, 110] width 95 height 25
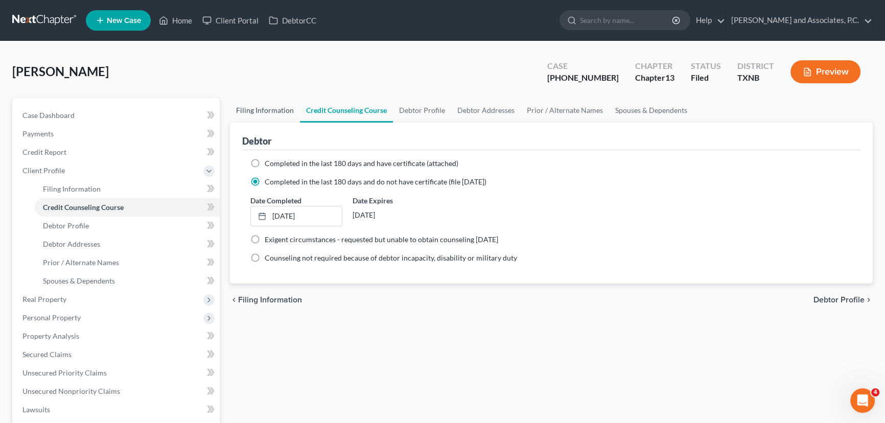
click at [263, 112] on link "Filing Information" at bounding box center [265, 110] width 70 height 25
select select "1"
select select "0"
select select "3"
select select "0"
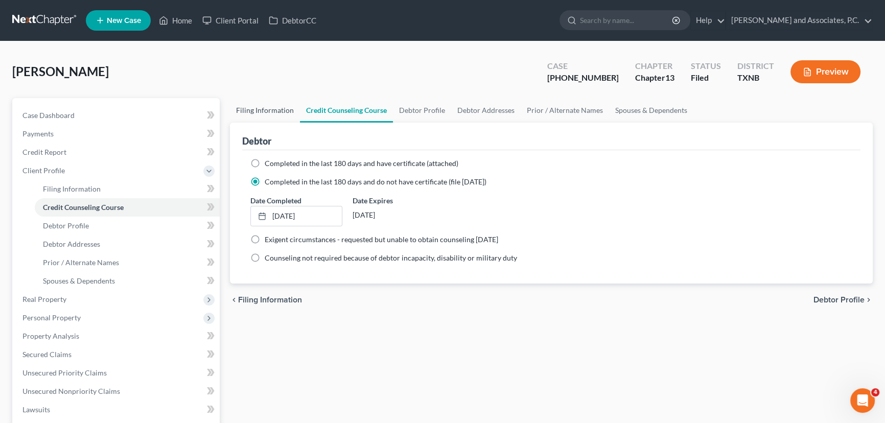
select select "45"
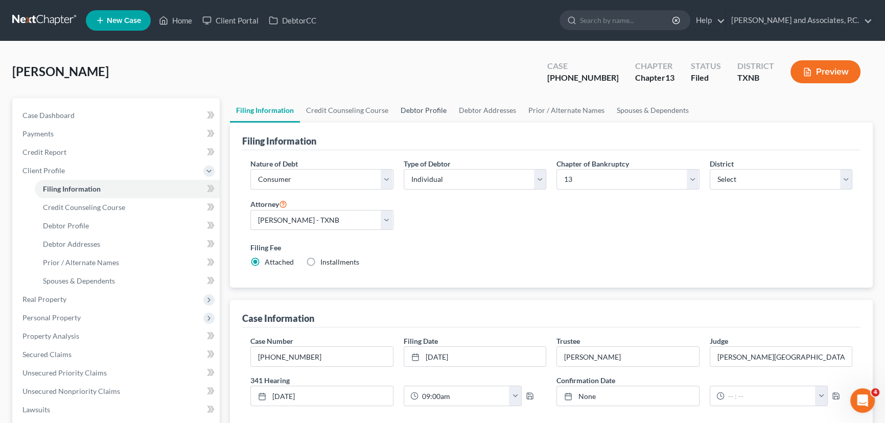
click at [415, 102] on link "Debtor Profile" at bounding box center [424, 110] width 58 height 25
select select "3"
select select "1"
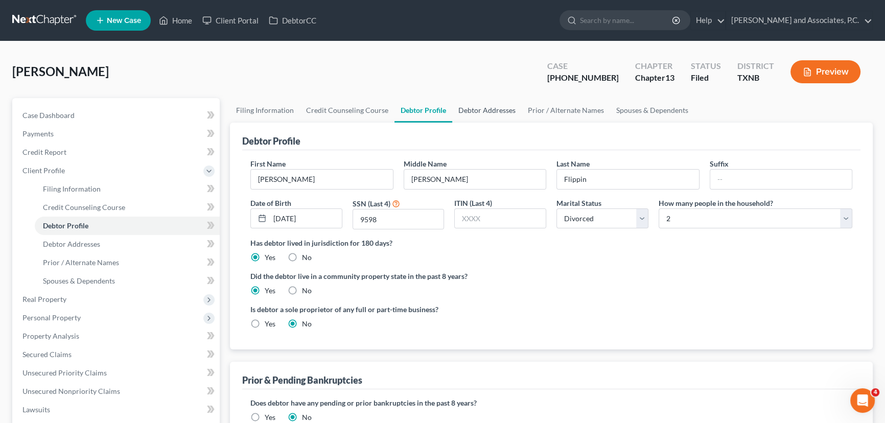
click at [495, 111] on link "Debtor Addresses" at bounding box center [487, 110] width 70 height 25
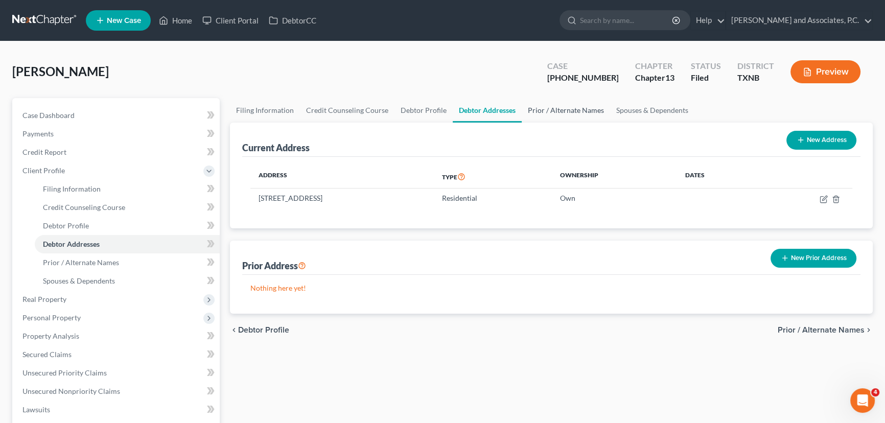
click at [567, 108] on link "Prior / Alternate Names" at bounding box center [566, 110] width 88 height 25
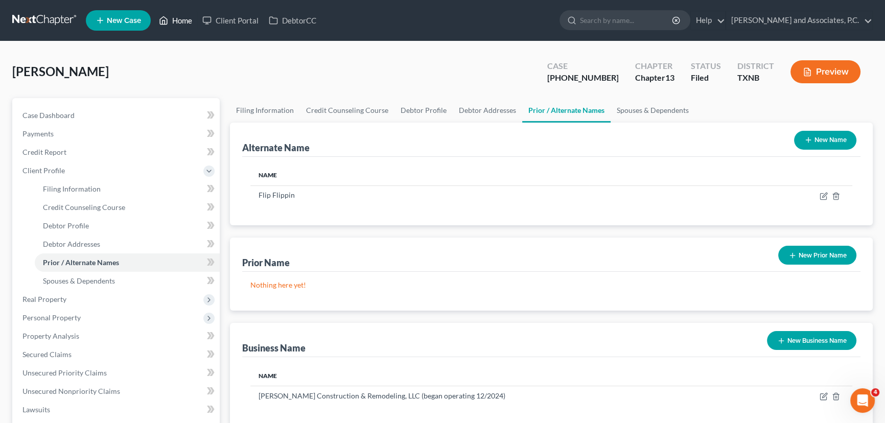
click at [189, 21] on link "Home" at bounding box center [175, 20] width 43 height 18
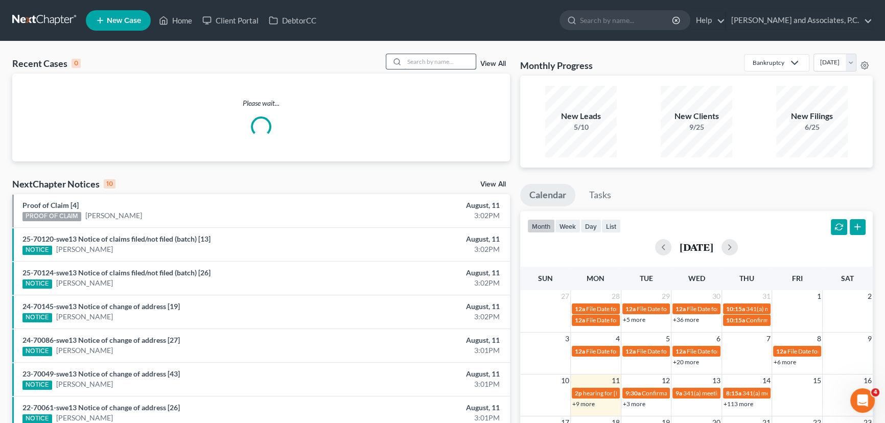
click at [409, 57] on input "search" at bounding box center [440, 61] width 72 height 15
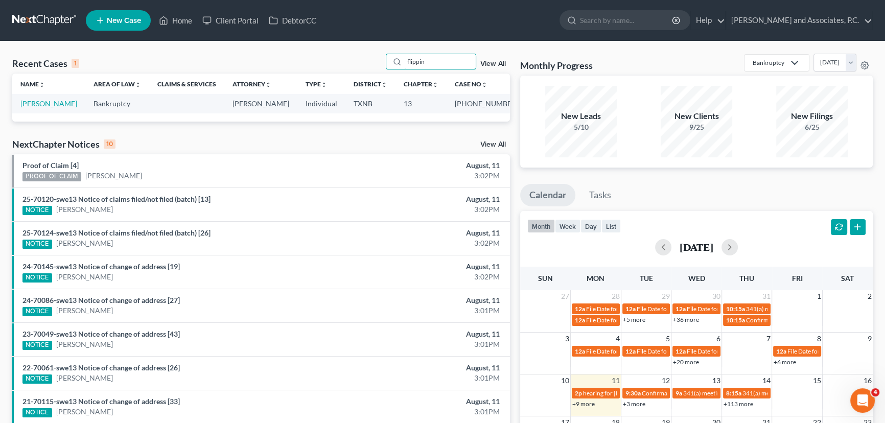
type input "flippin"
click at [54, 98] on td "[PERSON_NAME]" at bounding box center [48, 103] width 73 height 19
click at [54, 102] on link "[PERSON_NAME]" at bounding box center [48, 103] width 57 height 9
select select "5"
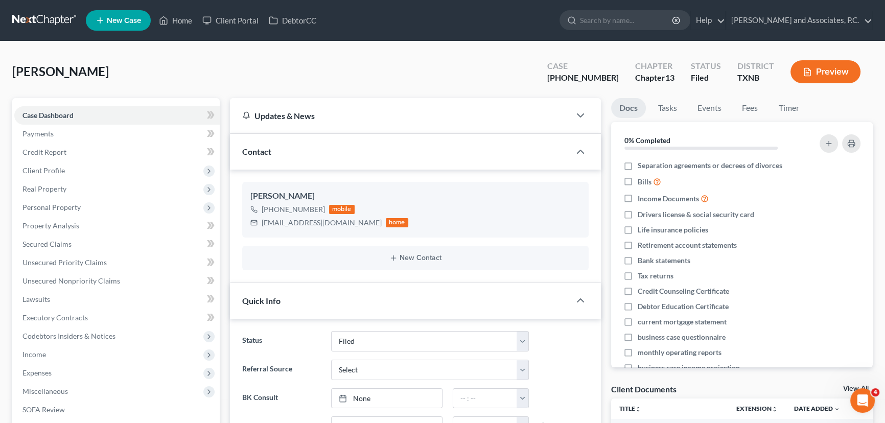
scroll to position [1859, 0]
click at [60, 169] on span "Client Profile" at bounding box center [43, 170] width 42 height 9
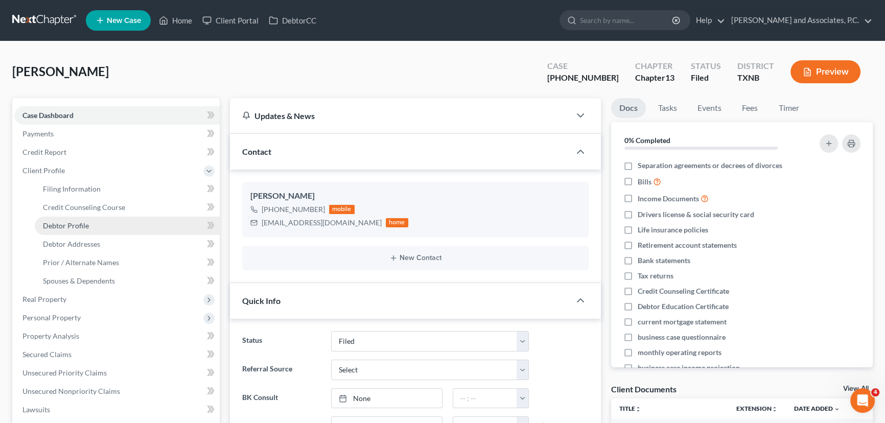
click at [77, 218] on link "Debtor Profile" at bounding box center [127, 226] width 185 height 18
select select "3"
select select "1"
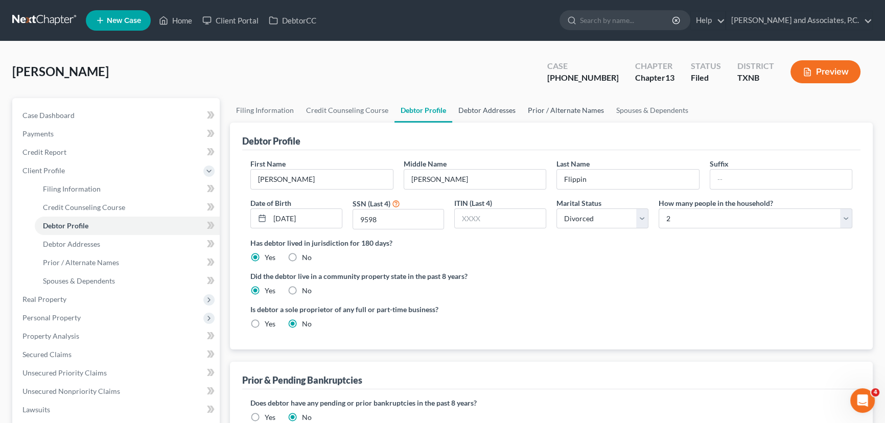
drag, startPoint x: 486, startPoint y: 109, endPoint x: 528, endPoint y: 107, distance: 42.0
click at [487, 109] on link "Debtor Addresses" at bounding box center [487, 110] width 70 height 25
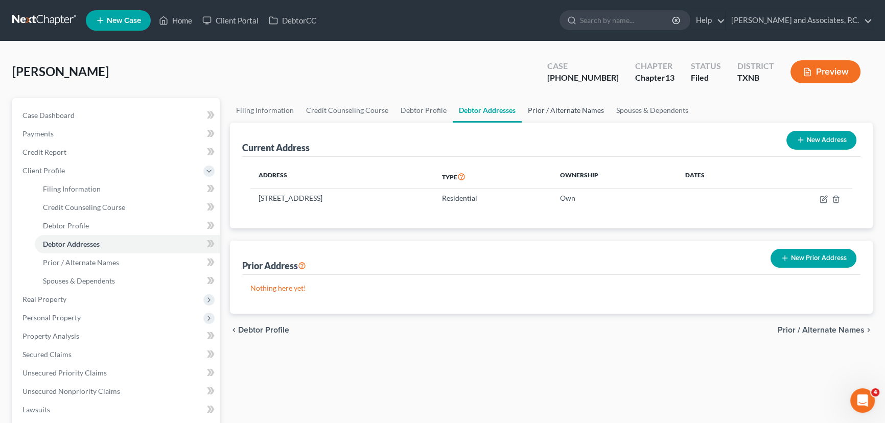
click at [529, 107] on link "Prior / Alternate Names" at bounding box center [566, 110] width 88 height 25
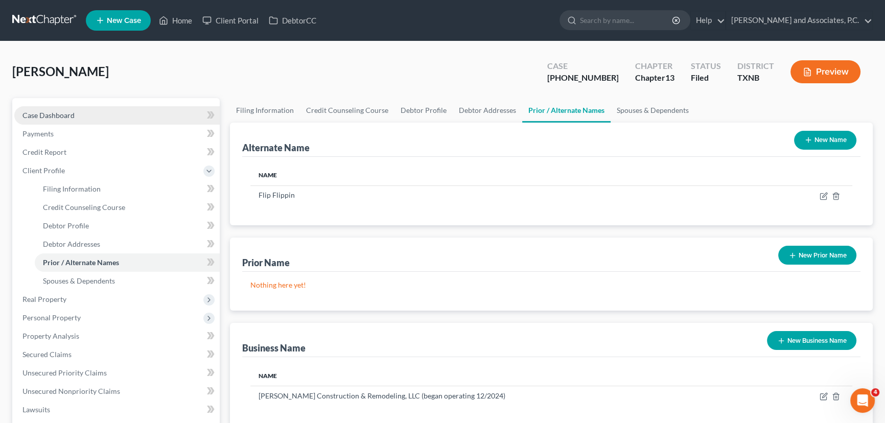
click at [71, 121] on link "Case Dashboard" at bounding box center [116, 115] width 205 height 18
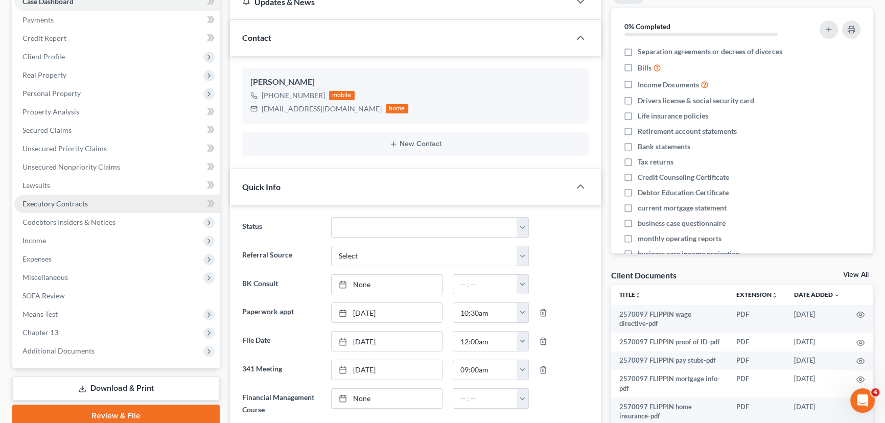
scroll to position [139, 0]
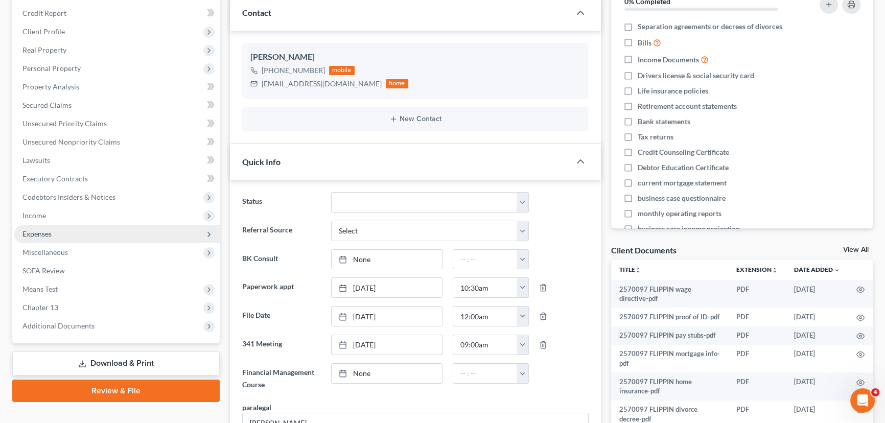
drag, startPoint x: 77, startPoint y: 218, endPoint x: 75, endPoint y: 227, distance: 9.8
click at [77, 218] on span "Income" at bounding box center [116, 216] width 205 height 18
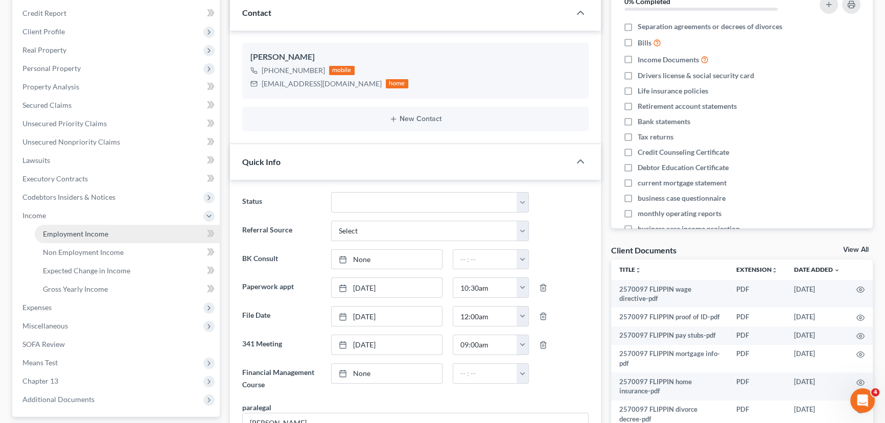
click at [67, 235] on span "Employment Income" at bounding box center [75, 234] width 65 height 9
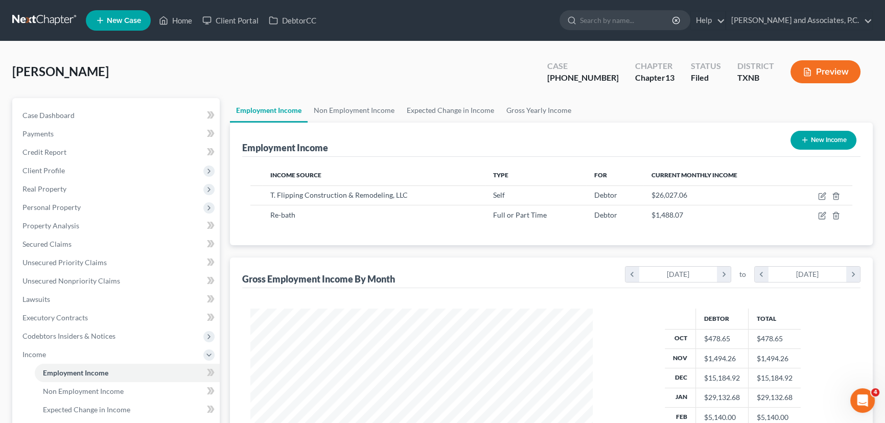
scroll to position [183, 363]
click at [343, 110] on link "Non Employment Income" at bounding box center [354, 110] width 93 height 25
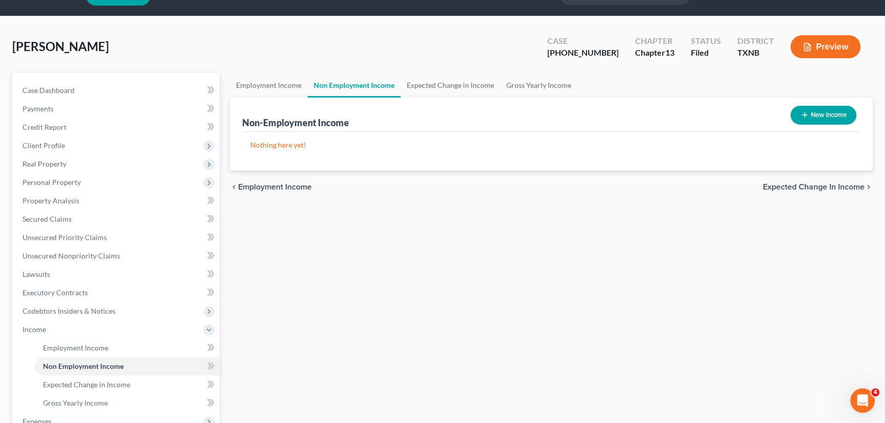
scroll to position [46, 0]
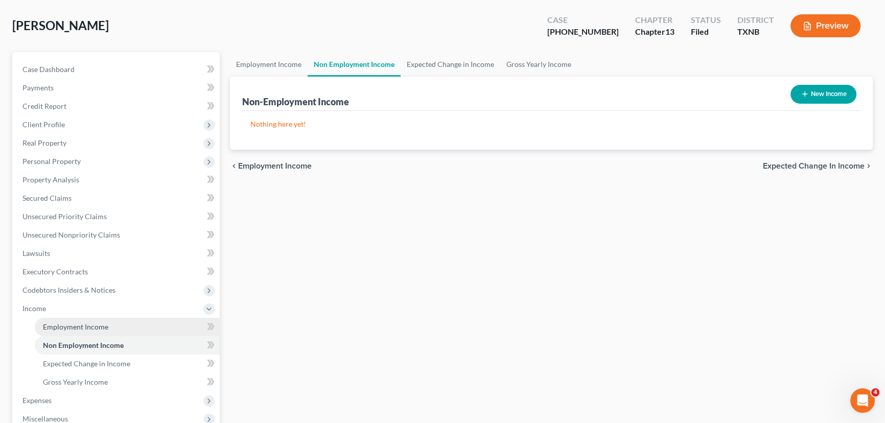
click at [53, 323] on span "Employment Income" at bounding box center [75, 327] width 65 height 9
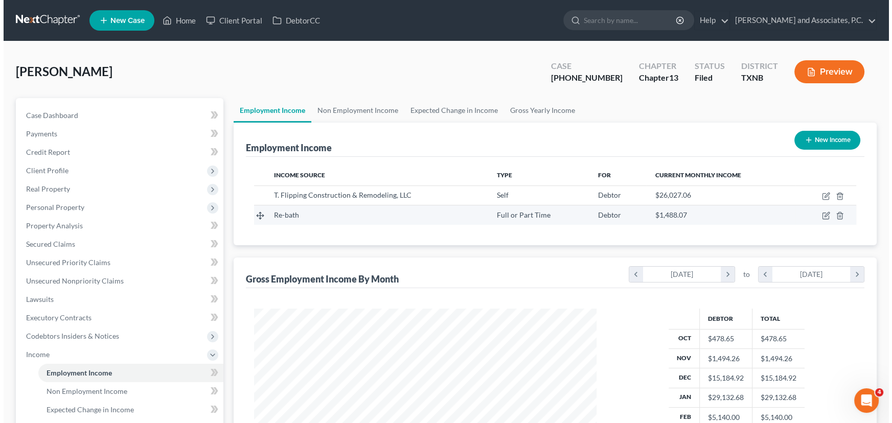
scroll to position [183, 363]
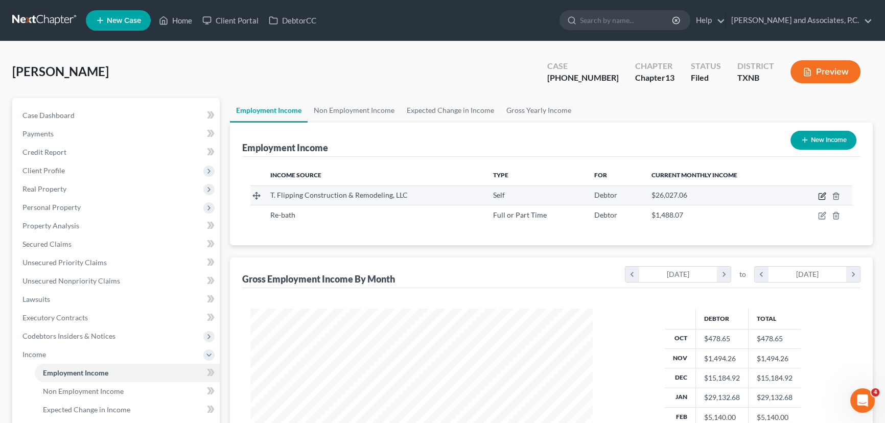
click at [823, 194] on icon "button" at bounding box center [822, 196] width 8 height 8
select select "1"
select select "45"
select select "0"
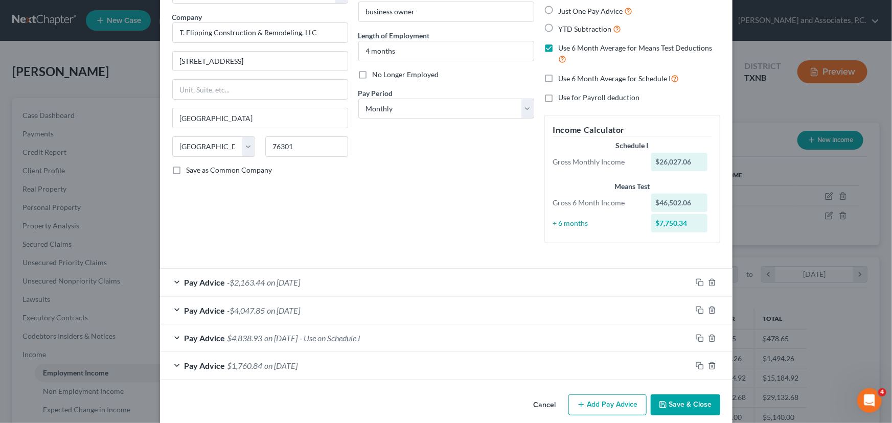
scroll to position [40, 0]
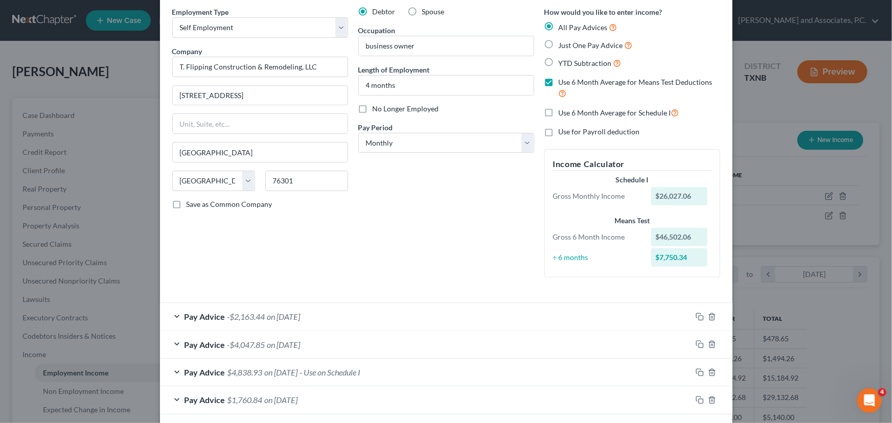
click at [267, 315] on span "on [DATE]" at bounding box center [283, 317] width 33 height 10
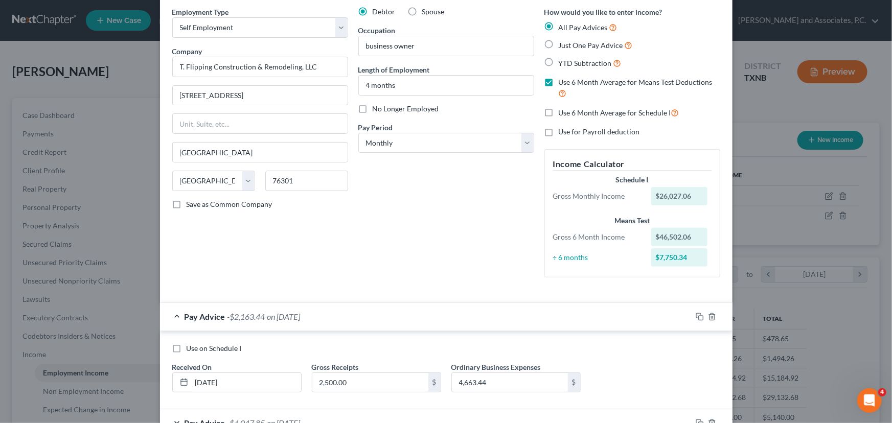
click at [276, 325] on div "Pay Advice -$2,163.44 on 03/01/2025" at bounding box center [426, 316] width 532 height 27
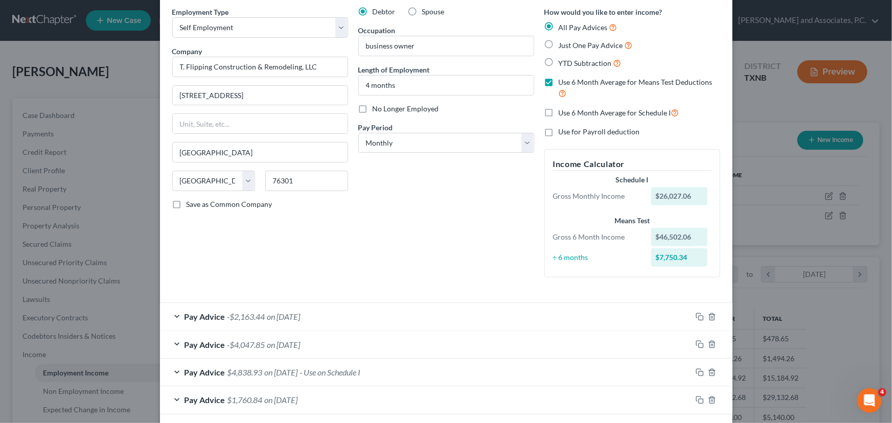
click at [301, 345] on span "on [DATE]" at bounding box center [283, 345] width 33 height 10
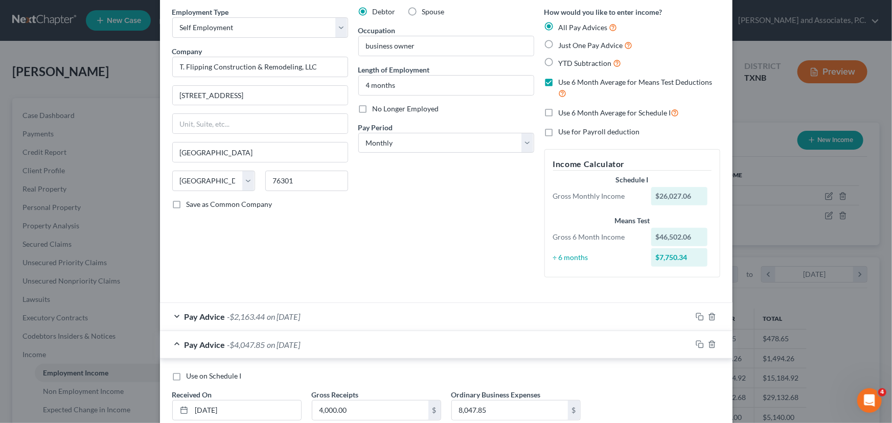
scroll to position [87, 0]
click at [311, 338] on div "Pay Advice -$4,047.85 on 02/01/2025" at bounding box center [426, 344] width 532 height 27
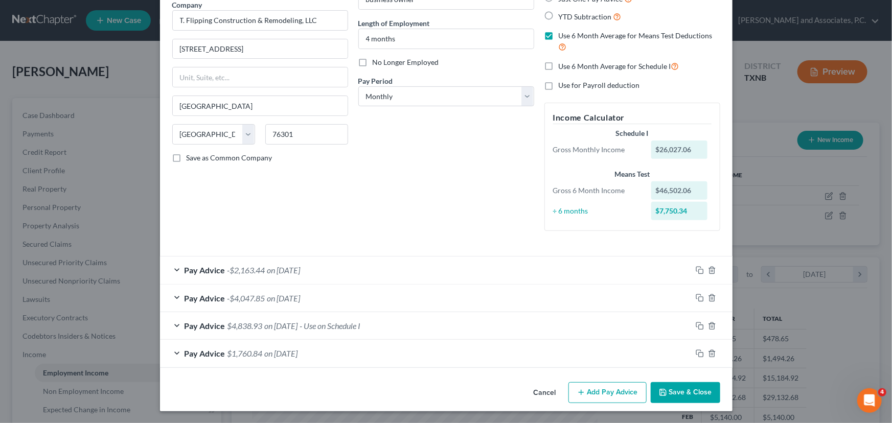
click at [298, 326] on span "on [DATE]" at bounding box center [281, 326] width 33 height 10
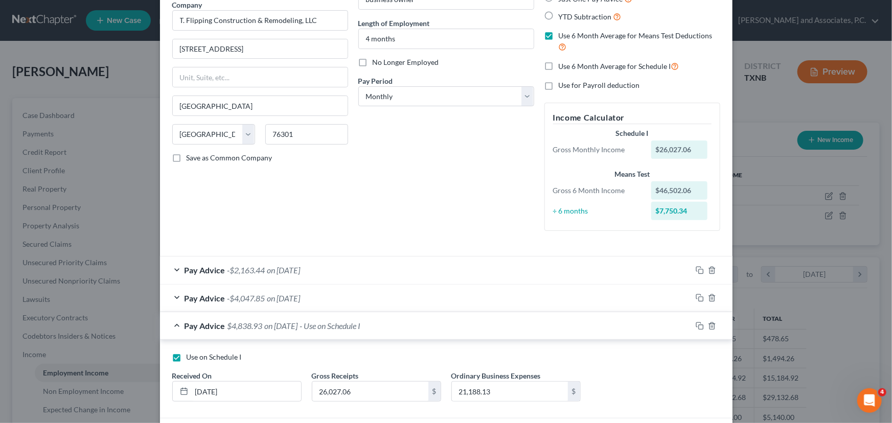
click at [303, 320] on div "Pay Advice $4,838.93 on 01/01/2025 - Use on Schedule I" at bounding box center [426, 325] width 532 height 27
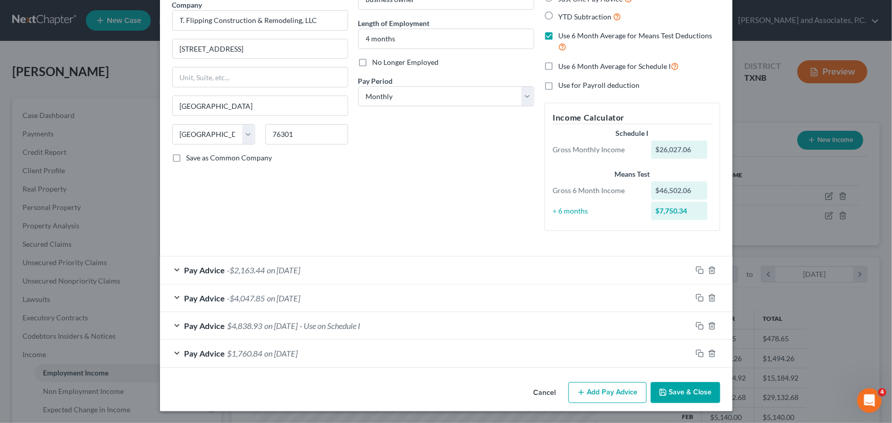
click at [295, 351] on span "on [DATE]" at bounding box center [281, 354] width 33 height 10
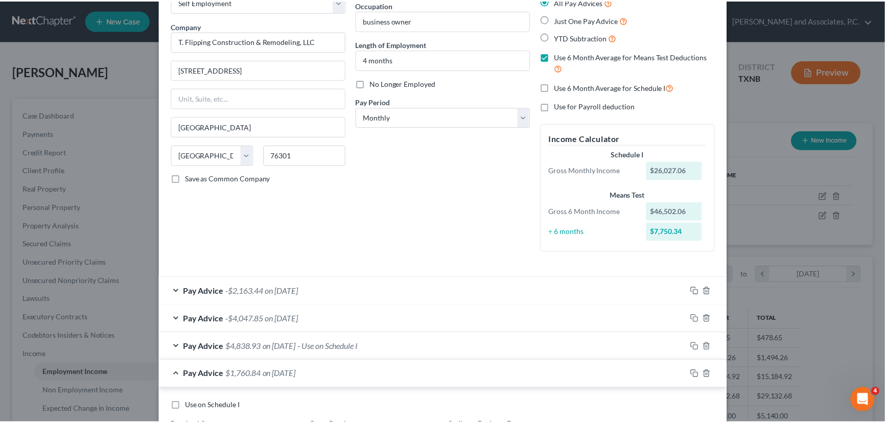
scroll to position [0, 0]
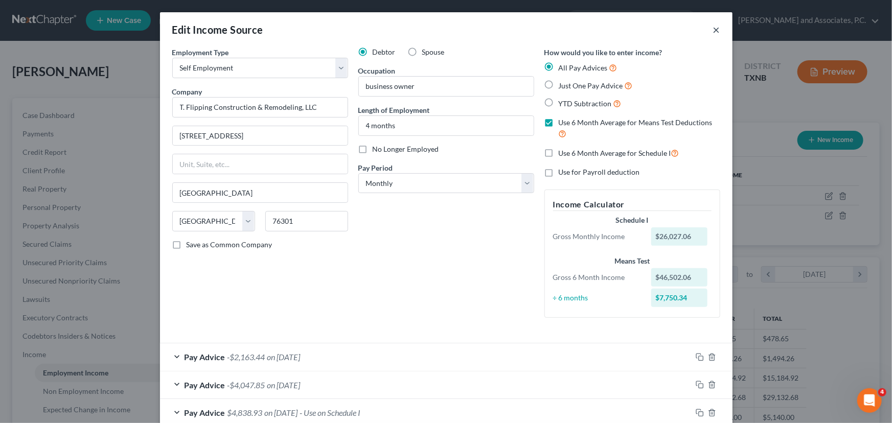
click at [715, 30] on button "×" at bounding box center [716, 30] width 7 height 12
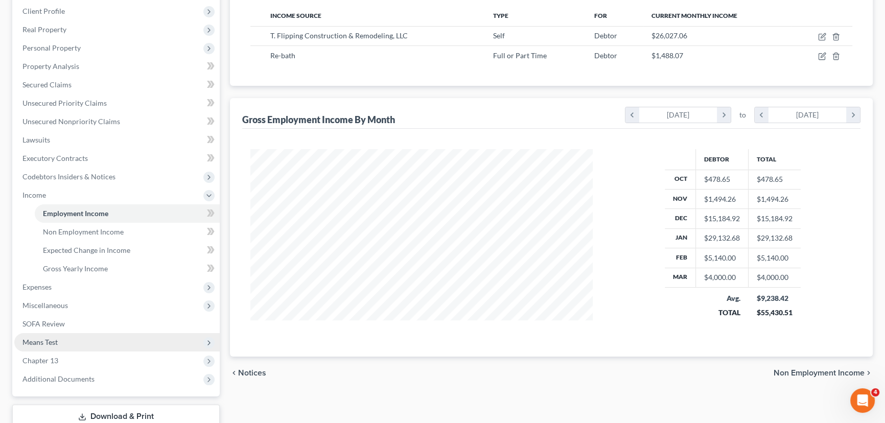
scroll to position [229, 0]
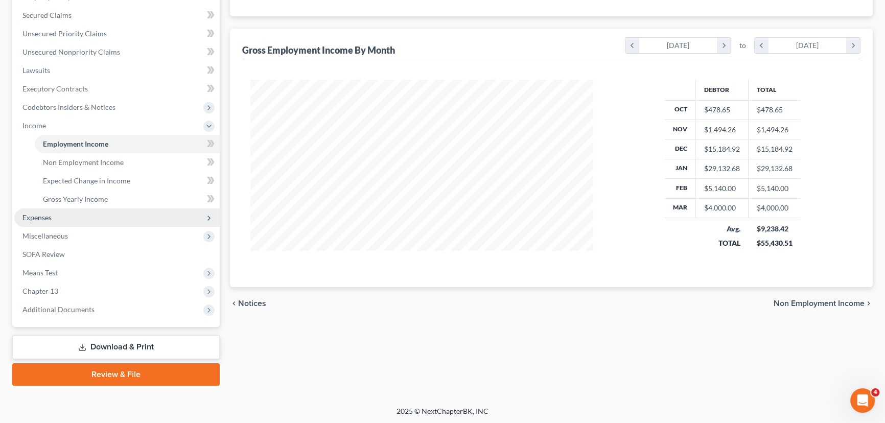
click at [55, 215] on span "Expenses" at bounding box center [116, 218] width 205 height 18
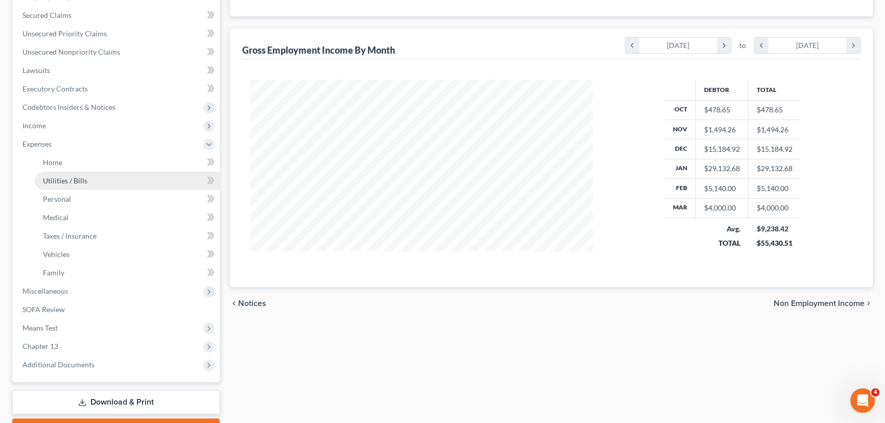
click at [70, 180] on span "Utilities / Bills" at bounding box center [65, 180] width 44 height 9
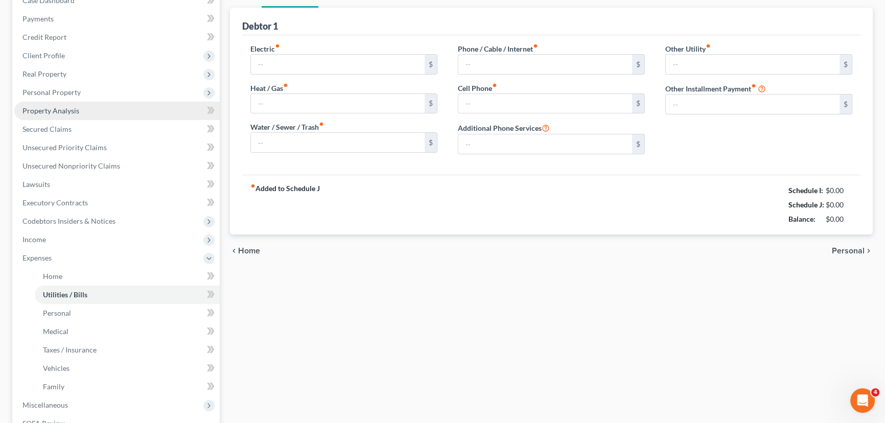
type input "300.00"
type input "150.00"
type input "80.00"
type input "130.00"
type input "180.57"
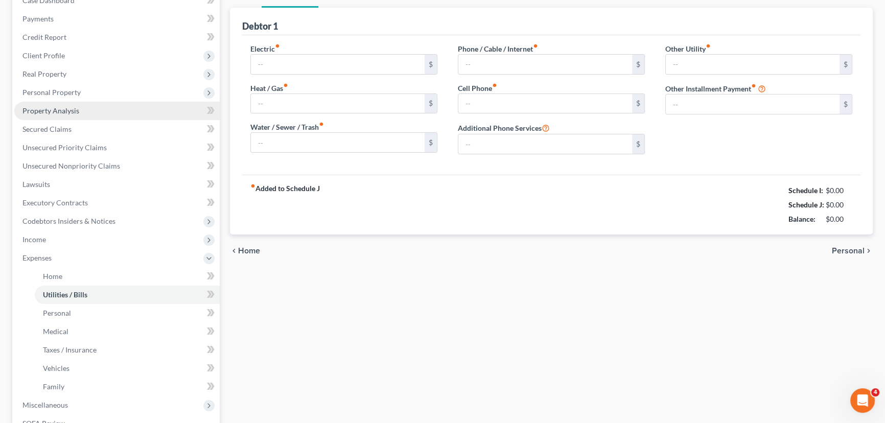
type input "0.00"
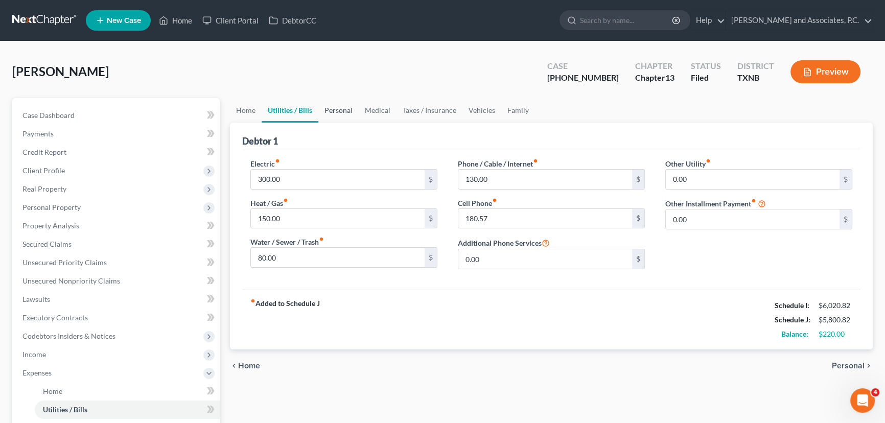
click at [347, 115] on link "Personal" at bounding box center [338, 110] width 40 height 25
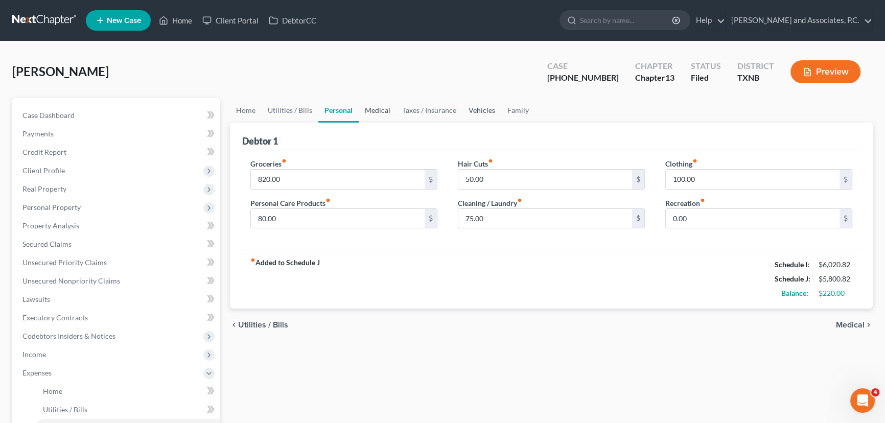
drag, startPoint x: 373, startPoint y: 118, endPoint x: 465, endPoint y: 118, distance: 92.5
click at [373, 118] on link "Medical" at bounding box center [378, 110] width 38 height 25
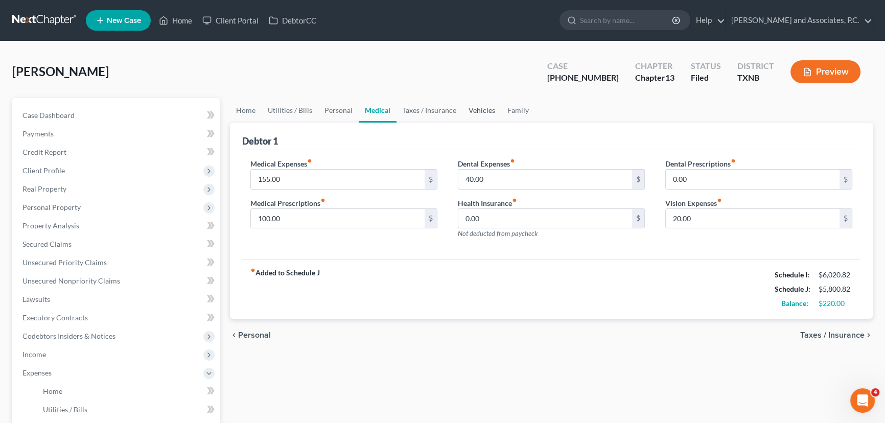
click at [483, 109] on link "Vehicles" at bounding box center [482, 110] width 39 height 25
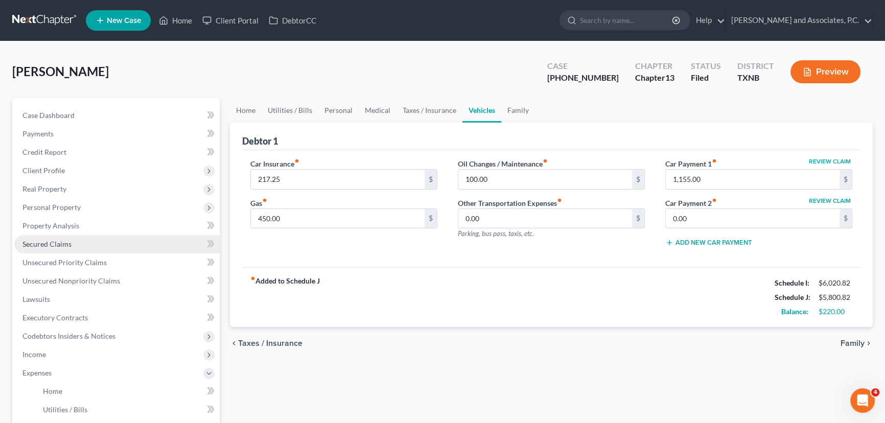
click at [53, 247] on span "Secured Claims" at bounding box center [46, 244] width 49 height 9
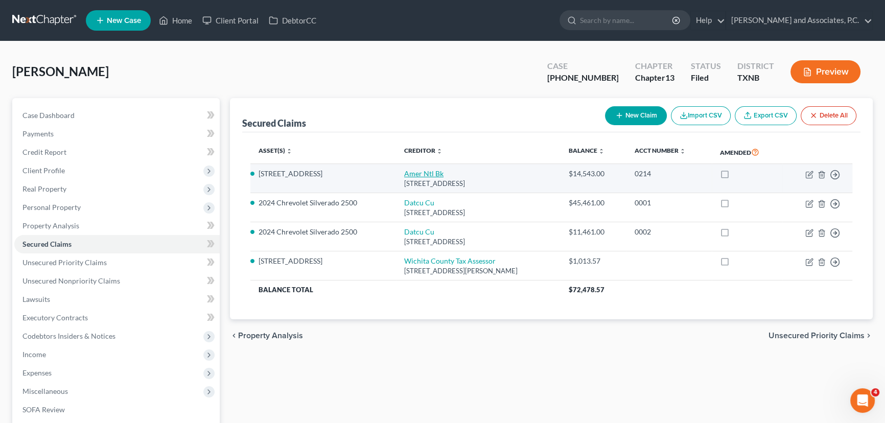
click at [405, 175] on link "Amer Ntl Bk" at bounding box center [423, 173] width 39 height 9
select select "45"
select select "0"
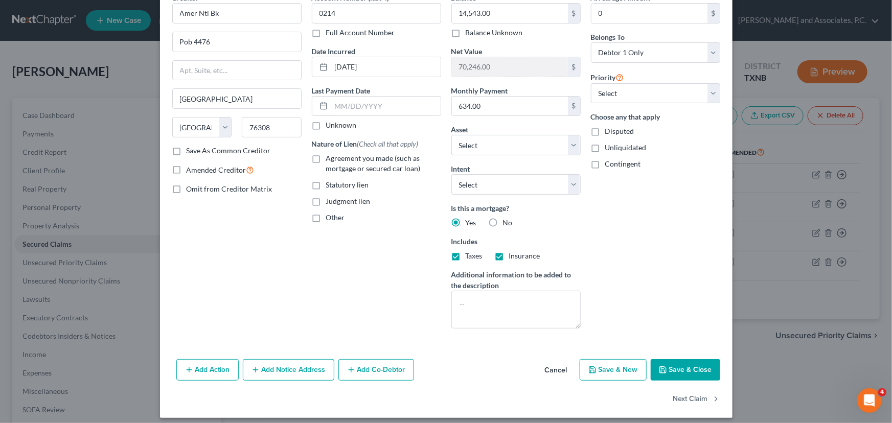
scroll to position [61, 0]
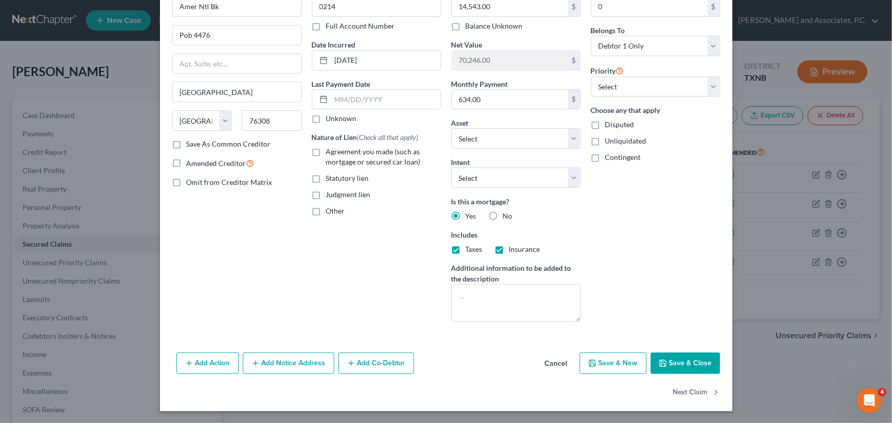
click at [683, 367] on button "Save & Close" at bounding box center [686, 363] width 70 height 21
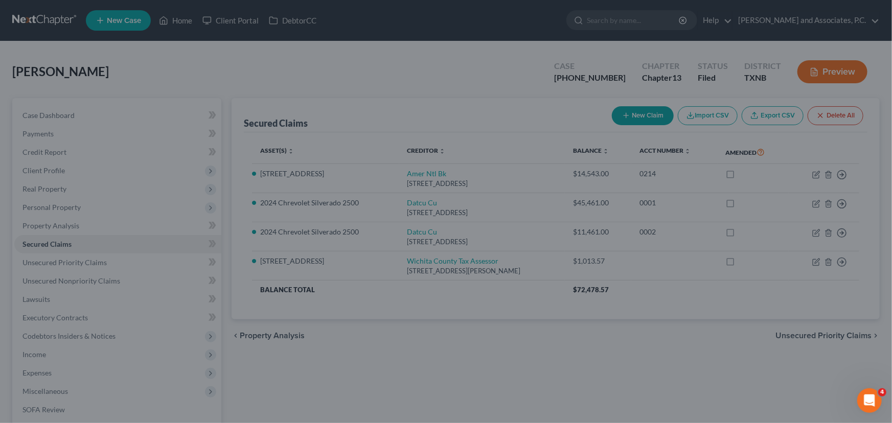
select select "17"
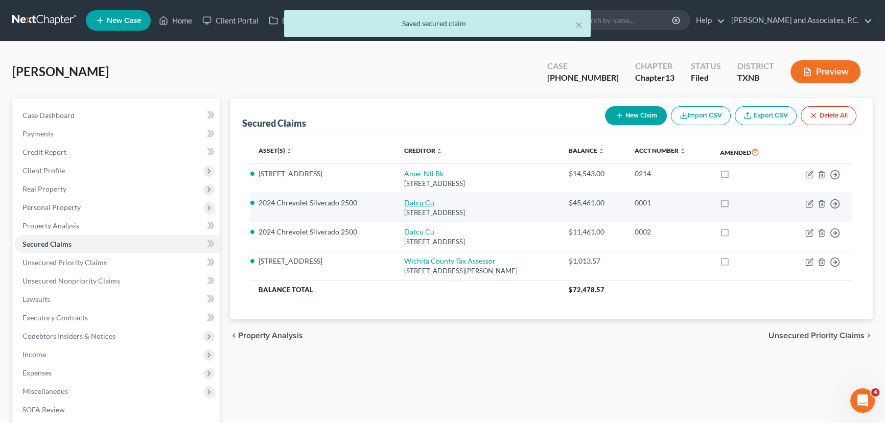
click at [417, 204] on link "Datcu Cu" at bounding box center [419, 202] width 30 height 9
select select "45"
select select "7"
select select "0"
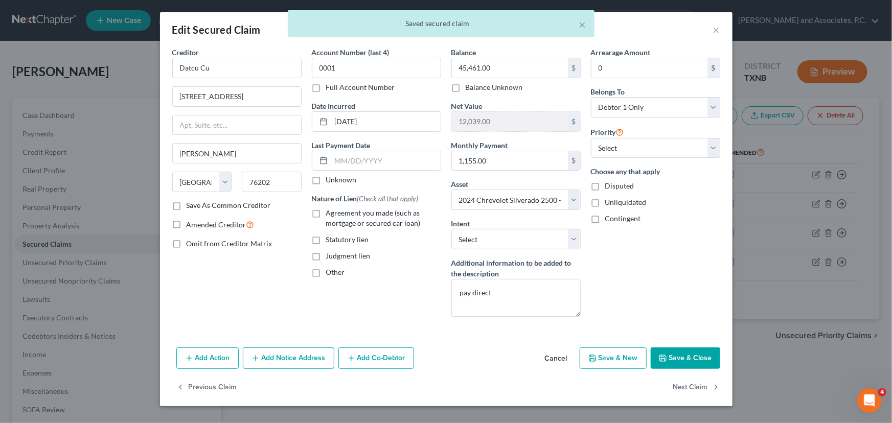
click at [662, 354] on icon "button" at bounding box center [663, 358] width 8 height 8
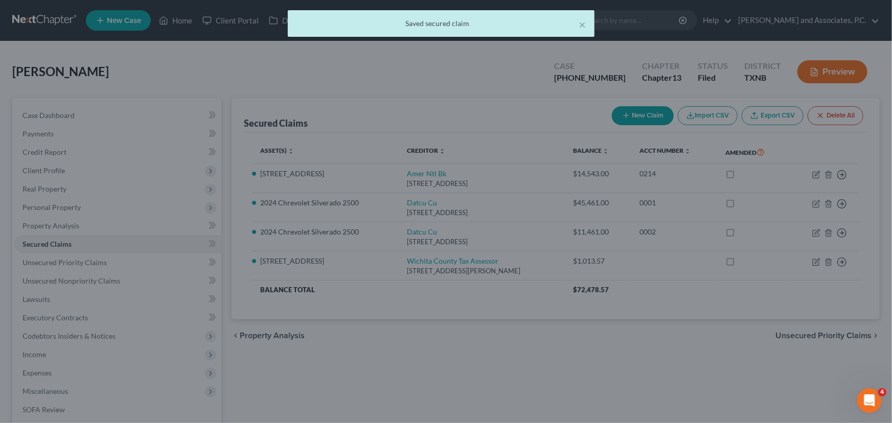
select select "7"
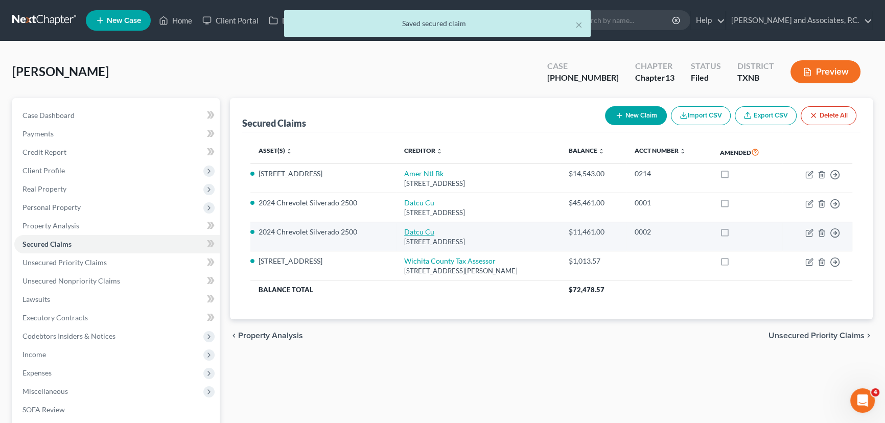
click at [404, 230] on link "Datcu Cu" at bounding box center [419, 231] width 30 height 9
select select "45"
select select "0"
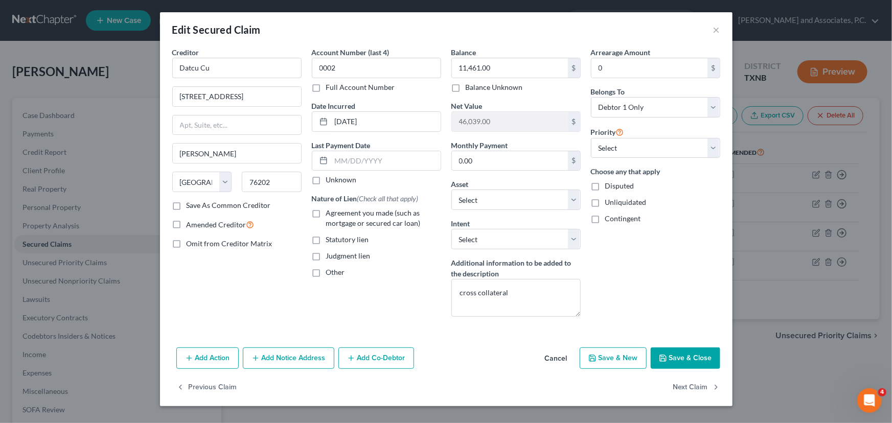
click at [681, 358] on button "Save & Close" at bounding box center [686, 358] width 70 height 21
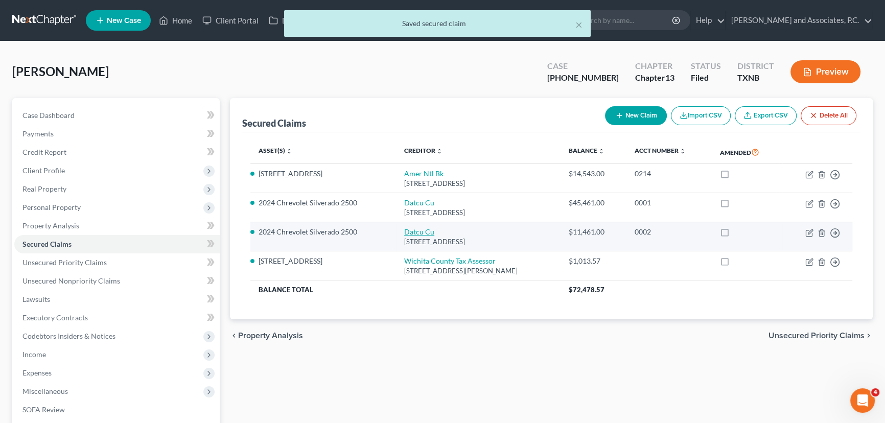
click at [410, 232] on link "Datcu Cu" at bounding box center [419, 231] width 30 height 9
select select "45"
select select "7"
select select "0"
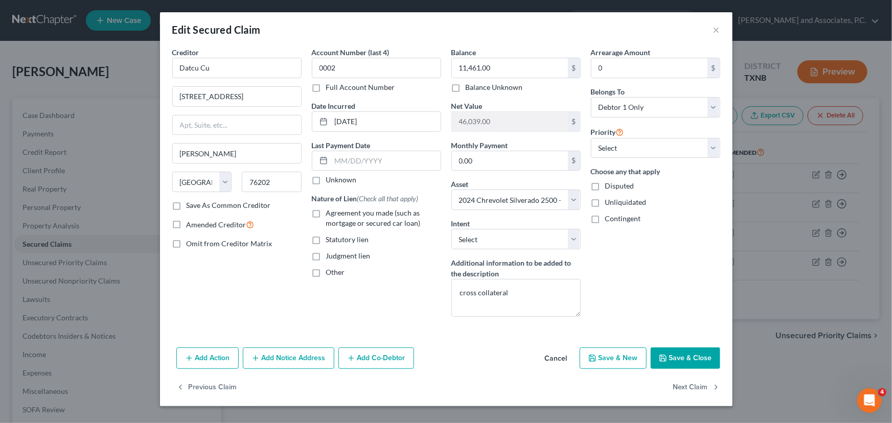
click at [680, 357] on button "Save & Close" at bounding box center [686, 358] width 70 height 21
select select
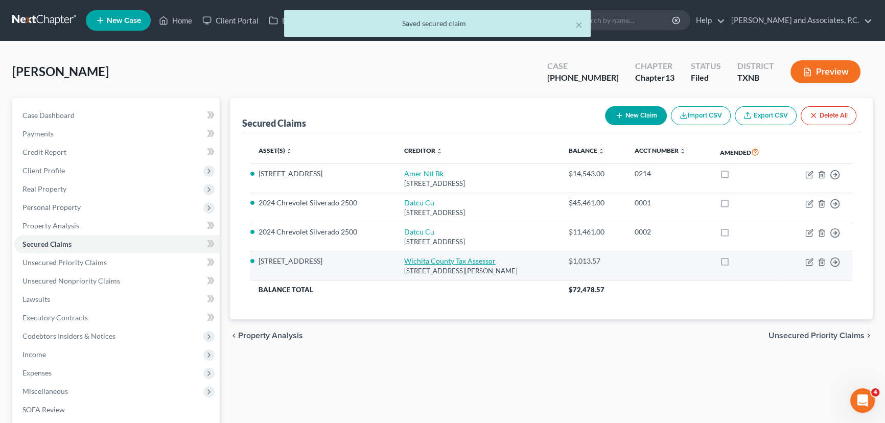
click at [422, 261] on link "Wichita County Tax Assessor" at bounding box center [450, 261] width 92 height 9
select select "45"
select select "0"
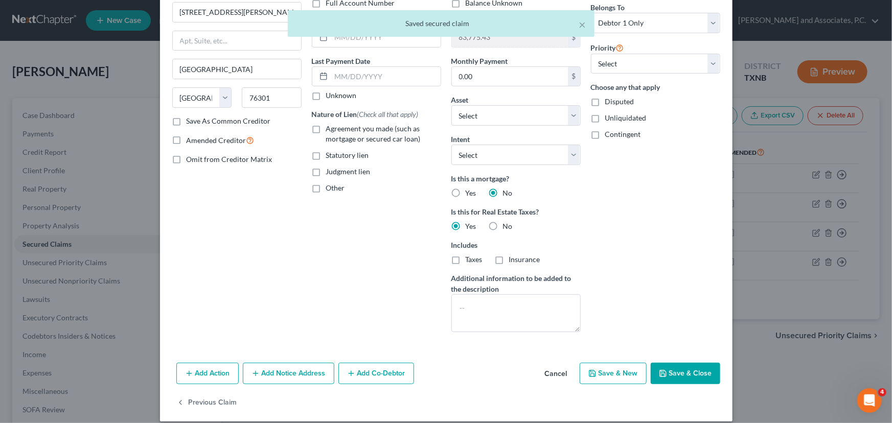
scroll to position [94, 0]
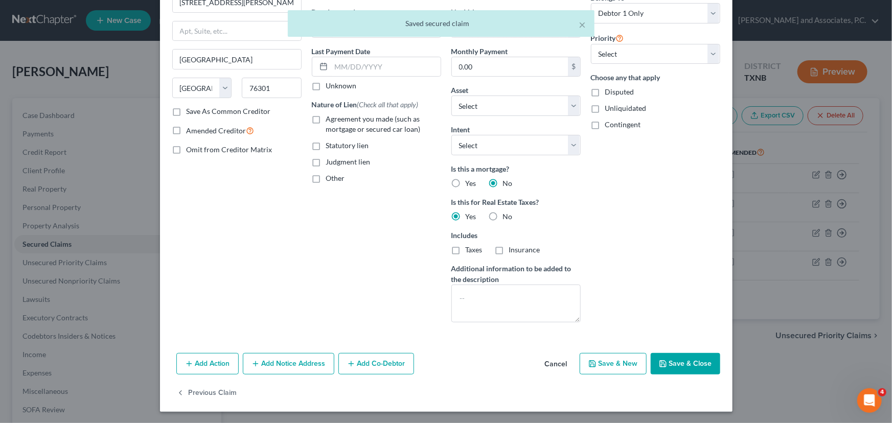
click at [654, 361] on button "Save & Close" at bounding box center [686, 363] width 70 height 21
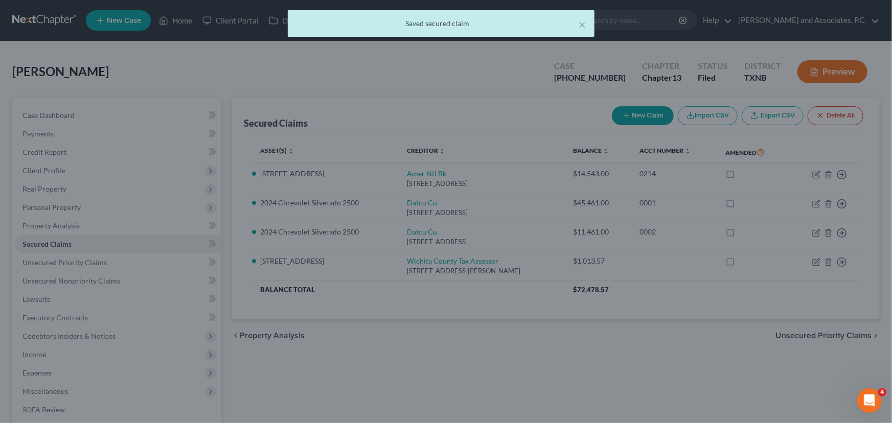
select select "17"
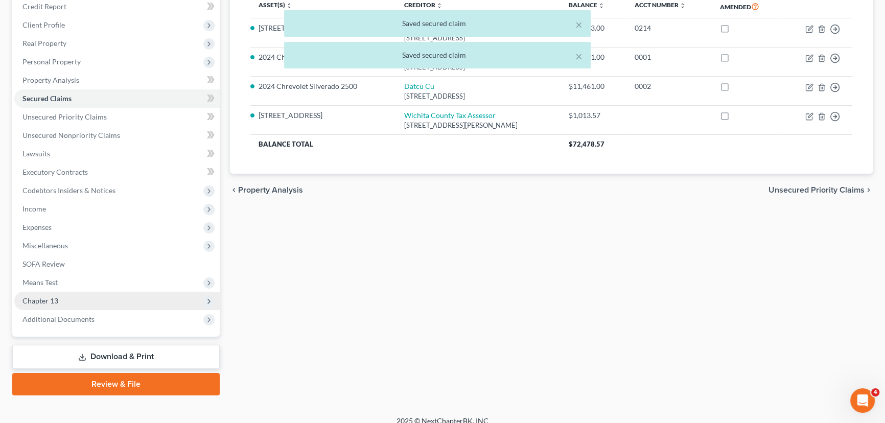
scroll to position [155, 0]
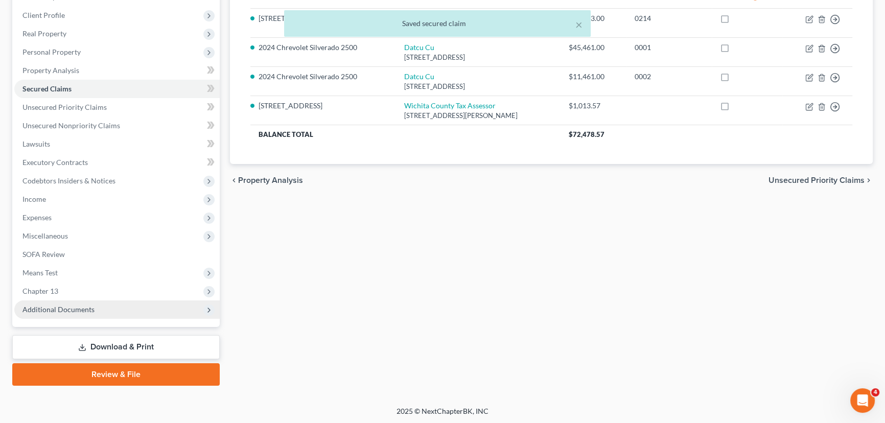
click at [51, 304] on span "Additional Documents" at bounding box center [116, 310] width 205 height 18
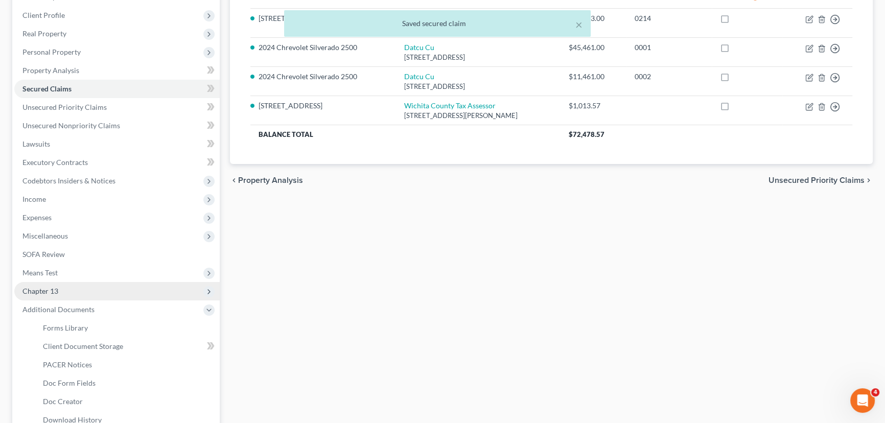
click at [53, 293] on span "Chapter 13" at bounding box center [40, 291] width 36 height 9
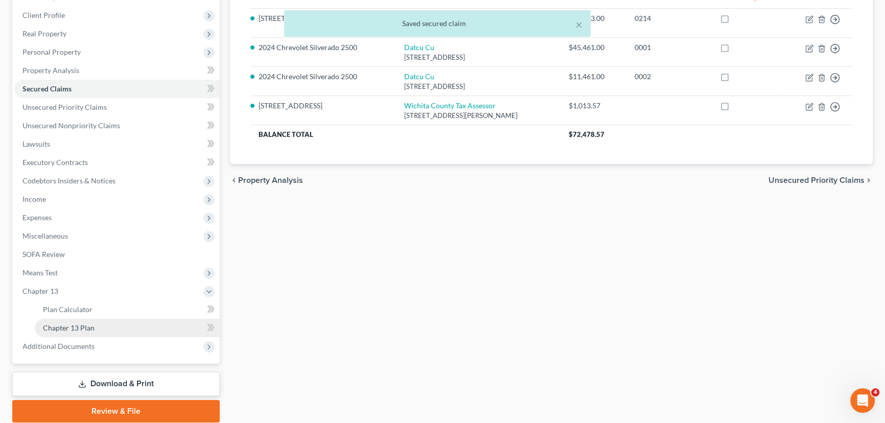
click at [108, 332] on link "Chapter 13 Plan" at bounding box center [127, 328] width 185 height 18
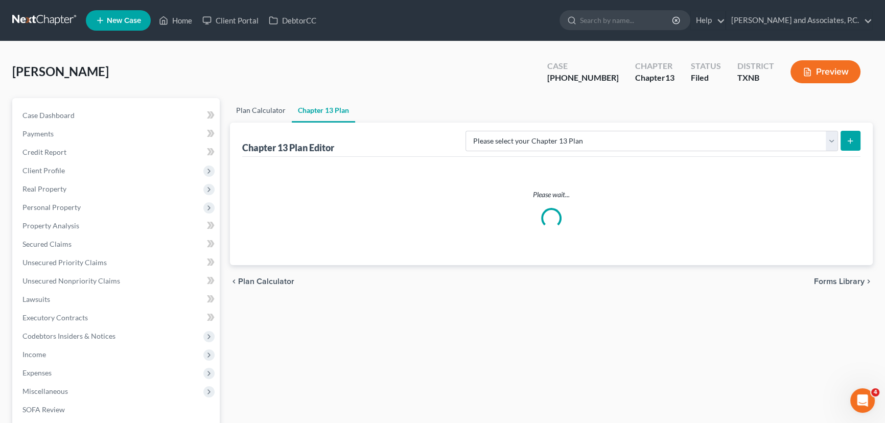
click at [251, 102] on link "Plan Calculator" at bounding box center [261, 110] width 62 height 25
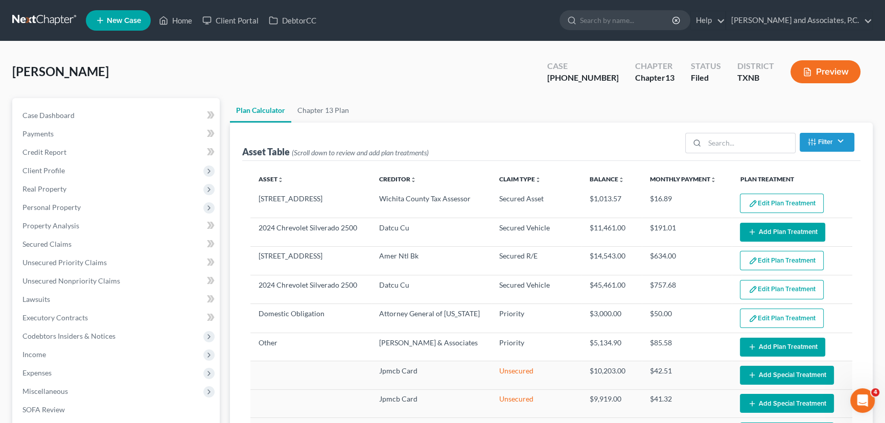
click at [769, 202] on button "Edit Plan Treatment" at bounding box center [782, 203] width 84 height 19
select select "59"
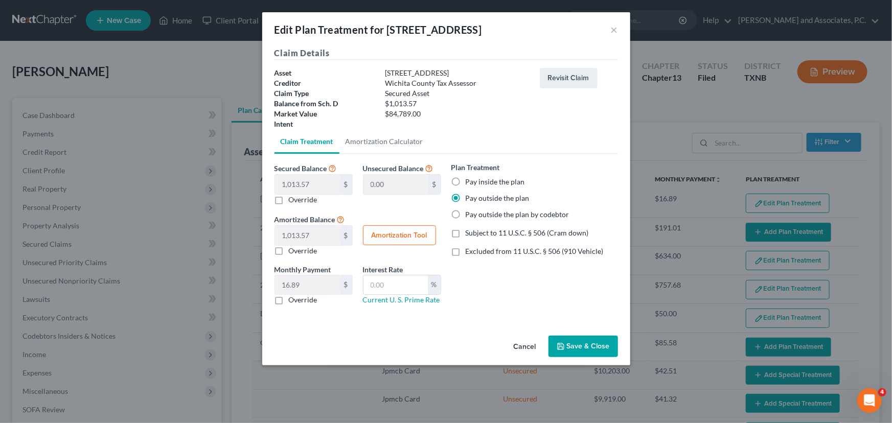
click at [562, 348] on icon "button" at bounding box center [561, 346] width 8 height 8
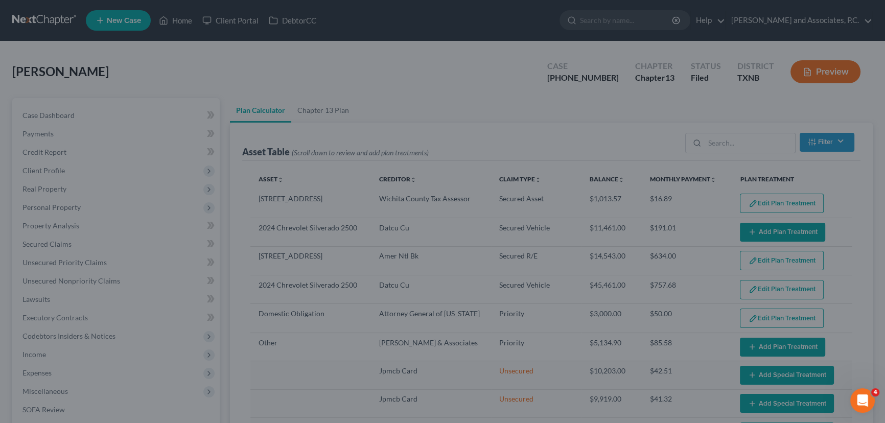
select select "59"
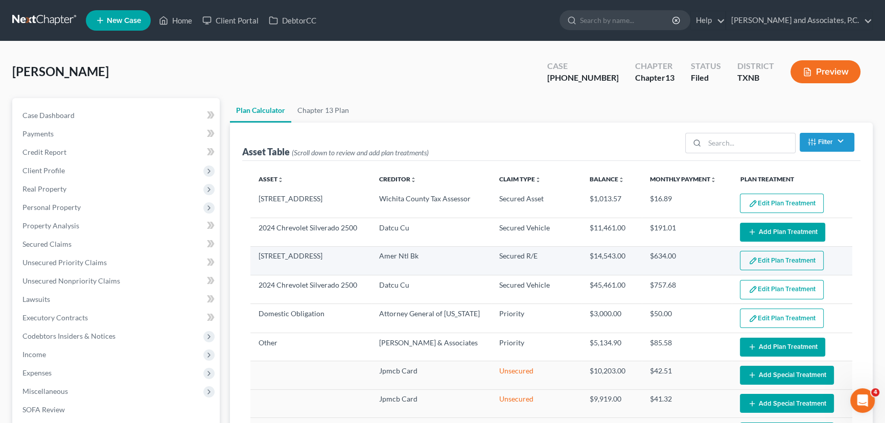
click at [803, 260] on button "Edit Plan Treatment" at bounding box center [782, 260] width 84 height 19
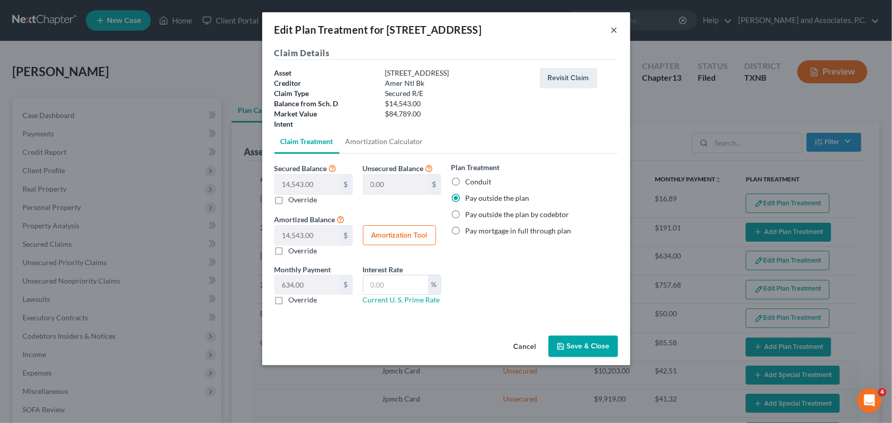
click at [610, 30] on div "Edit Plan Treatment for 2609 Inglewood Dr ×" at bounding box center [446, 29] width 368 height 35
click at [612, 28] on button "×" at bounding box center [614, 30] width 7 height 12
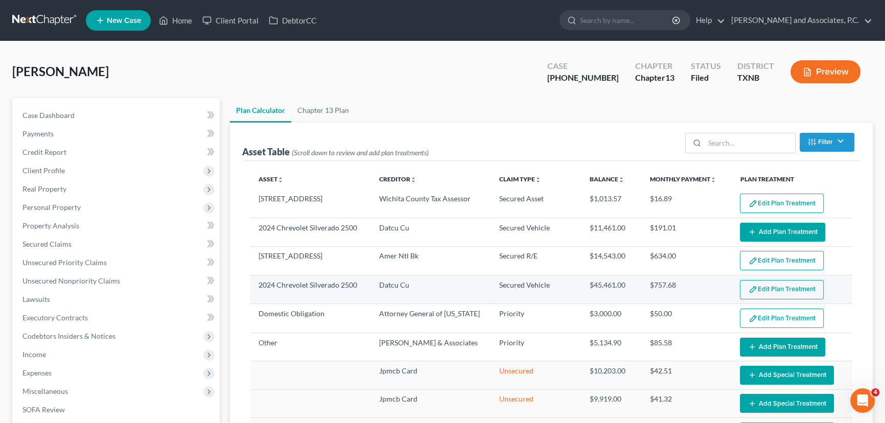
click at [768, 291] on button "Edit Plan Treatment" at bounding box center [782, 289] width 84 height 19
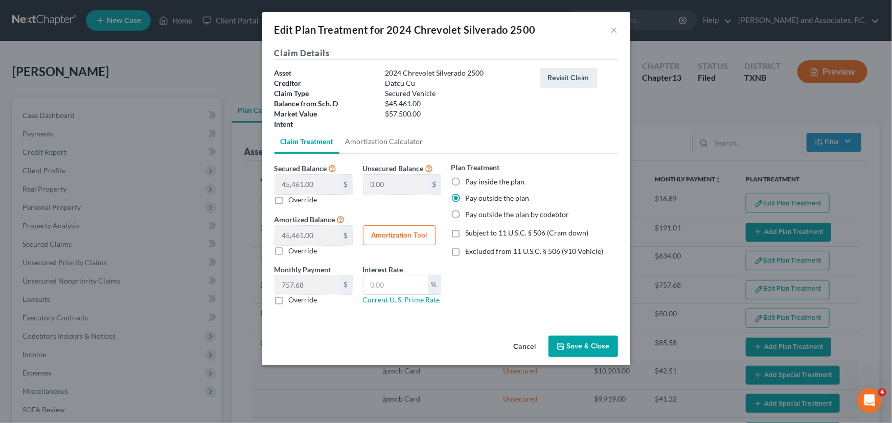
click at [587, 346] on button "Save & Close" at bounding box center [584, 346] width 70 height 21
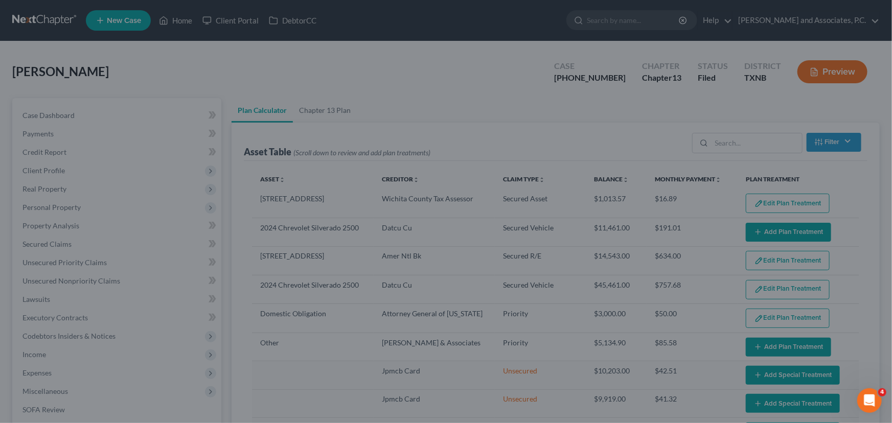
select select "59"
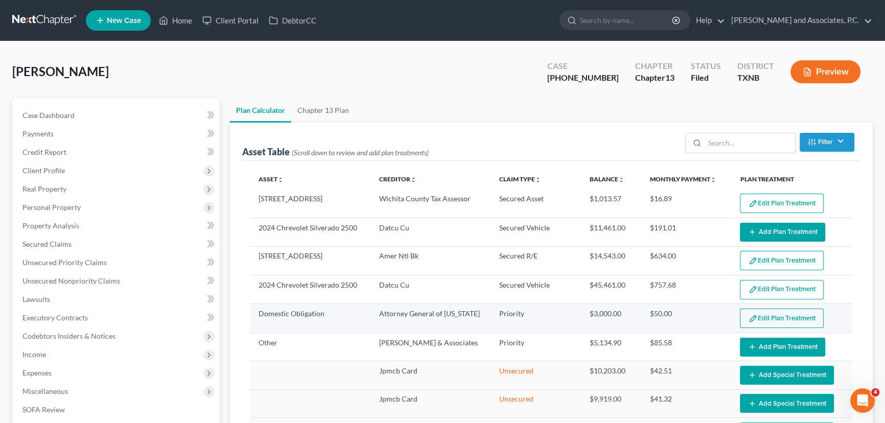
click at [780, 313] on button "Edit Plan Treatment" at bounding box center [782, 318] width 84 height 19
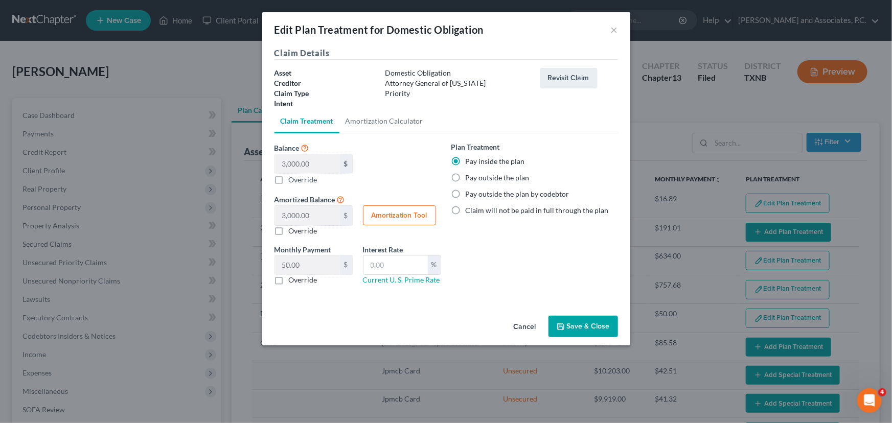
click at [577, 327] on button "Save & Close" at bounding box center [584, 326] width 70 height 21
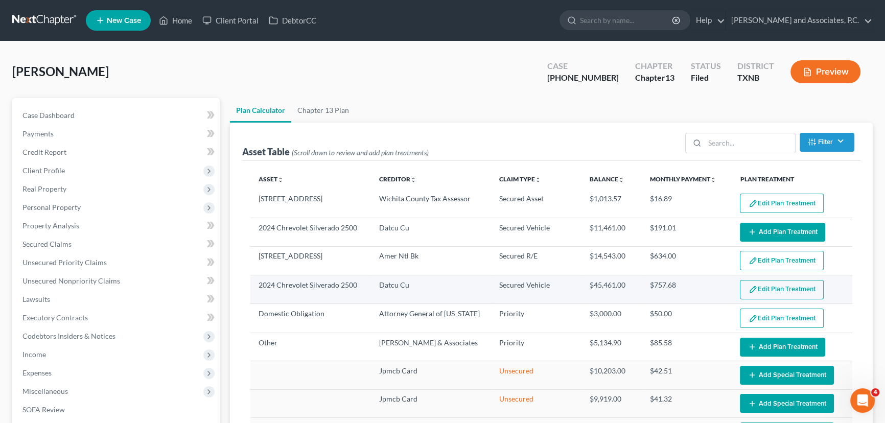
select select "59"
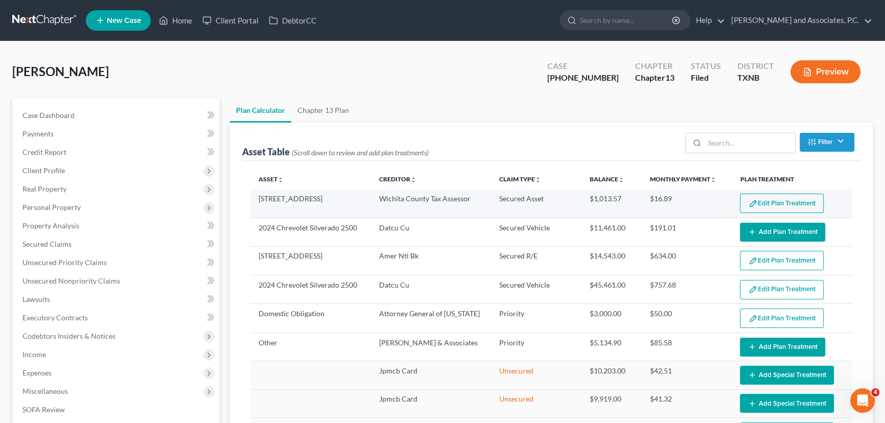
click at [788, 201] on button "Edit Plan Treatment" at bounding box center [782, 203] width 84 height 19
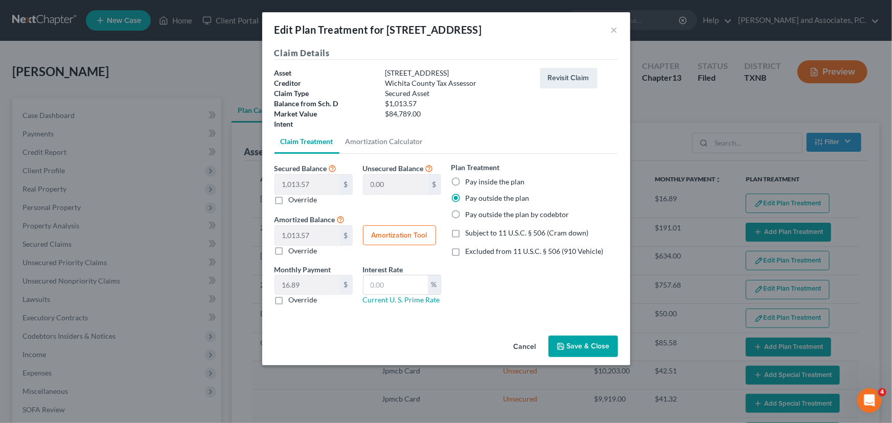
click at [580, 335] on div "Cancel Save & Close" at bounding box center [446, 349] width 368 height 34
click at [562, 352] on button "Save & Close" at bounding box center [584, 346] width 70 height 21
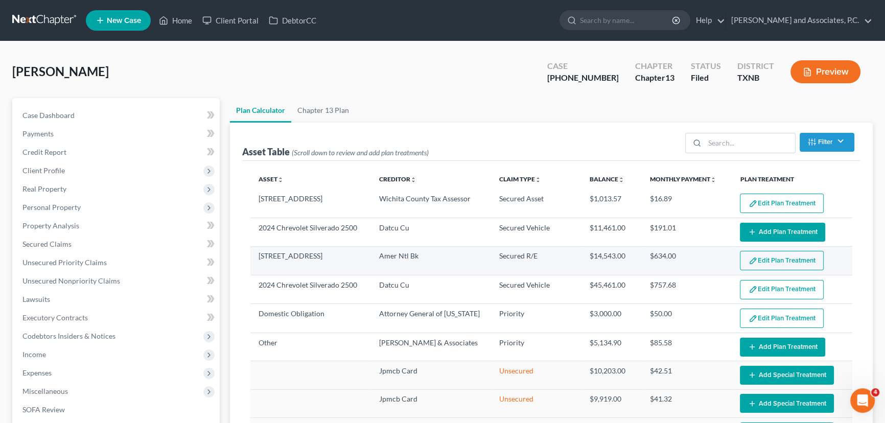
click at [774, 255] on button "Edit Plan Treatment" at bounding box center [782, 260] width 84 height 19
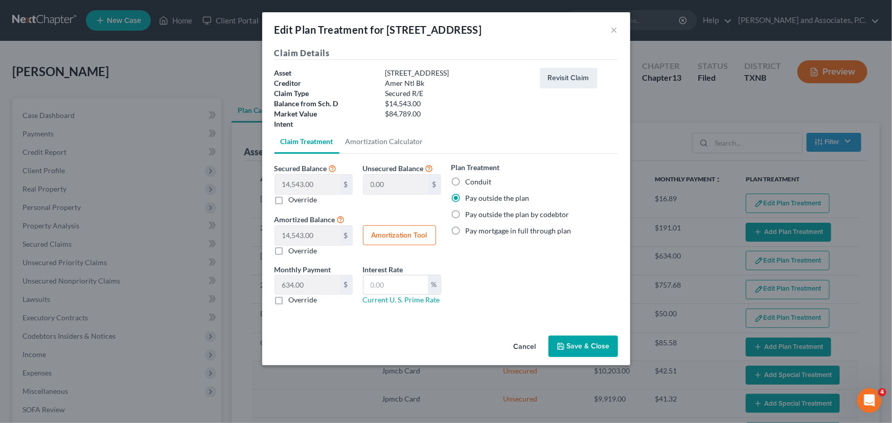
click at [598, 341] on button "Save & Close" at bounding box center [584, 346] width 70 height 21
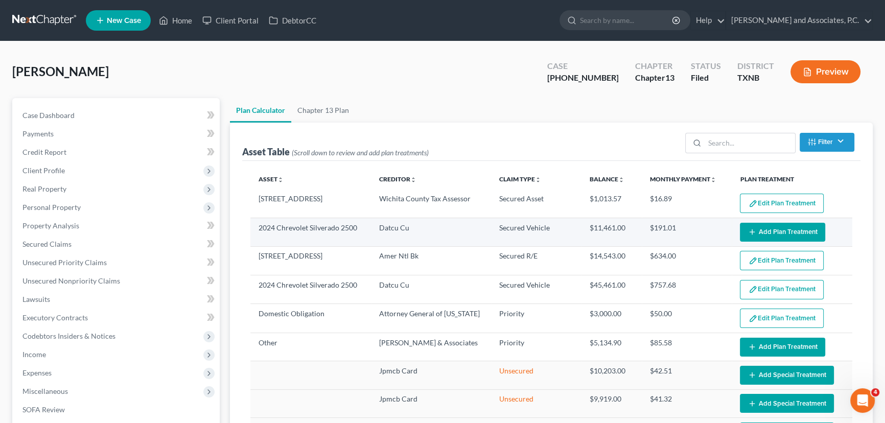
select select "59"
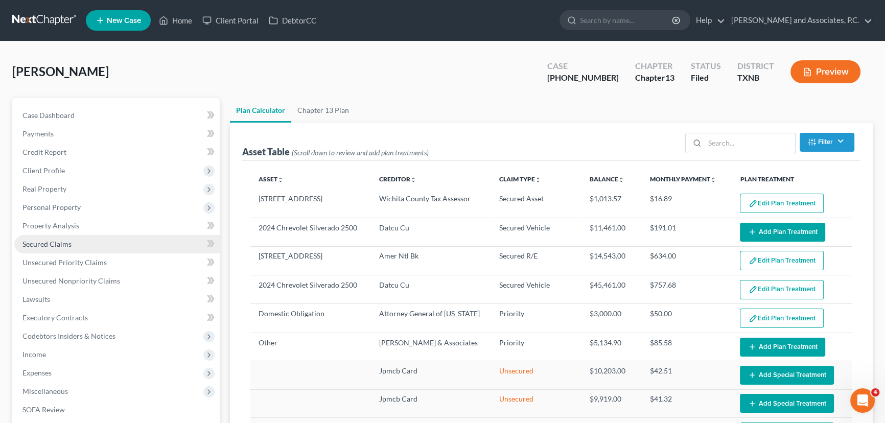
click at [64, 245] on span "Secured Claims" at bounding box center [46, 244] width 49 height 9
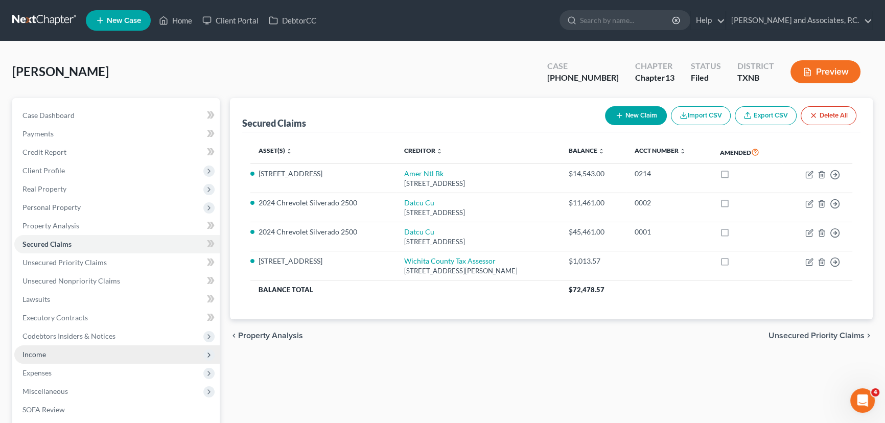
click at [32, 354] on span "Income" at bounding box center [34, 354] width 24 height 9
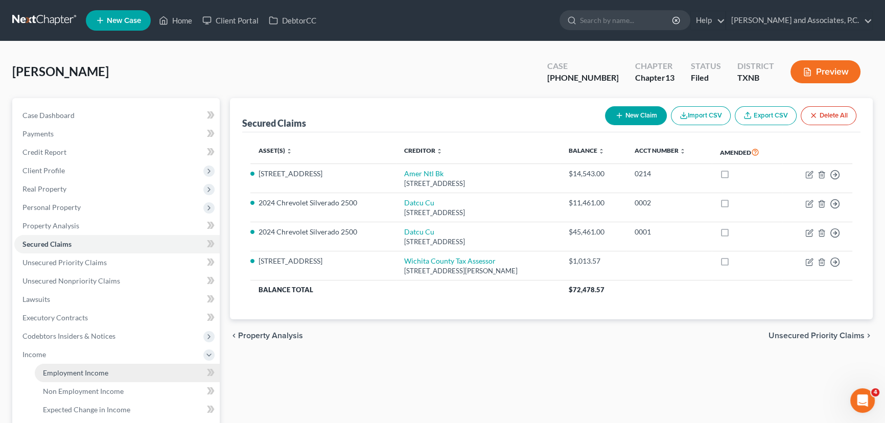
click at [46, 371] on span "Employment Income" at bounding box center [75, 373] width 65 height 9
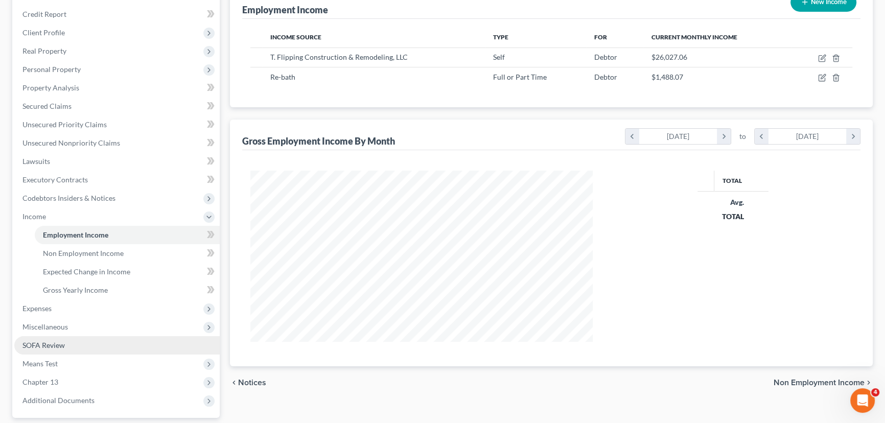
scroll to position [171, 363]
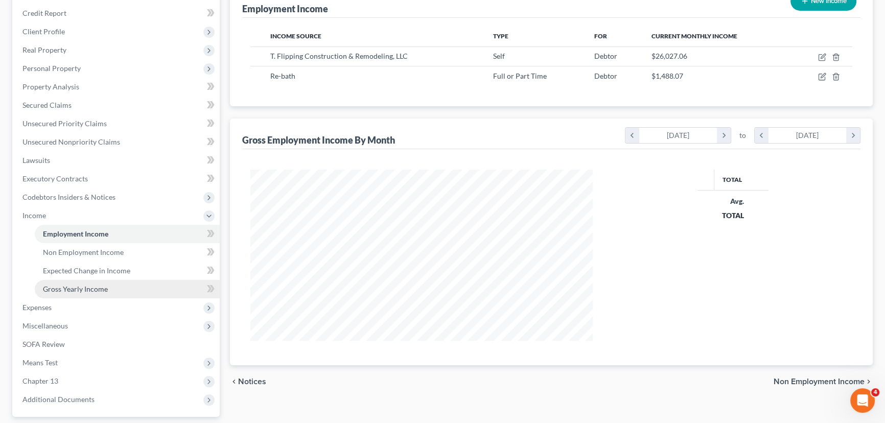
click at [57, 294] on link "Gross Yearly Income" at bounding box center [127, 289] width 185 height 18
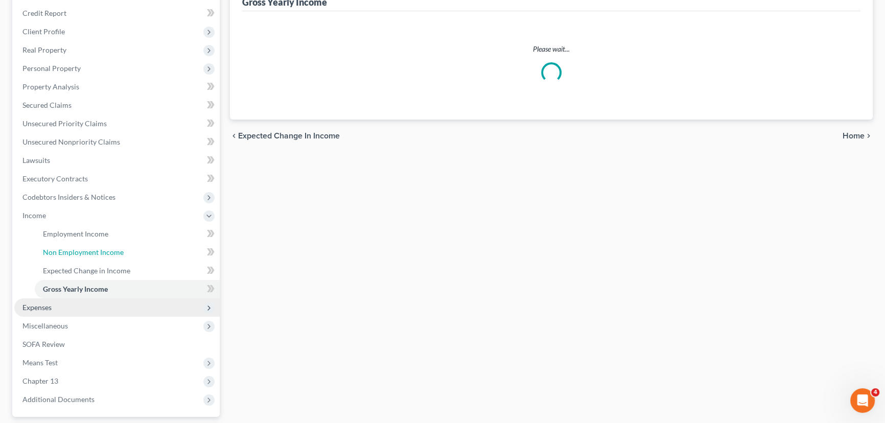
scroll to position [17, 0]
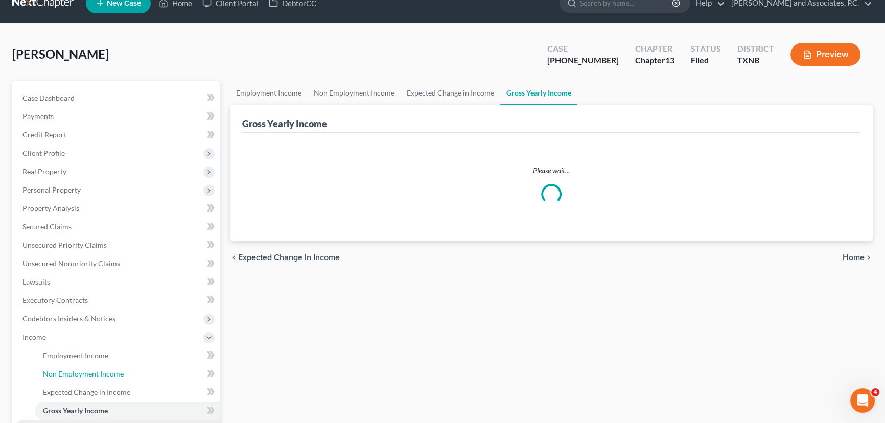
click at [54, 305] on ul "Case Dashboard Payments Invoices Payments Payments Credit Report Client Profile" at bounding box center [116, 310] width 205 height 442
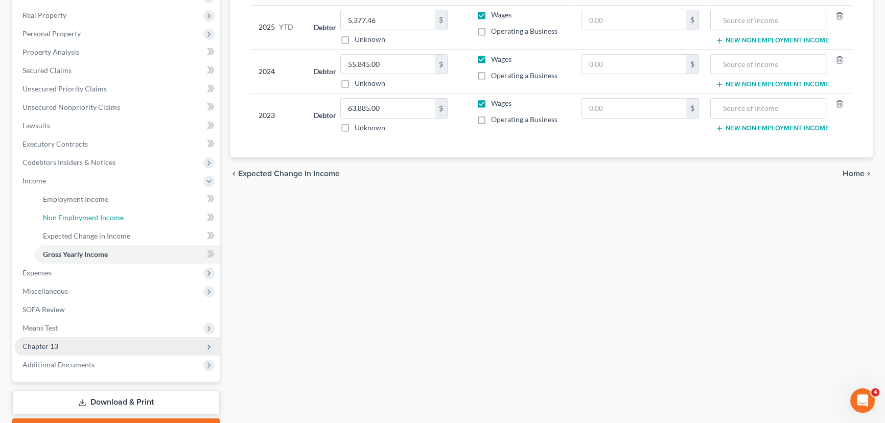
scroll to position [186, 0]
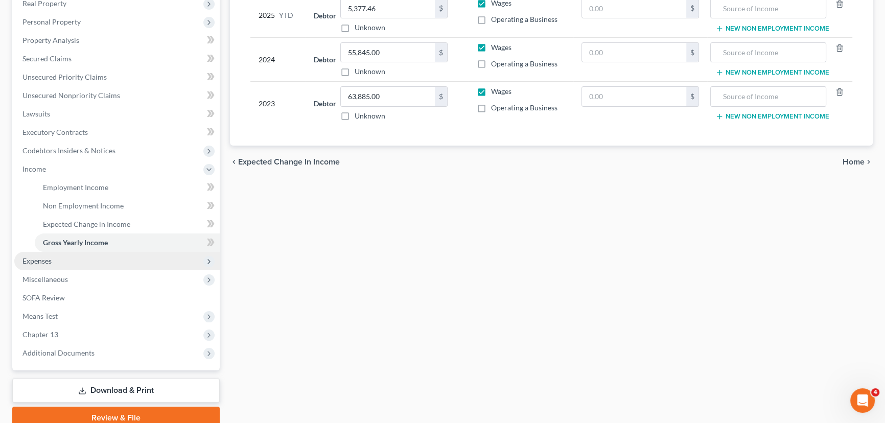
click at [62, 261] on span "Expenses" at bounding box center [116, 261] width 205 height 18
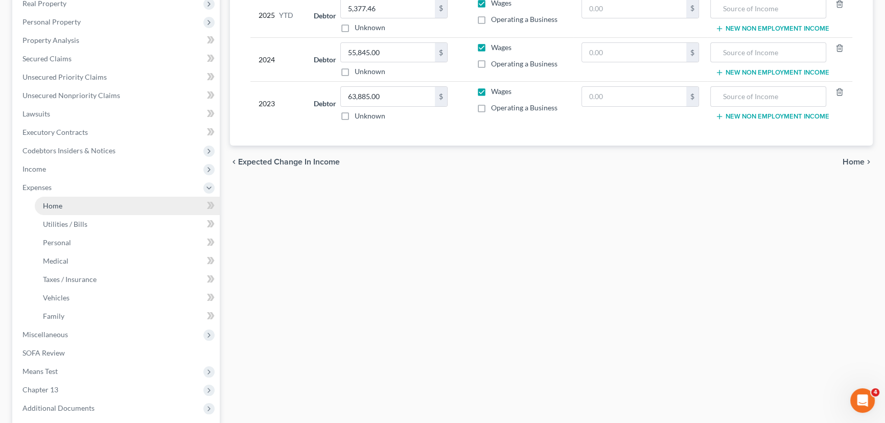
click at [69, 205] on link "Home" at bounding box center [127, 206] width 185 height 18
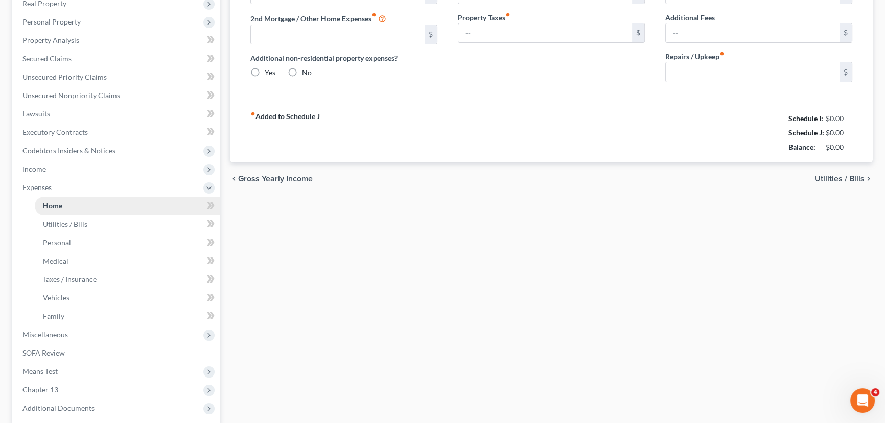
scroll to position [58, 0]
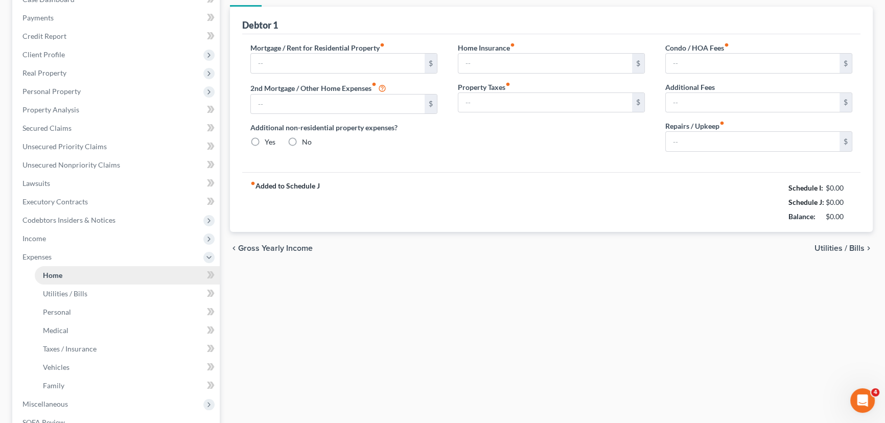
type input "623.00"
type input "0.00"
radio input "true"
type input "0.00"
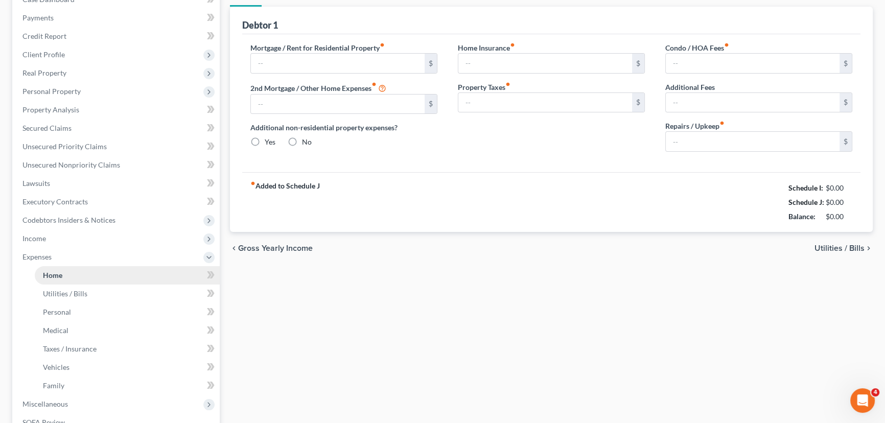
type input "0.00"
type input "150.00"
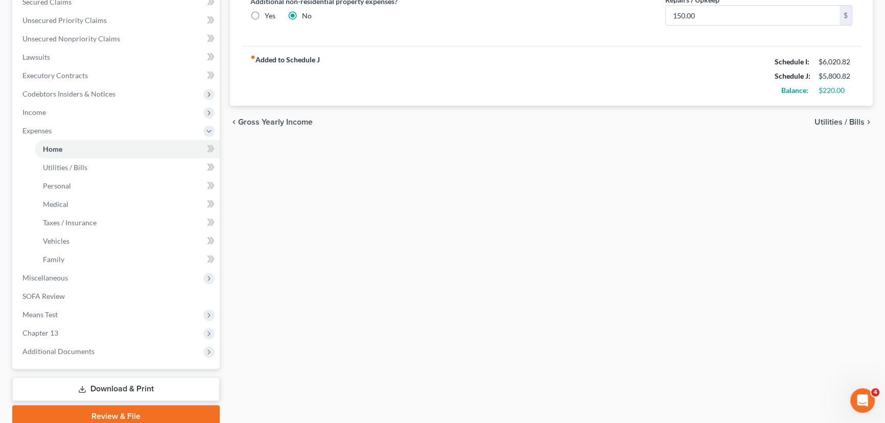
scroll to position [279, 0]
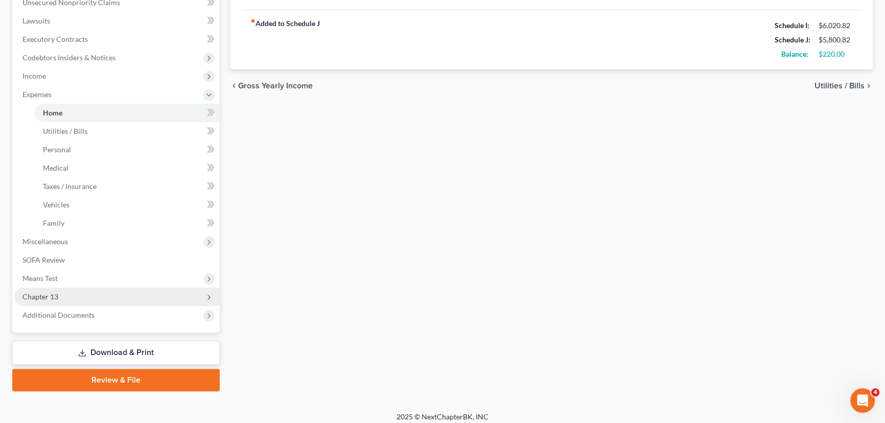
click at [34, 296] on span "Chapter 13" at bounding box center [40, 296] width 36 height 9
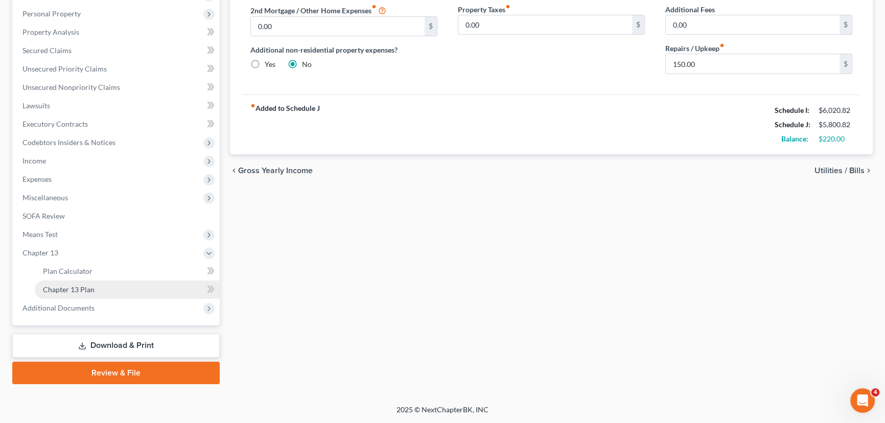
scroll to position [192, 0]
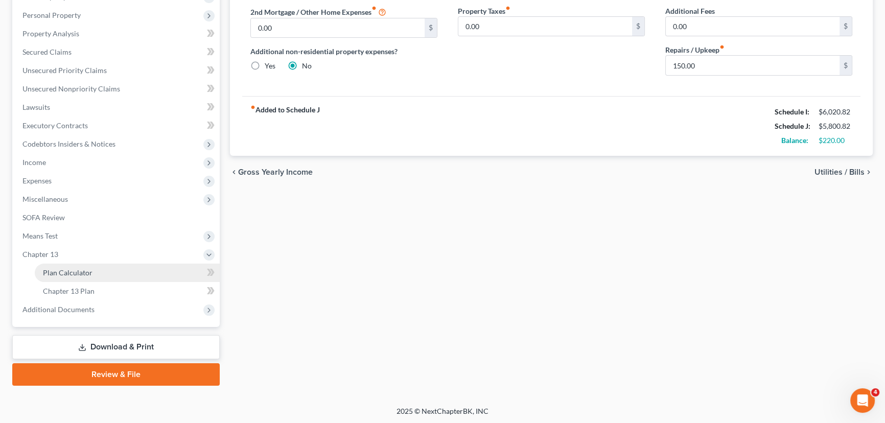
click at [58, 271] on span "Plan Calculator" at bounding box center [68, 272] width 50 height 9
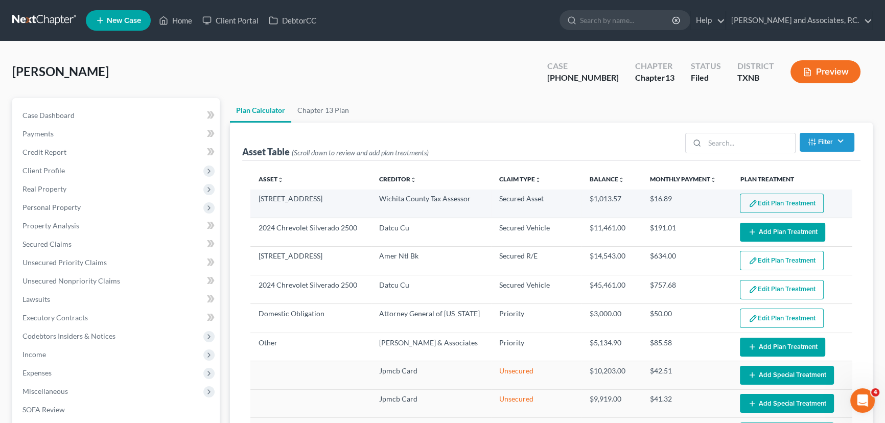
select select "59"
click at [767, 203] on button "Edit Plan Treatment" at bounding box center [782, 203] width 84 height 19
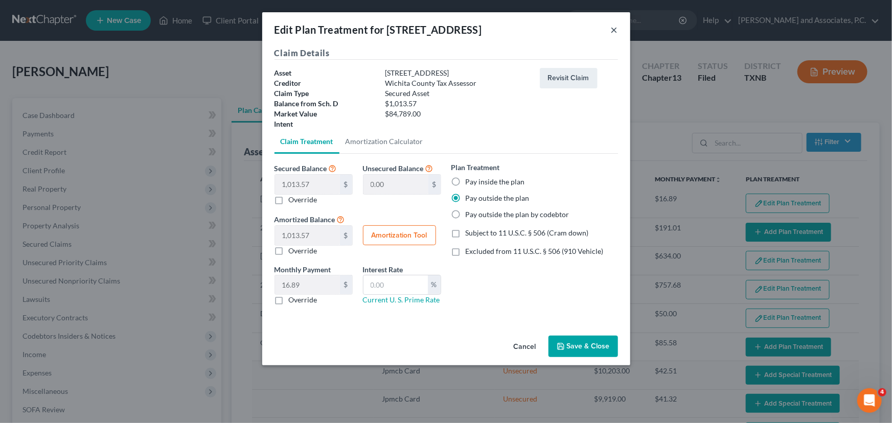
click at [617, 28] on button "×" at bounding box center [614, 30] width 7 height 12
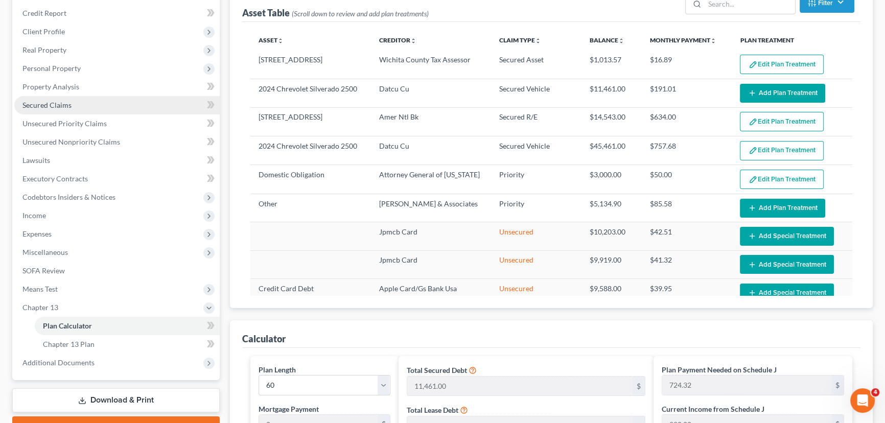
click at [53, 105] on span "Secured Claims" at bounding box center [46, 105] width 49 height 9
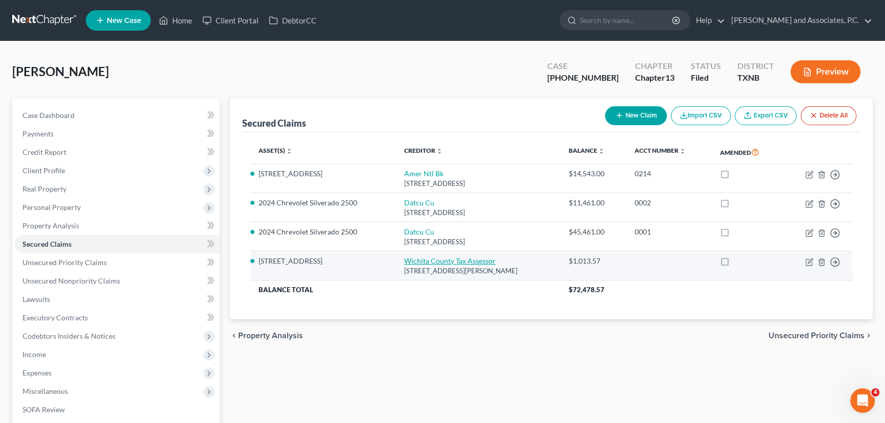
click at [407, 257] on link "Wichita County Tax Assessor" at bounding box center [450, 261] width 92 height 9
select select "45"
select select "17"
select select "0"
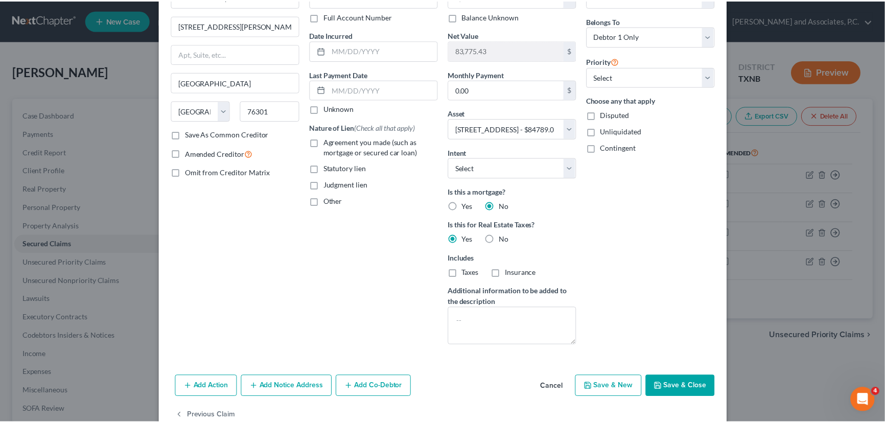
scroll to position [94, 0]
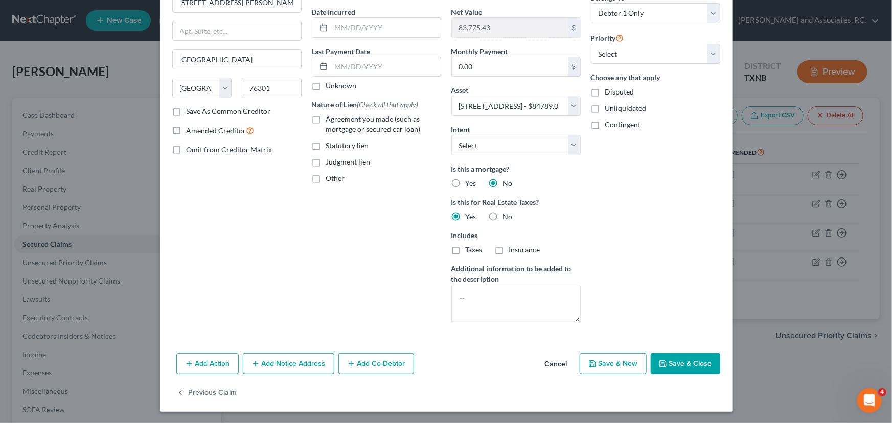
click at [674, 356] on button "Save & Close" at bounding box center [686, 363] width 70 height 21
select select "17"
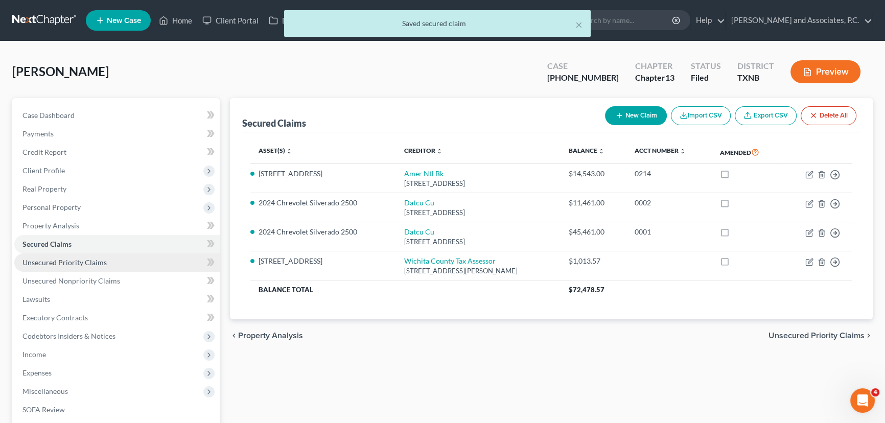
click at [78, 262] on span "Unsecured Priority Claims" at bounding box center [64, 262] width 84 height 9
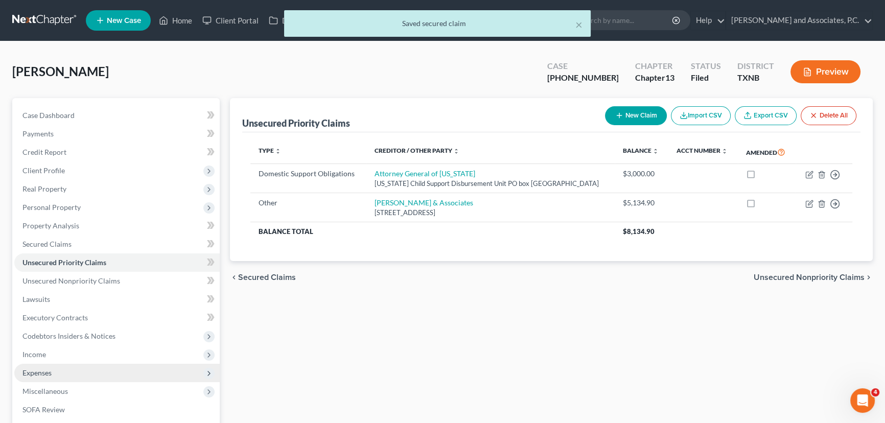
click at [48, 372] on span "Expenses" at bounding box center [36, 373] width 29 height 9
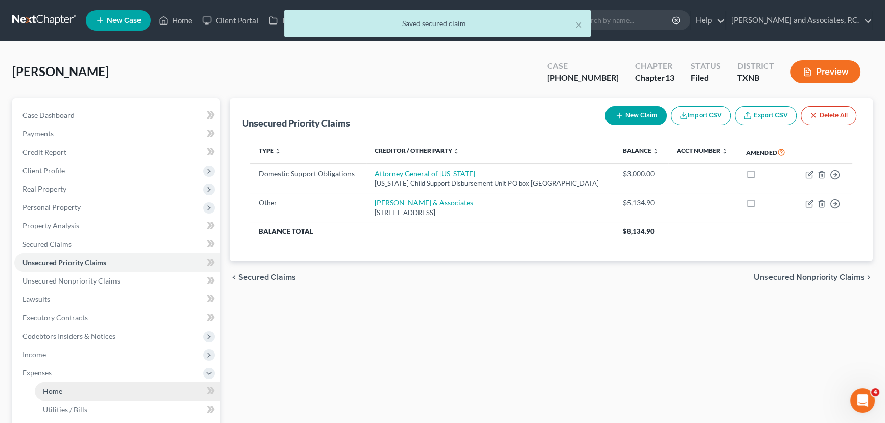
click at [84, 395] on link "Home" at bounding box center [127, 391] width 185 height 18
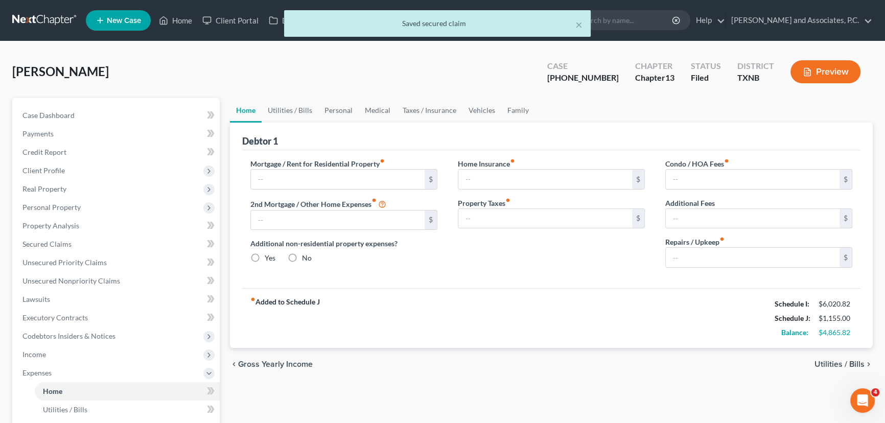
type input "623.00"
type input "0.00"
radio input "true"
type input "0.00"
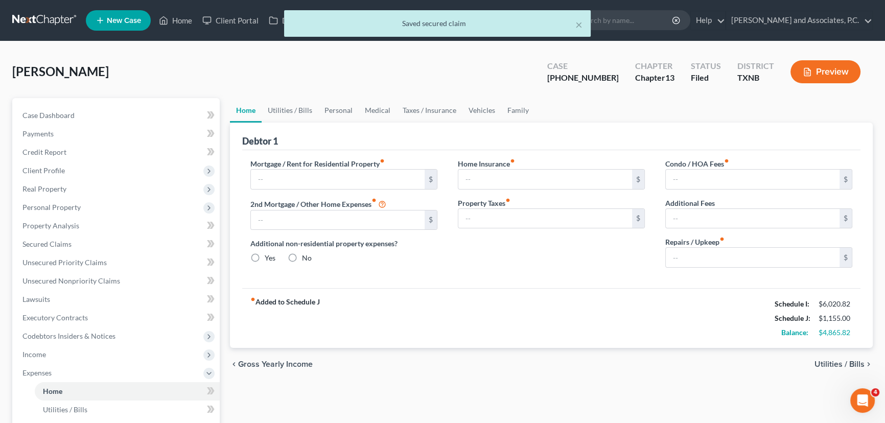
type input "0.00"
type input "150.00"
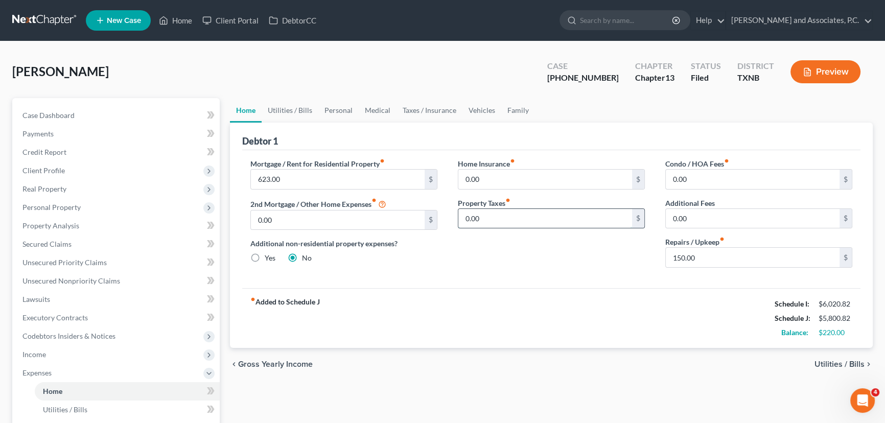
click at [523, 220] on input "0.00" at bounding box center [546, 218] width 174 height 19
click at [288, 105] on link "Utilities / Bills" at bounding box center [290, 110] width 57 height 25
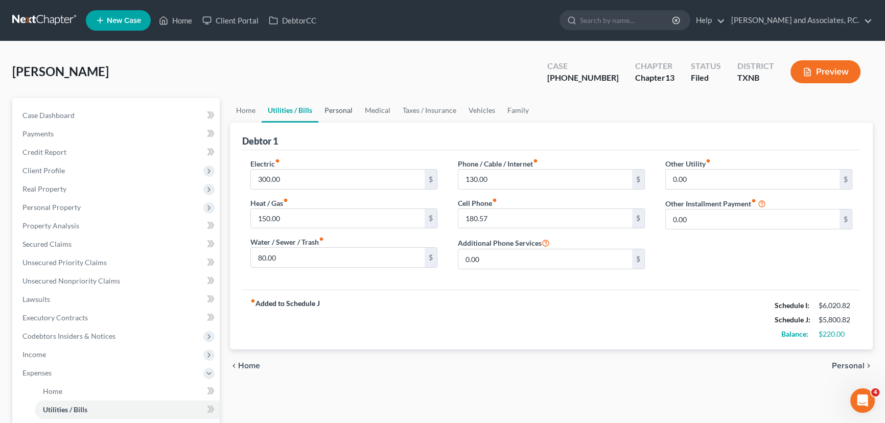
click at [353, 109] on link "Personal" at bounding box center [338, 110] width 40 height 25
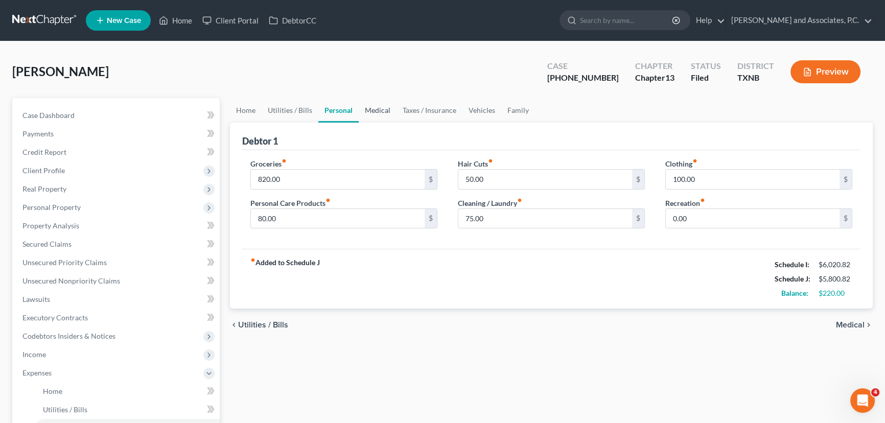
click at [390, 110] on link "Medical" at bounding box center [378, 110] width 38 height 25
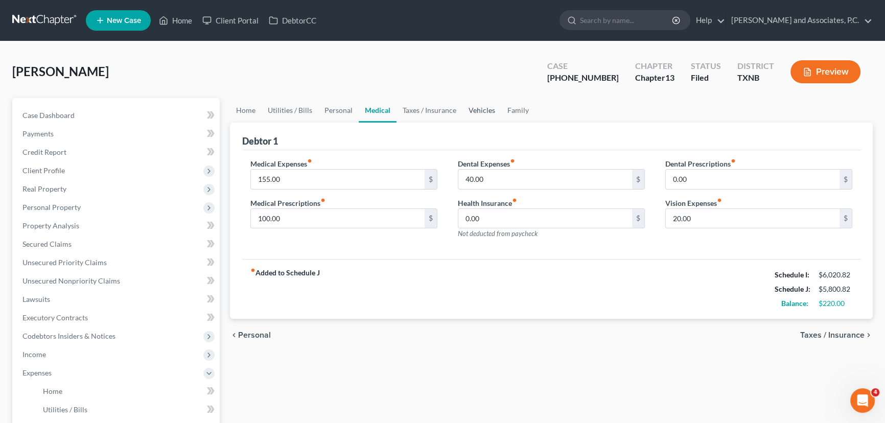
click at [491, 112] on link "Vehicles" at bounding box center [482, 110] width 39 height 25
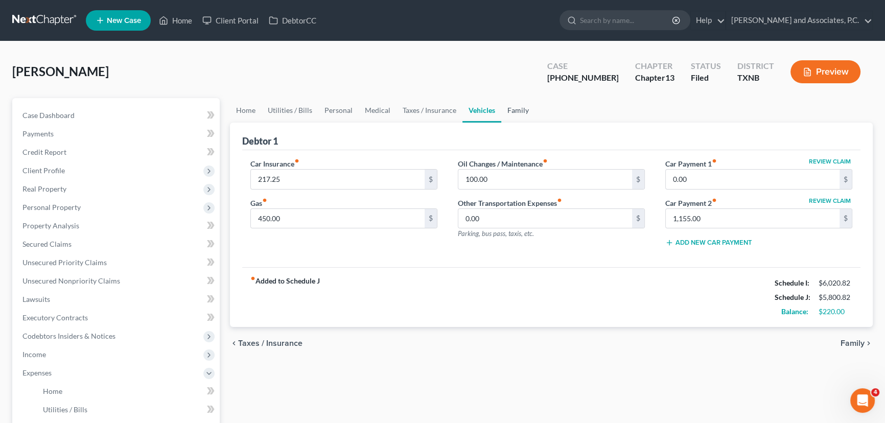
click at [526, 102] on link "Family" at bounding box center [518, 110] width 34 height 25
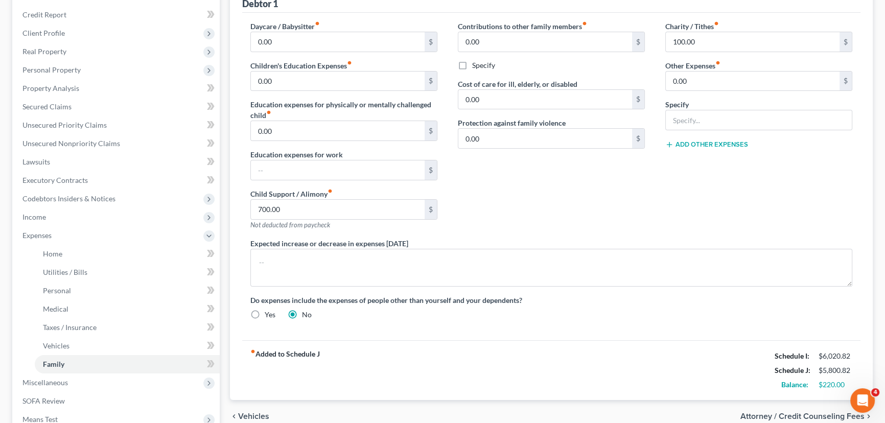
scroll to position [139, 0]
click at [54, 216] on span "Income" at bounding box center [116, 216] width 205 height 18
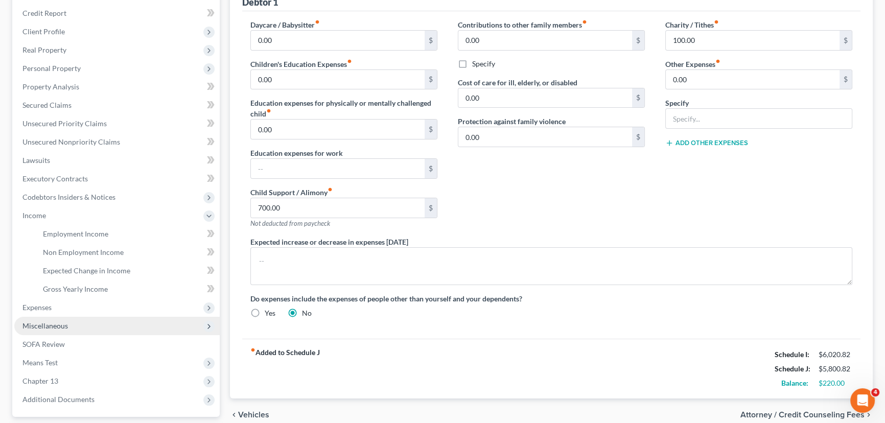
click at [37, 302] on span "Expenses" at bounding box center [116, 308] width 205 height 18
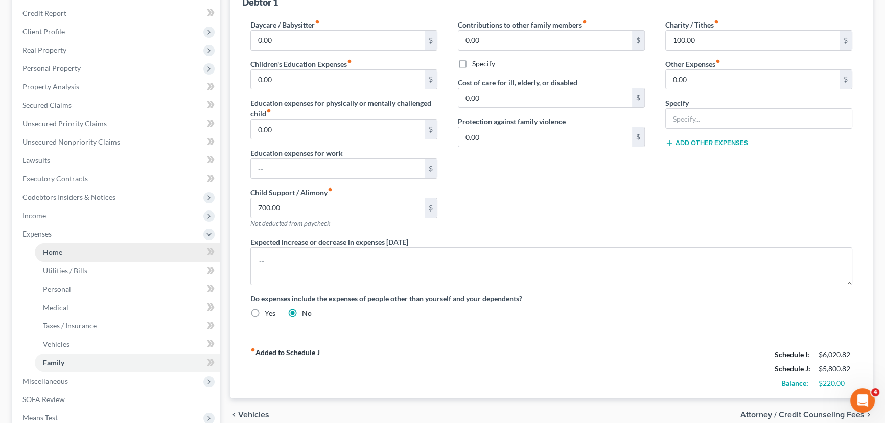
click at [60, 253] on span "Home" at bounding box center [52, 252] width 19 height 9
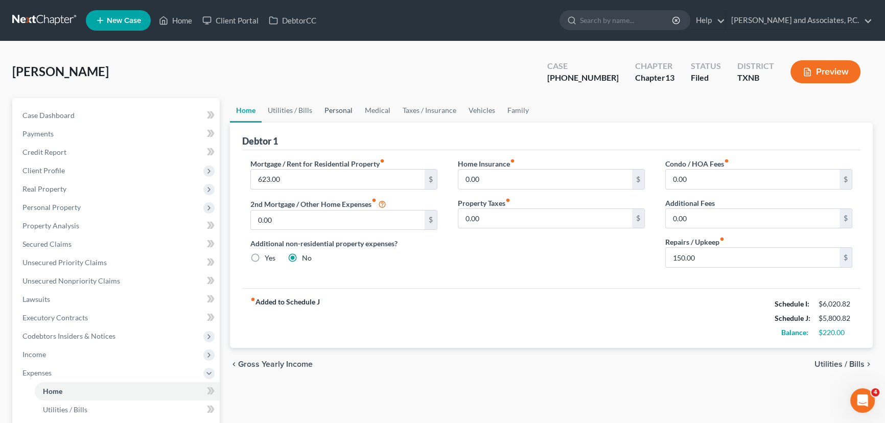
click at [324, 104] on link "Personal" at bounding box center [338, 110] width 40 height 25
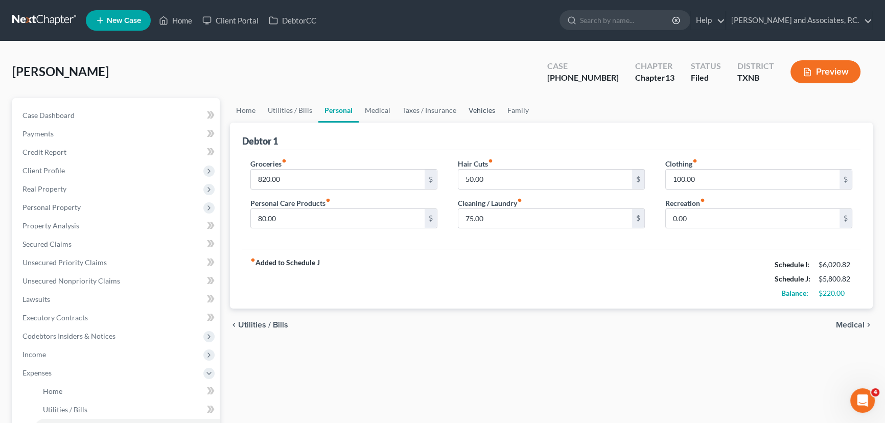
click at [485, 106] on link "Vehicles" at bounding box center [482, 110] width 39 height 25
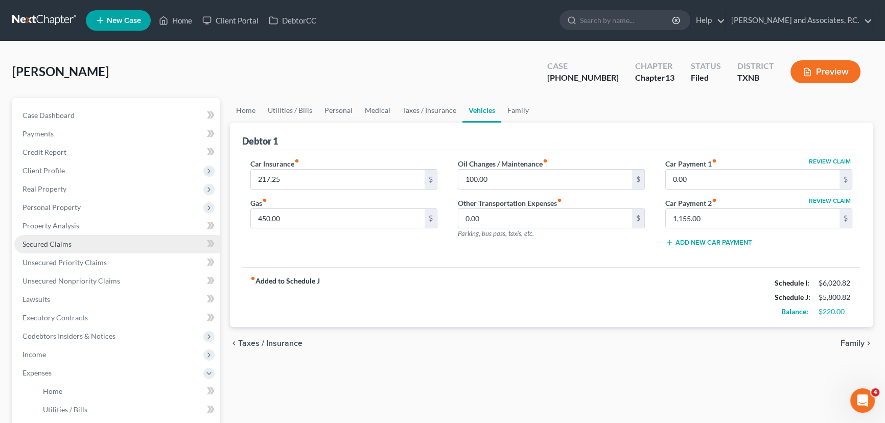
click at [79, 238] on link "Secured Claims" at bounding box center [116, 244] width 205 height 18
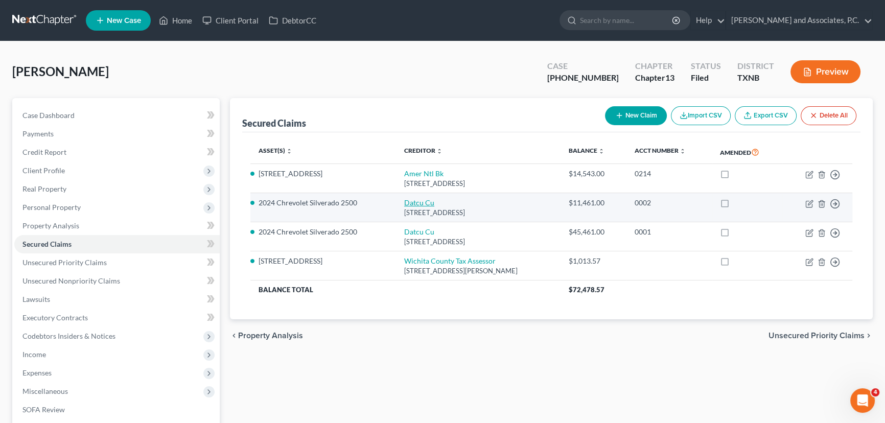
click at [404, 201] on link "Datcu Cu" at bounding box center [419, 202] width 30 height 9
select select "45"
select select "7"
select select "0"
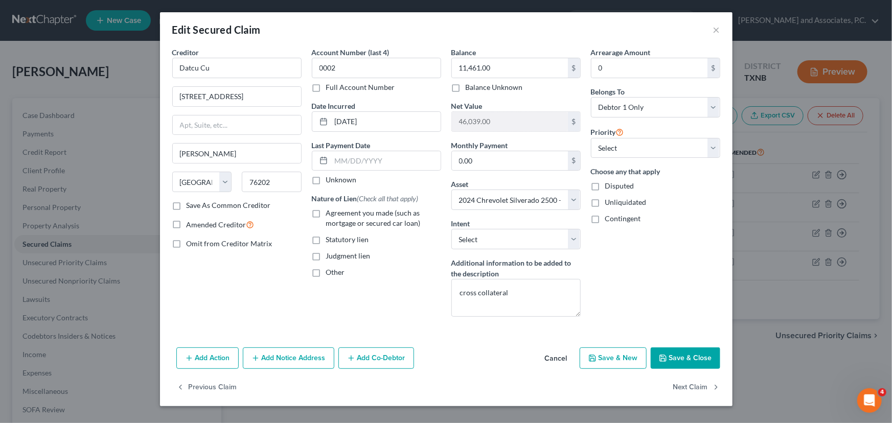
click at [686, 372] on div "Add Action Add Notice Address Add Co-Debtor Cancel Save & New Save & Close" at bounding box center [446, 361] width 573 height 34
click at [684, 365] on button "Save & Close" at bounding box center [686, 358] width 70 height 21
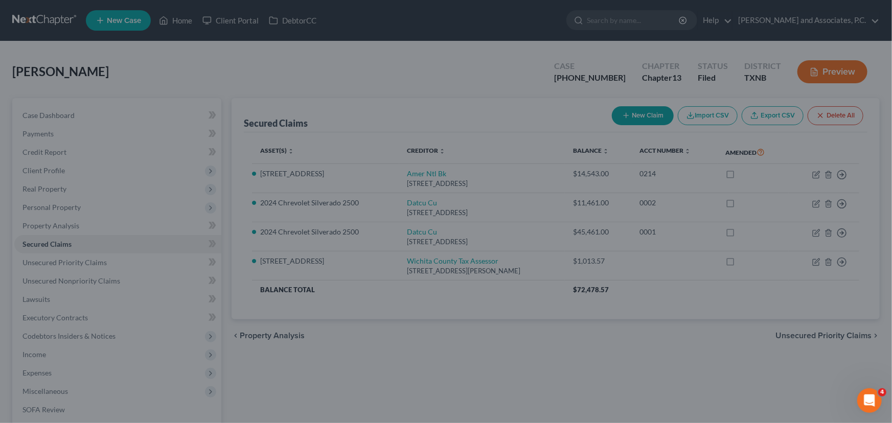
select select "7"
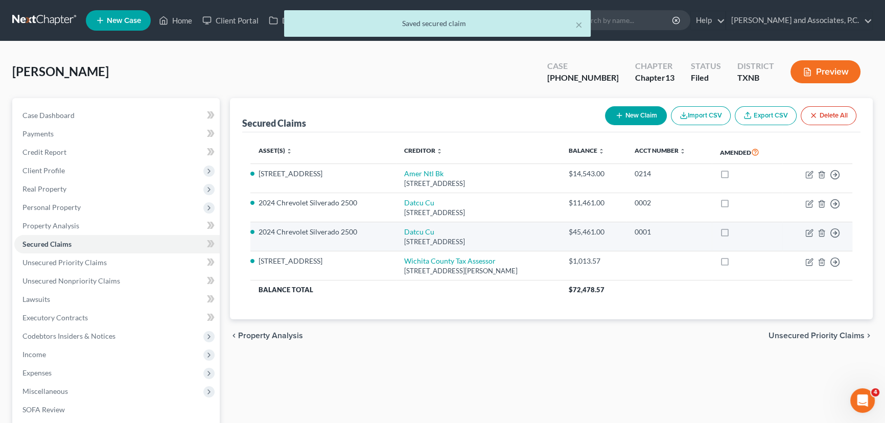
click at [409, 226] on td "Datcu Cu 225 W Mulberry St, Denton, TX 76202" at bounding box center [478, 236] width 165 height 29
click at [409, 229] on link "Datcu Cu" at bounding box center [419, 231] width 30 height 9
select select "45"
select select "7"
select select "0"
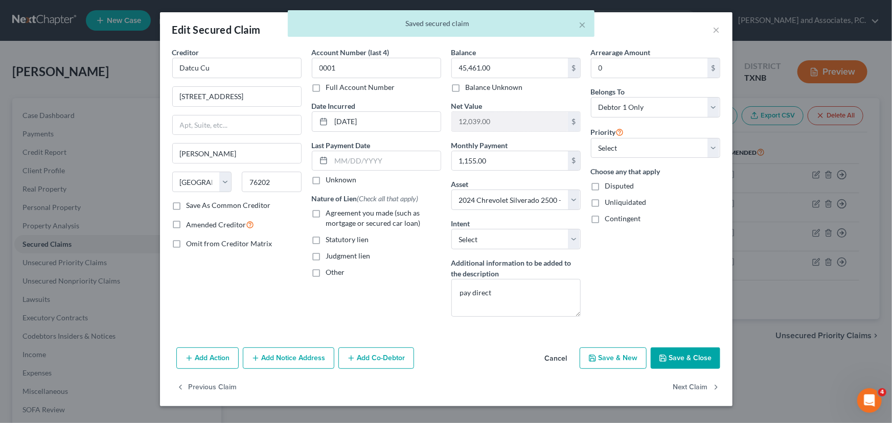
click at [676, 356] on button "Save & Close" at bounding box center [686, 358] width 70 height 21
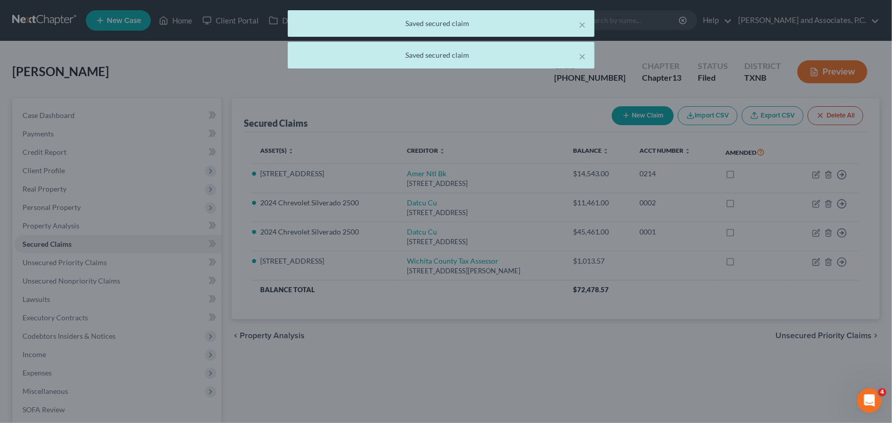
select select "7"
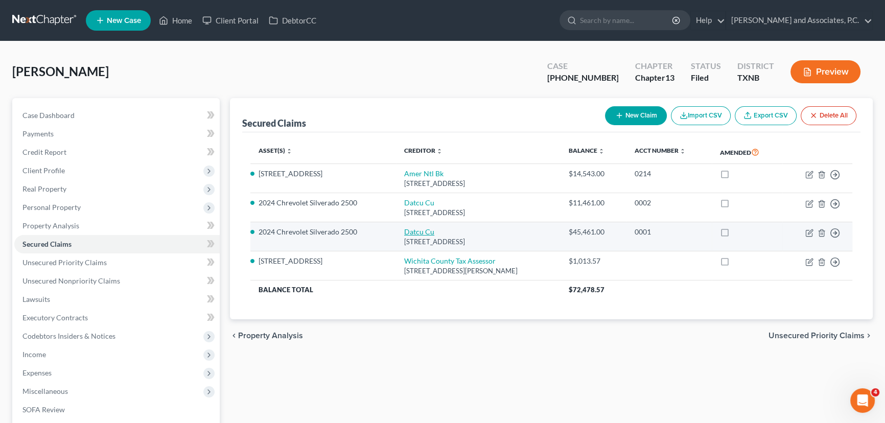
click at [414, 230] on link "Datcu Cu" at bounding box center [419, 231] width 30 height 9
select select "45"
select select "7"
select select "0"
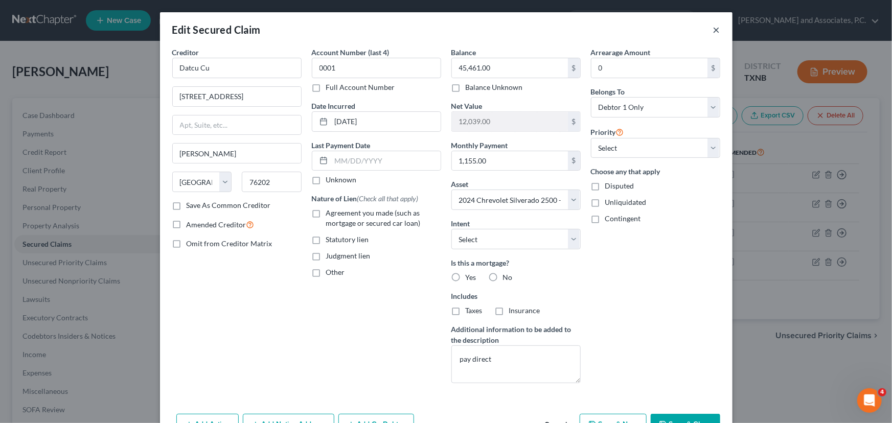
click at [714, 29] on button "×" at bounding box center [716, 30] width 7 height 12
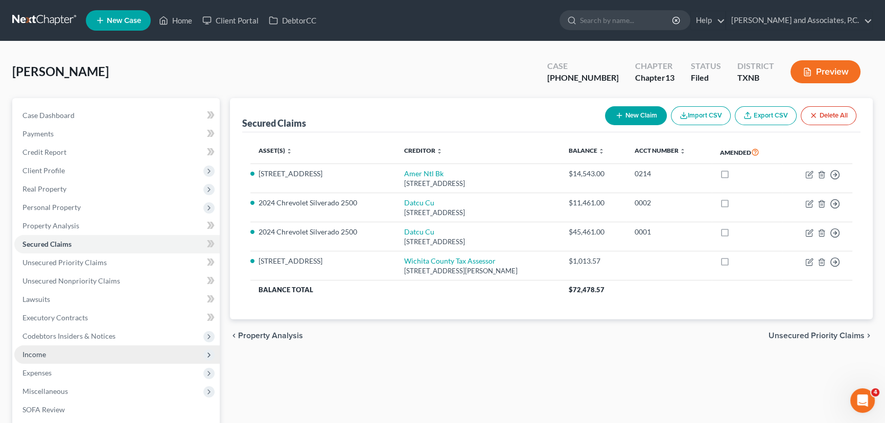
click at [46, 354] on span "Income" at bounding box center [116, 355] width 205 height 18
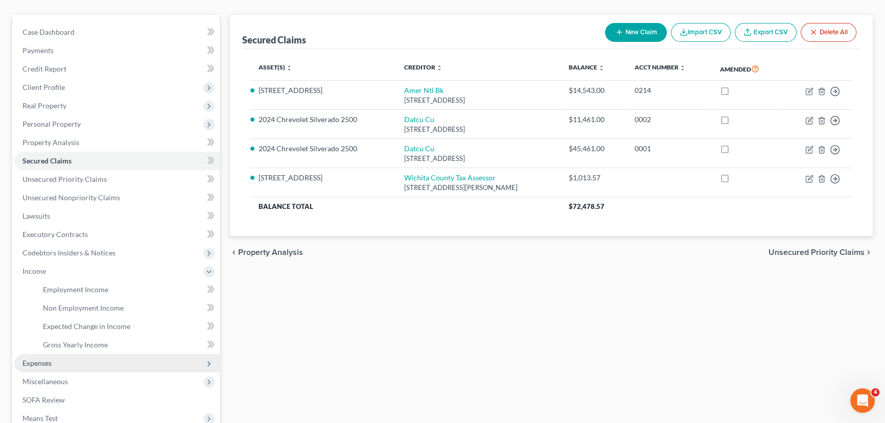
scroll to position [93, 0]
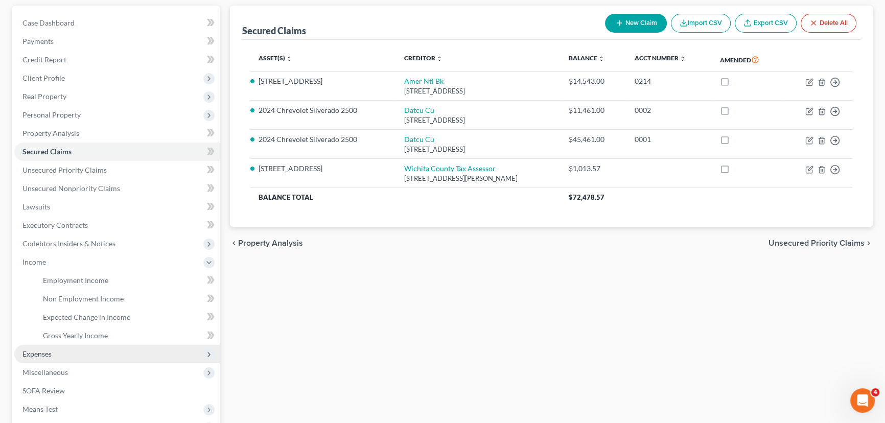
click at [40, 355] on span "Expenses" at bounding box center [36, 354] width 29 height 9
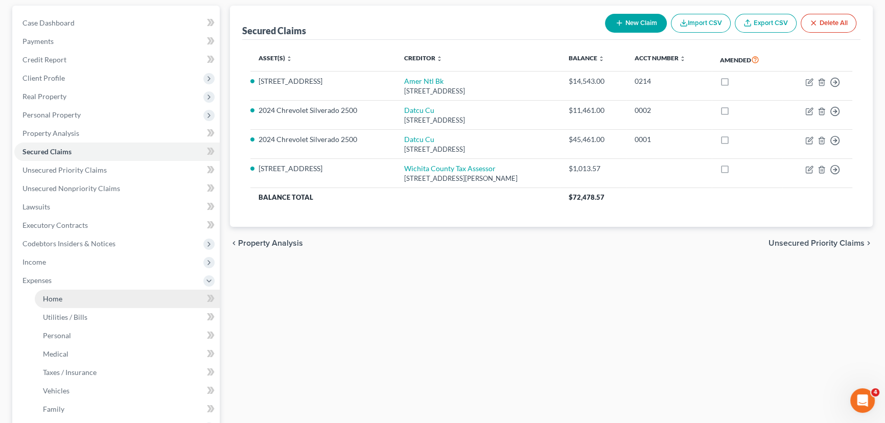
click at [62, 295] on link "Home" at bounding box center [127, 299] width 185 height 18
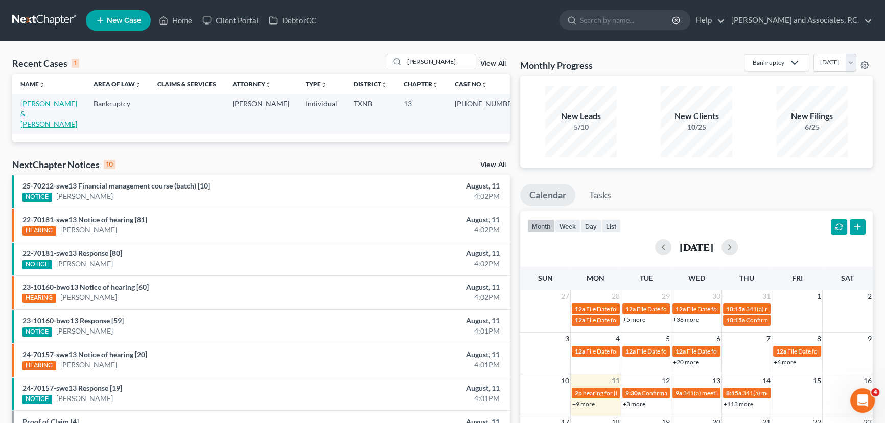
click at [50, 107] on link "[PERSON_NAME] & [PERSON_NAME]" at bounding box center [48, 113] width 57 height 29
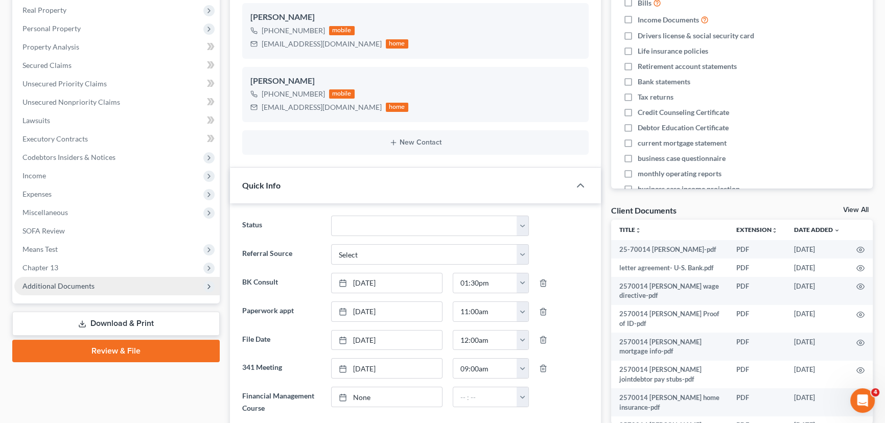
scroll to position [186, 0]
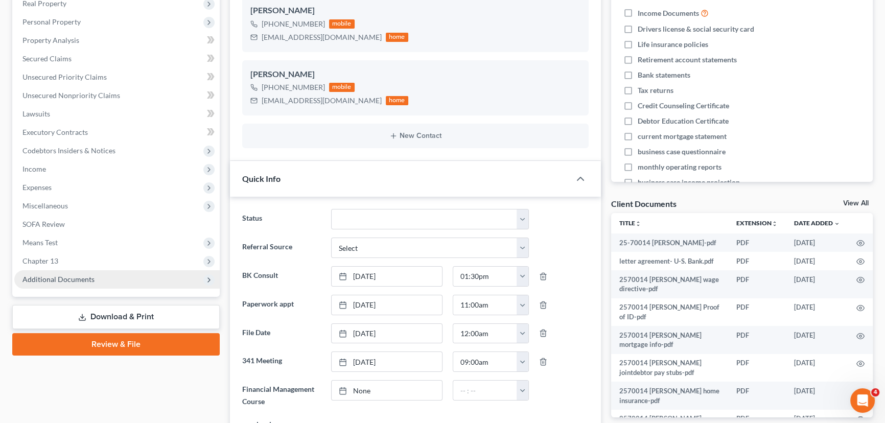
click at [73, 286] on span "Additional Documents" at bounding box center [116, 279] width 205 height 18
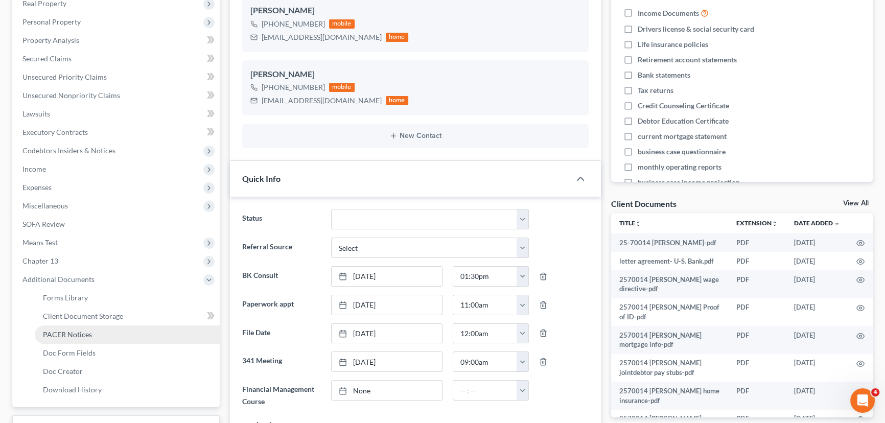
click at [75, 336] on span "PACER Notices" at bounding box center [67, 334] width 49 height 9
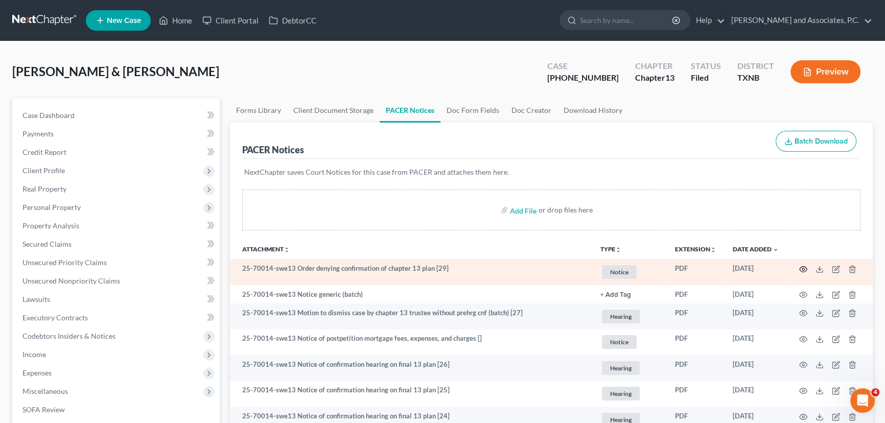
click at [805, 269] on icon "button" at bounding box center [804, 269] width 8 height 8
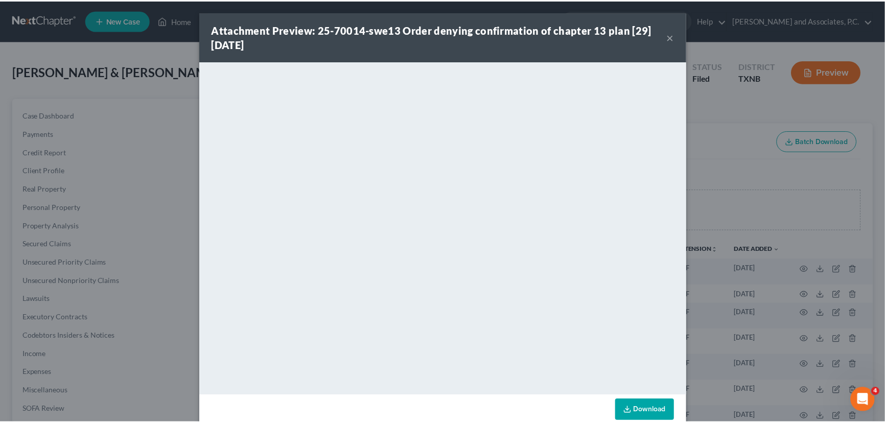
scroll to position [18, 0]
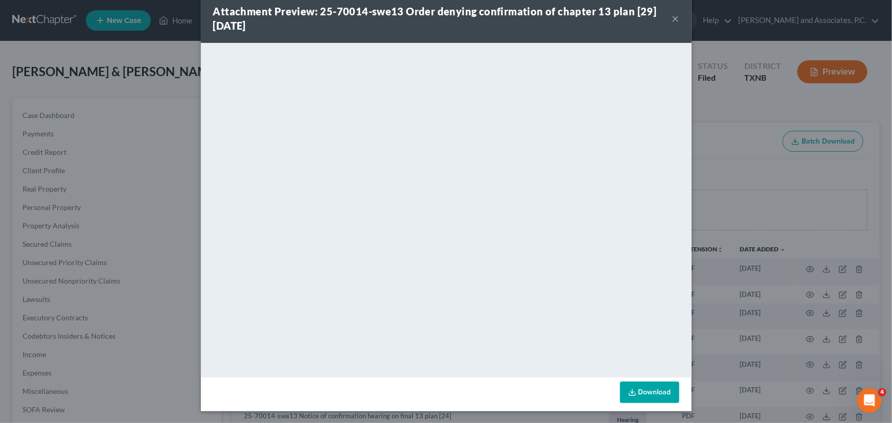
click at [672, 15] on button "×" at bounding box center [675, 18] width 7 height 12
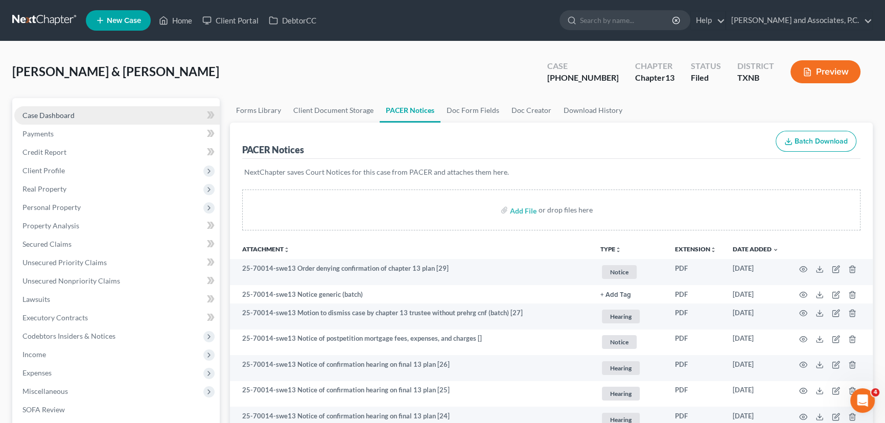
click at [89, 119] on link "Case Dashboard" at bounding box center [116, 115] width 205 height 18
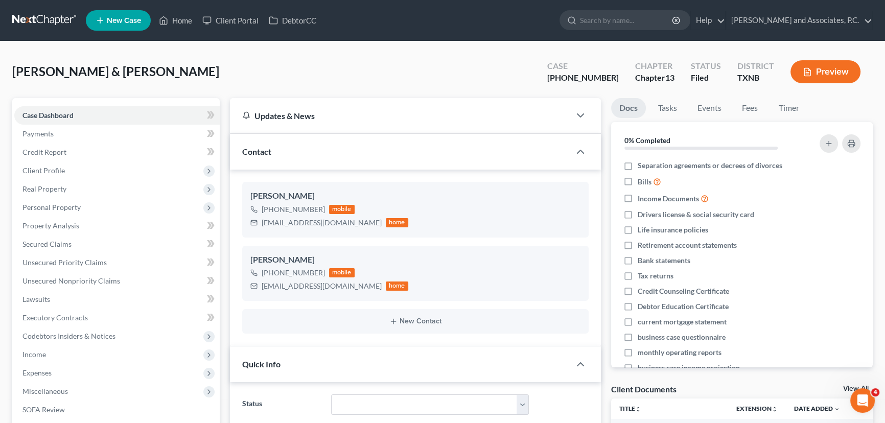
scroll to position [558, 0]
click at [64, 236] on link "Secured Claims" at bounding box center [116, 244] width 205 height 18
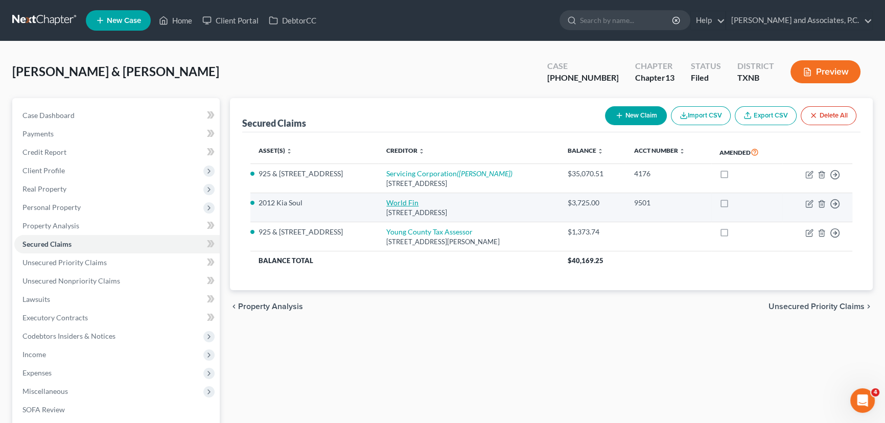
click at [386, 203] on link "World Fin" at bounding box center [402, 202] width 32 height 9
select select "42"
select select "7"
select select "1"
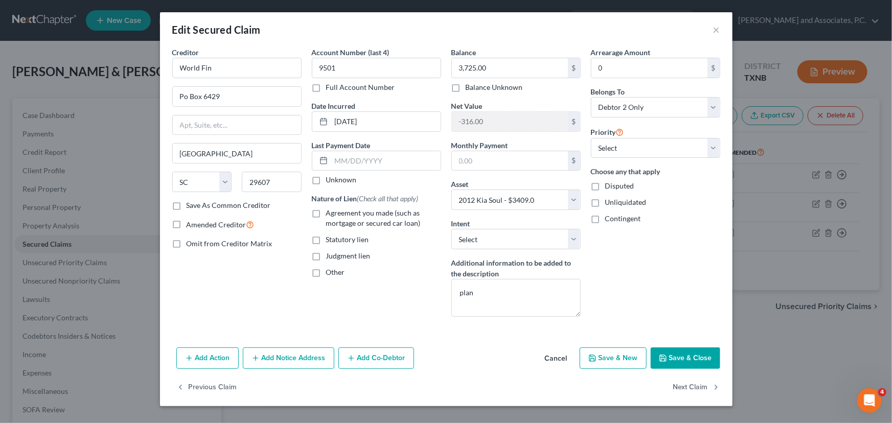
click at [680, 356] on button "Save & Close" at bounding box center [686, 358] width 70 height 21
select select
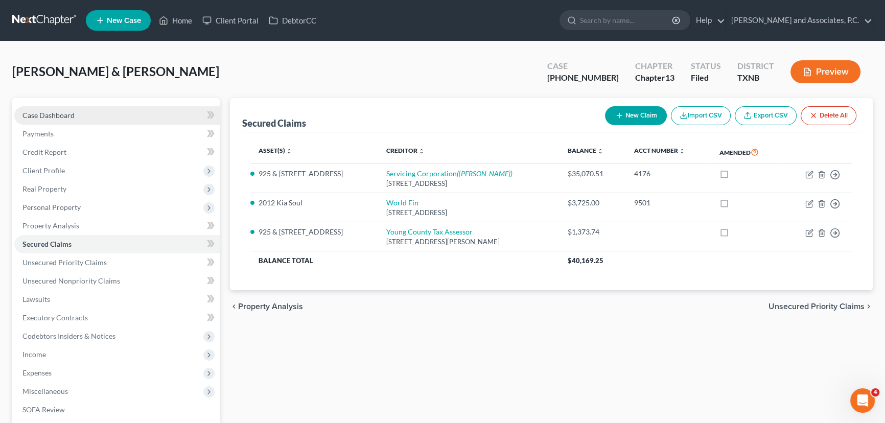
click at [43, 113] on span "Case Dashboard" at bounding box center [48, 115] width 52 height 9
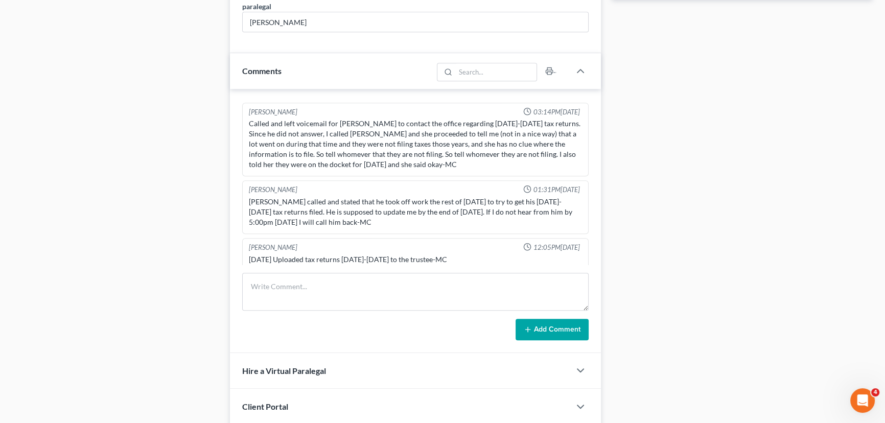
scroll to position [558, 0]
drag, startPoint x: 318, startPoint y: 291, endPoint x: 318, endPoint y: 297, distance: 5.6
click at [318, 297] on textarea at bounding box center [415, 292] width 347 height 38
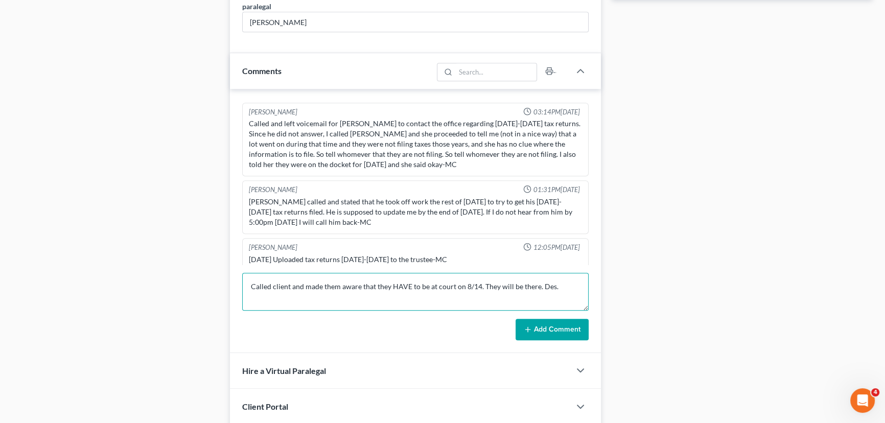
type textarea "Called client and made them aware that they HAVE to be at court on 8/14. They w…"
click at [556, 330] on button "Add Comment" at bounding box center [552, 329] width 73 height 21
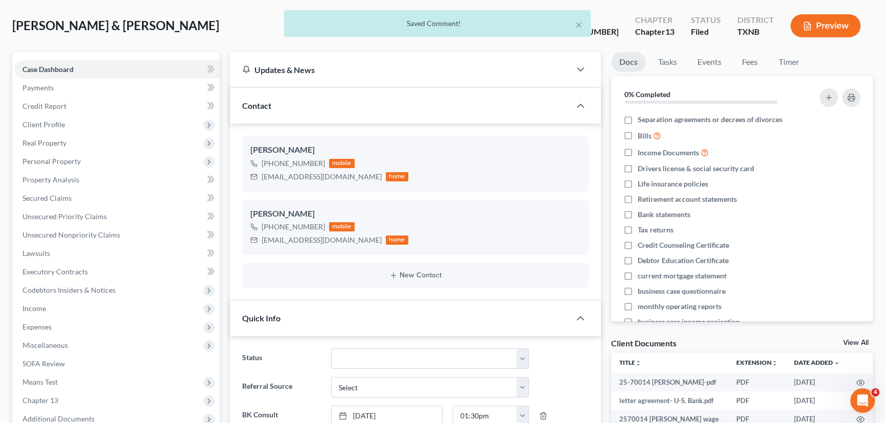
scroll to position [1257, 0]
click at [577, 30] on button "×" at bounding box center [579, 24] width 7 height 12
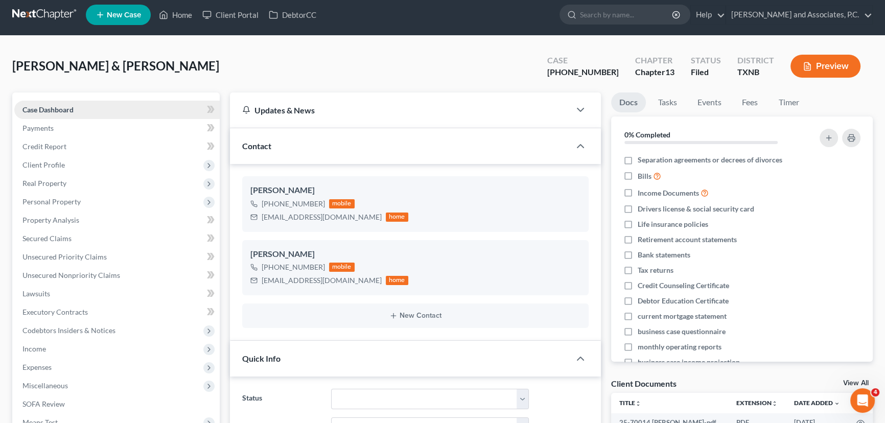
scroll to position [0, 0]
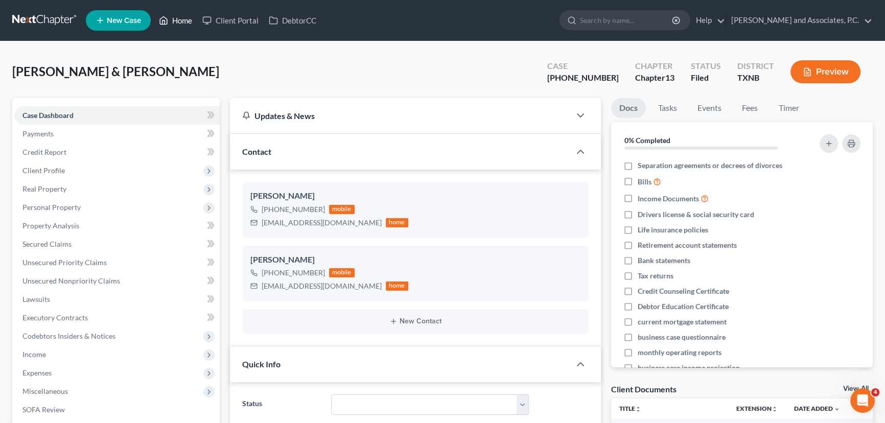
click at [179, 20] on link "Home" at bounding box center [175, 20] width 43 height 18
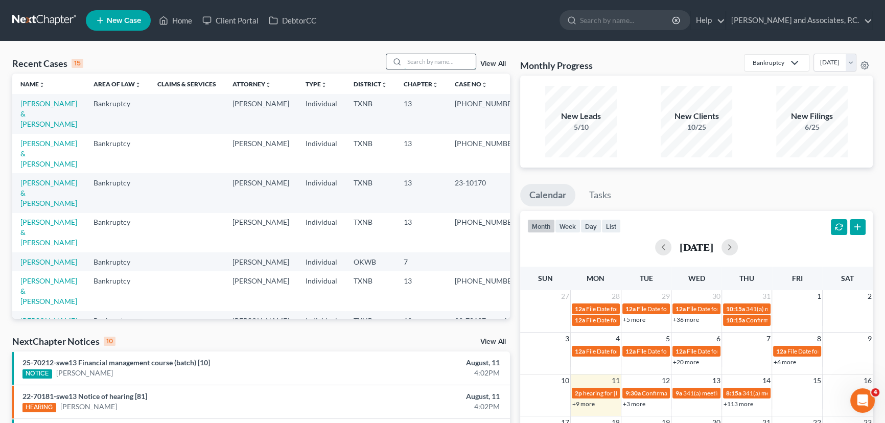
click at [426, 61] on input "search" at bounding box center [440, 61] width 72 height 15
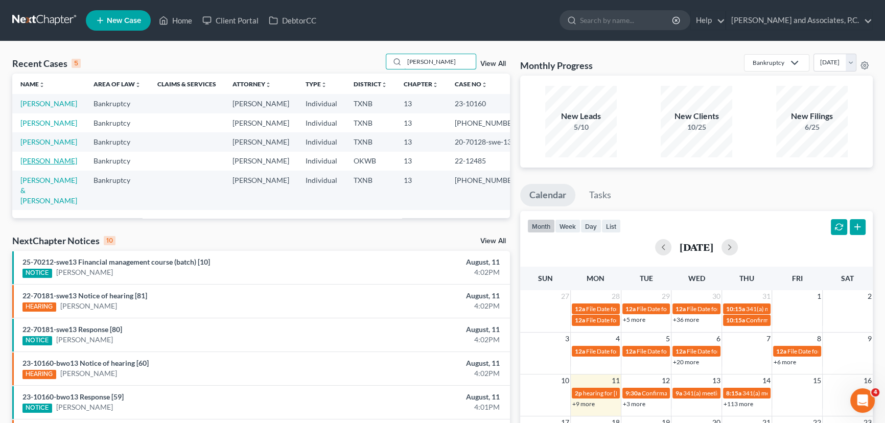
type input "powell"
click at [49, 165] on link "[PERSON_NAME]" at bounding box center [48, 160] width 57 height 9
select select "5"
select select "0"
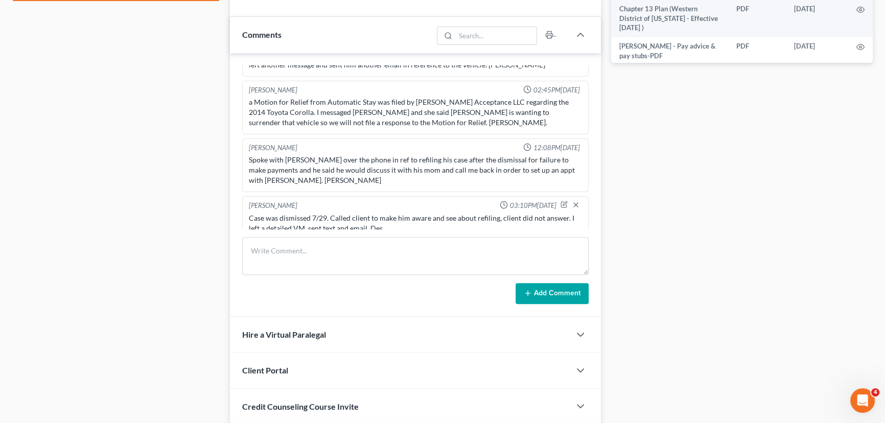
scroll to position [650, 0]
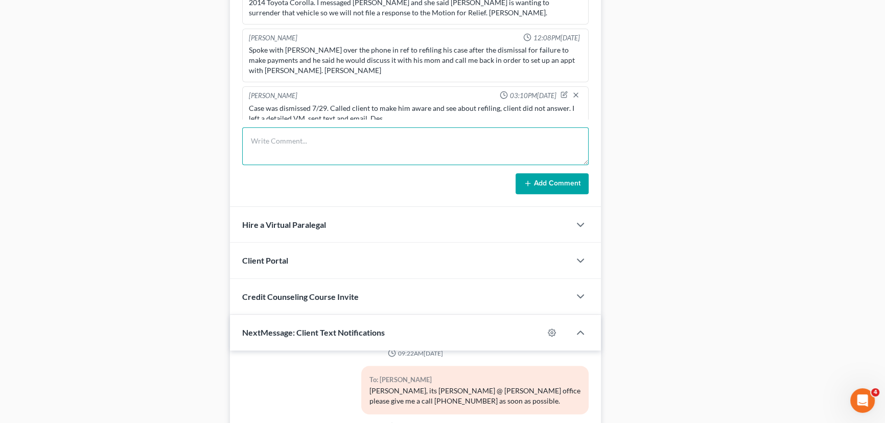
click at [304, 147] on textarea at bounding box center [415, 146] width 347 height 38
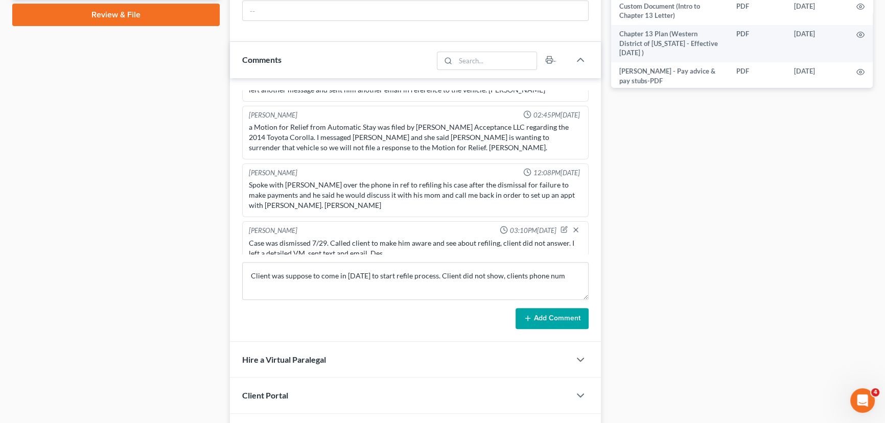
scroll to position [604, 0]
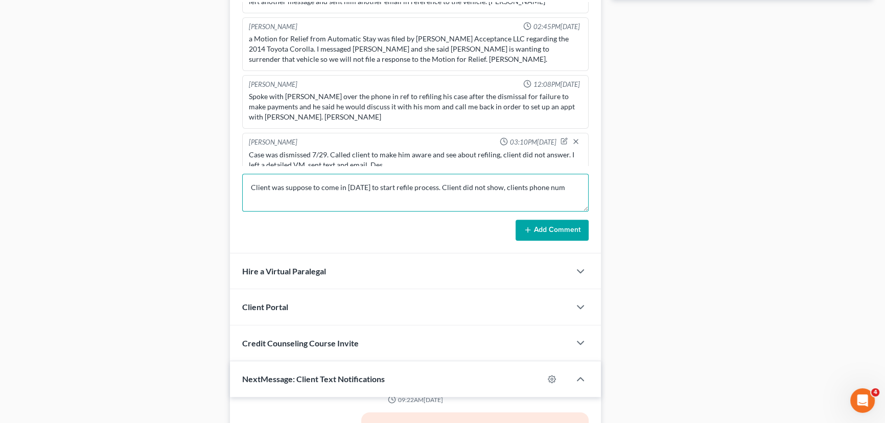
click at [576, 184] on textarea "Client was suppose to come in today to start refile process. Client did not sho…" at bounding box center [415, 193] width 347 height 38
type textarea "Client was suppose to come in today to start refile process. Client did not sho…"
drag, startPoint x: 530, startPoint y: 238, endPoint x: 542, endPoint y: 221, distance: 20.4
click at [532, 235] on button "Add Comment" at bounding box center [552, 230] width 73 height 21
click at [538, 224] on button "Add Comment" at bounding box center [552, 230] width 73 height 21
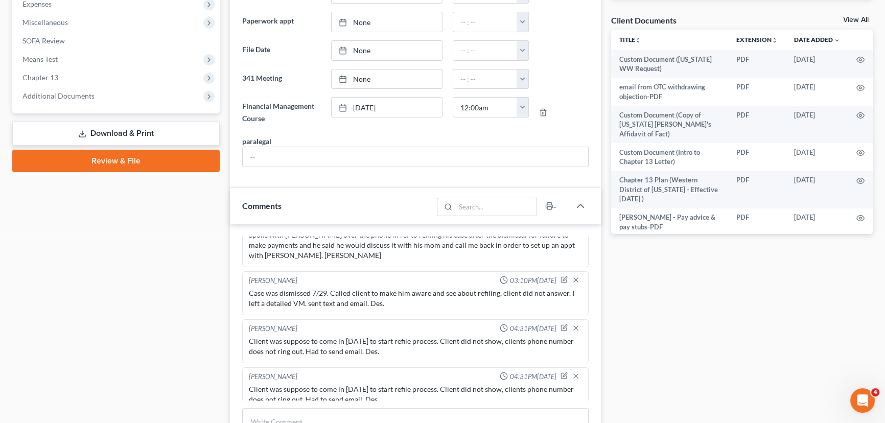
scroll to position [465, 0]
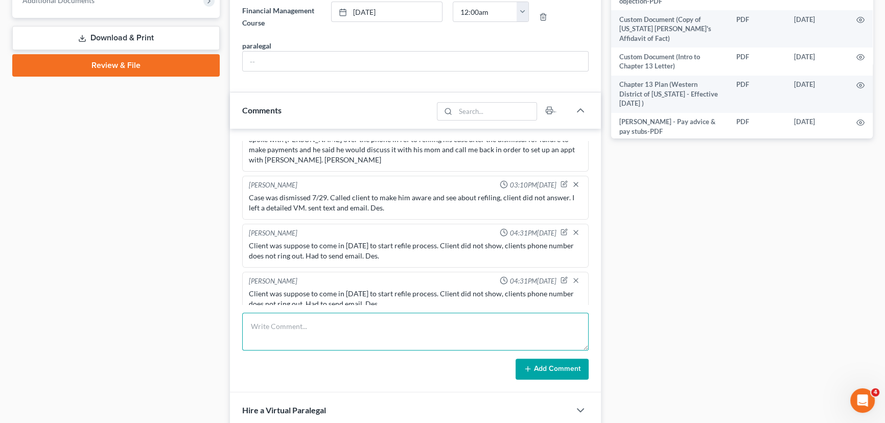
click at [339, 341] on textarea at bounding box center [415, 332] width 347 height 38
type textarea "Putting clients refile at the back of my list. 2nd no show. Des."
drag, startPoint x: 565, startPoint y: 364, endPoint x: 577, endPoint y: 325, distance: 40.9
click at [565, 364] on button "Add Comment" at bounding box center [552, 369] width 73 height 21
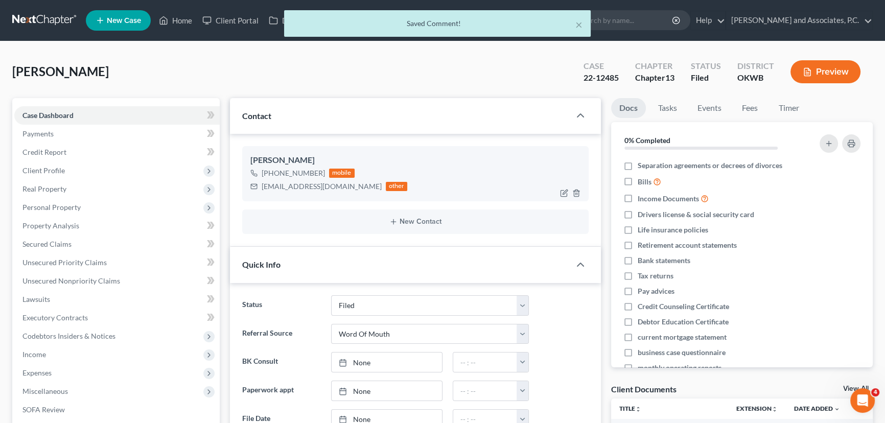
scroll to position [416, 0]
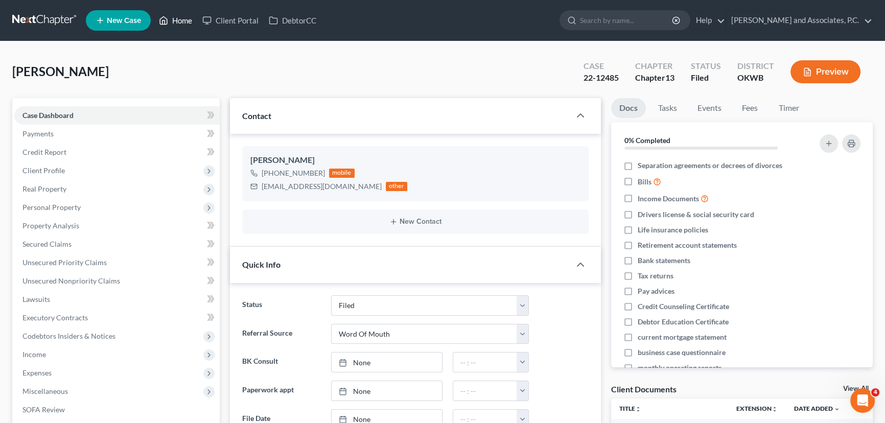
drag, startPoint x: 190, startPoint y: 18, endPoint x: 190, endPoint y: 26, distance: 7.7
click at [190, 18] on link "Home" at bounding box center [175, 20] width 43 height 18
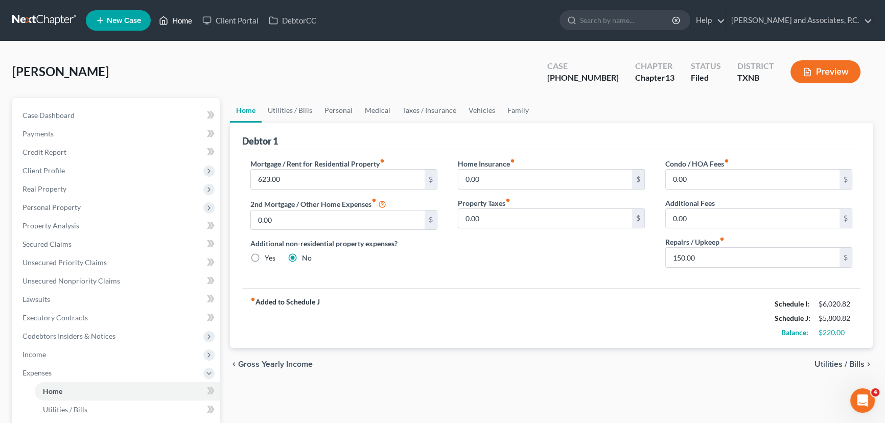
click at [187, 23] on link "Home" at bounding box center [175, 20] width 43 height 18
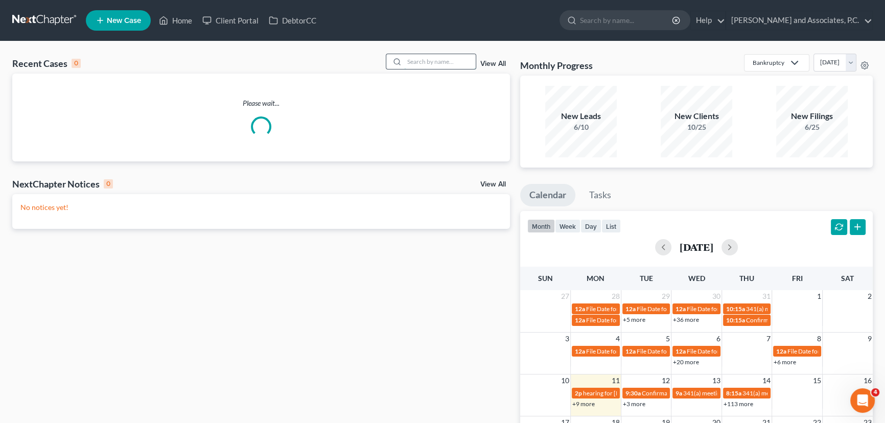
click at [473, 60] on input "search" at bounding box center [440, 61] width 72 height 15
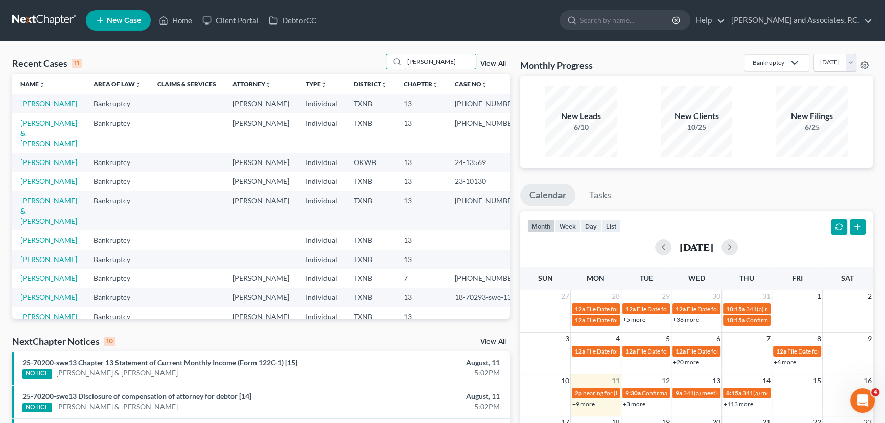
type input "[PERSON_NAME]"
click at [50, 109] on td "[PERSON_NAME]" at bounding box center [48, 103] width 73 height 19
click at [50, 106] on link "[PERSON_NAME]" at bounding box center [48, 103] width 57 height 9
select select "1"
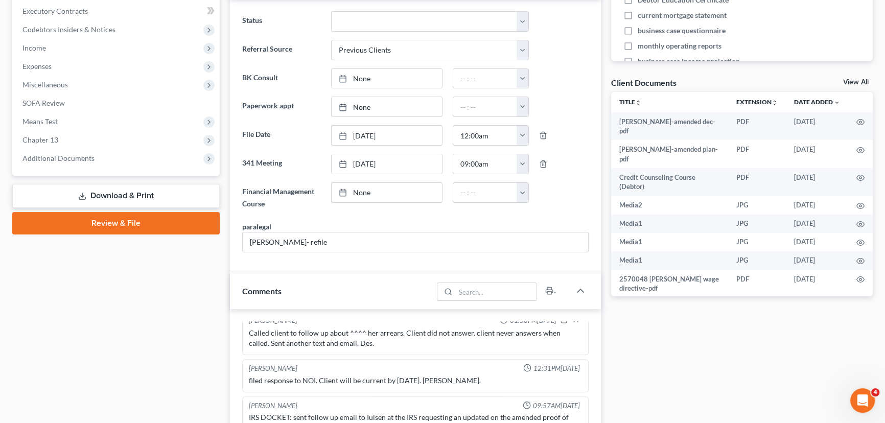
scroll to position [30, 0]
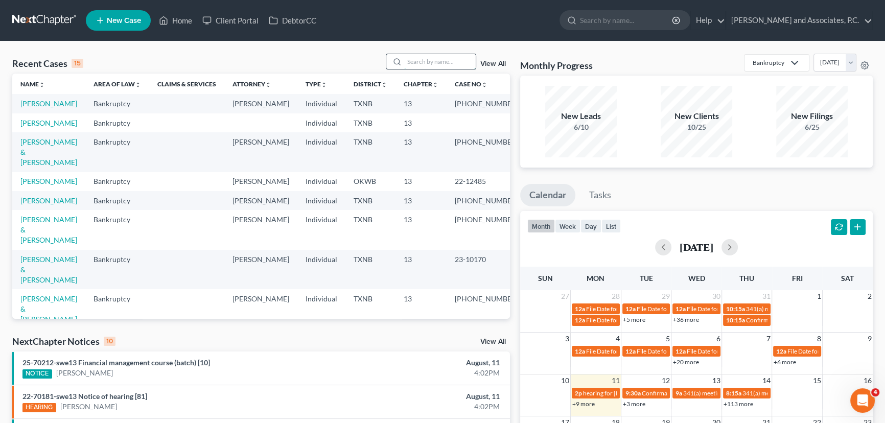
click at [447, 66] on input "search" at bounding box center [440, 61] width 72 height 15
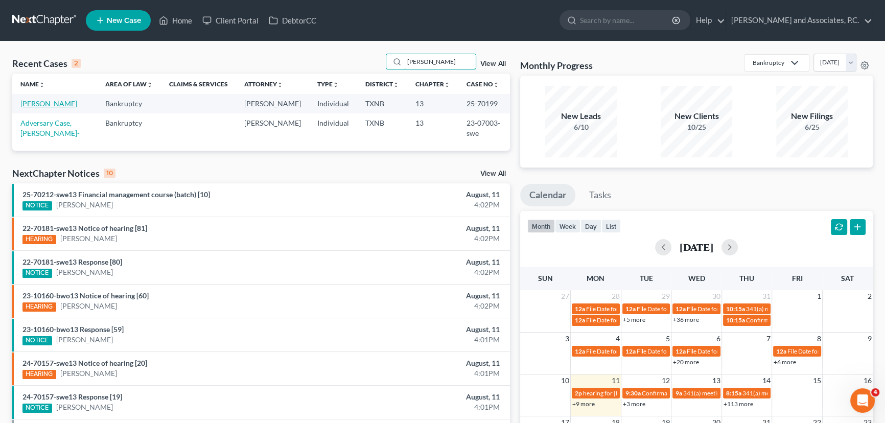
type input "[PERSON_NAME]"
click at [32, 102] on link "[PERSON_NAME]" at bounding box center [48, 103] width 57 height 9
select select "5"
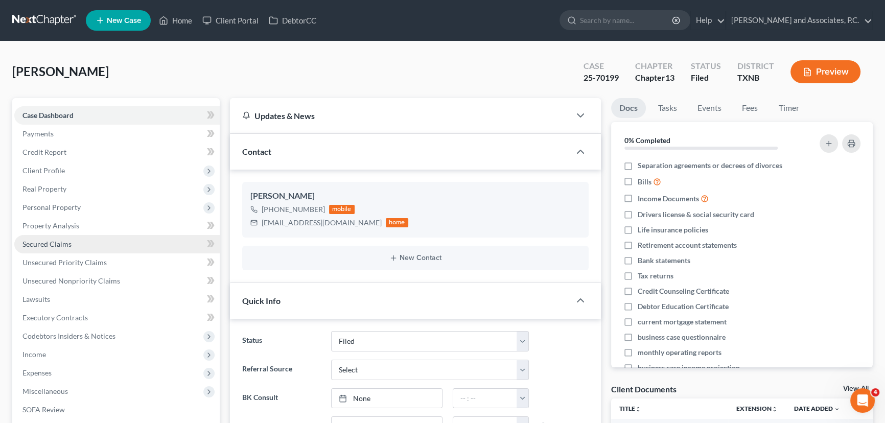
drag, startPoint x: 34, startPoint y: 244, endPoint x: 46, endPoint y: 239, distance: 13.1
click at [34, 244] on span "Secured Claims" at bounding box center [46, 244] width 49 height 9
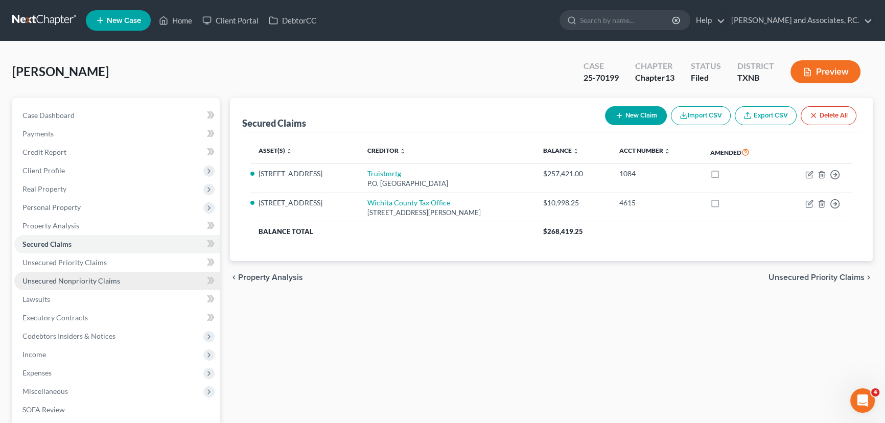
click at [104, 273] on link "Unsecured Nonpriority Claims" at bounding box center [116, 281] width 205 height 18
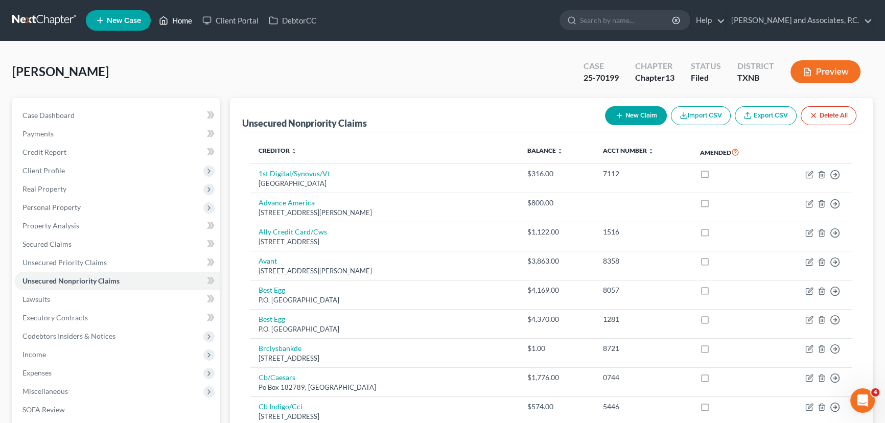
click at [189, 26] on link "Home" at bounding box center [175, 20] width 43 height 18
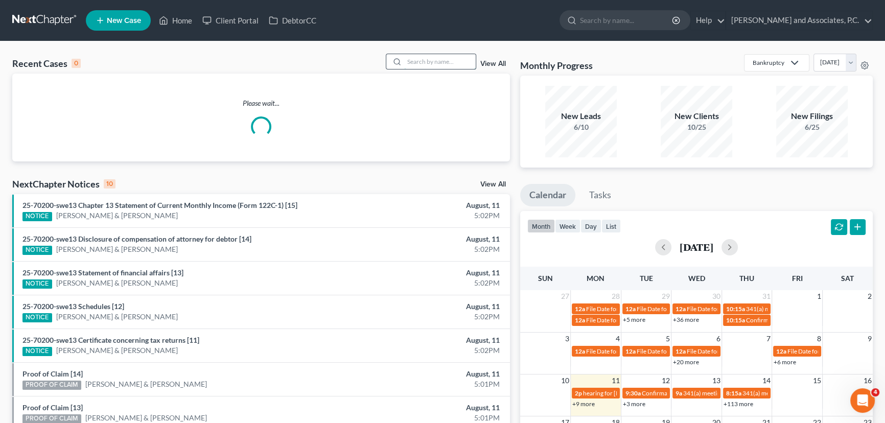
click at [450, 59] on input "search" at bounding box center [440, 61] width 72 height 15
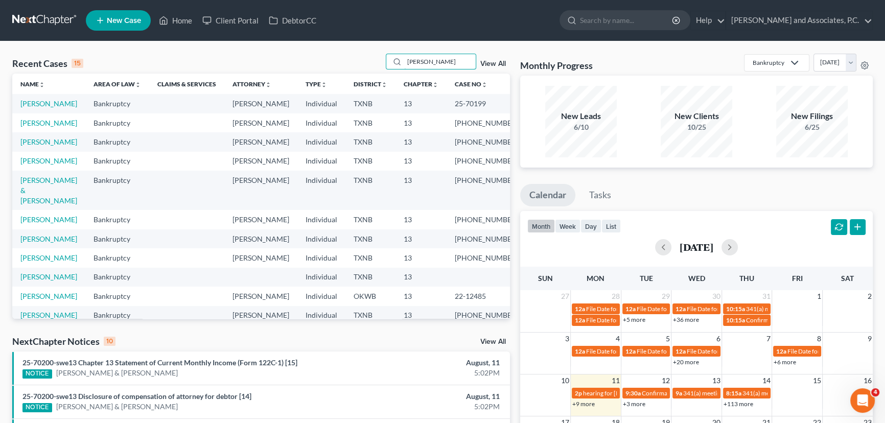
type input "[PERSON_NAME]"
